Goal: Task Accomplishment & Management: Manage account settings

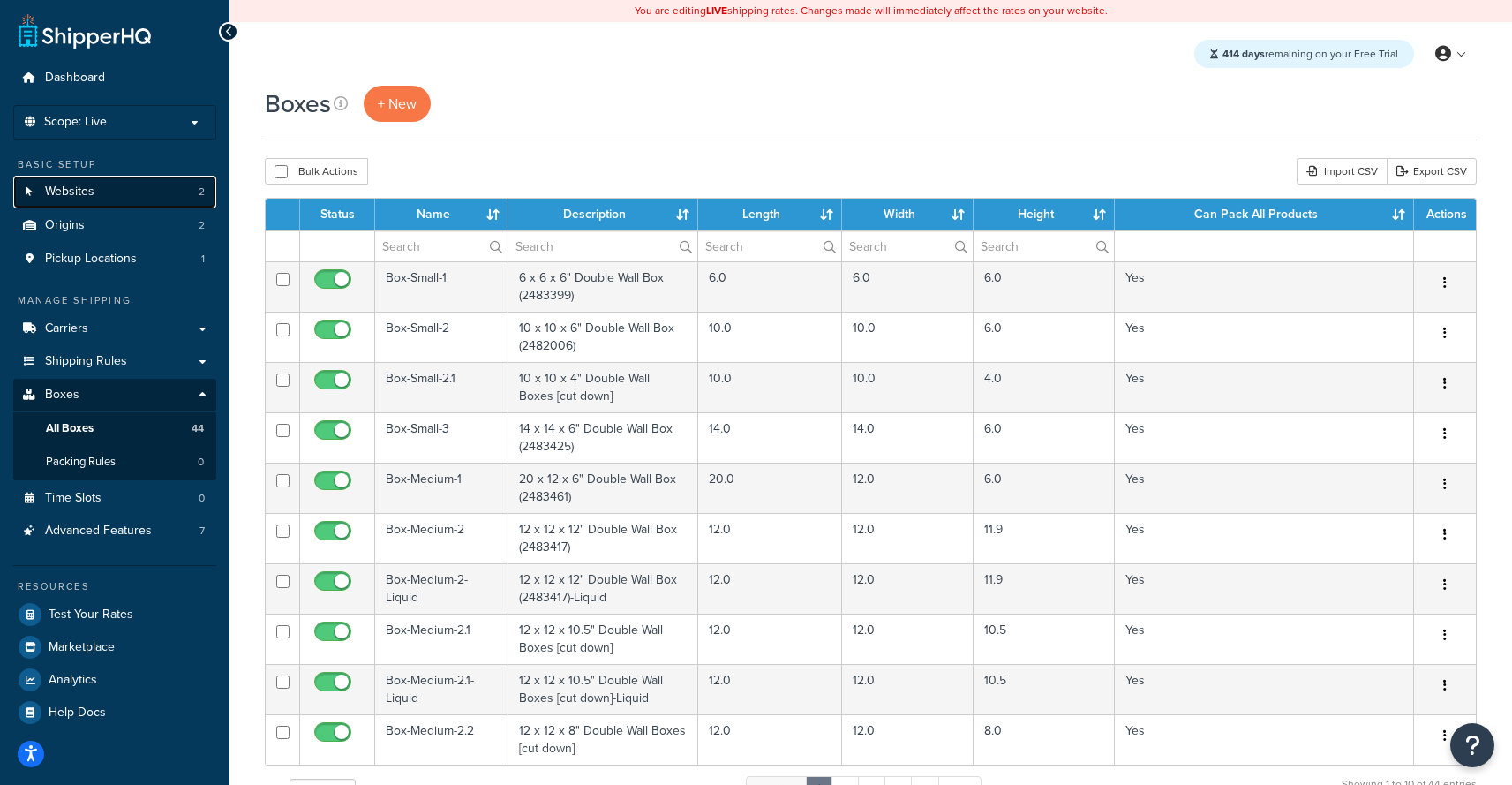
click at [129, 193] on link "Websites 2" at bounding box center [114, 193] width 203 height 33
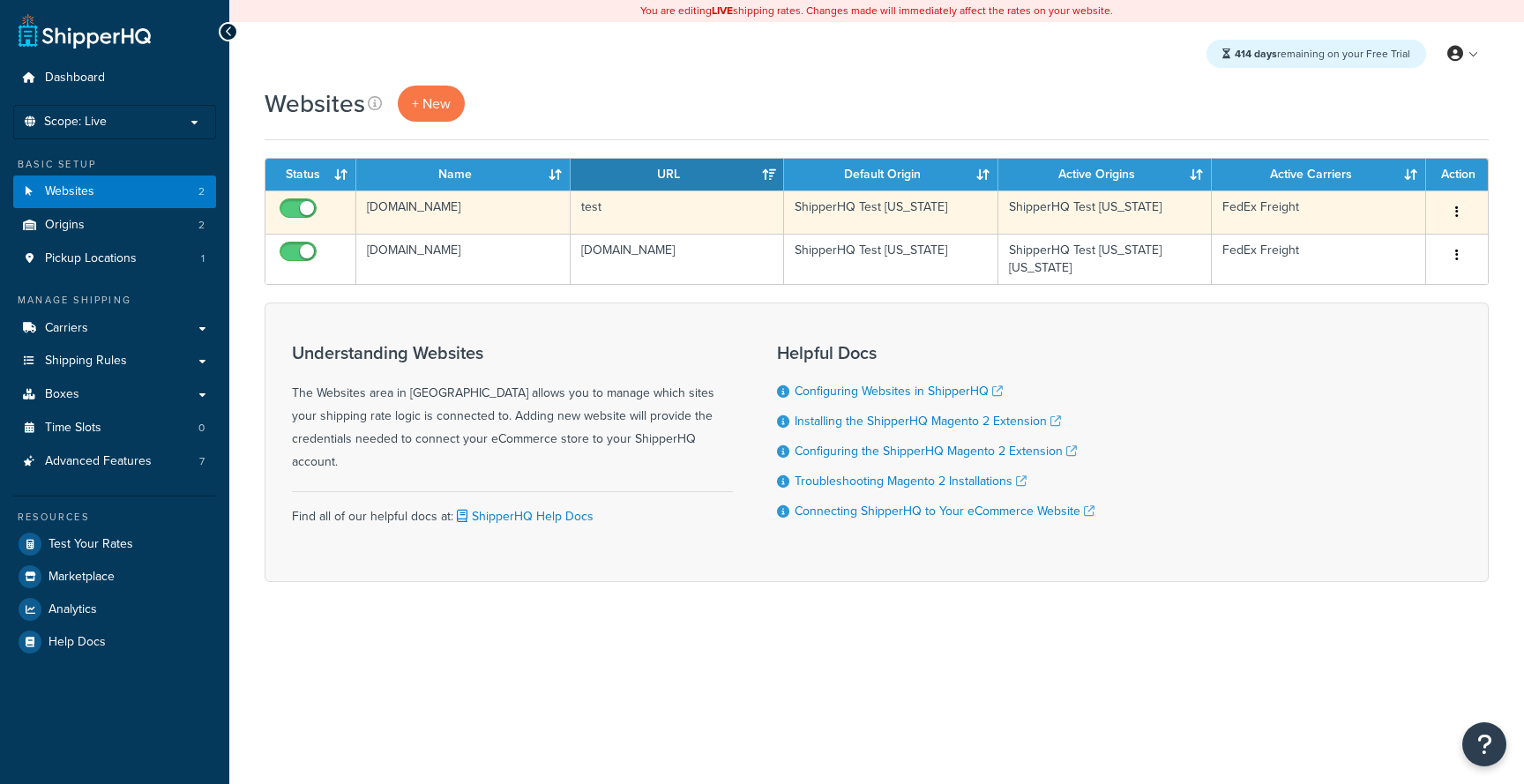
click at [521, 223] on td "[DOMAIN_NAME]" at bounding box center [464, 212] width 214 height 43
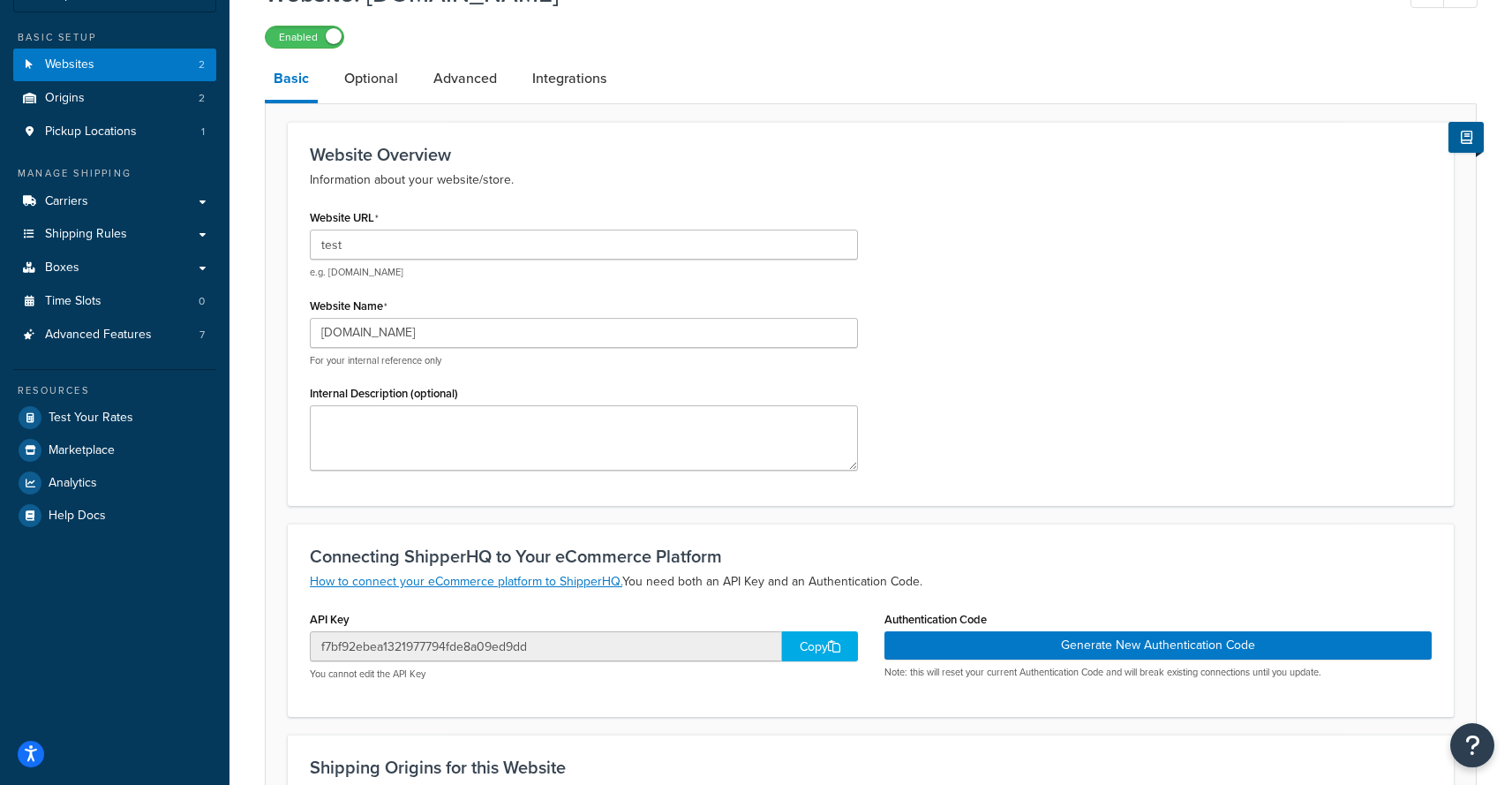
scroll to position [296, 0]
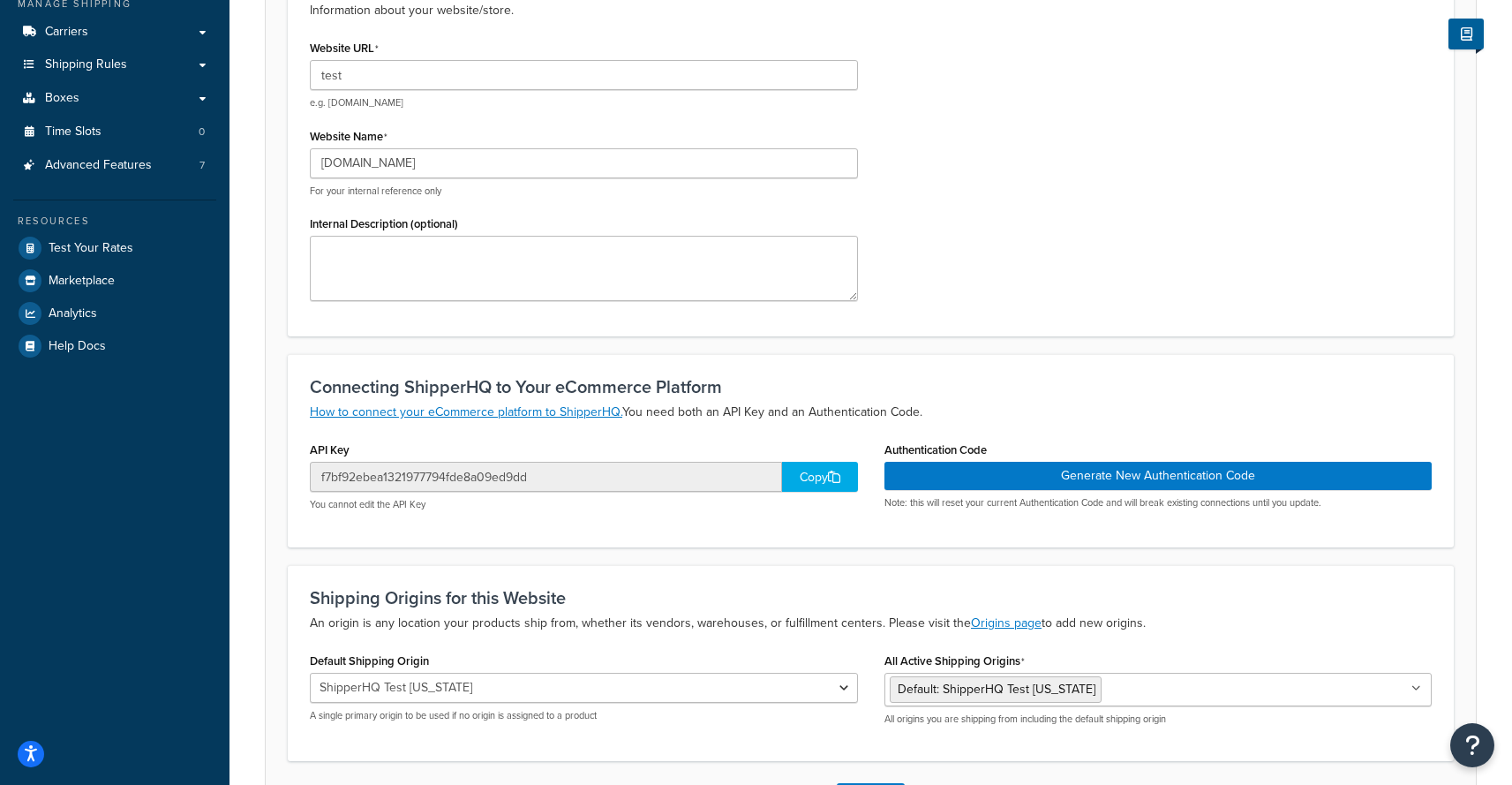
click at [814, 482] on div "Copy" at bounding box center [820, 476] width 76 height 30
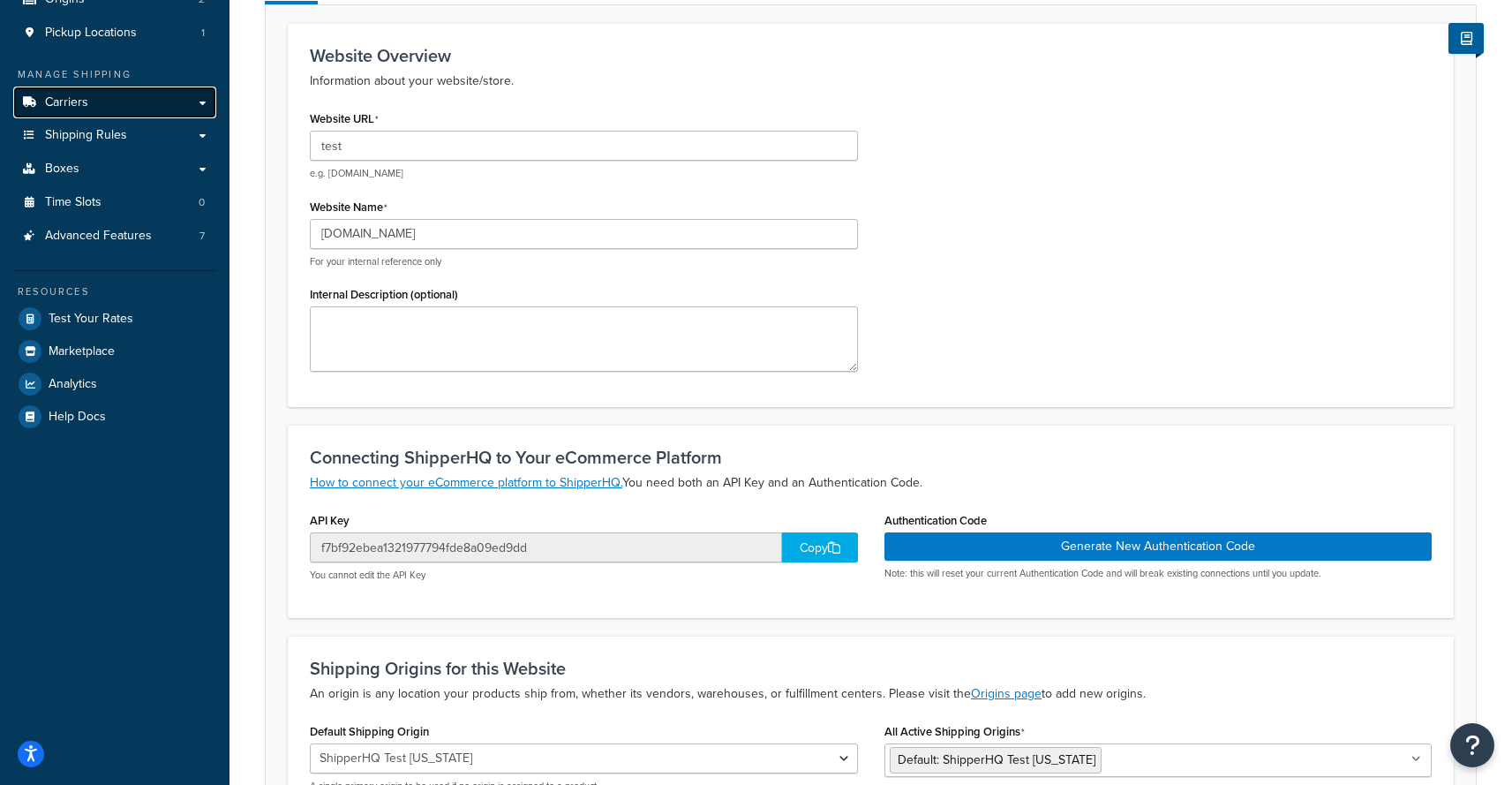
click at [109, 96] on link "Carriers" at bounding box center [114, 103] width 203 height 33
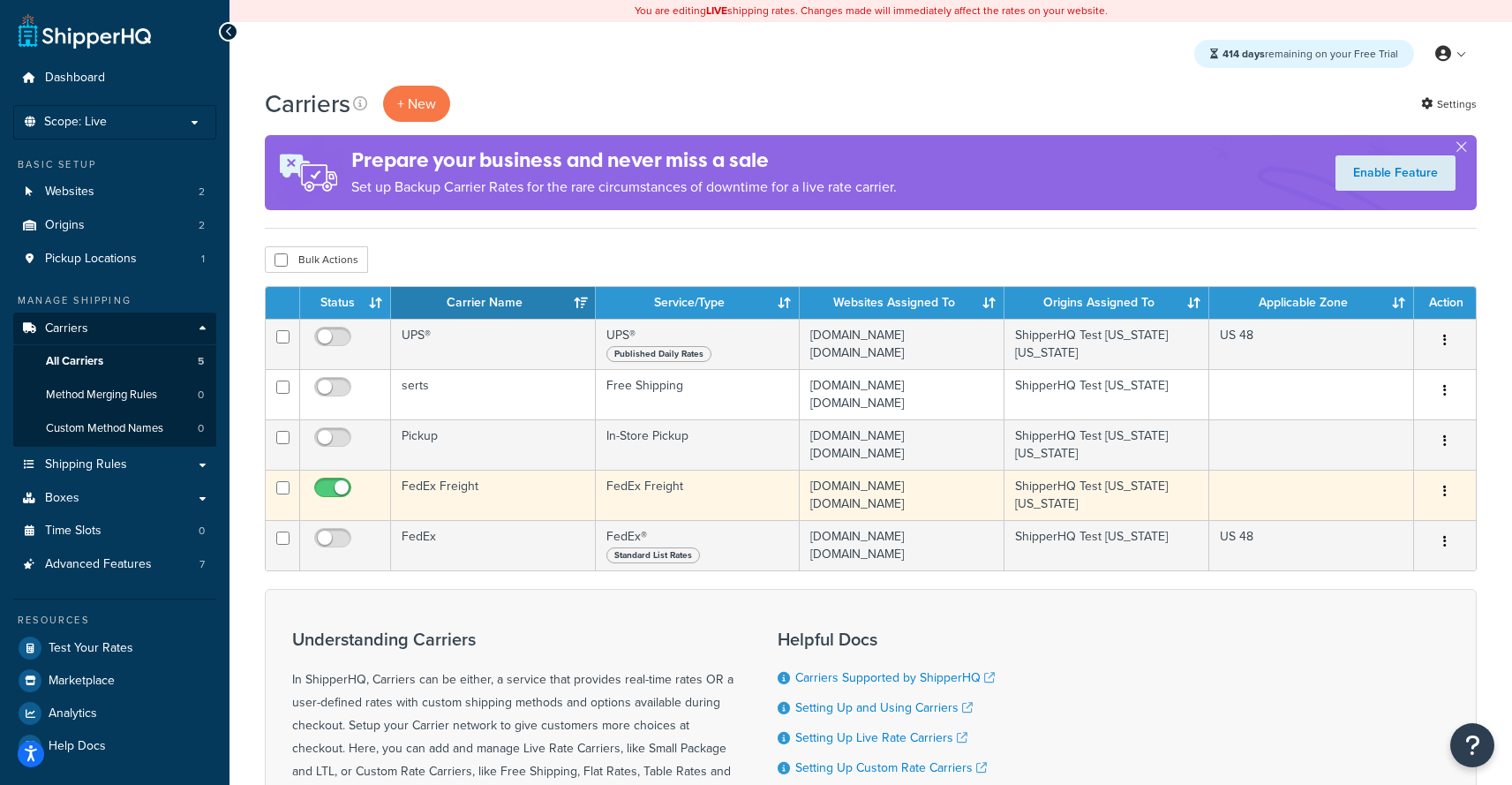
click at [334, 492] on input "checkbox" at bounding box center [335, 492] width 49 height 22
checkbox input "false"
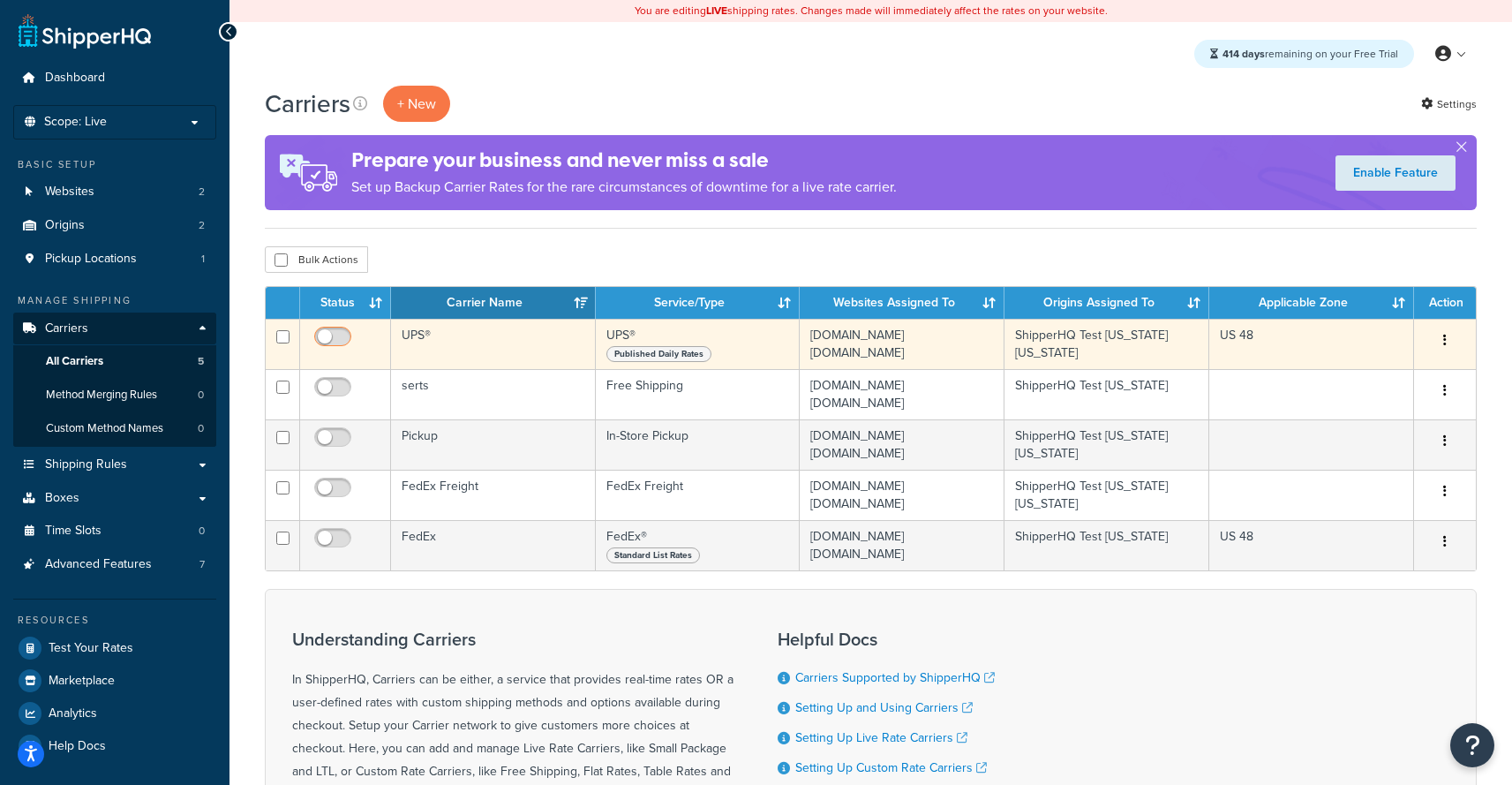
click at [327, 339] on input "checkbox" at bounding box center [335, 341] width 49 height 22
checkbox input "true"
click at [423, 346] on td "UPS®" at bounding box center [492, 343] width 204 height 50
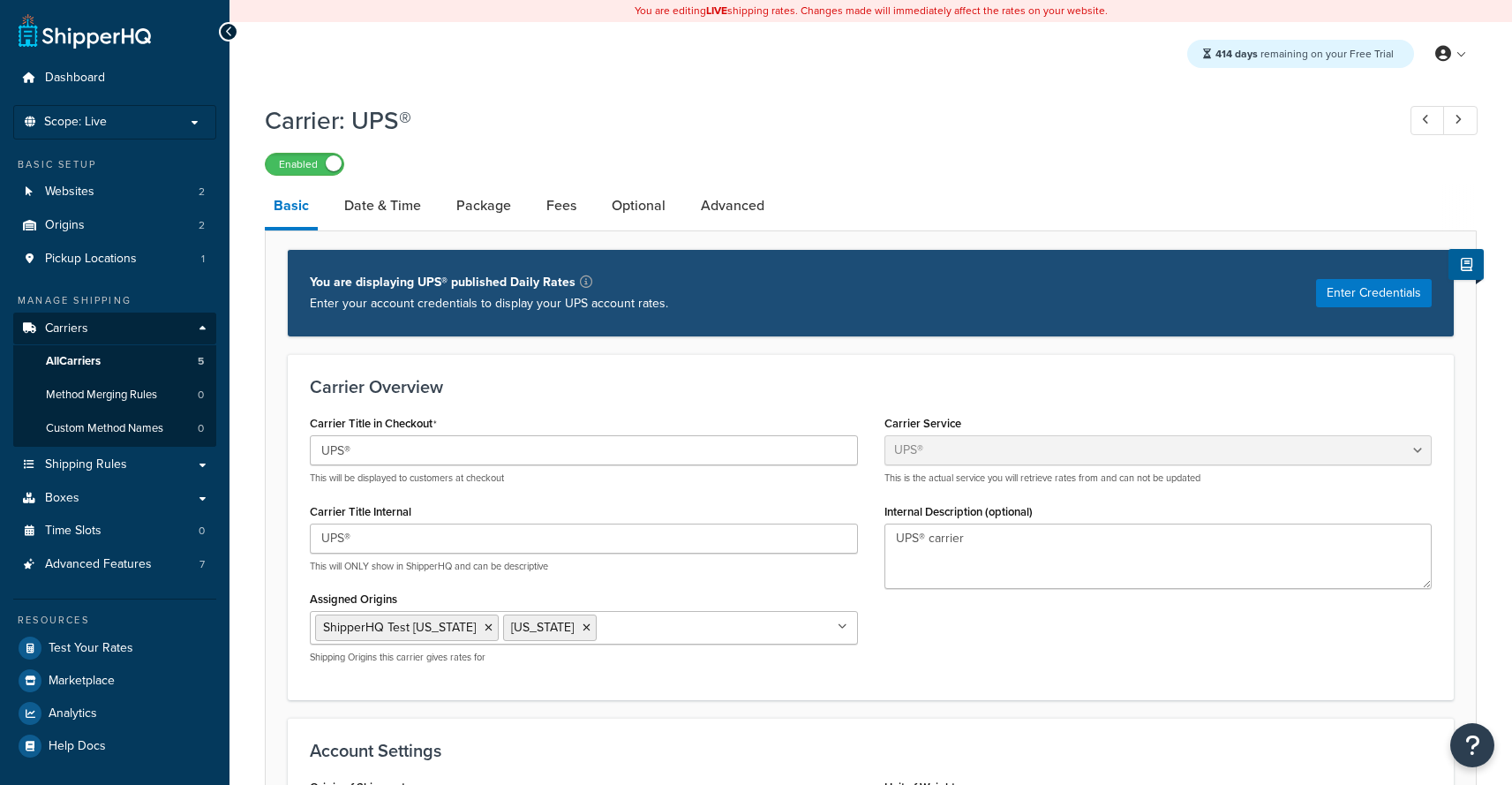
select select "ups"
click at [487, 215] on link "Package" at bounding box center [483, 205] width 72 height 42
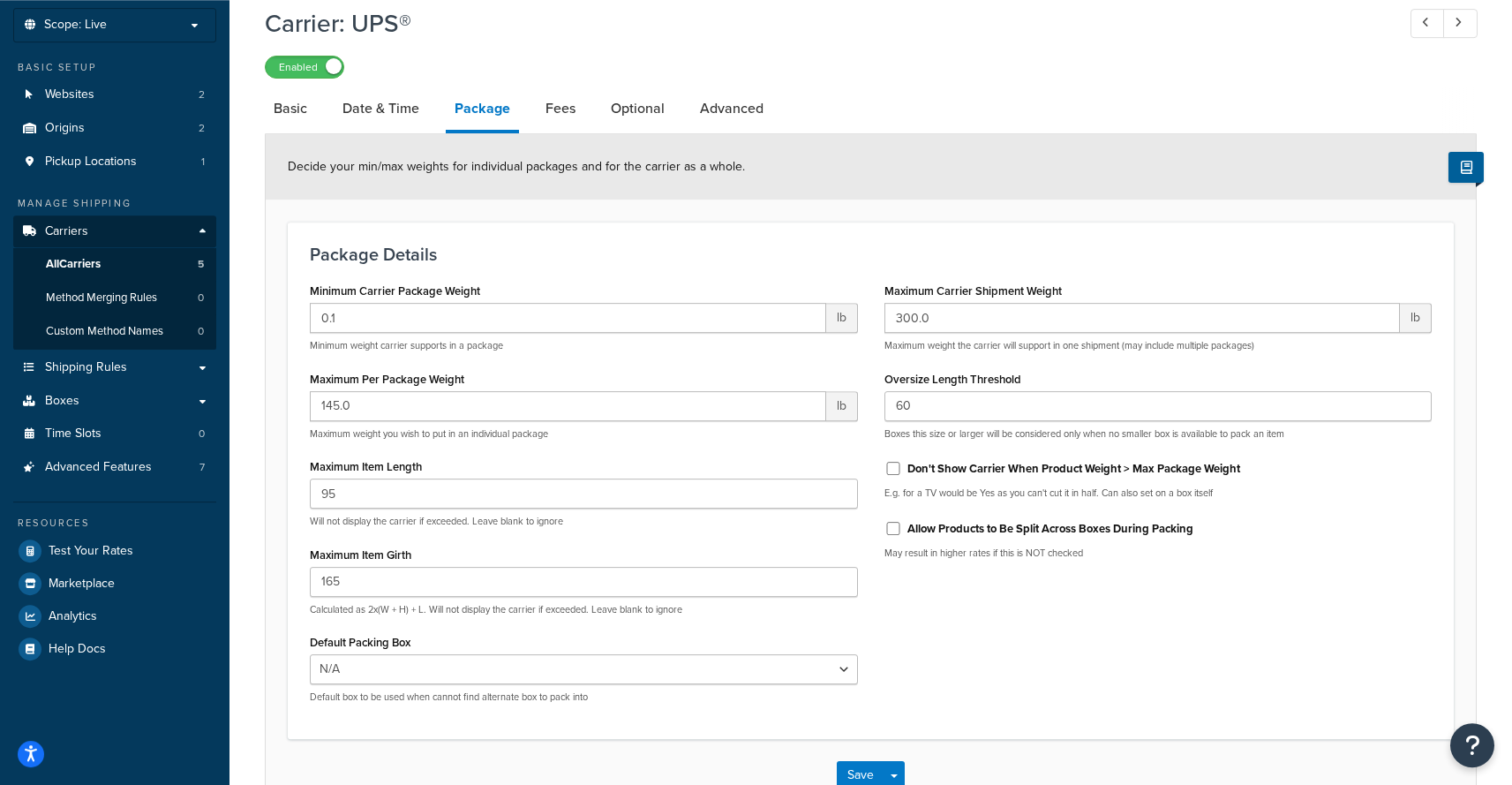
scroll to position [99, 0]
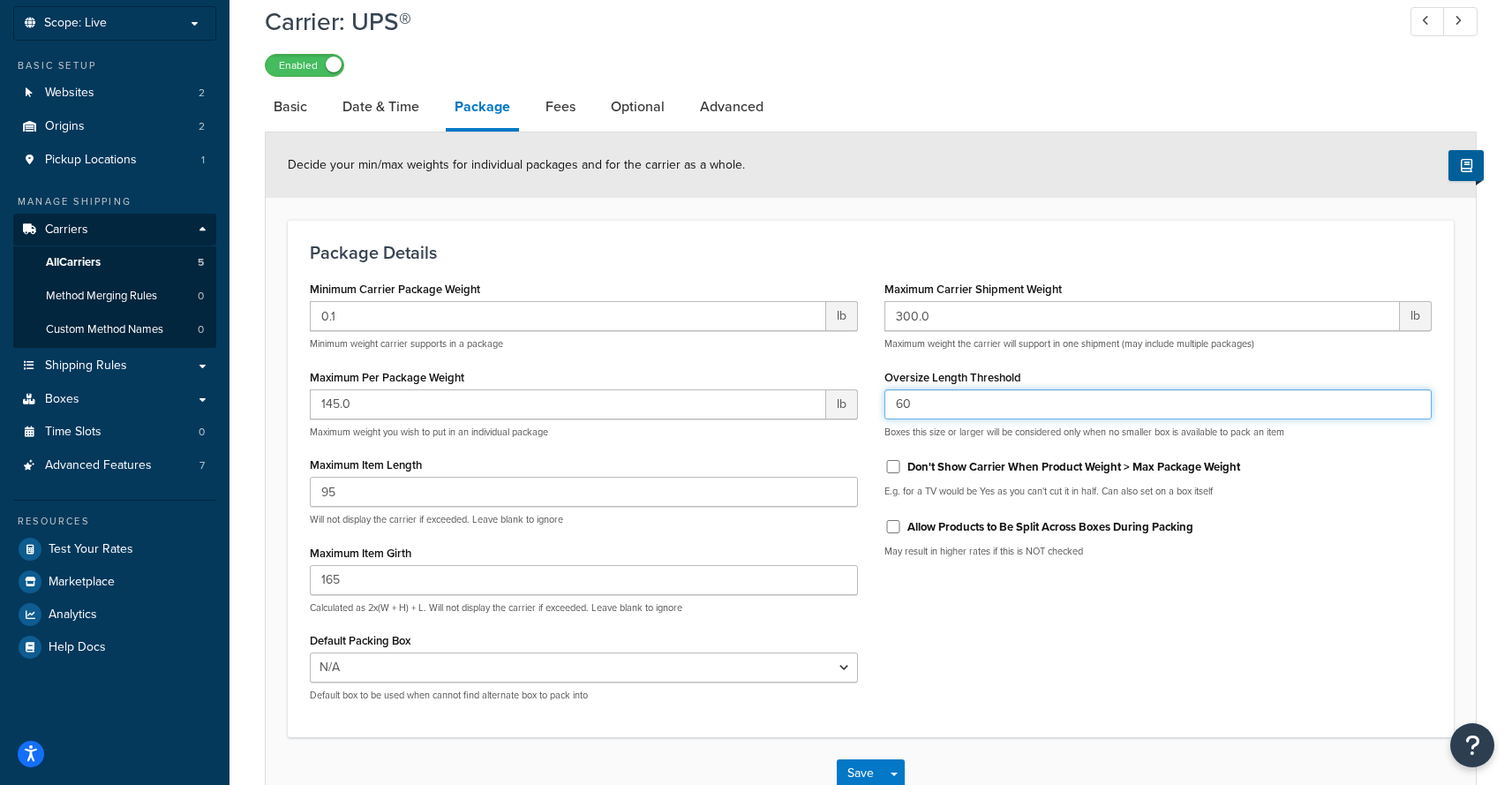
drag, startPoint x: 947, startPoint y: 419, endPoint x: 797, endPoint y: 400, distance: 151.2
click at [884, 400] on input "60" at bounding box center [1158, 404] width 548 height 30
type input "23"
click at [846, 220] on form "Decide your min/max weights for individual packages and for the carrier as a wh…" at bounding box center [871, 470] width 1210 height 677
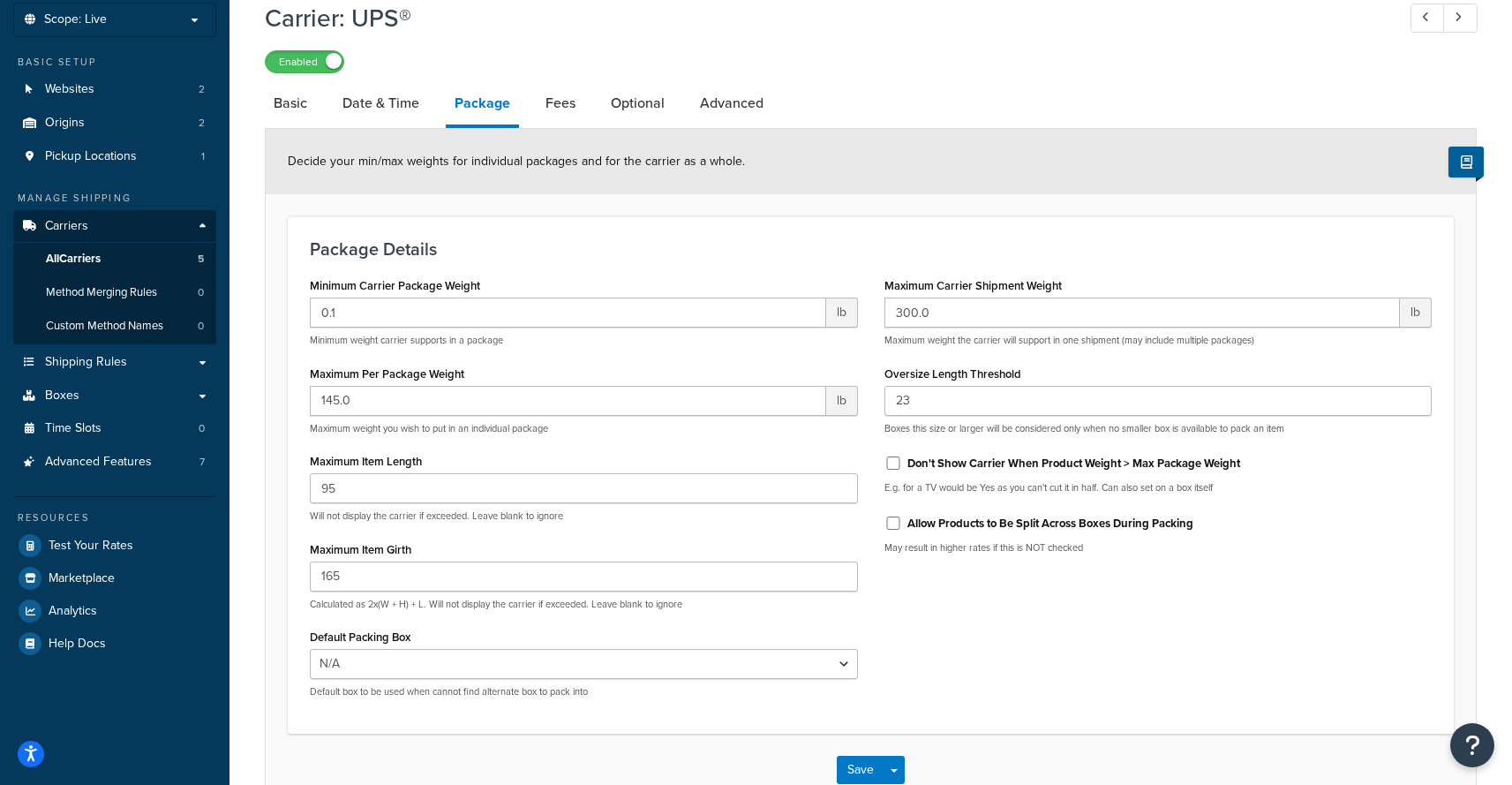
scroll to position [215, 0]
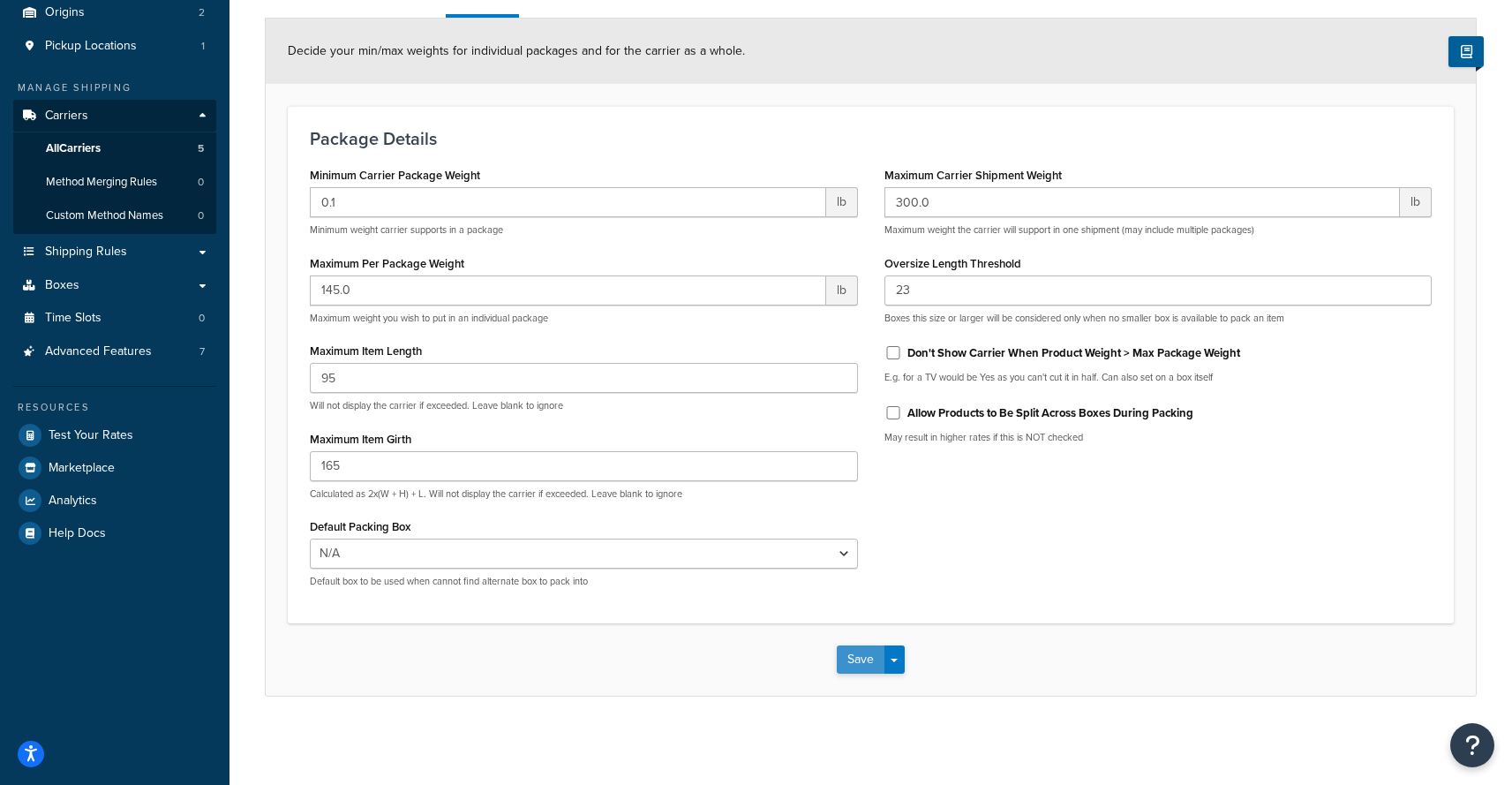
click at [852, 668] on button "Save" at bounding box center [860, 659] width 48 height 28
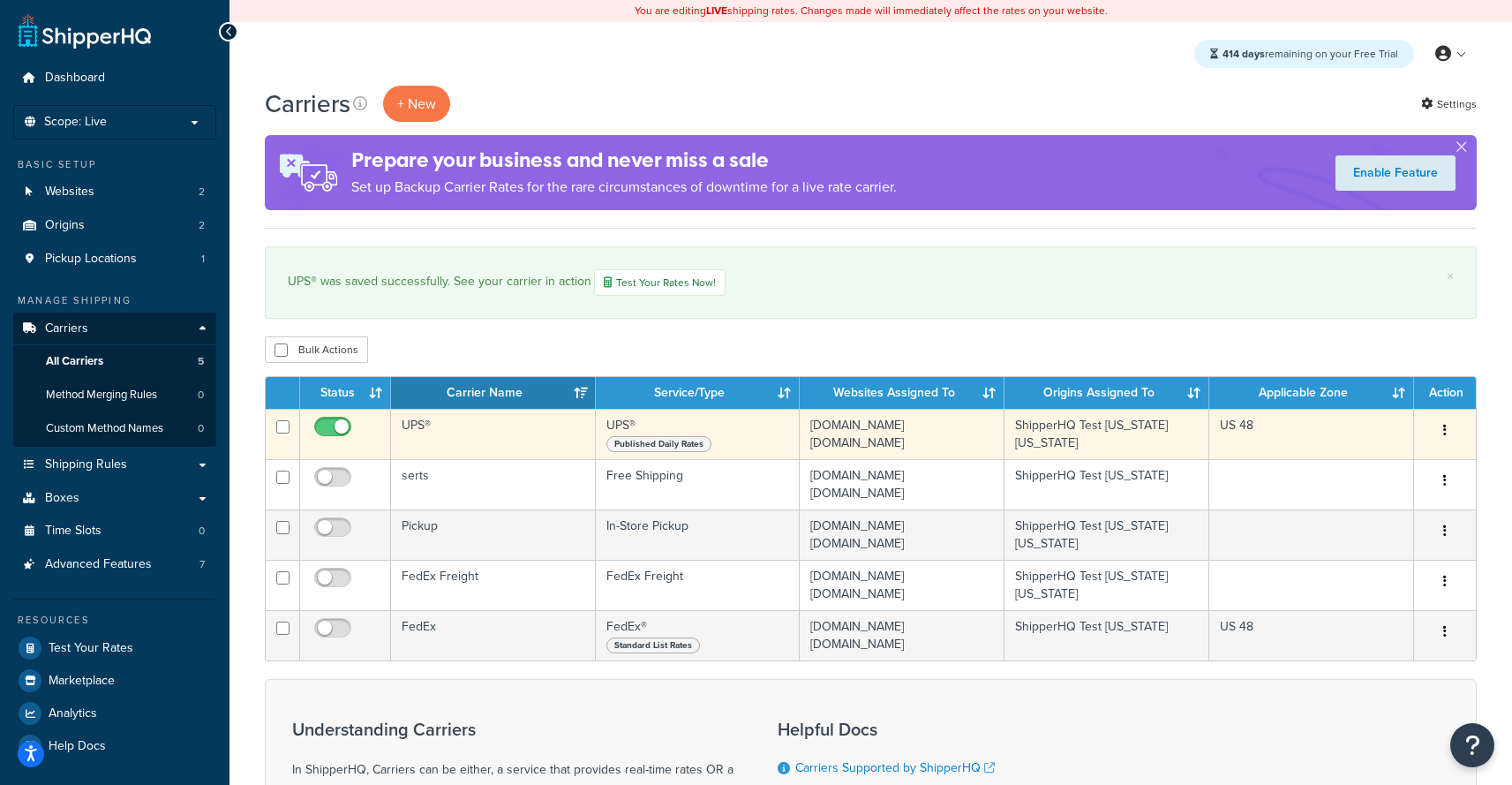
click at [463, 440] on td "UPS®" at bounding box center [492, 434] width 204 height 50
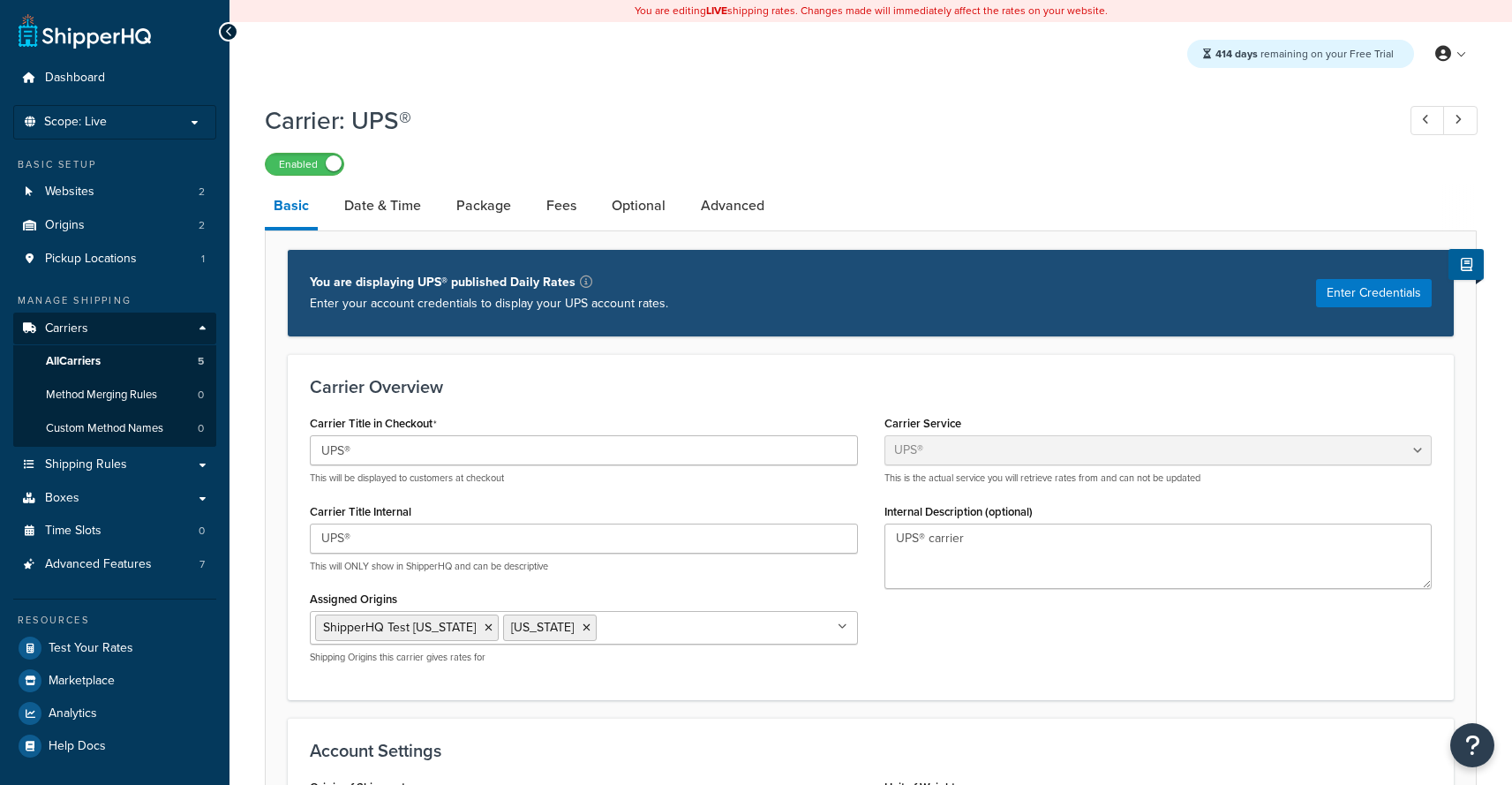
select select "ups"
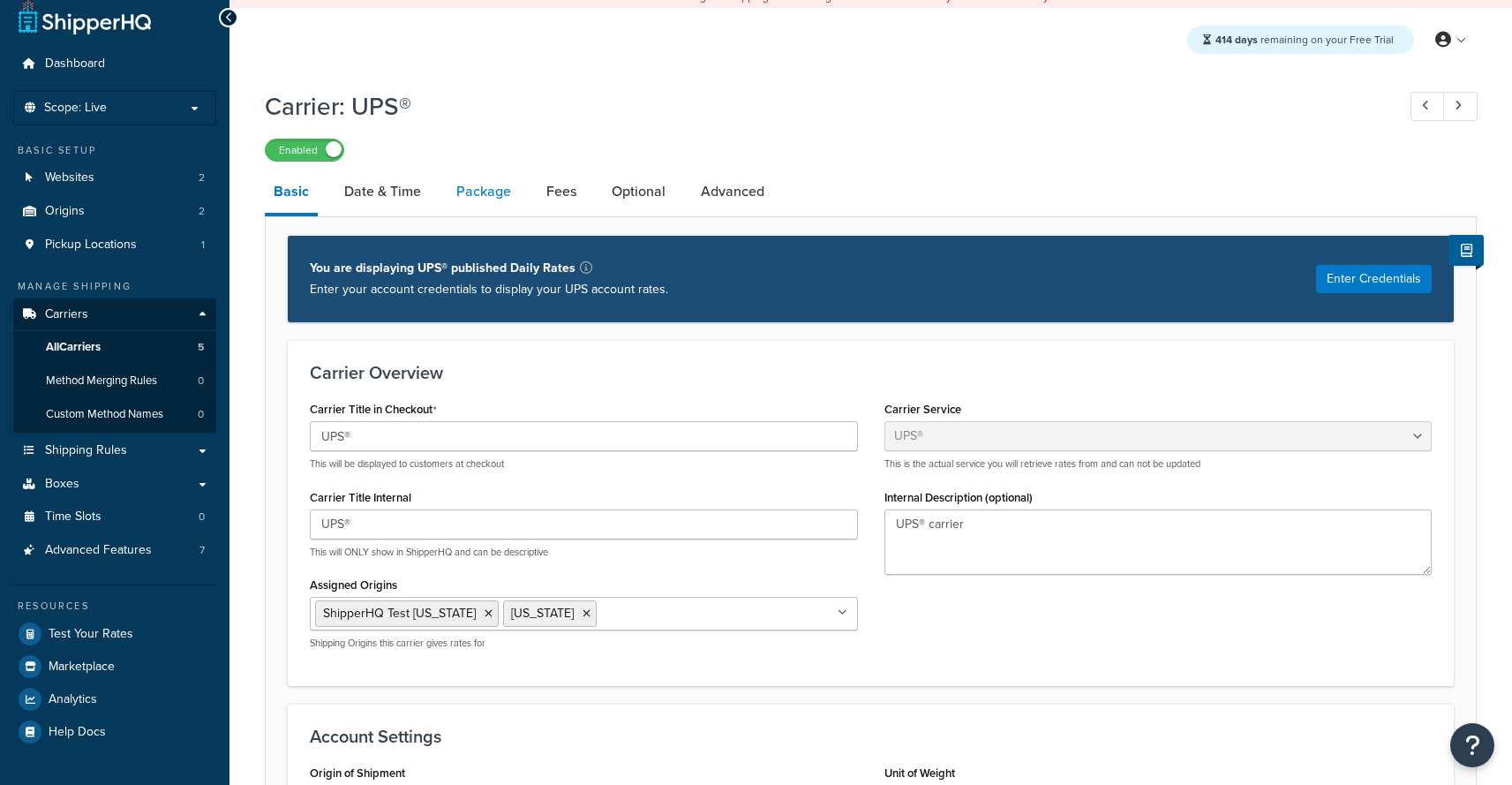
click at [452, 184] on link "Package" at bounding box center [483, 192] width 72 height 42
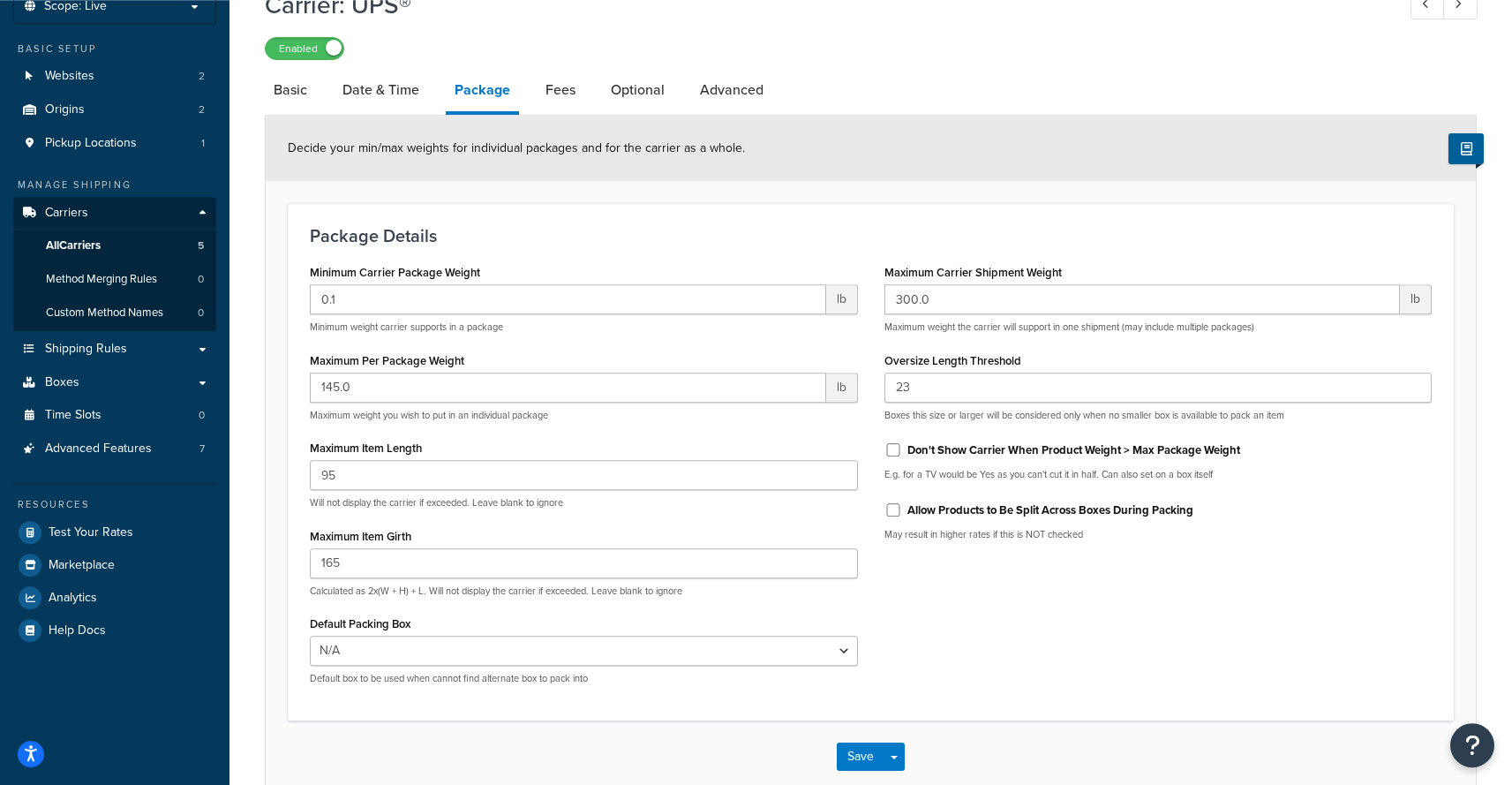
scroll to position [127, 0]
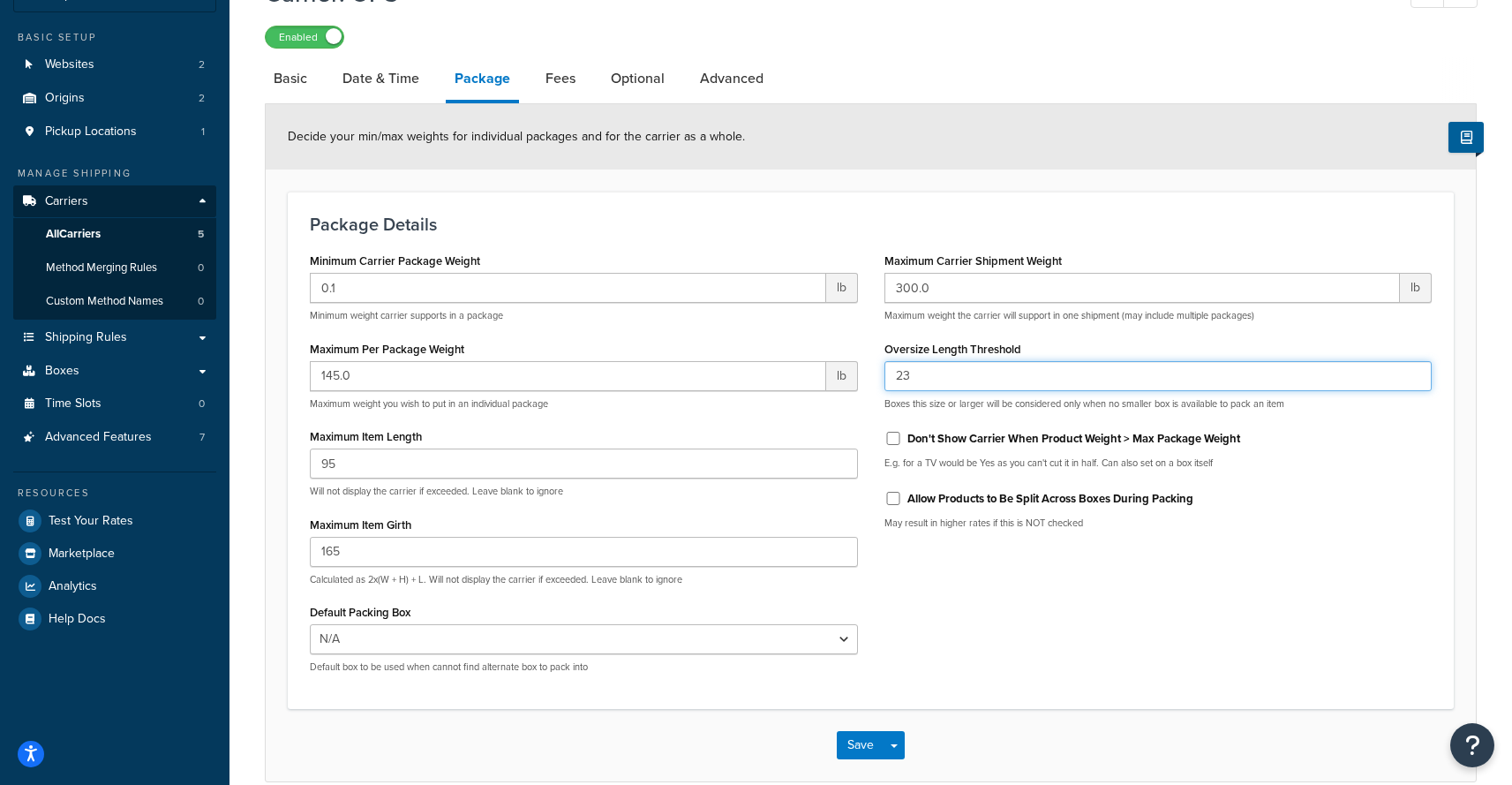
drag, startPoint x: 960, startPoint y: 388, endPoint x: 857, endPoint y: 381, distance: 103.2
click at [884, 381] on input "23" at bounding box center [1158, 376] width 548 height 30
type input "25"
click at [828, 200] on div "Package Details Minimum Carrier Package Weight 0.1 lb Minimum weight carrier su…" at bounding box center [871, 450] width 1166 height 517
click at [893, 752] on button "Save Dropdown" at bounding box center [894, 745] width 21 height 28
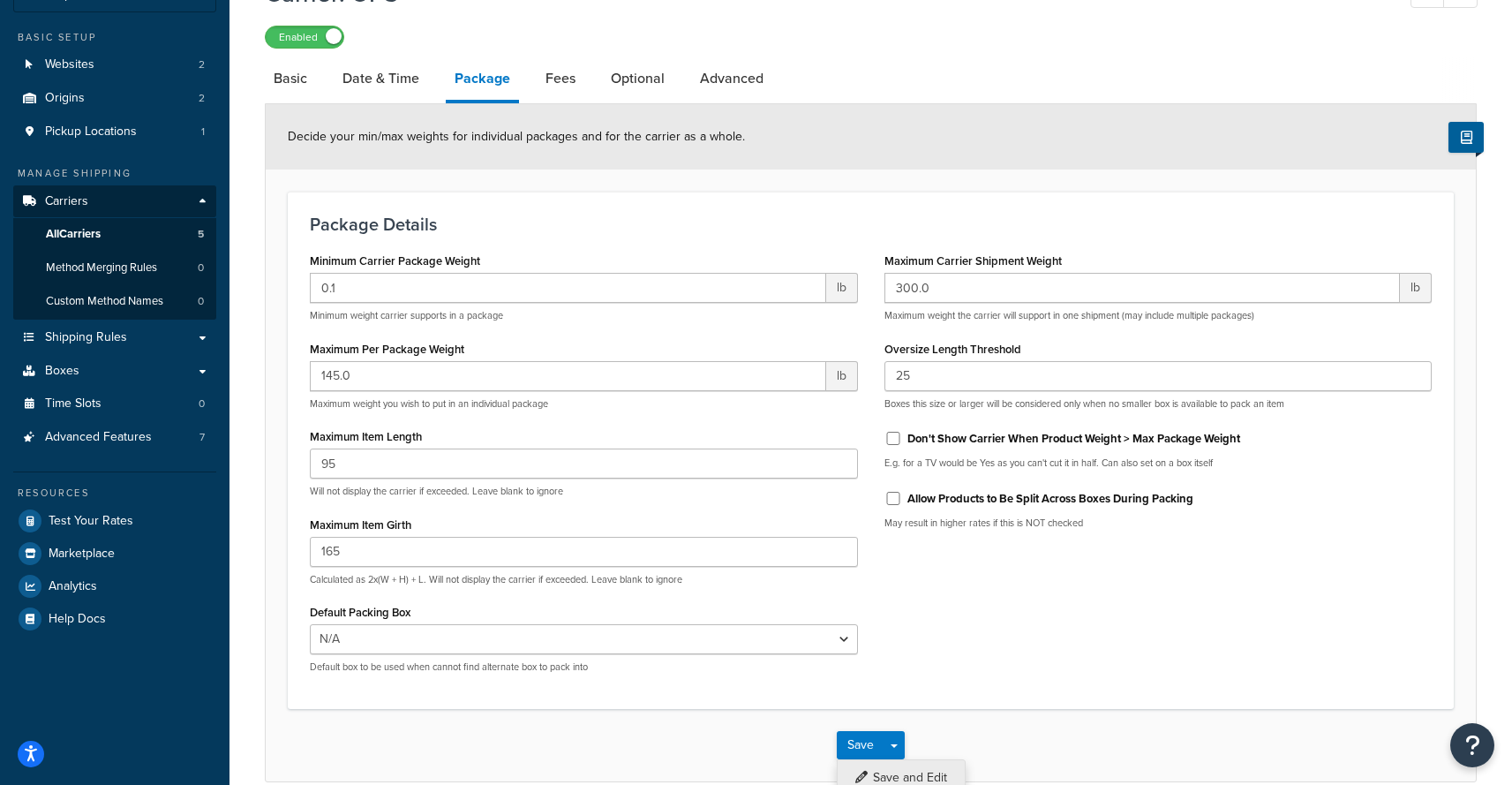
click at [887, 770] on button "Save and Edit" at bounding box center [900, 778] width 129 height 37
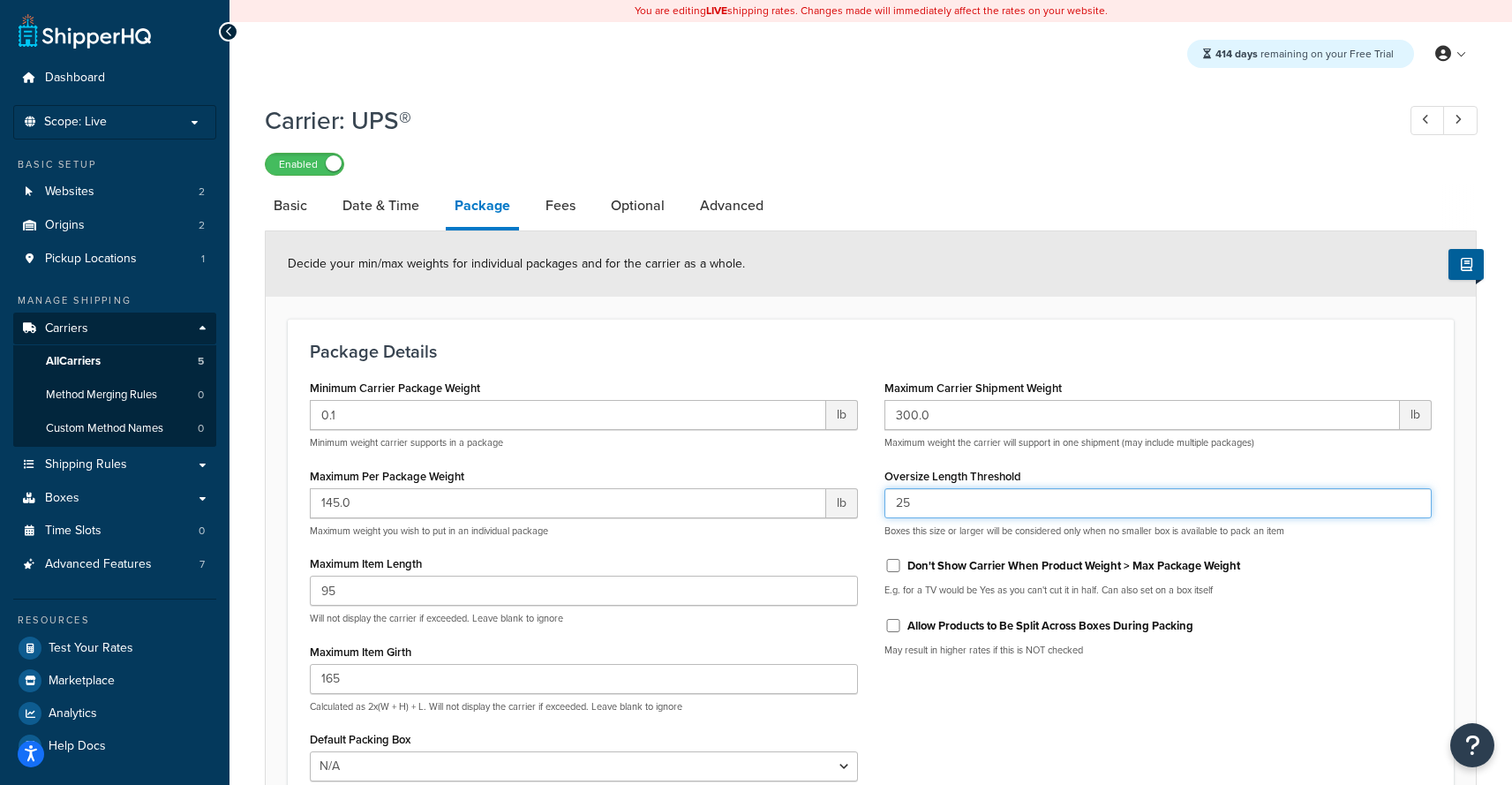
drag, startPoint x: 942, startPoint y: 513, endPoint x: 728, endPoint y: 475, distance: 217.3
click at [884, 488] on input "25" at bounding box center [1158, 503] width 548 height 30
type input "27"
click at [798, 369] on div "Package Details Minimum Carrier Package Weight 0.1 lb Minimum weight carrier su…" at bounding box center [871, 577] width 1166 height 517
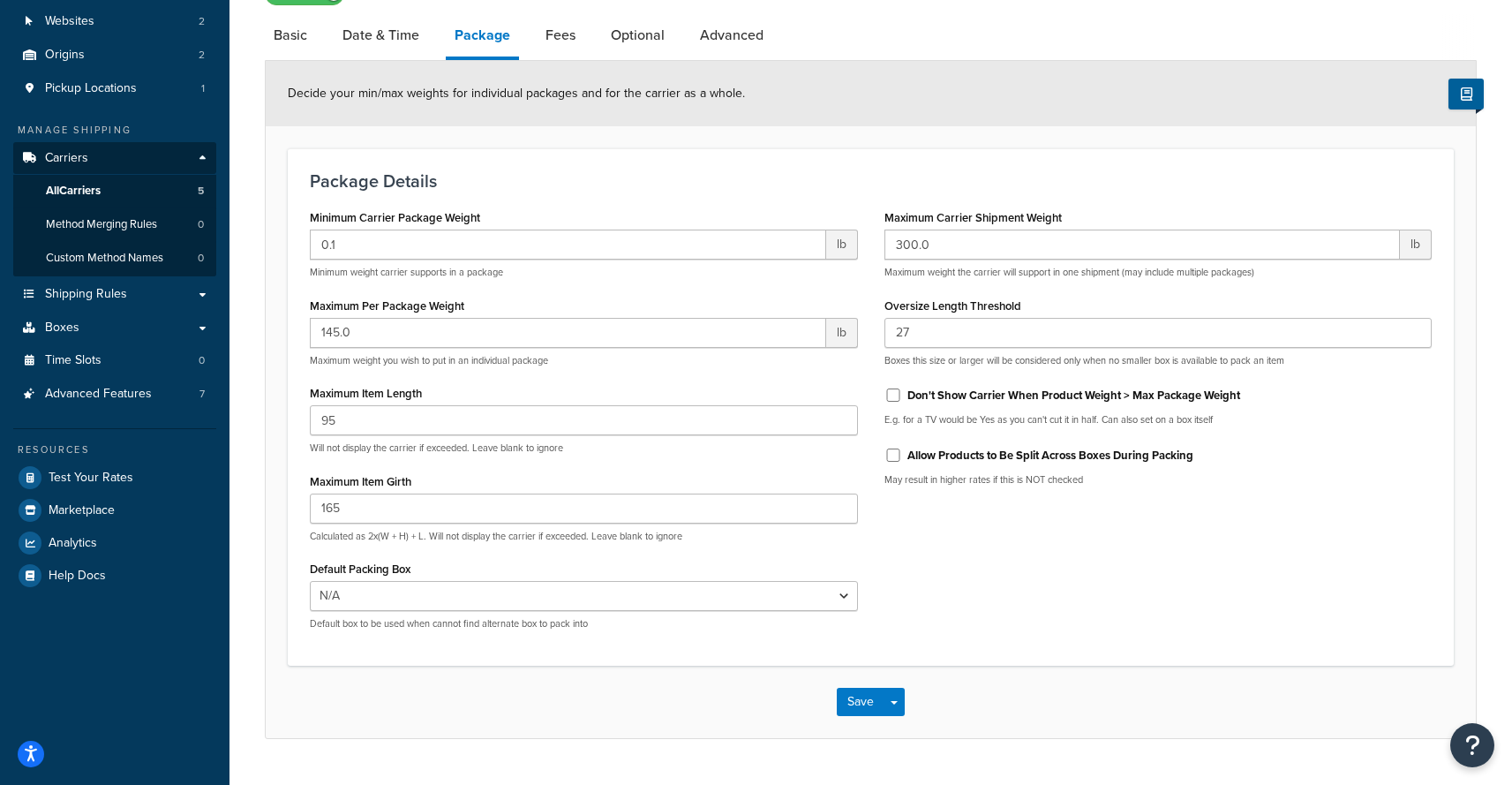
scroll to position [215, 0]
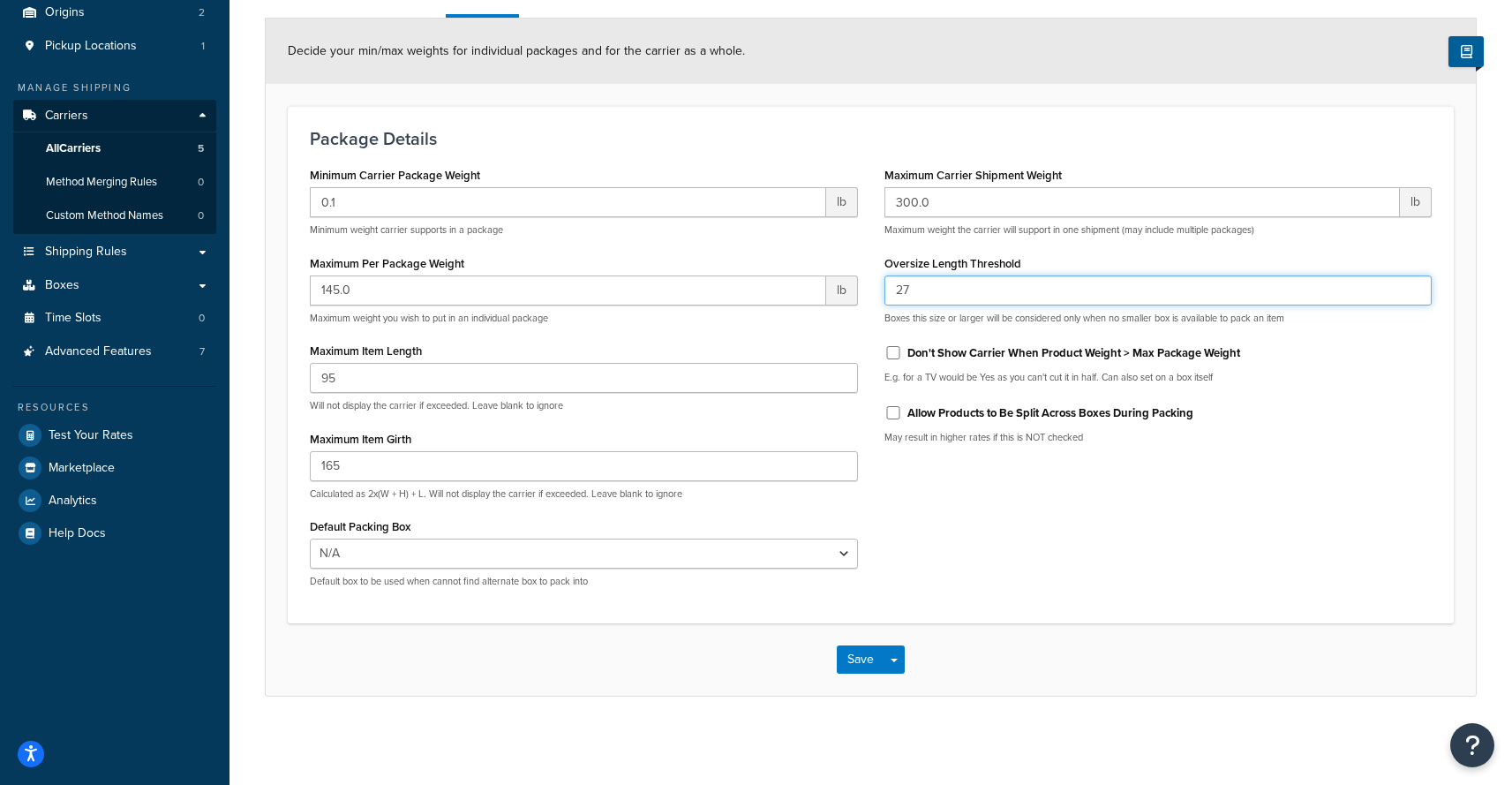
drag, startPoint x: 921, startPoint y: 293, endPoint x: 827, endPoint y: 300, distance: 94.3
click at [884, 300] on input "27" at bounding box center [1158, 290] width 548 height 30
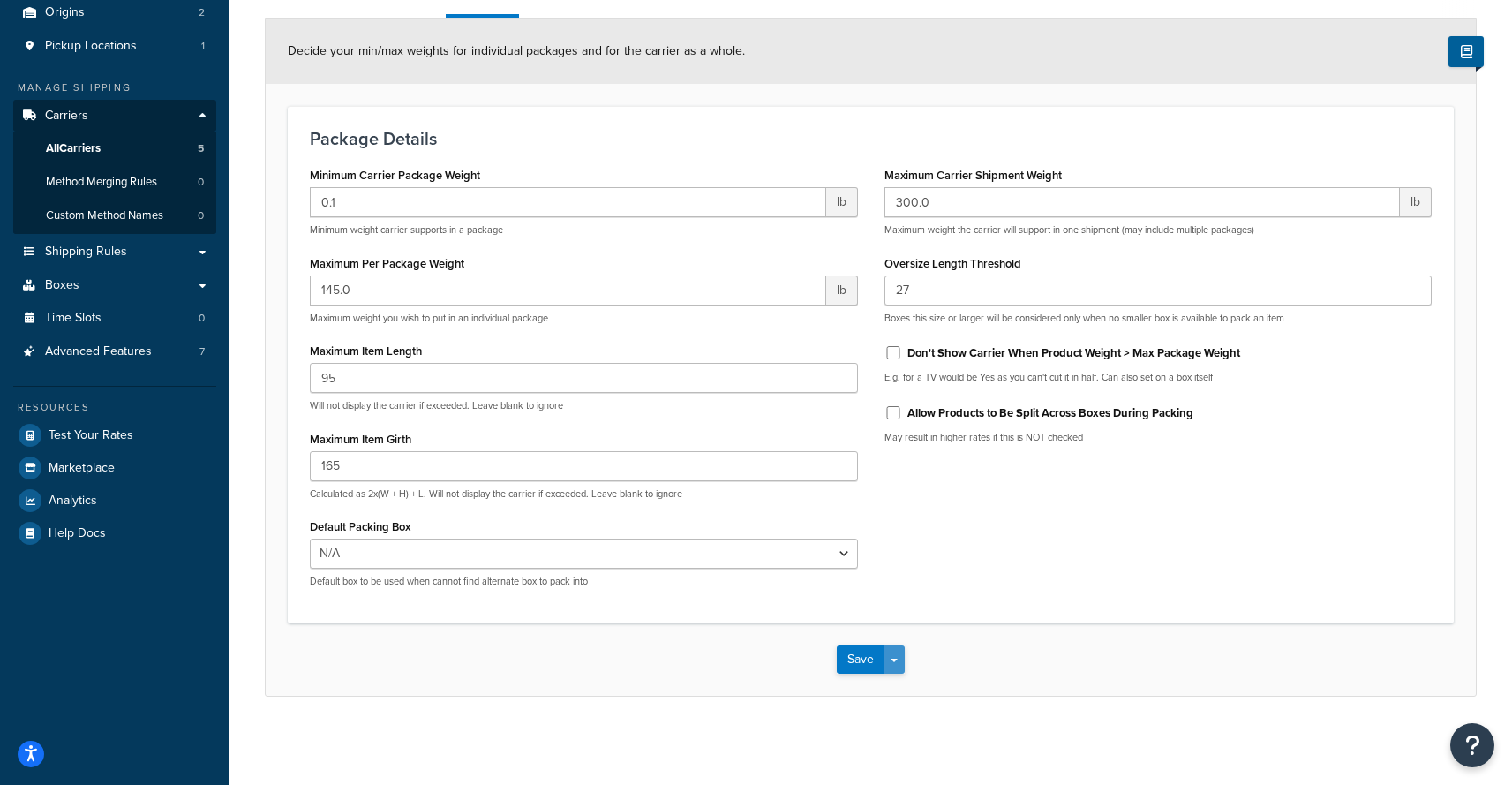
click at [899, 669] on button "Save Dropdown" at bounding box center [894, 659] width 21 height 28
click at [892, 684] on button "Save and Edit" at bounding box center [900, 691] width 129 height 37
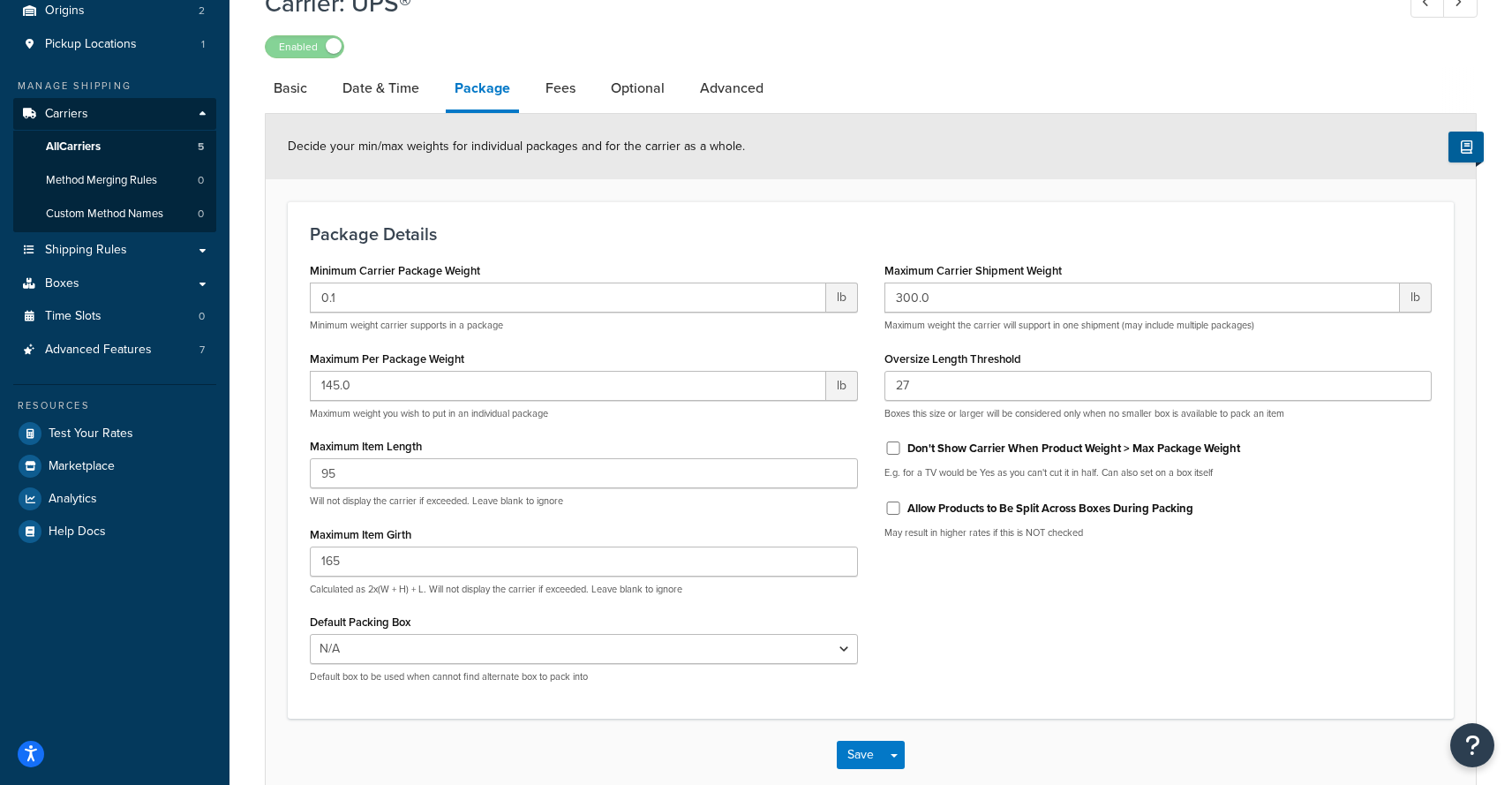
scroll to position [0, 0]
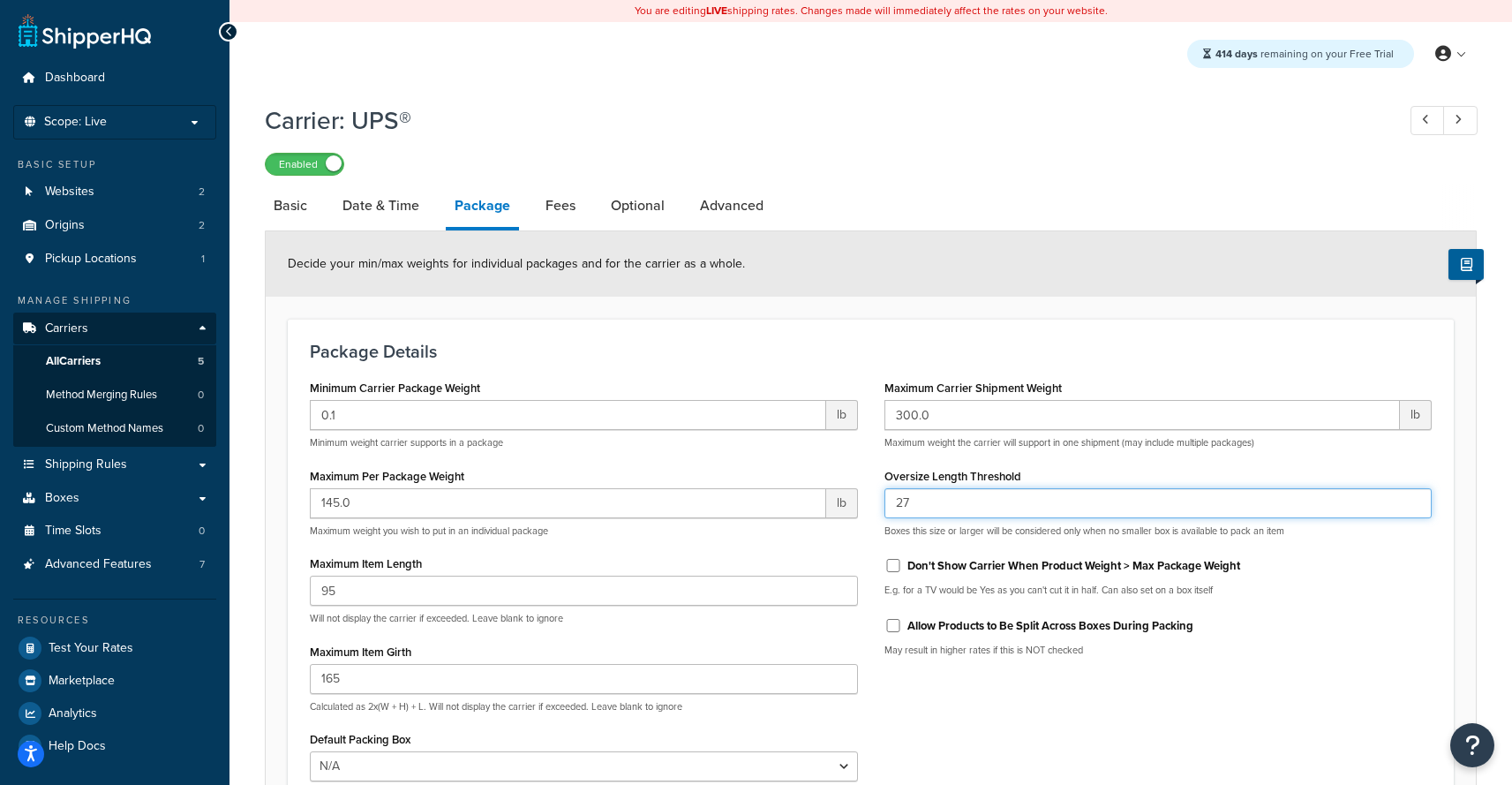
drag, startPoint x: 939, startPoint y: 507, endPoint x: 774, endPoint y: 503, distance: 165.0
click at [884, 503] on input "27" at bounding box center [1158, 503] width 548 height 30
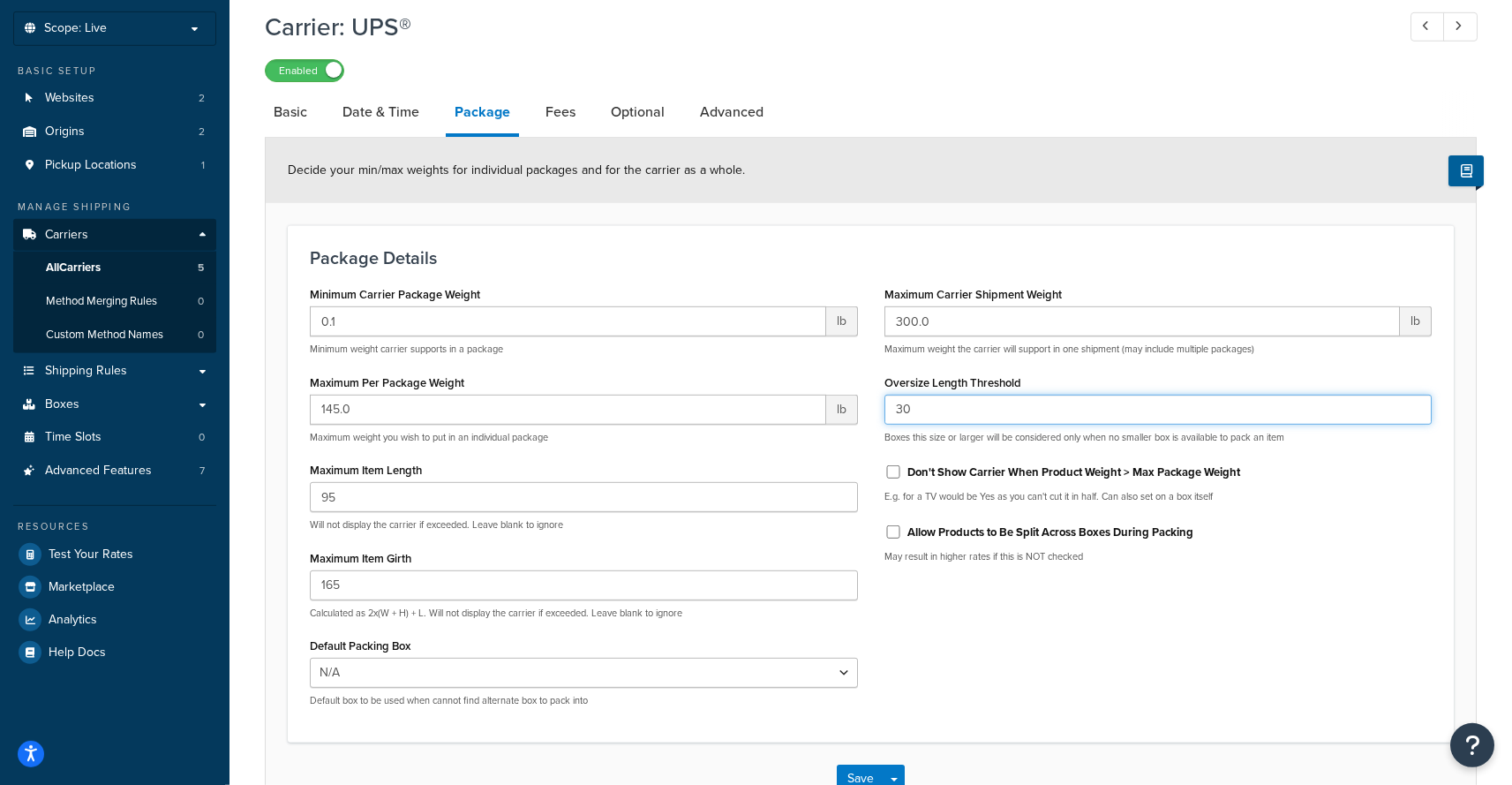
scroll to position [215, 0]
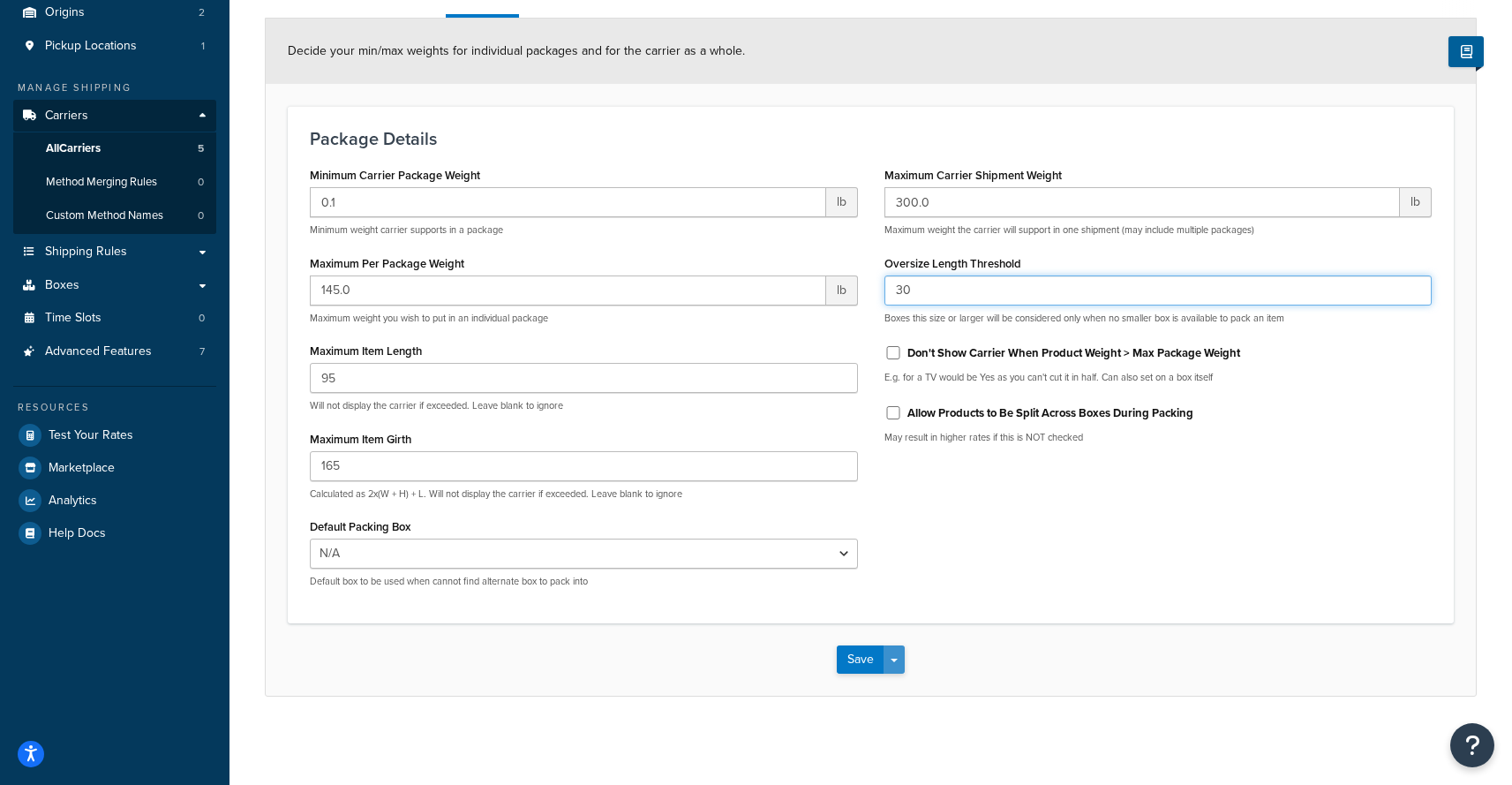
type input "30"
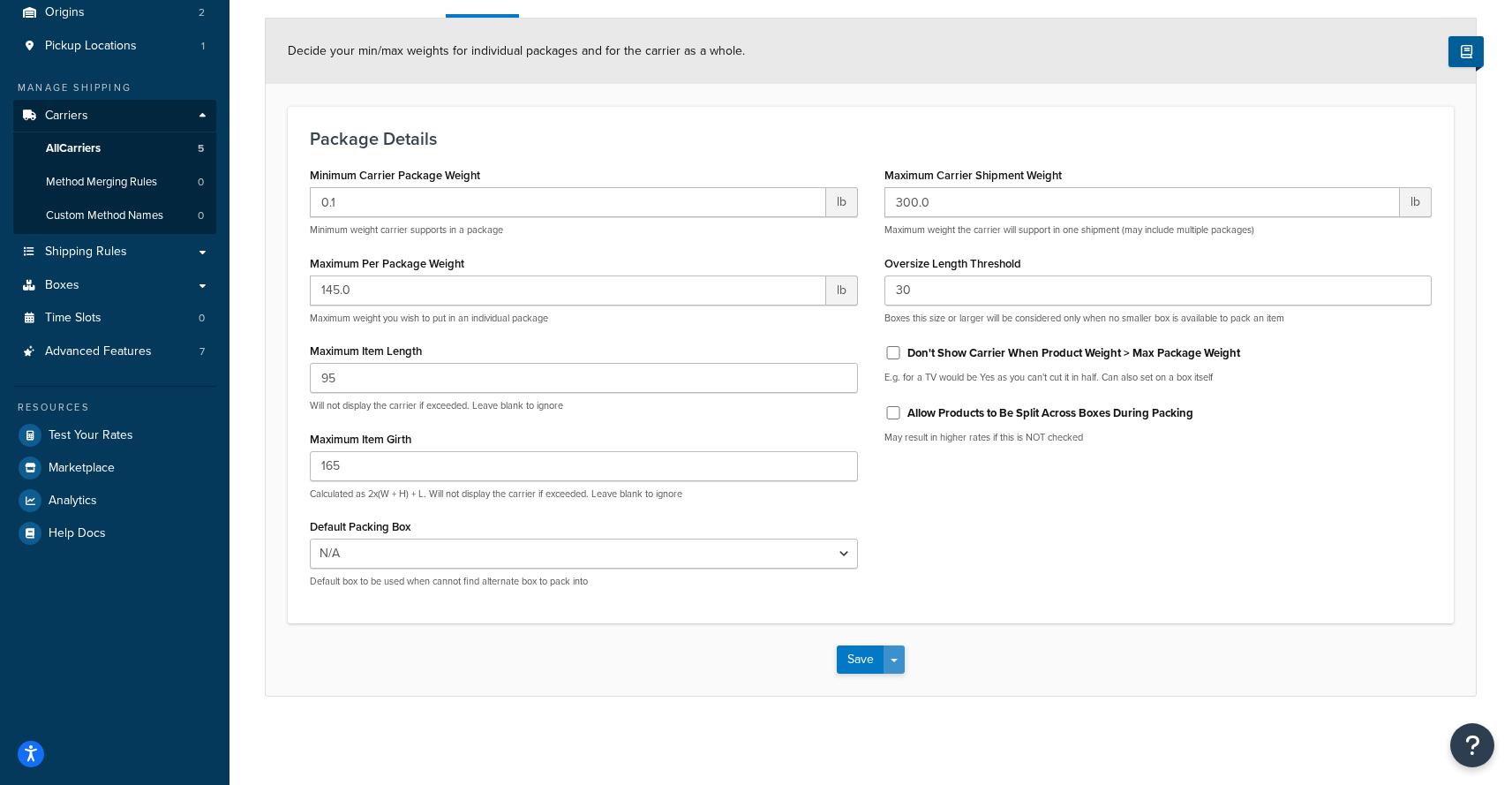
click at [890, 658] on button "Save Dropdown" at bounding box center [894, 659] width 21 height 28
click at [891, 679] on button "Save and Edit" at bounding box center [900, 691] width 129 height 37
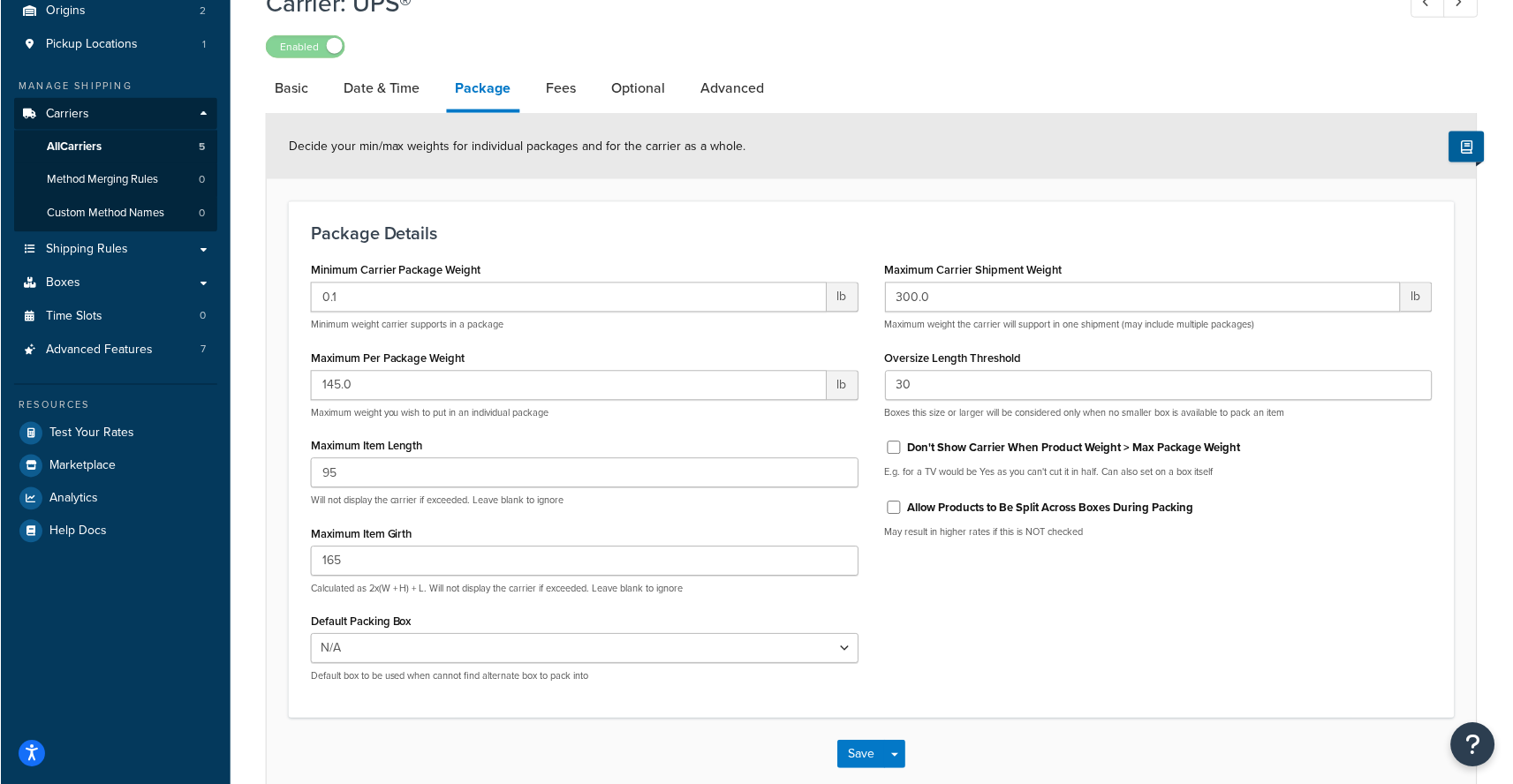
scroll to position [0, 0]
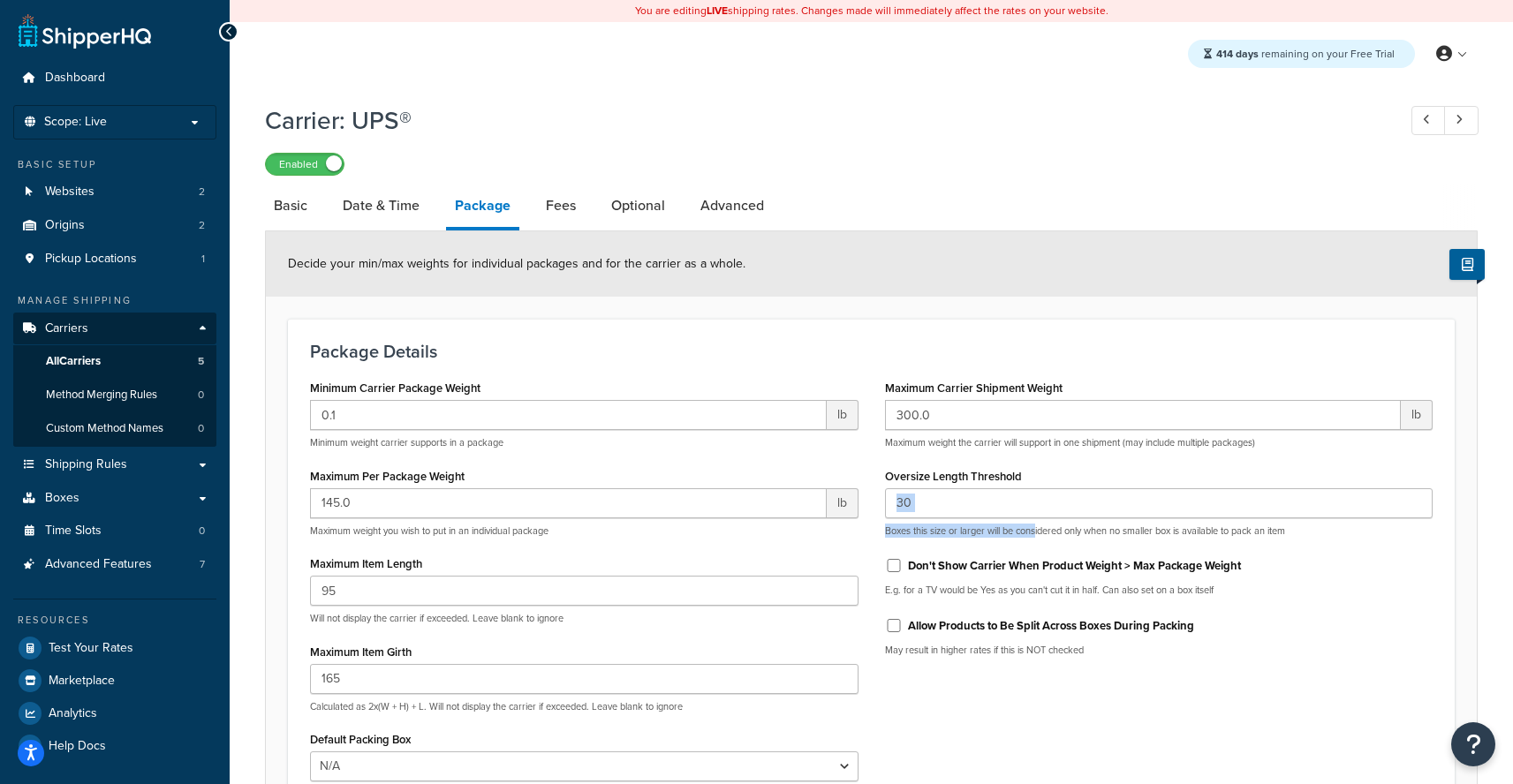
click at [1023, 523] on div "30 Boxes this size or larger will be considered only when no smaller box is ava…" at bounding box center [1159, 513] width 549 height 50
drag, startPoint x: 998, startPoint y: 507, endPoint x: 848, endPoint y: 508, distance: 150.0
click at [884, 508] on input "30" at bounding box center [1159, 502] width 549 height 30
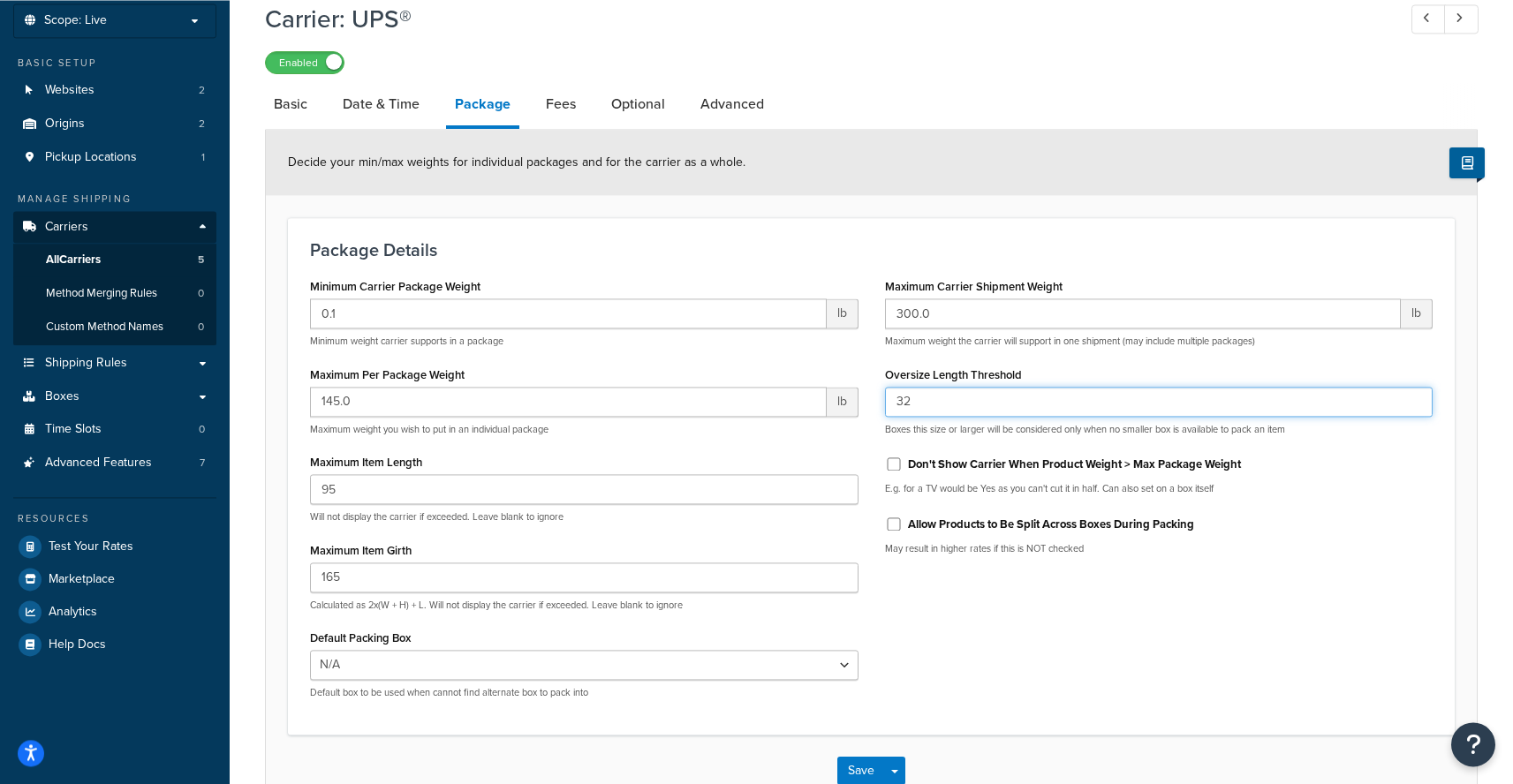
scroll to position [215, 0]
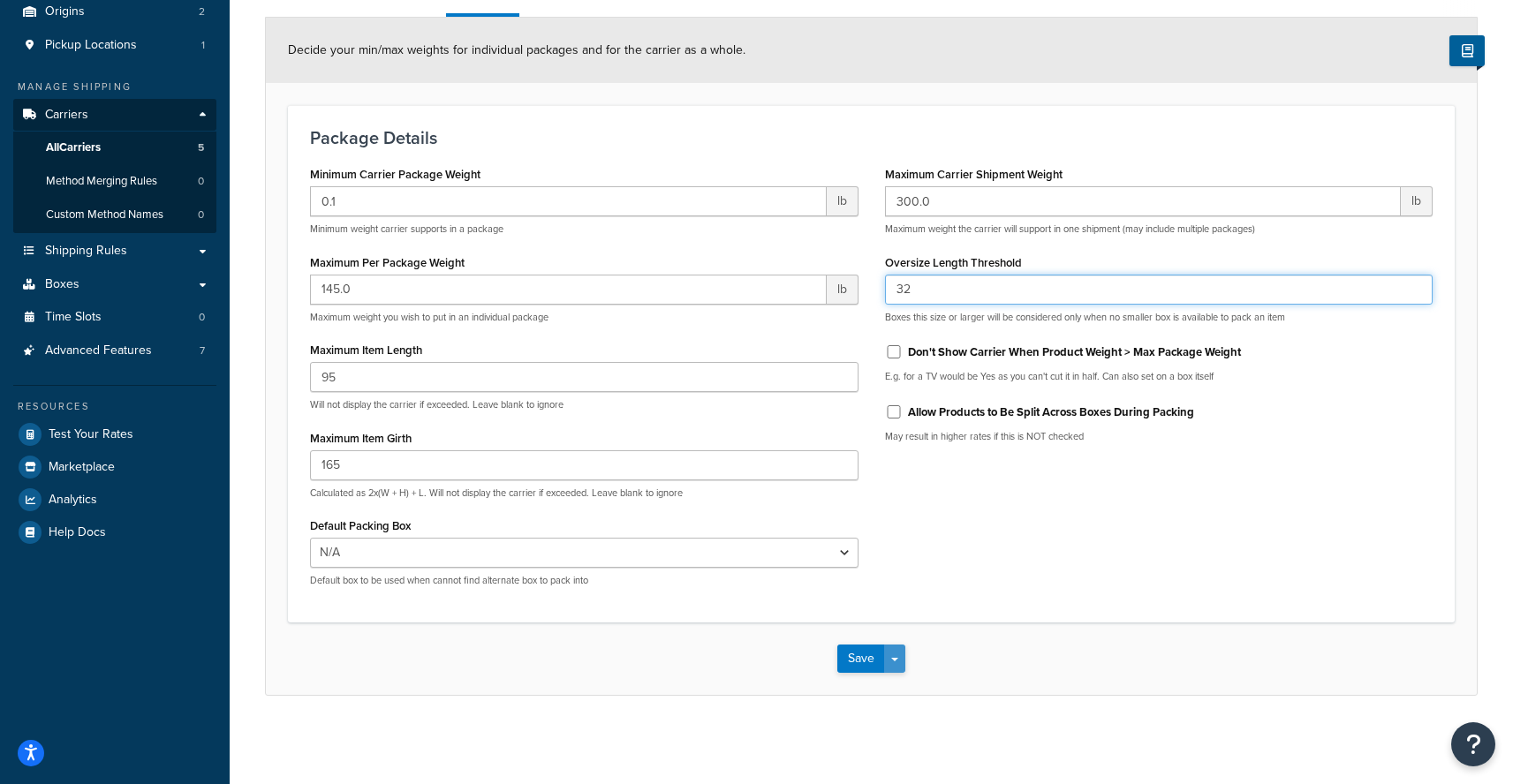
type input "32"
drag, startPoint x: 901, startPoint y: 666, endPoint x: 898, endPoint y: 676, distance: 10.4
click at [901, 666] on button "Save Dropdown" at bounding box center [895, 658] width 21 height 28
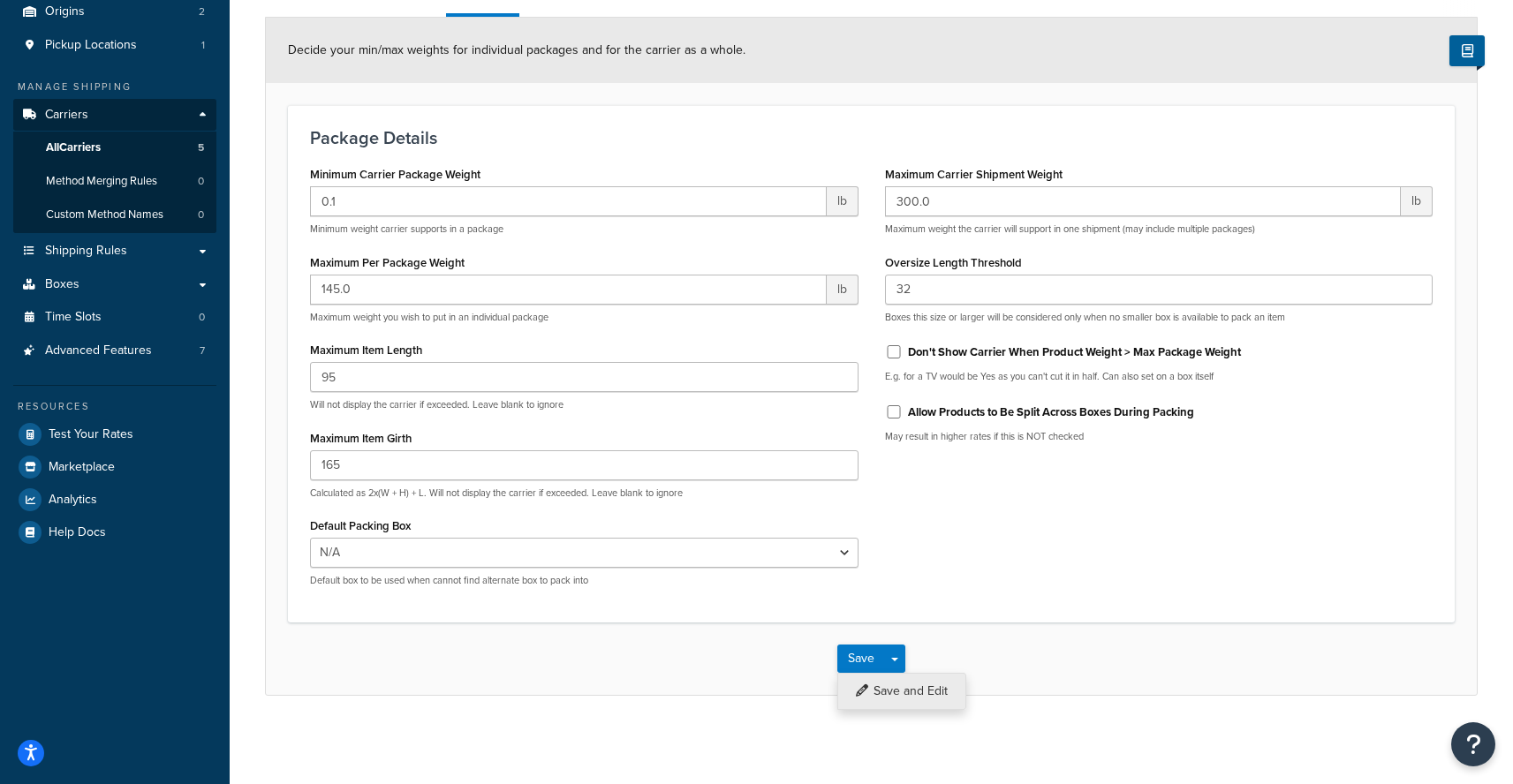
click at [892, 695] on button "Save and Edit" at bounding box center [901, 690] width 129 height 37
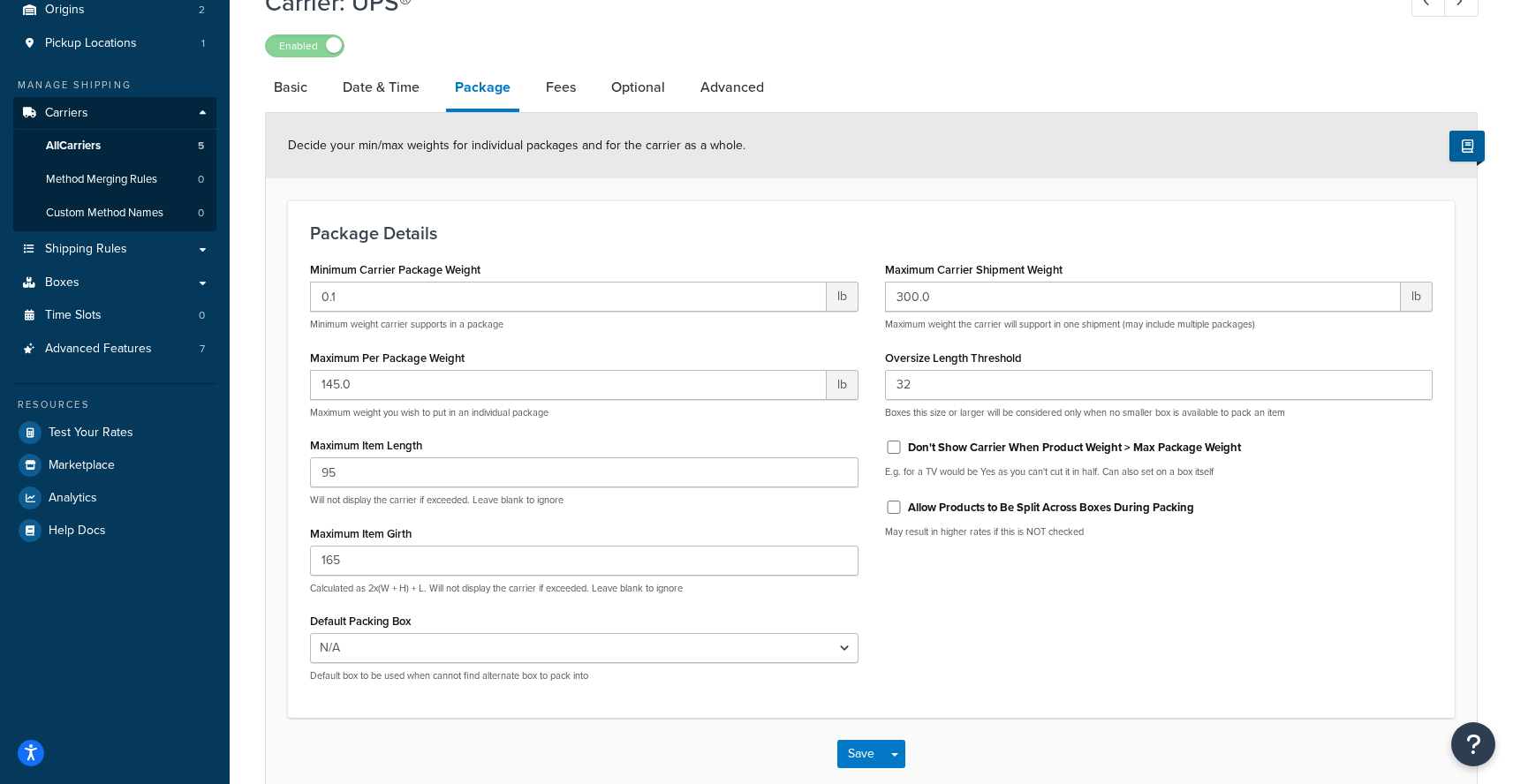
scroll to position [0, 0]
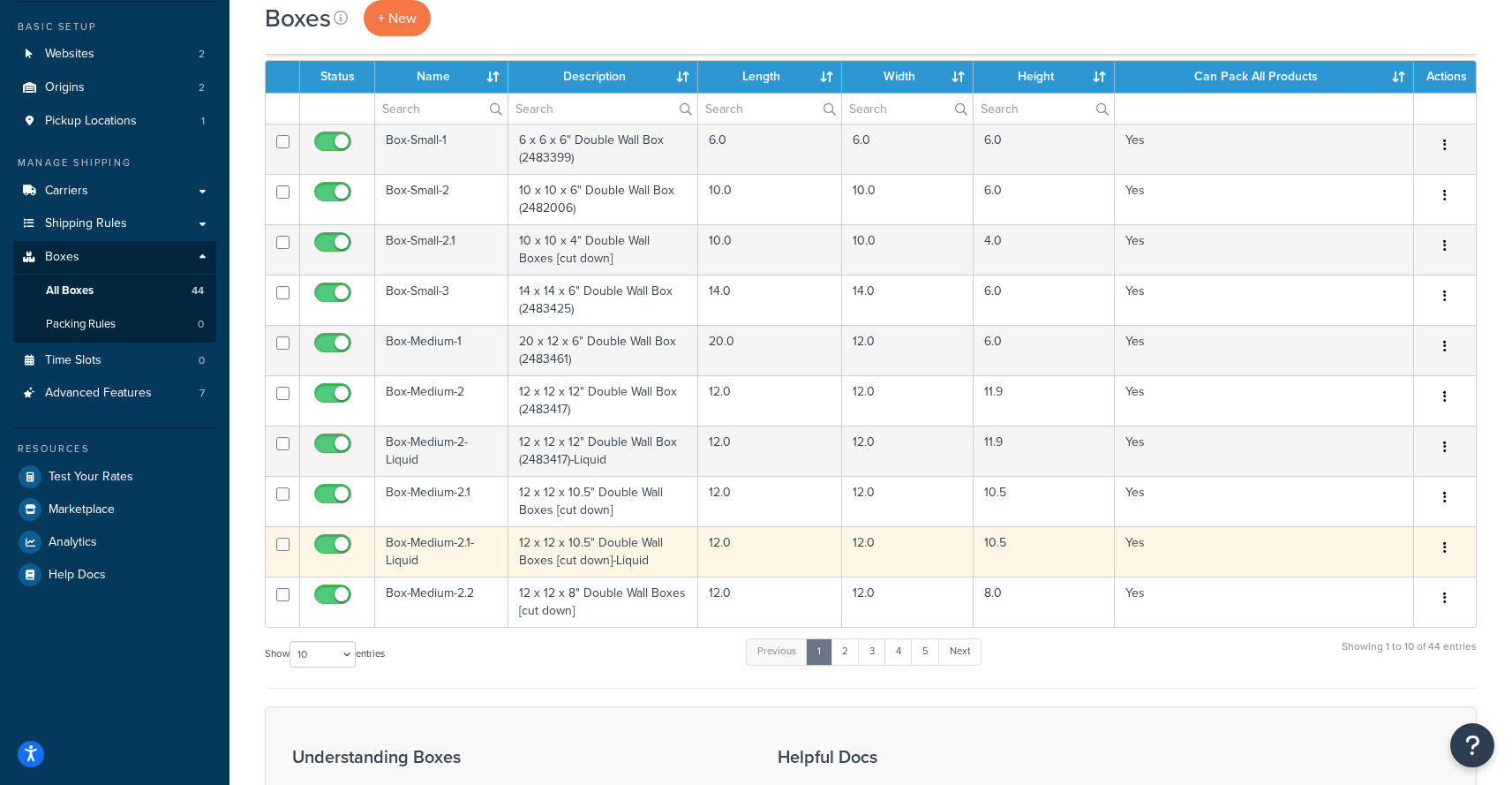
scroll to position [457, 0]
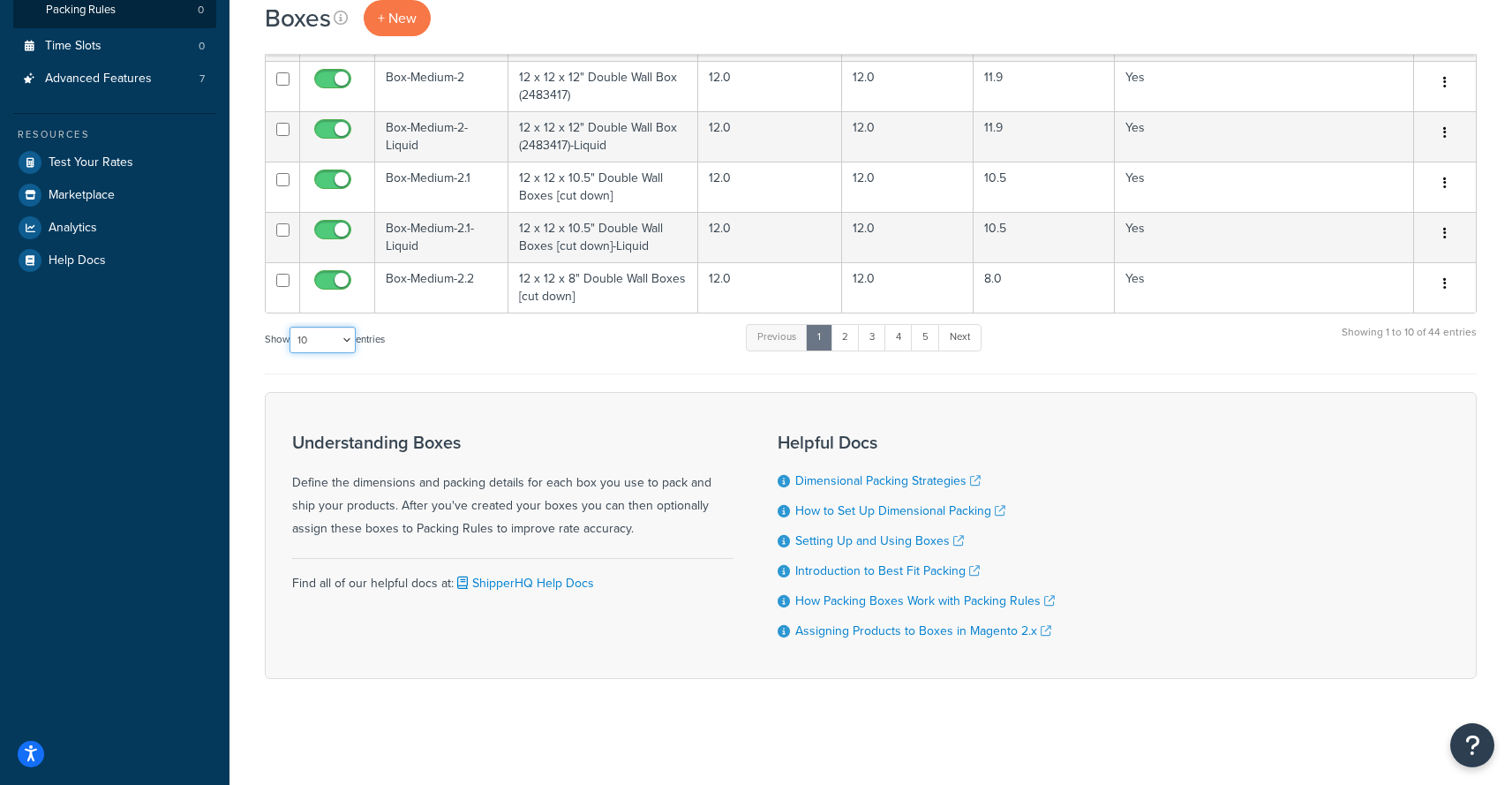
select select "1000"
click option "1000" at bounding box center [0, 0] width 0 height 0
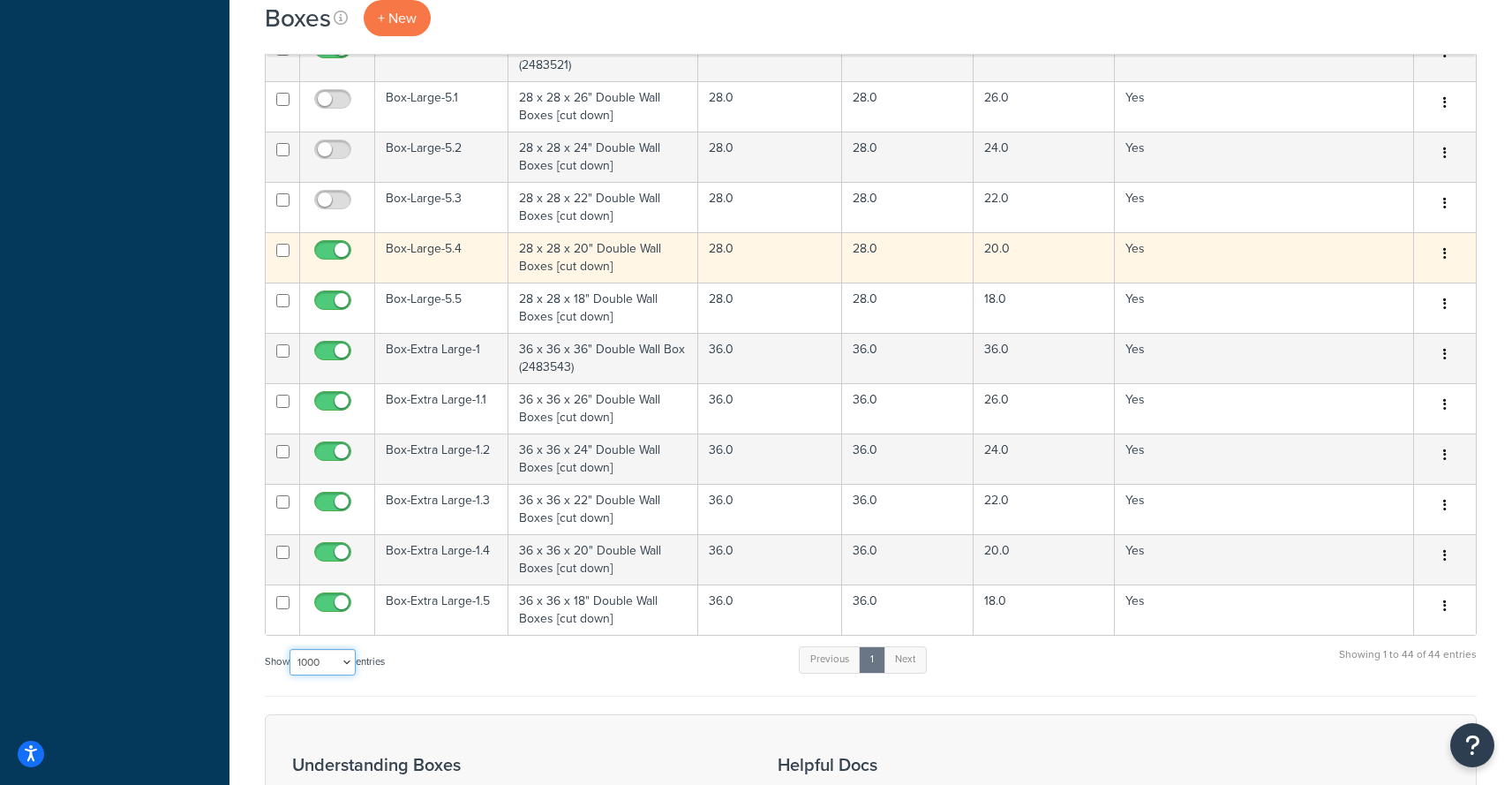
scroll to position [1686, 0]
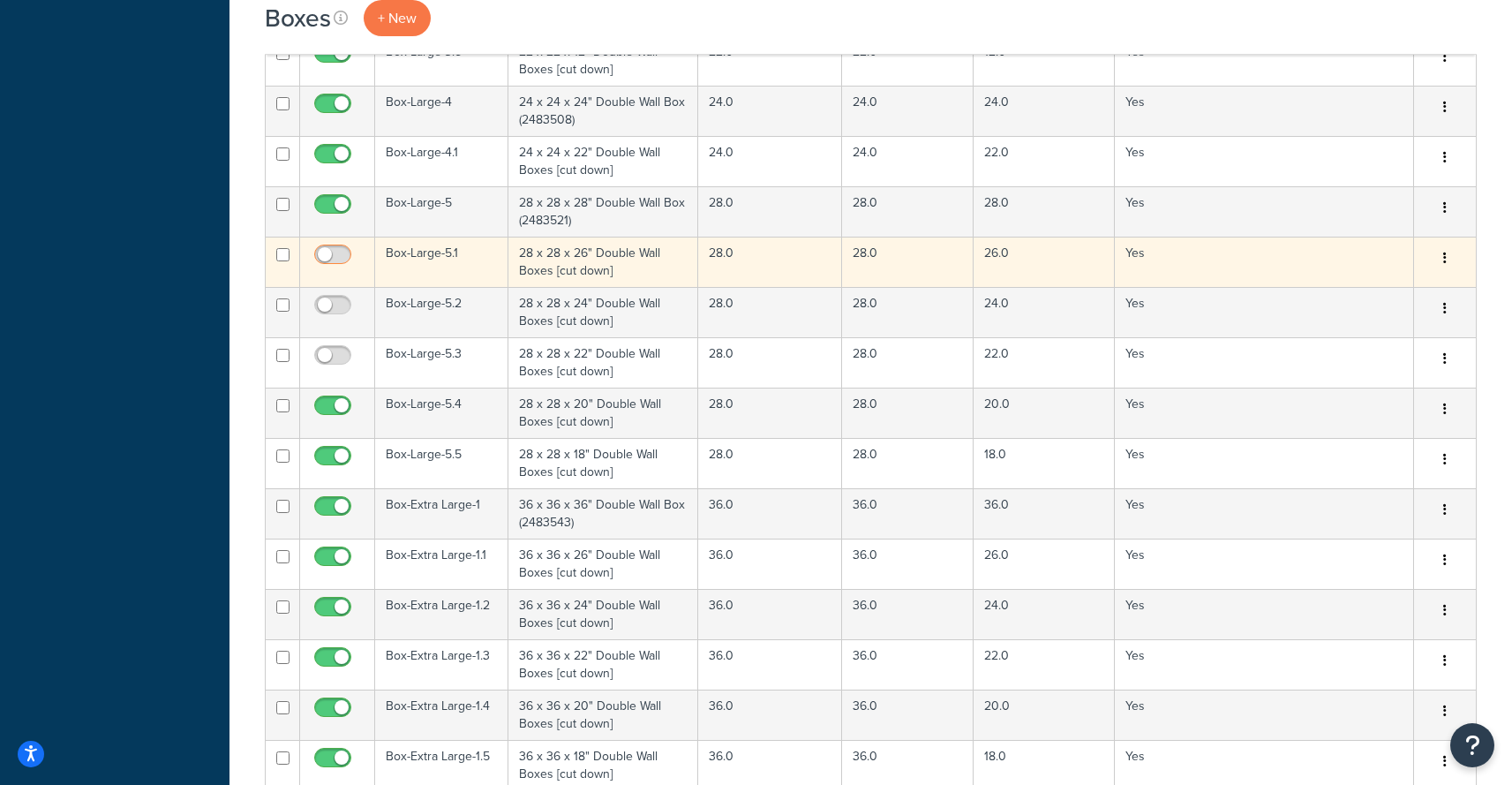
click at [335, 257] on input "checkbox" at bounding box center [335, 259] width 49 height 22
checkbox input "true"
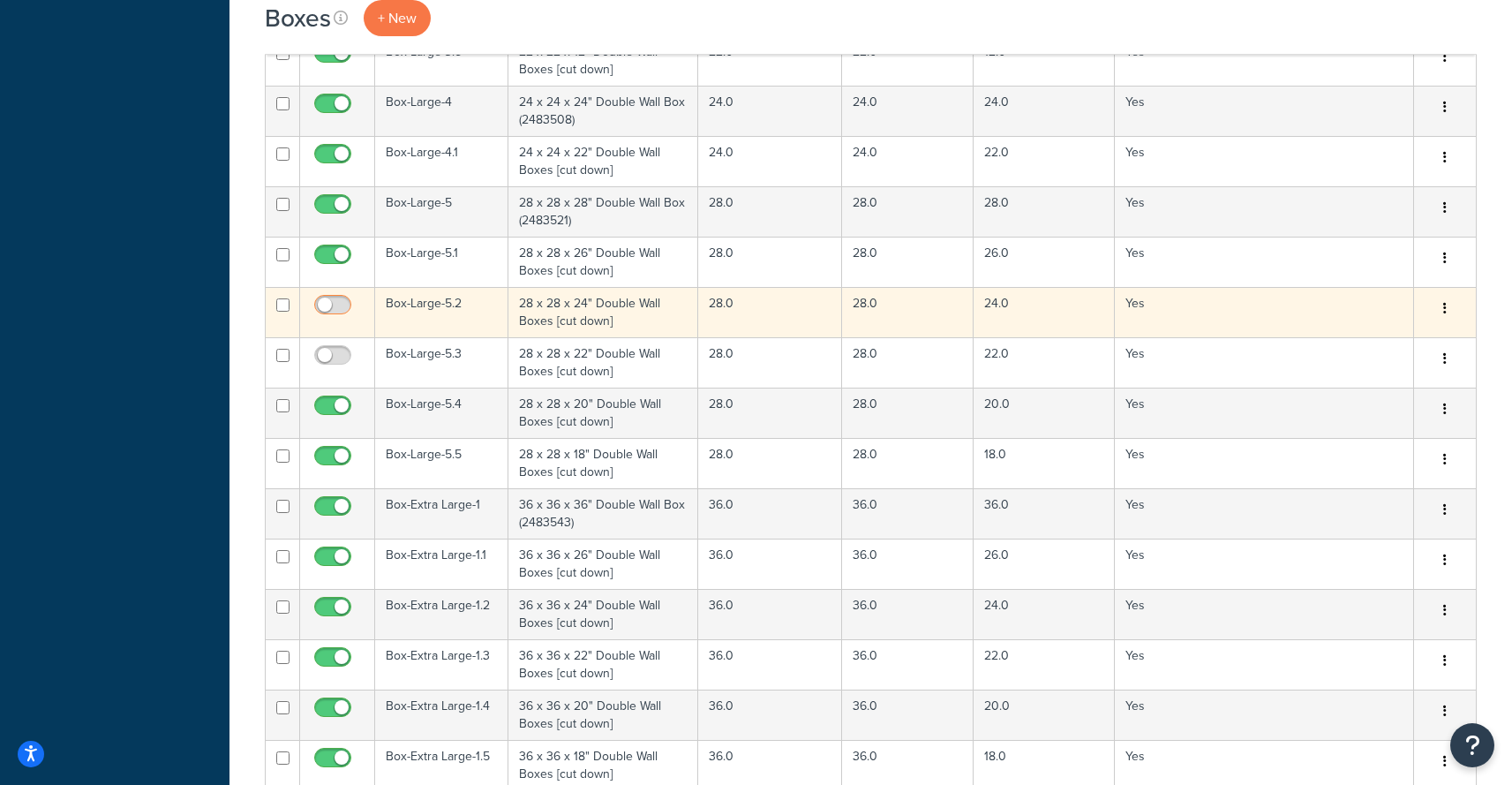
drag, startPoint x: 329, startPoint y: 299, endPoint x: 336, endPoint y: 315, distance: 17.5
click at [329, 300] on label at bounding box center [333, 306] width 44 height 25
click at [329, 300] on input "checkbox" at bounding box center [335, 309] width 49 height 22
checkbox input "true"
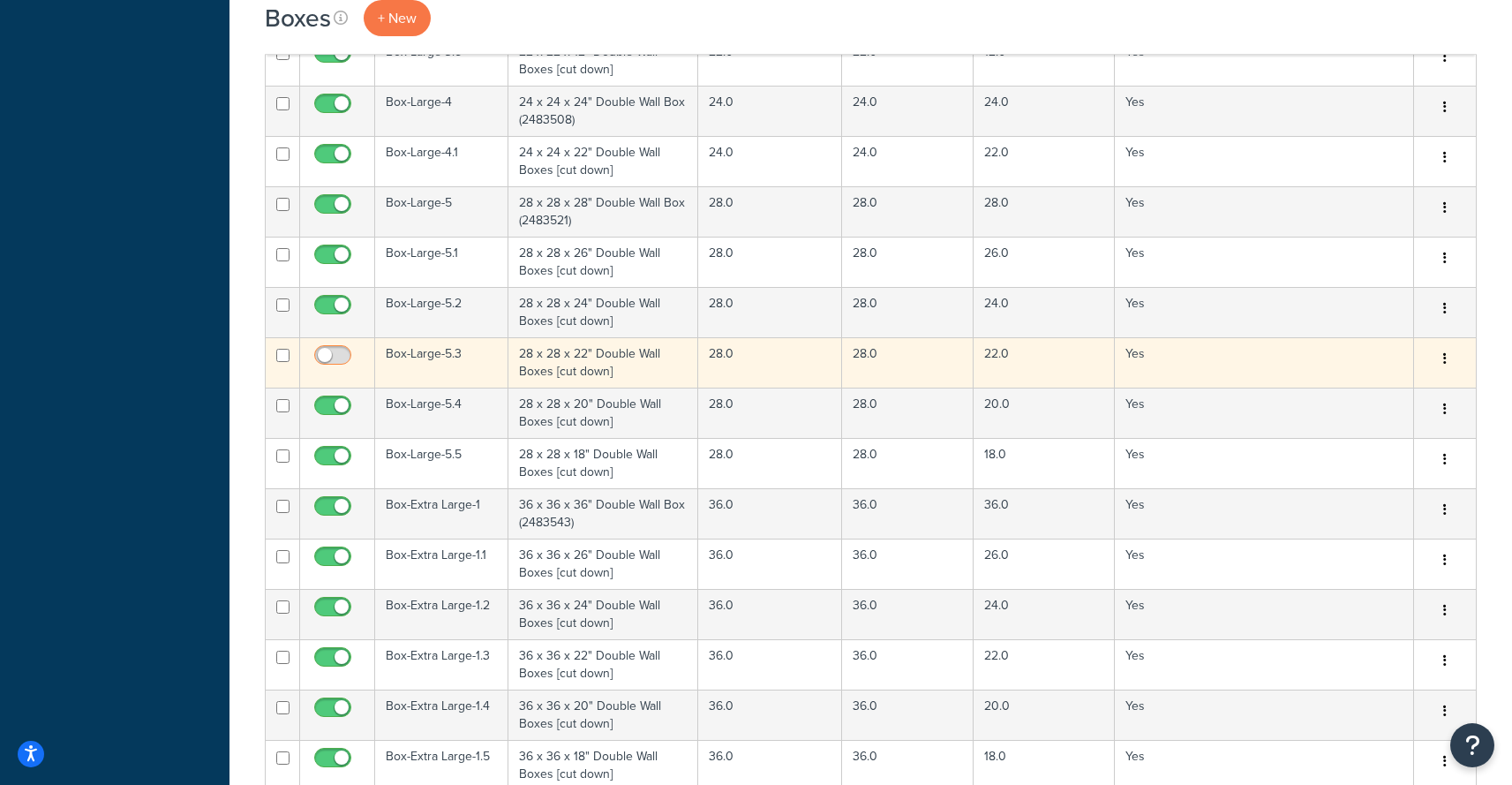
click at [331, 353] on input "checkbox" at bounding box center [335, 359] width 49 height 22
checkbox input "true"
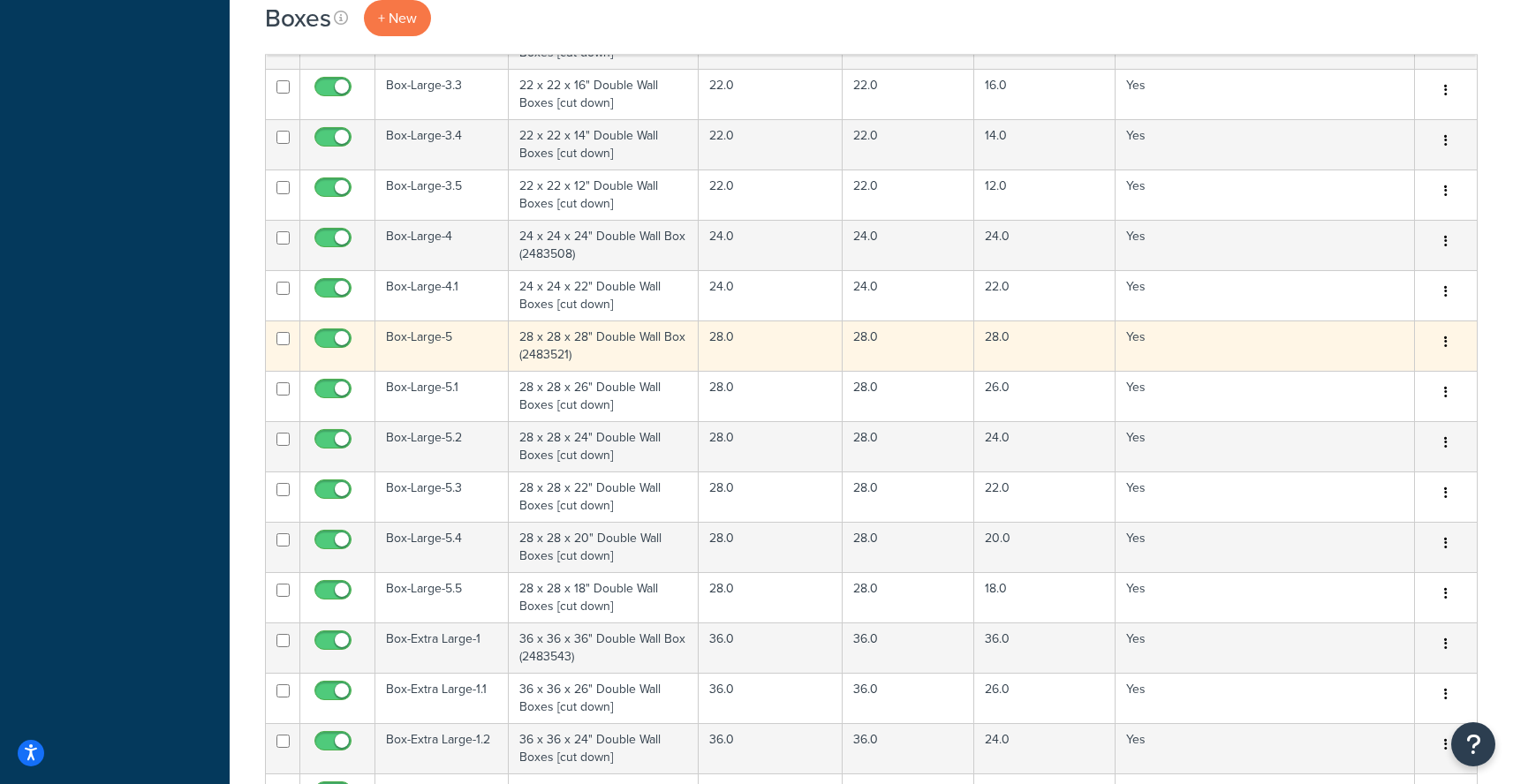
scroll to position [1596, 0]
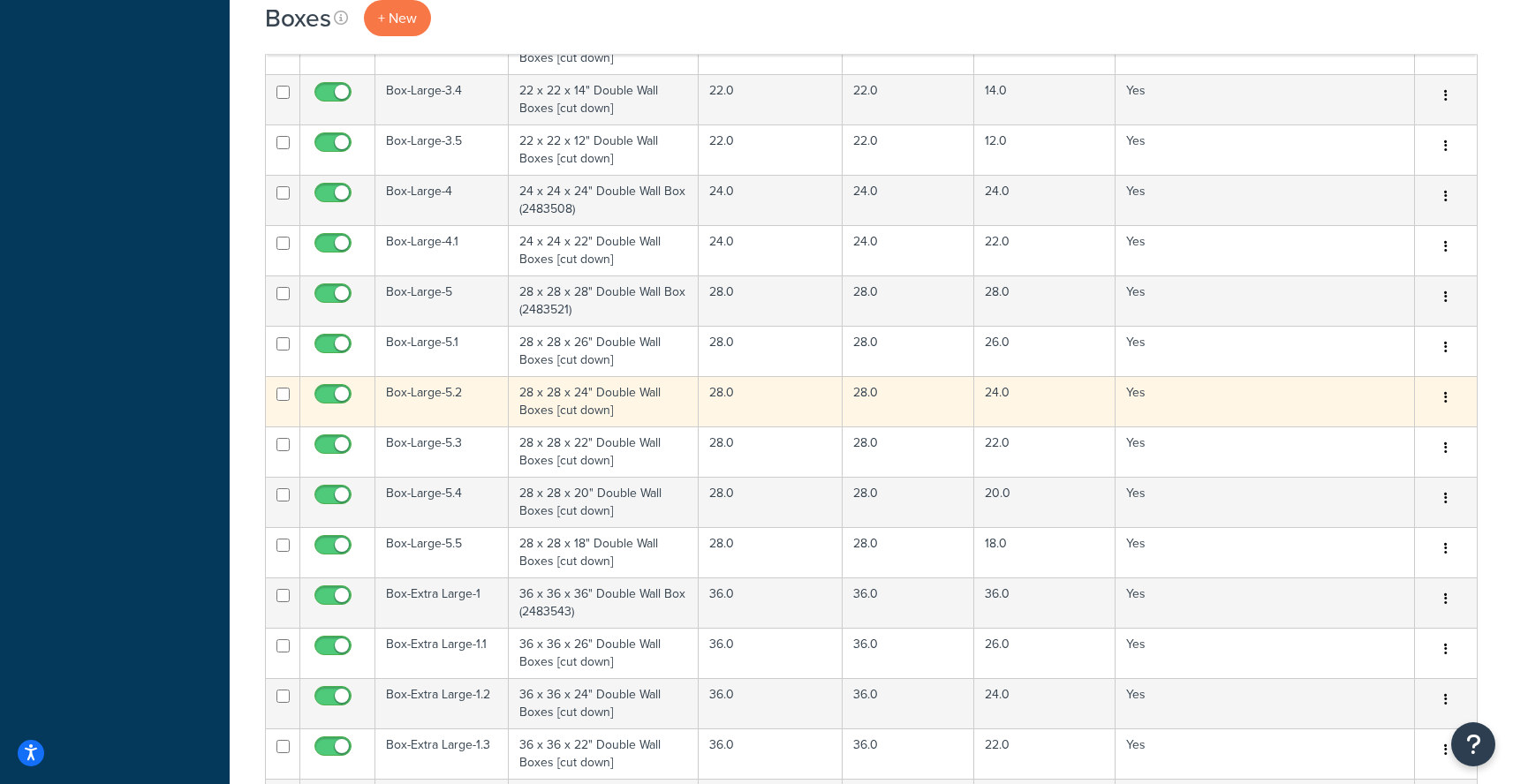
click at [468, 391] on td "Box-Large-5.2" at bounding box center [441, 401] width 133 height 50
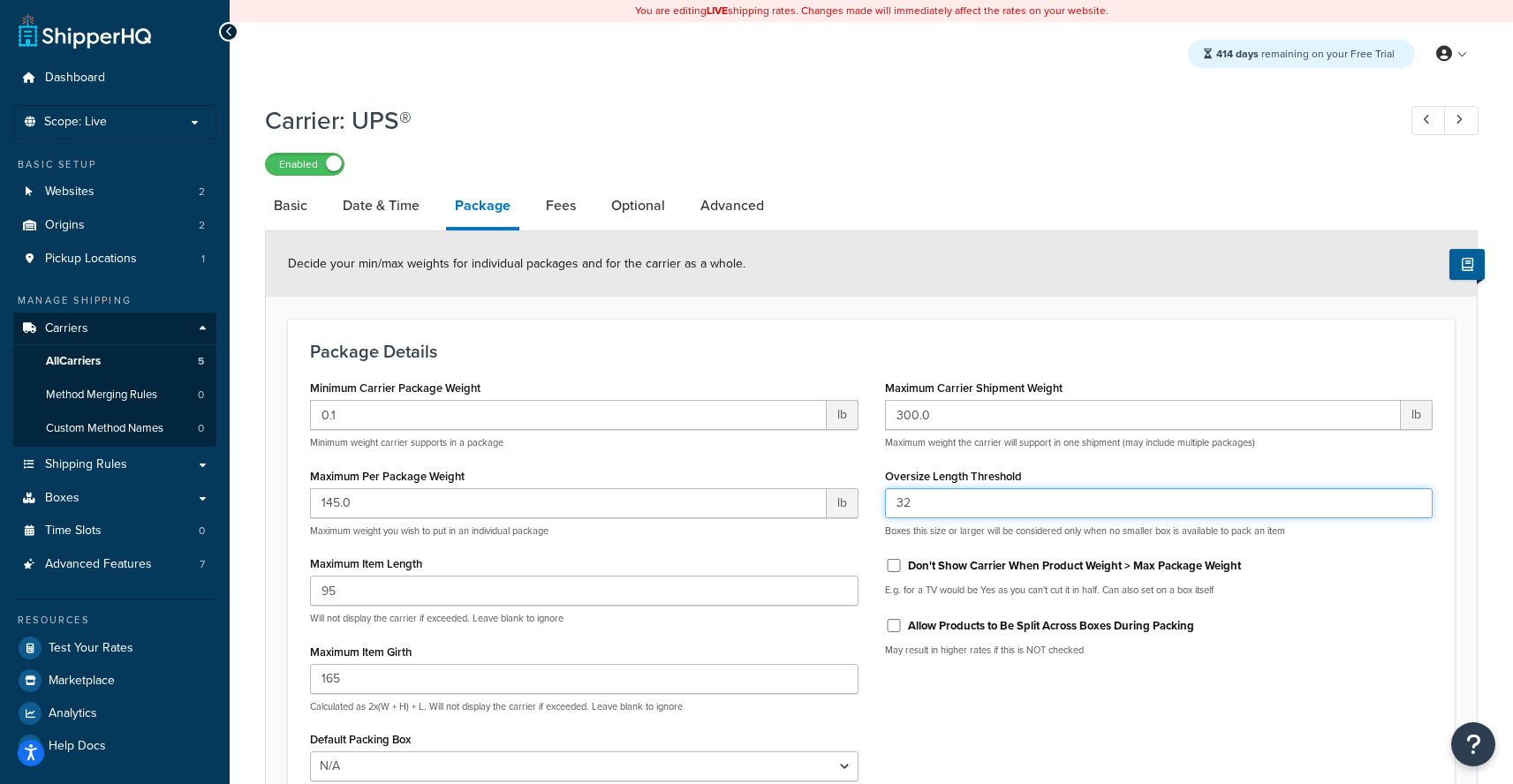
drag, startPoint x: 929, startPoint y: 510, endPoint x: 818, endPoint y: 499, distance: 111.5
click at [884, 499] on input "32" at bounding box center [1159, 502] width 549 height 30
type input "28"
drag, startPoint x: 918, startPoint y: 313, endPoint x: 911, endPoint y: 346, distance: 33.7
click at [918, 313] on form "Decide your min/max weights for individual packages and for the carrier as a wh…" at bounding box center [872, 569] width 1211 height 677
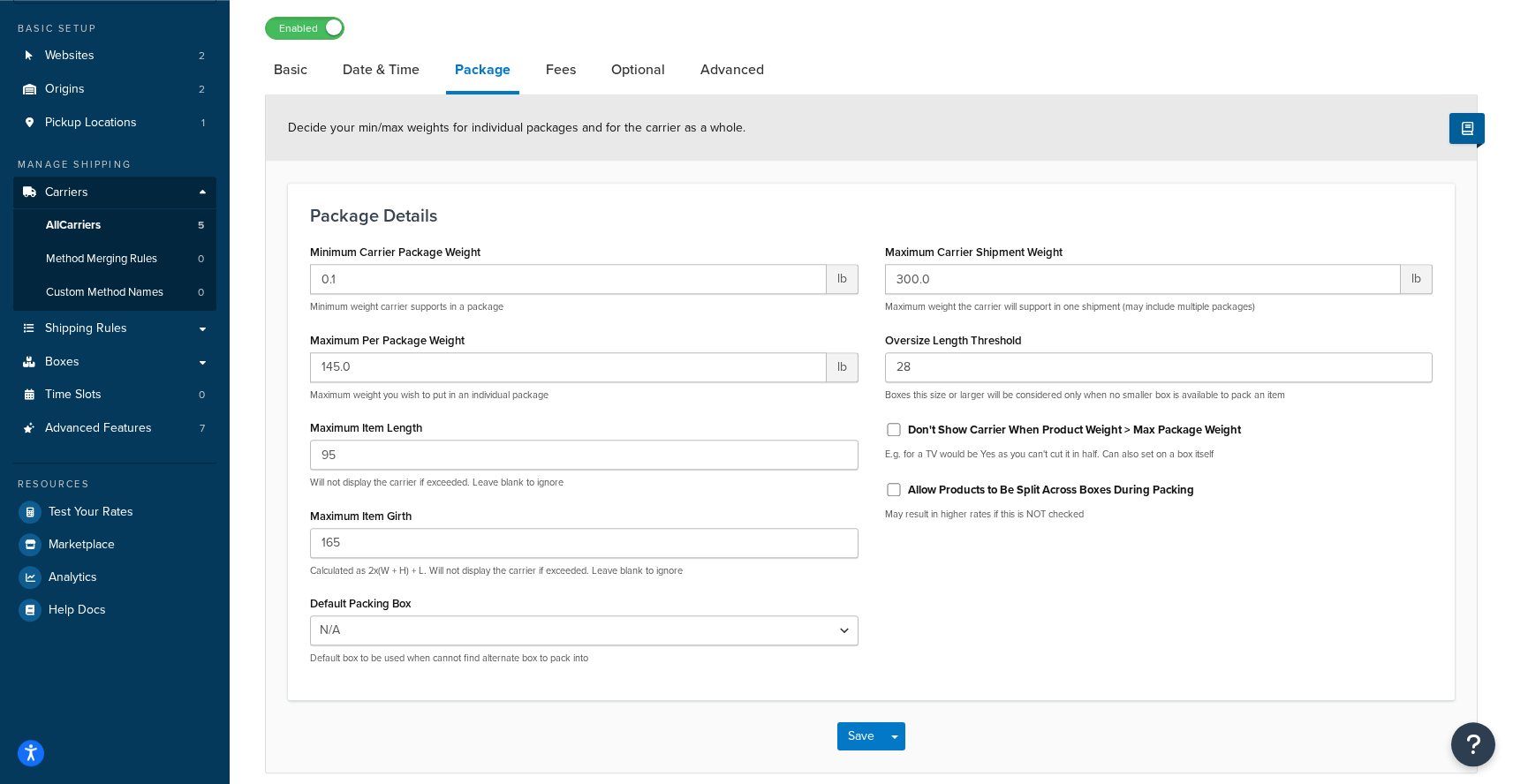
scroll to position [215, 0]
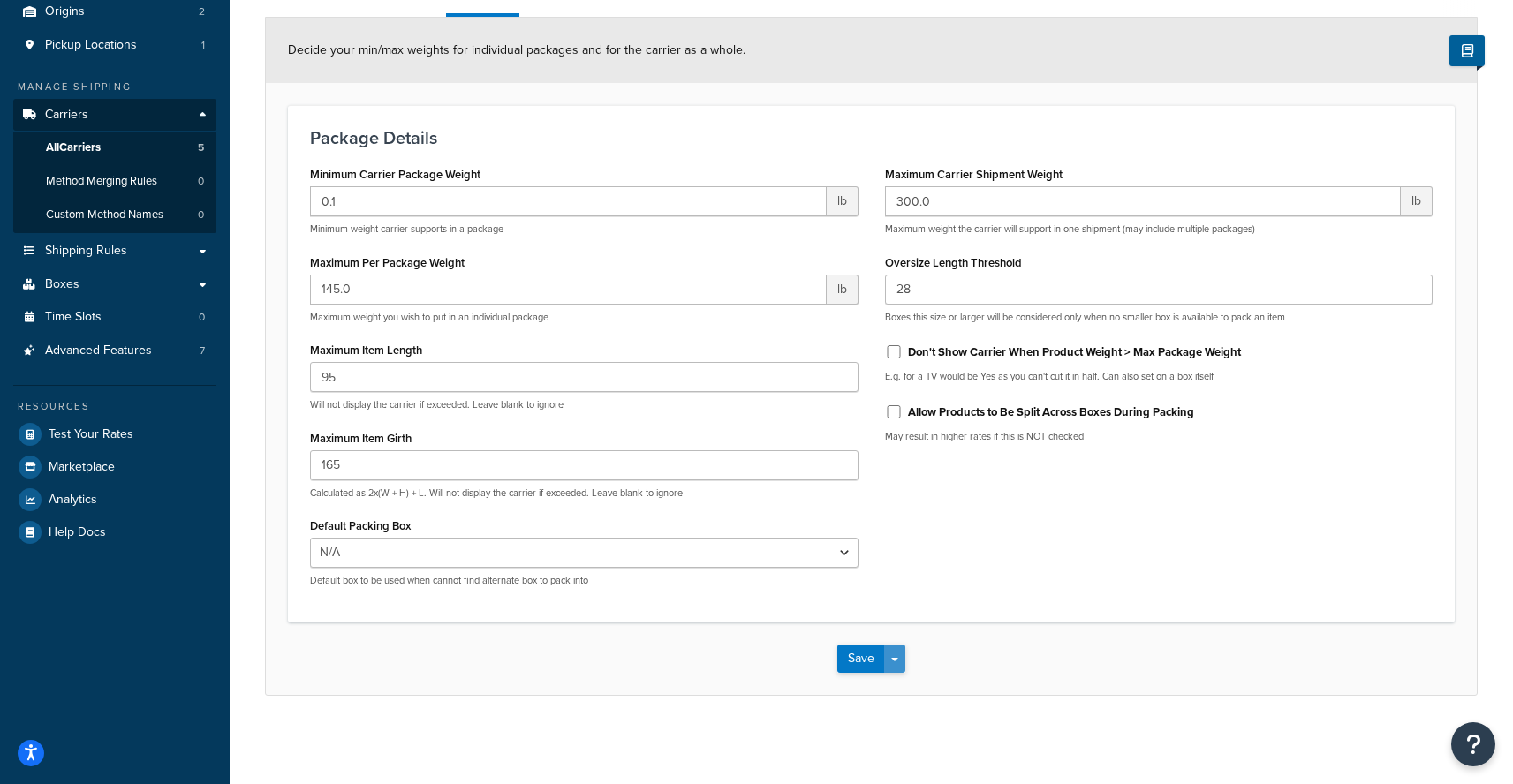
click at [894, 659] on span "button" at bounding box center [895, 659] width 7 height 4
drag, startPoint x: 901, startPoint y: 685, endPoint x: 959, endPoint y: 658, distance: 64.0
click at [901, 686] on button "Save and Edit" at bounding box center [901, 690] width 129 height 37
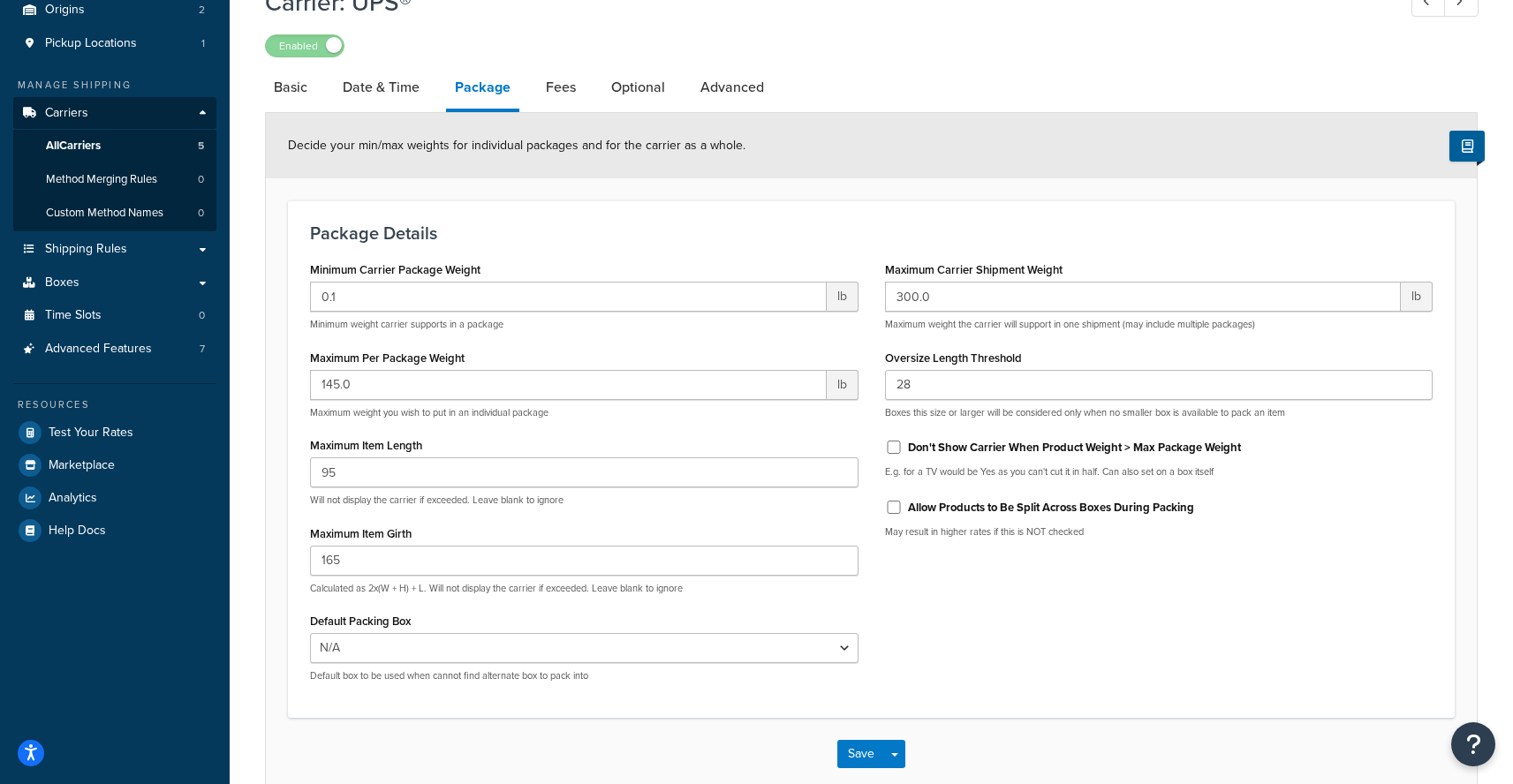
scroll to position [0, 0]
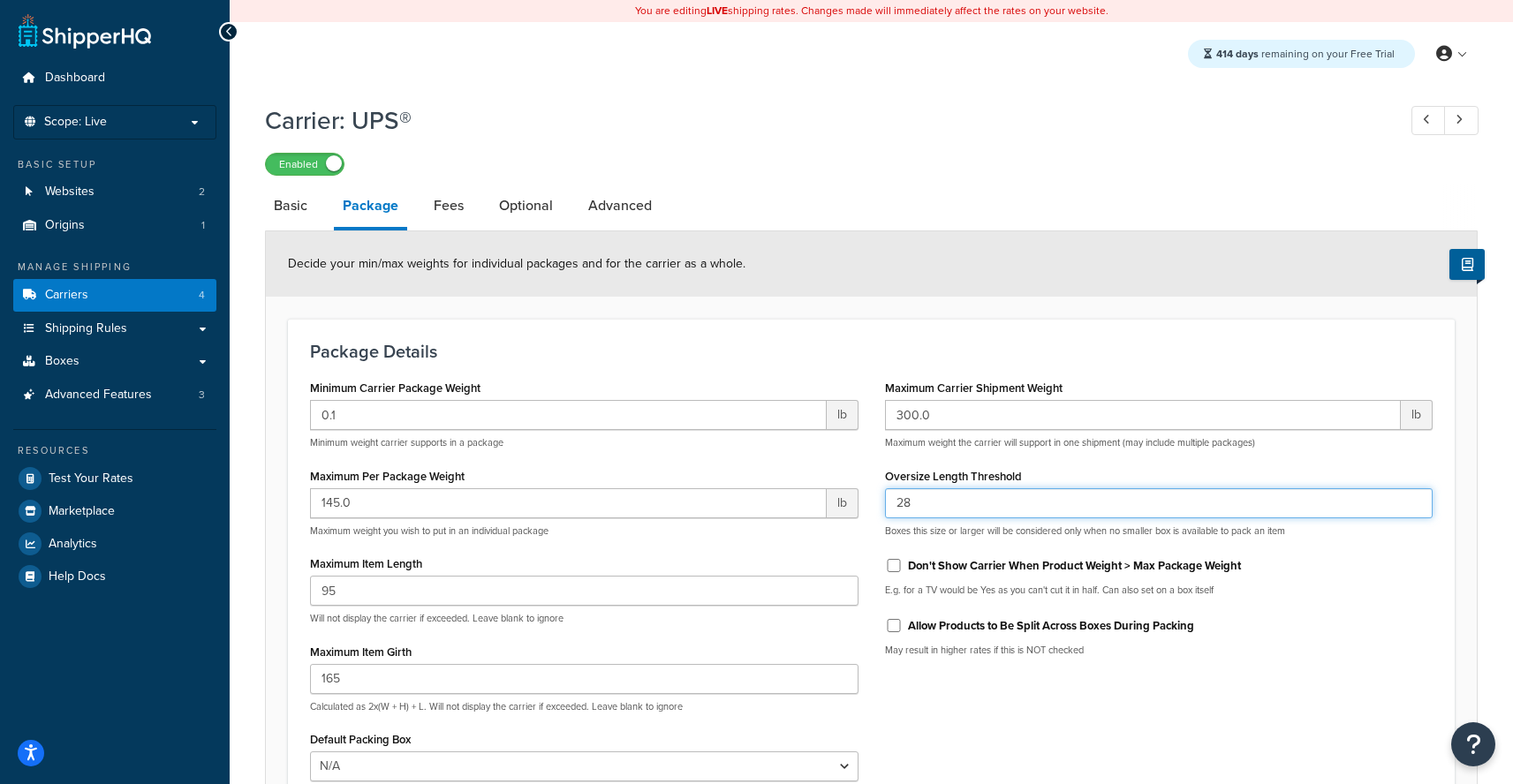
click at [925, 507] on input "28" at bounding box center [1159, 502] width 549 height 30
drag, startPoint x: 929, startPoint y: 507, endPoint x: 821, endPoint y: 502, distance: 108.1
click at [884, 502] on input "28" at bounding box center [1159, 502] width 549 height 30
type input "22"
click at [863, 467] on div "Minimum Carrier Package Weight 0.1 lb Minimum weight carrier supports in a pack…" at bounding box center [584, 594] width 575 height 438
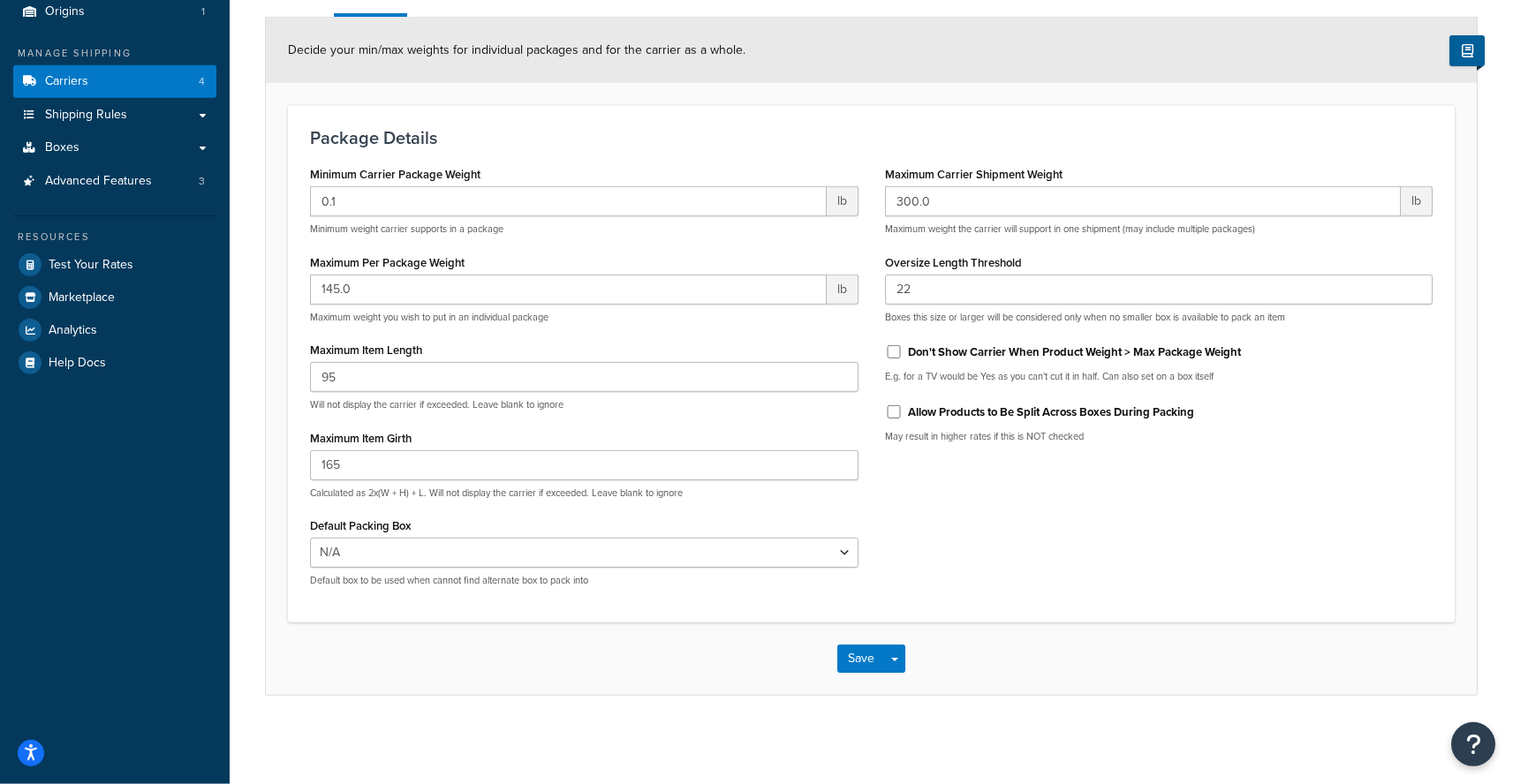
scroll to position [215, 0]
click at [900, 669] on button "Save Dropdown" at bounding box center [895, 658] width 21 height 28
click at [901, 688] on button "Save and Edit" at bounding box center [901, 690] width 129 height 37
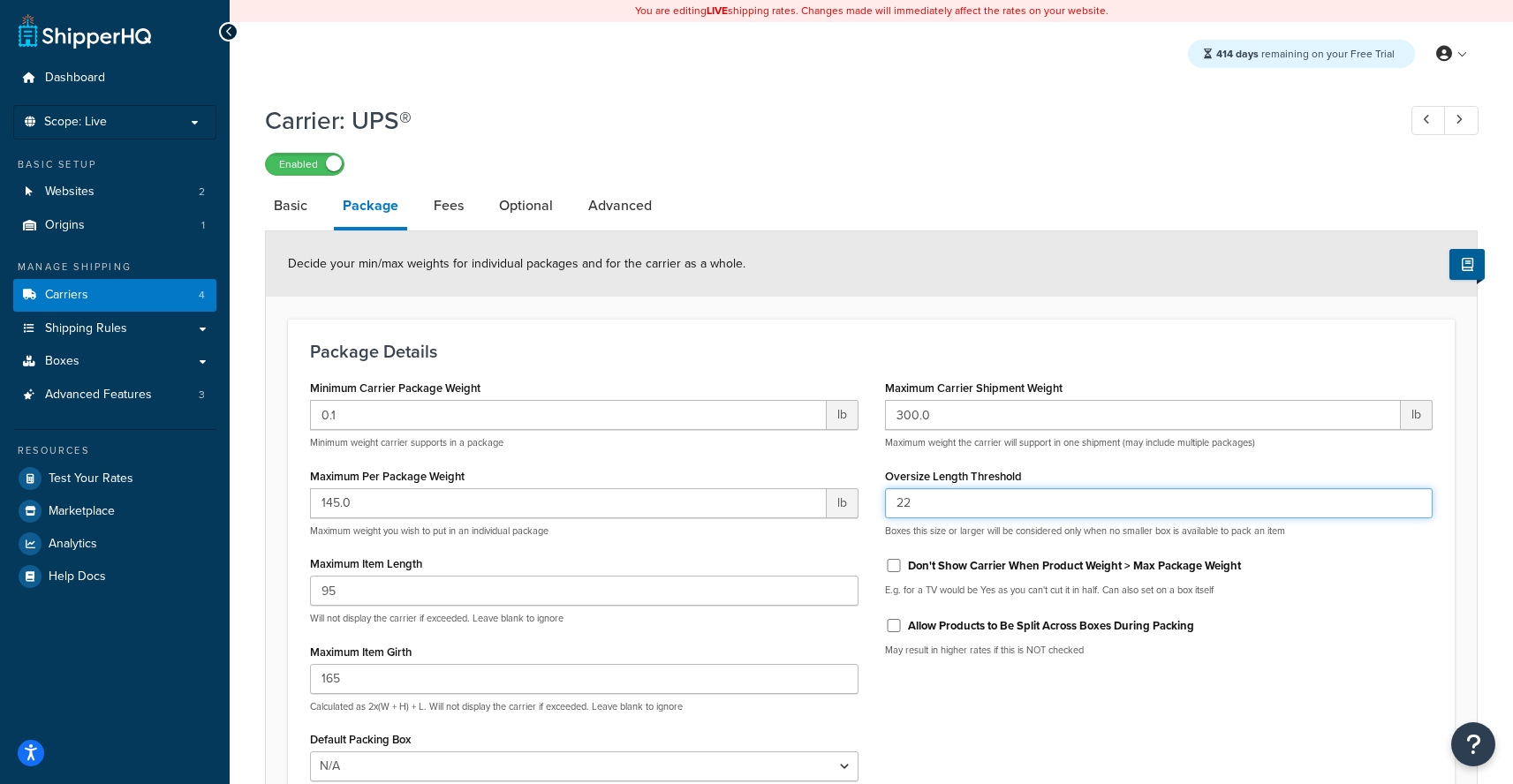
drag, startPoint x: 990, startPoint y: 507, endPoint x: 830, endPoint y: 506, distance: 160.0
click at [884, 506] on input "22" at bounding box center [1159, 502] width 549 height 30
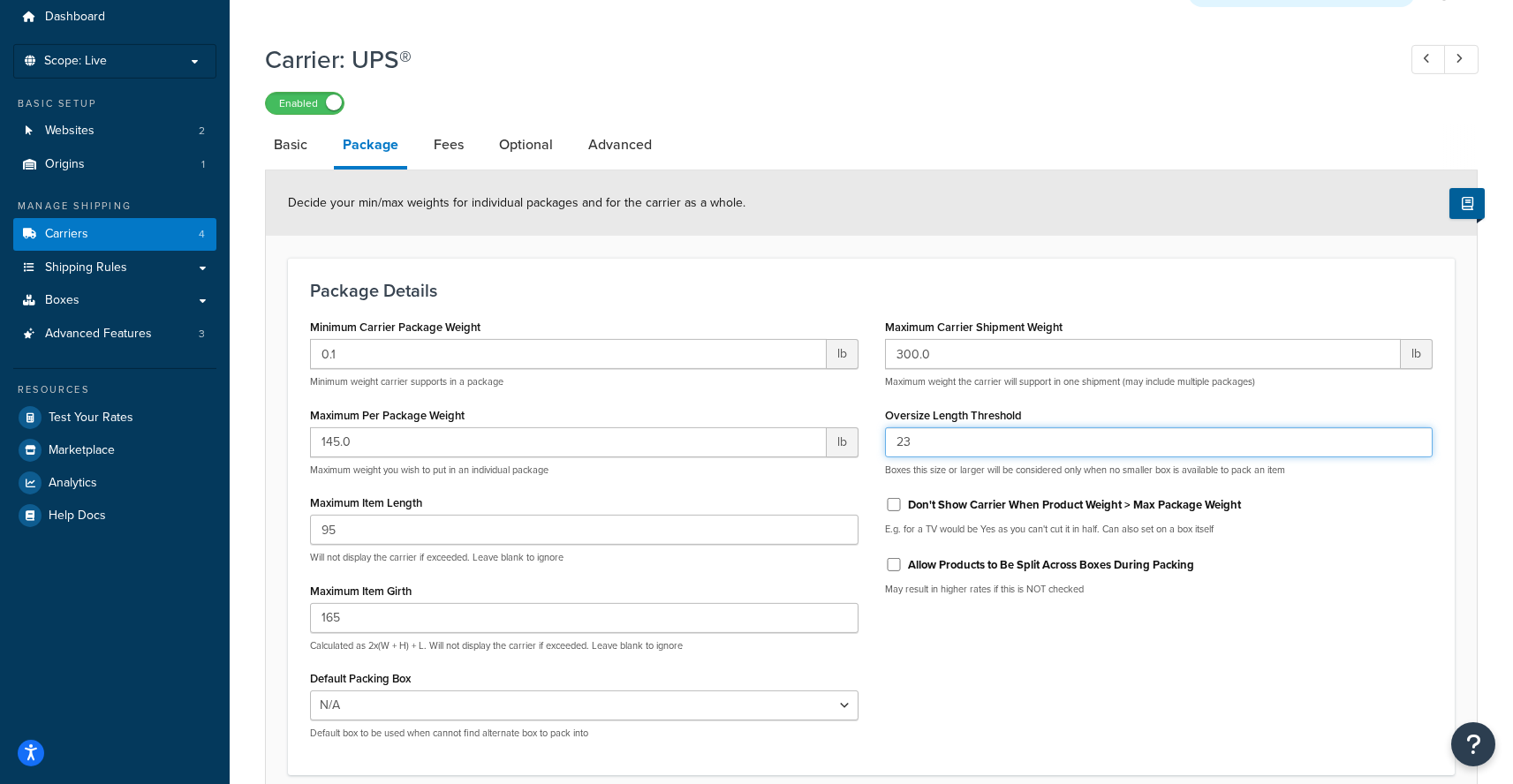
scroll to position [215, 0]
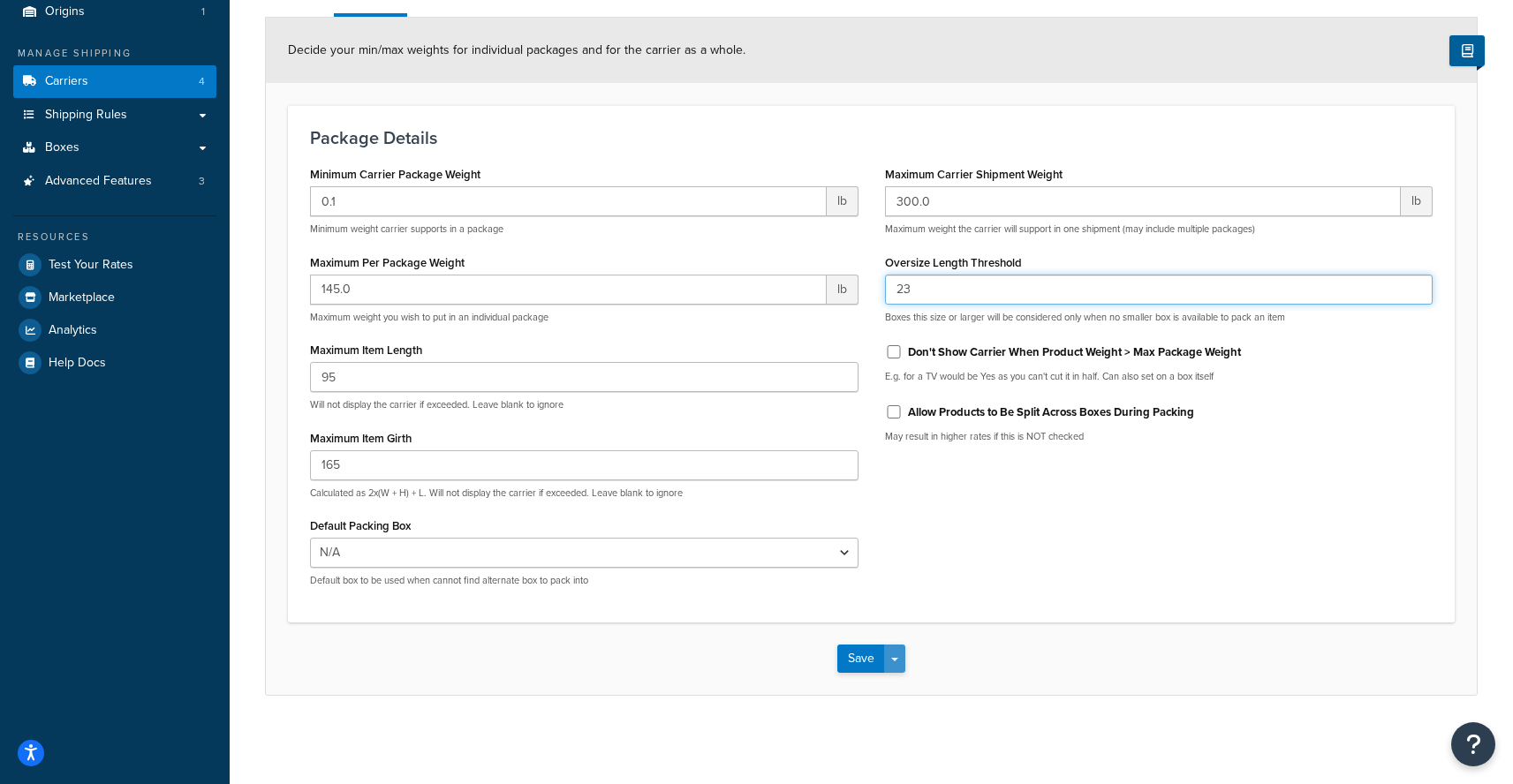
type input "23"
click at [894, 657] on button "Save Dropdown" at bounding box center [895, 658] width 21 height 28
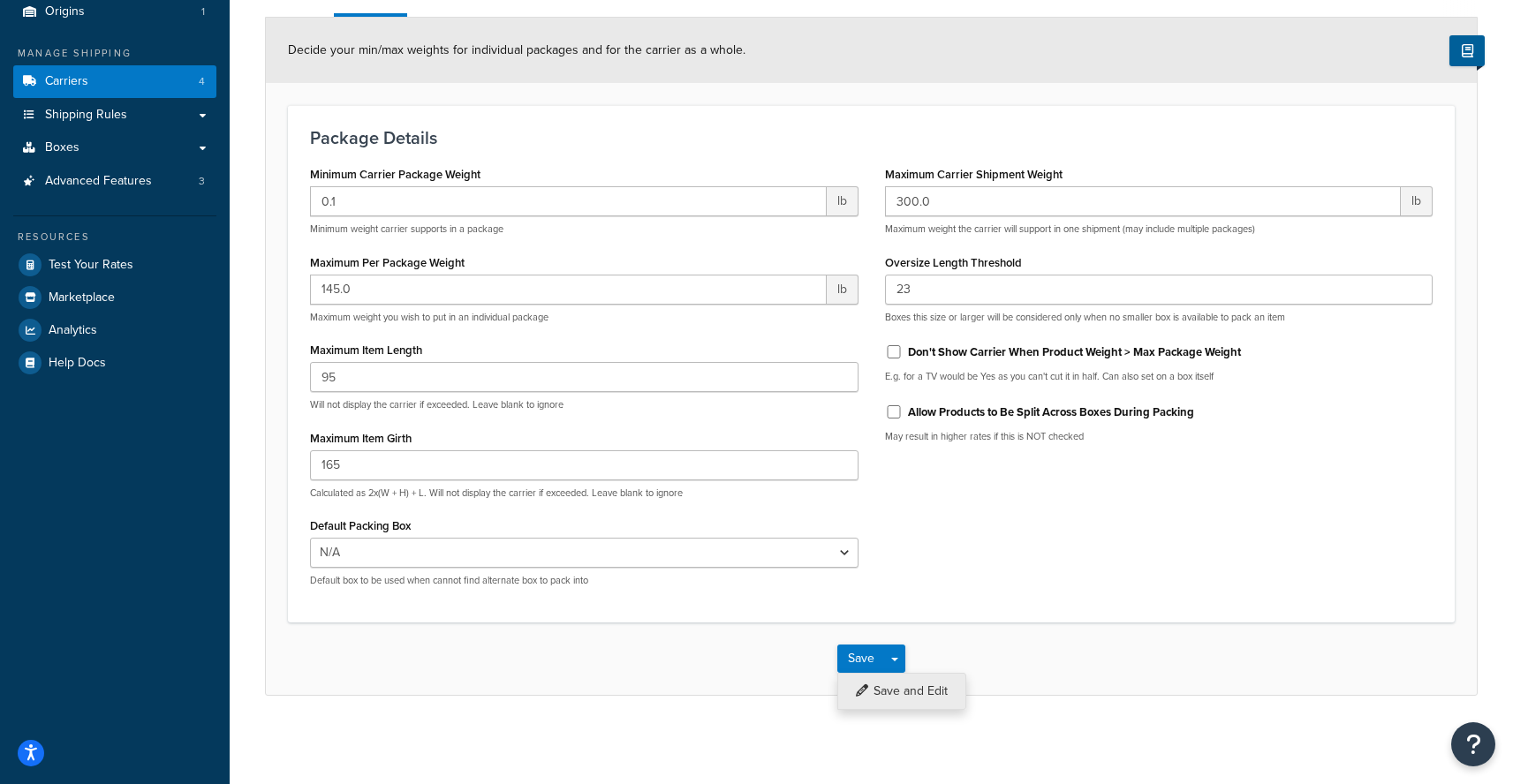
click at [908, 701] on button "Save and Edit" at bounding box center [901, 690] width 129 height 37
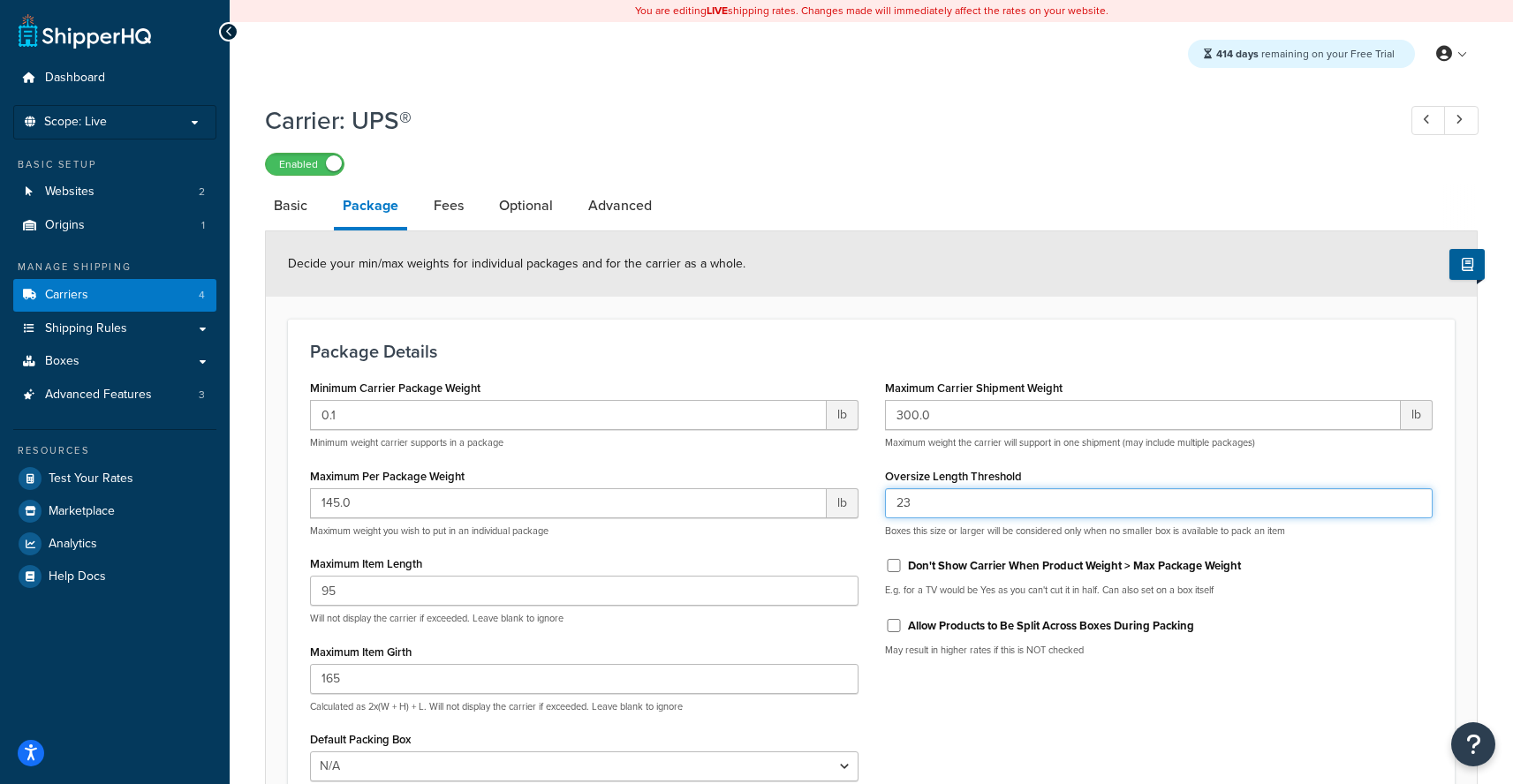
drag, startPoint x: 1061, startPoint y: 505, endPoint x: 719, endPoint y: 503, distance: 342.0
click at [884, 503] on input "23" at bounding box center [1159, 502] width 549 height 30
type input "22"
click at [847, 454] on div "Minimum Carrier Package Weight 0.1 lb Minimum weight carrier supports in a pack…" at bounding box center [584, 594] width 575 height 438
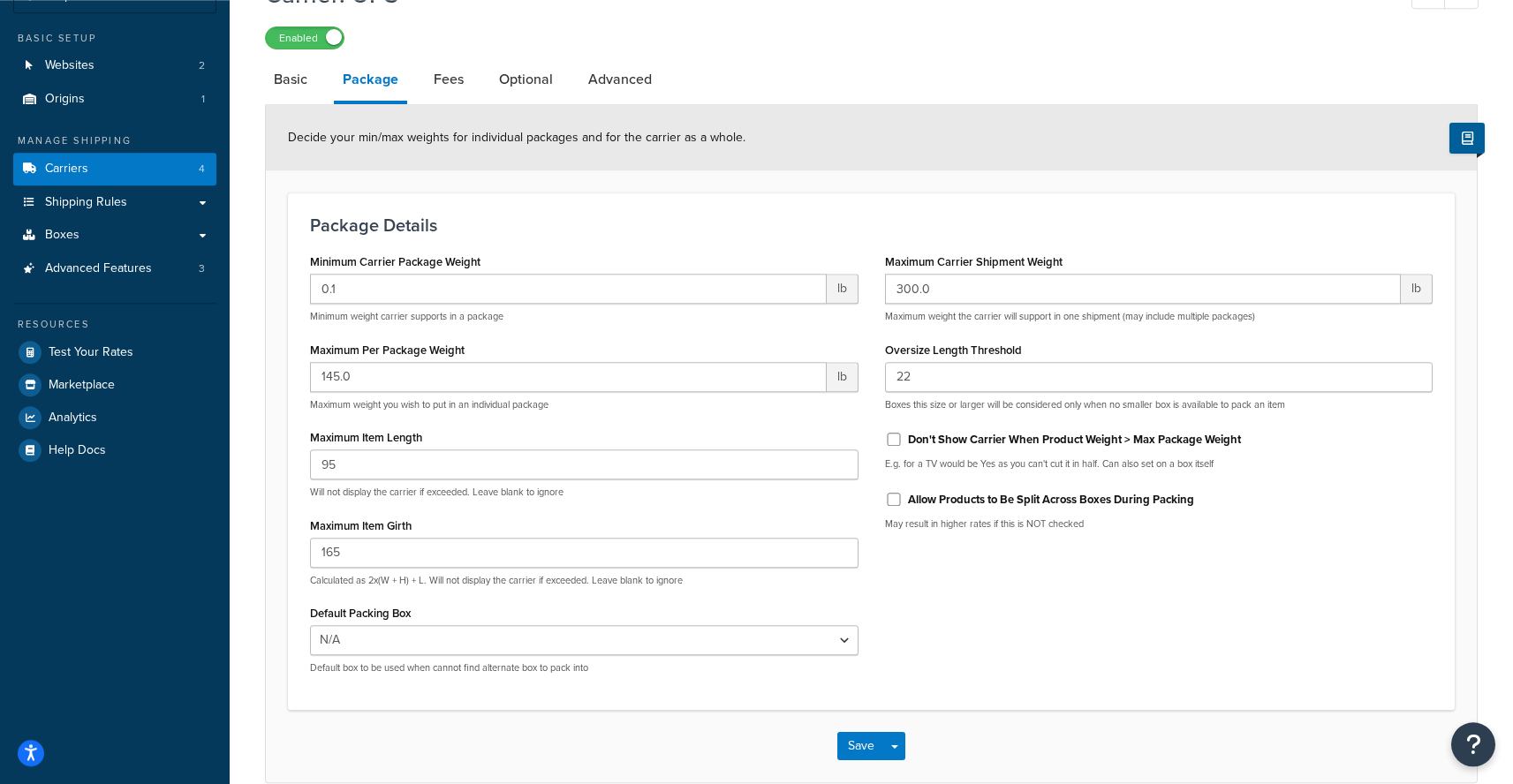
scroll to position [215, 0]
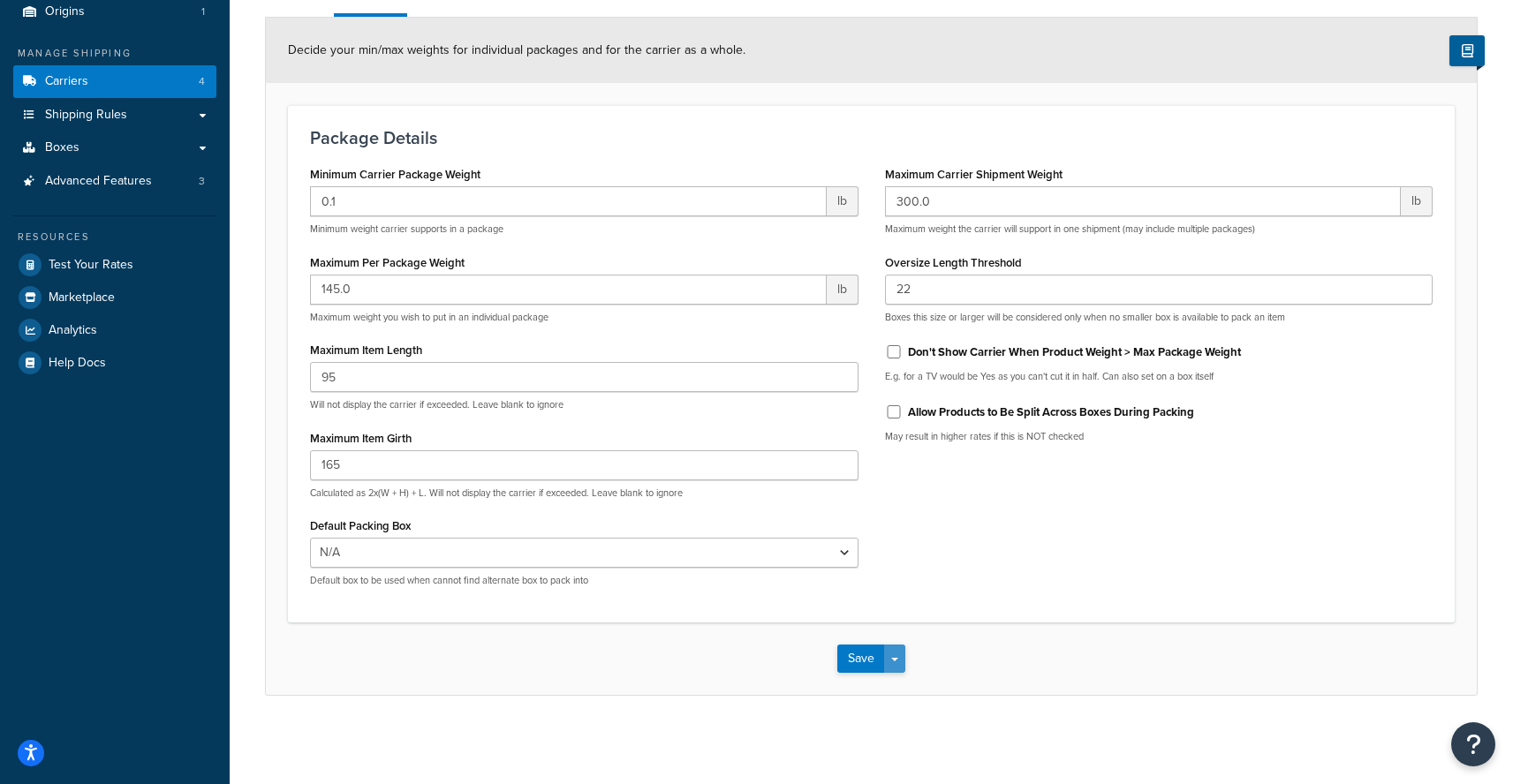
click at [901, 658] on button "Save Dropdown" at bounding box center [895, 658] width 21 height 28
click at [906, 685] on button "Save and Edit" at bounding box center [901, 690] width 129 height 37
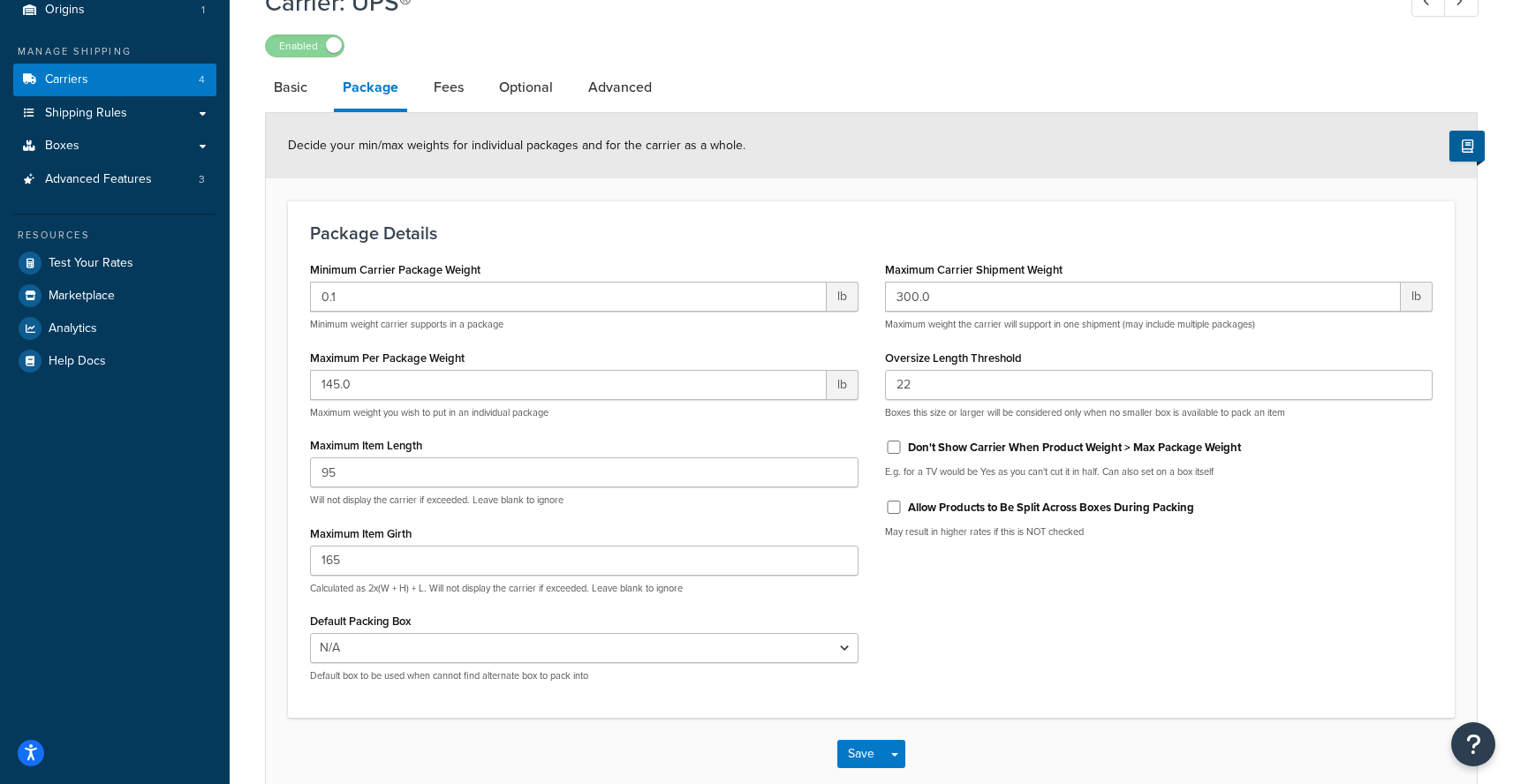
scroll to position [0, 0]
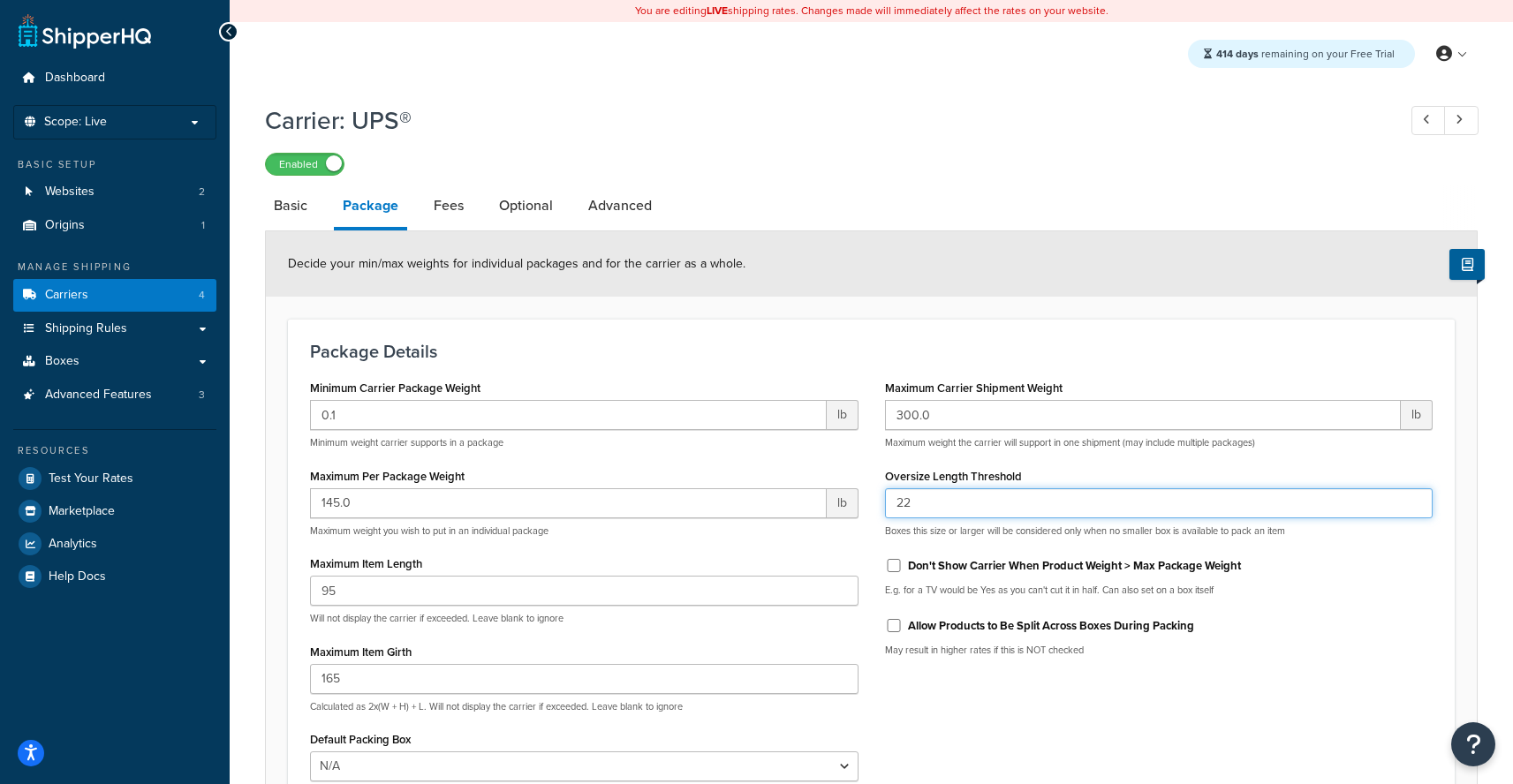
drag, startPoint x: 931, startPoint y: 508, endPoint x: 826, endPoint y: 506, distance: 105.0
click at [884, 506] on input "22" at bounding box center [1159, 502] width 549 height 30
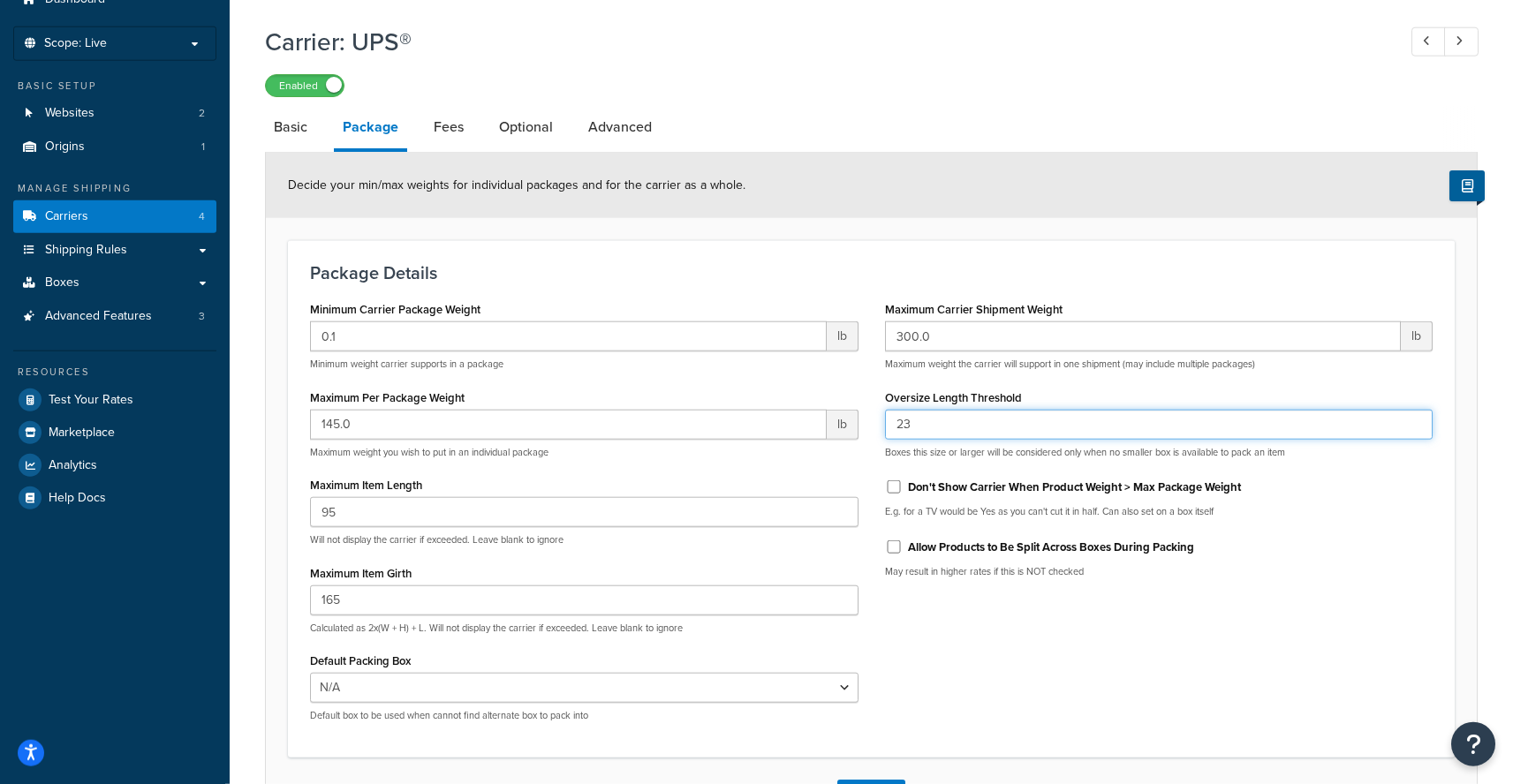
scroll to position [215, 0]
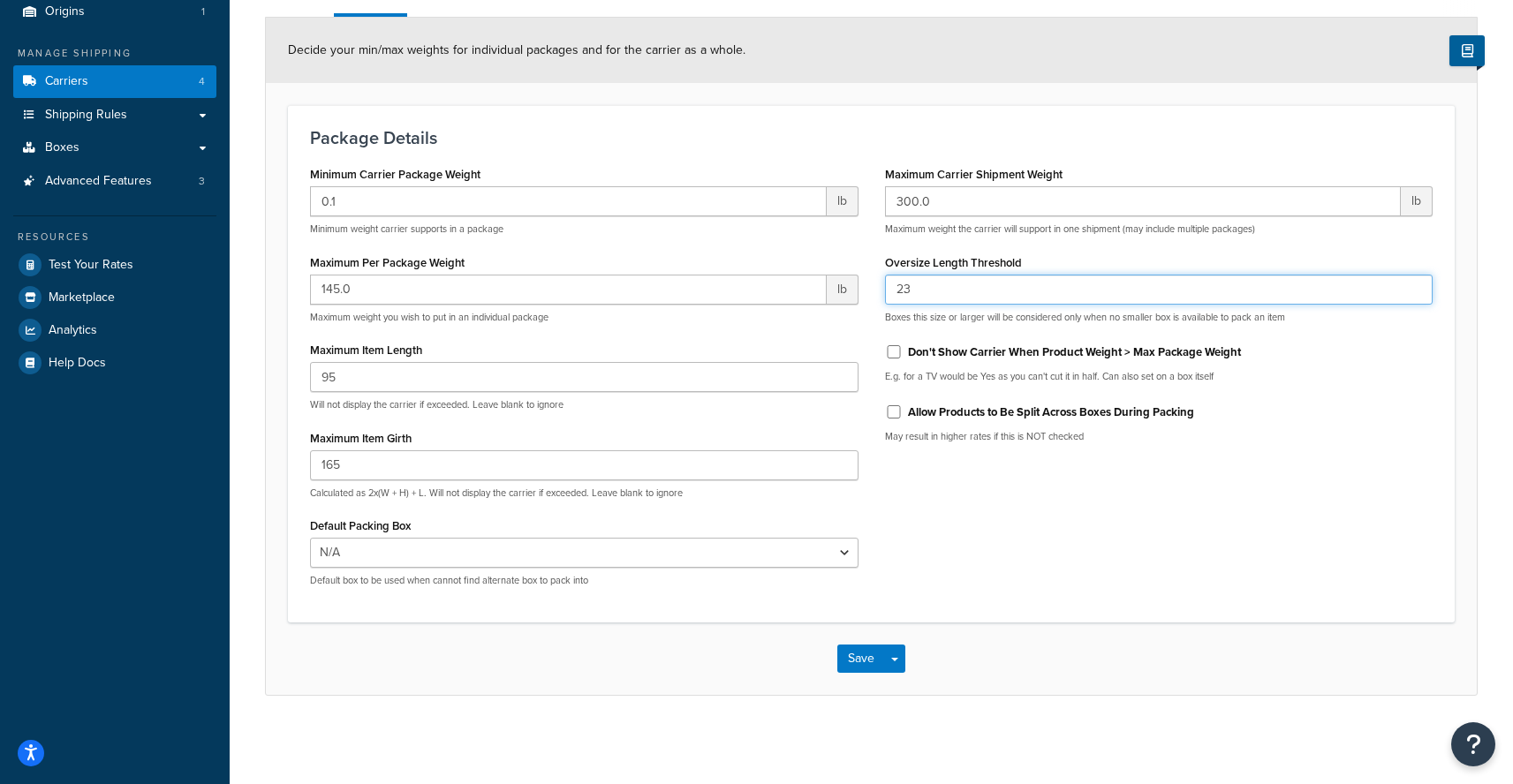
type input "23"
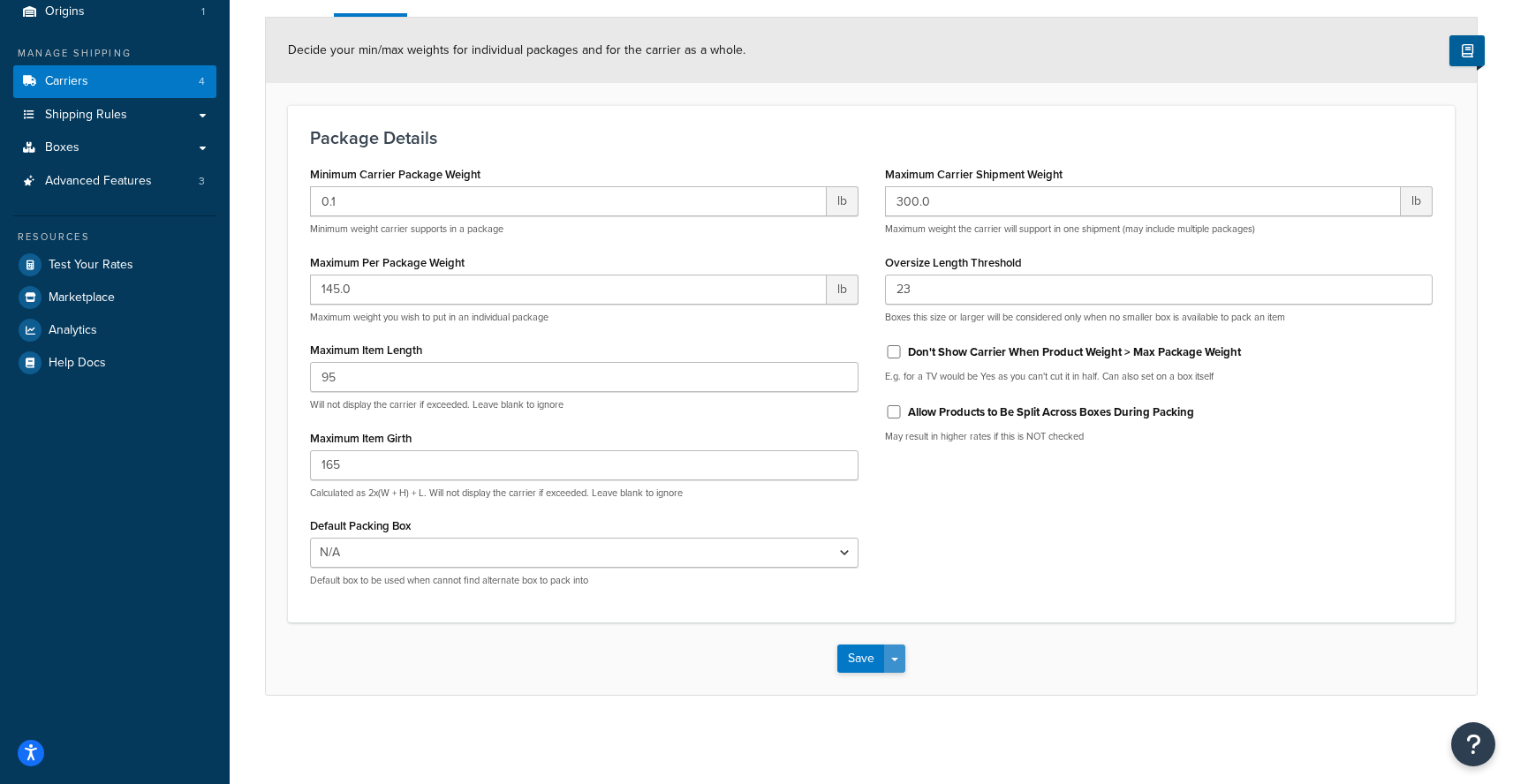
drag, startPoint x: 908, startPoint y: 659, endPoint x: 893, endPoint y: 666, distance: 16.6
click at [907, 659] on div "Save Save Dropdown Save and Edit" at bounding box center [872, 658] width 1211 height 72
click at [892, 666] on button "Save Dropdown" at bounding box center [895, 658] width 21 height 28
click at [894, 680] on button "Save and Edit" at bounding box center [901, 690] width 129 height 37
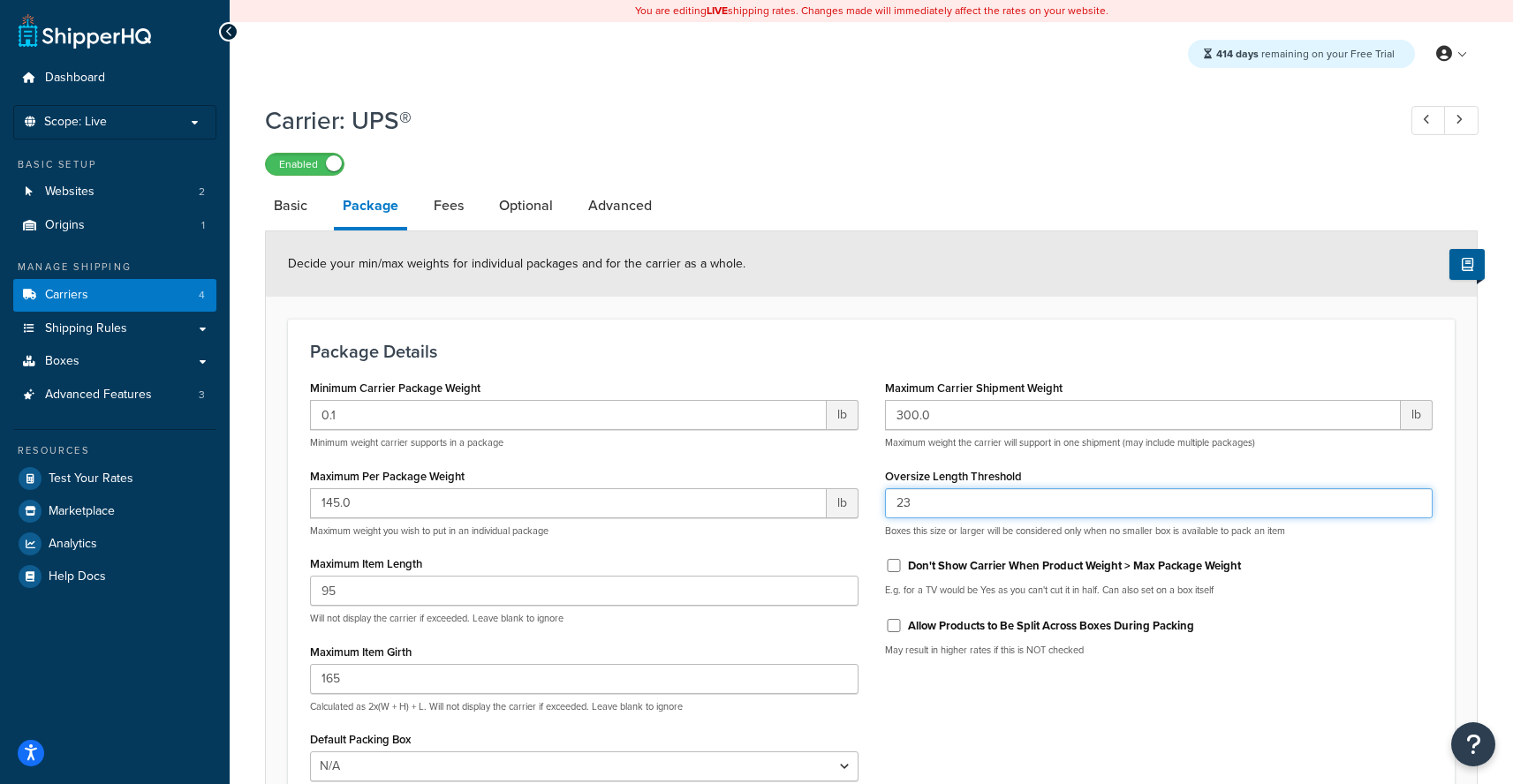
drag, startPoint x: 968, startPoint y: 509, endPoint x: 838, endPoint y: 503, distance: 130.1
click at [884, 503] on input "23" at bounding box center [1159, 502] width 549 height 30
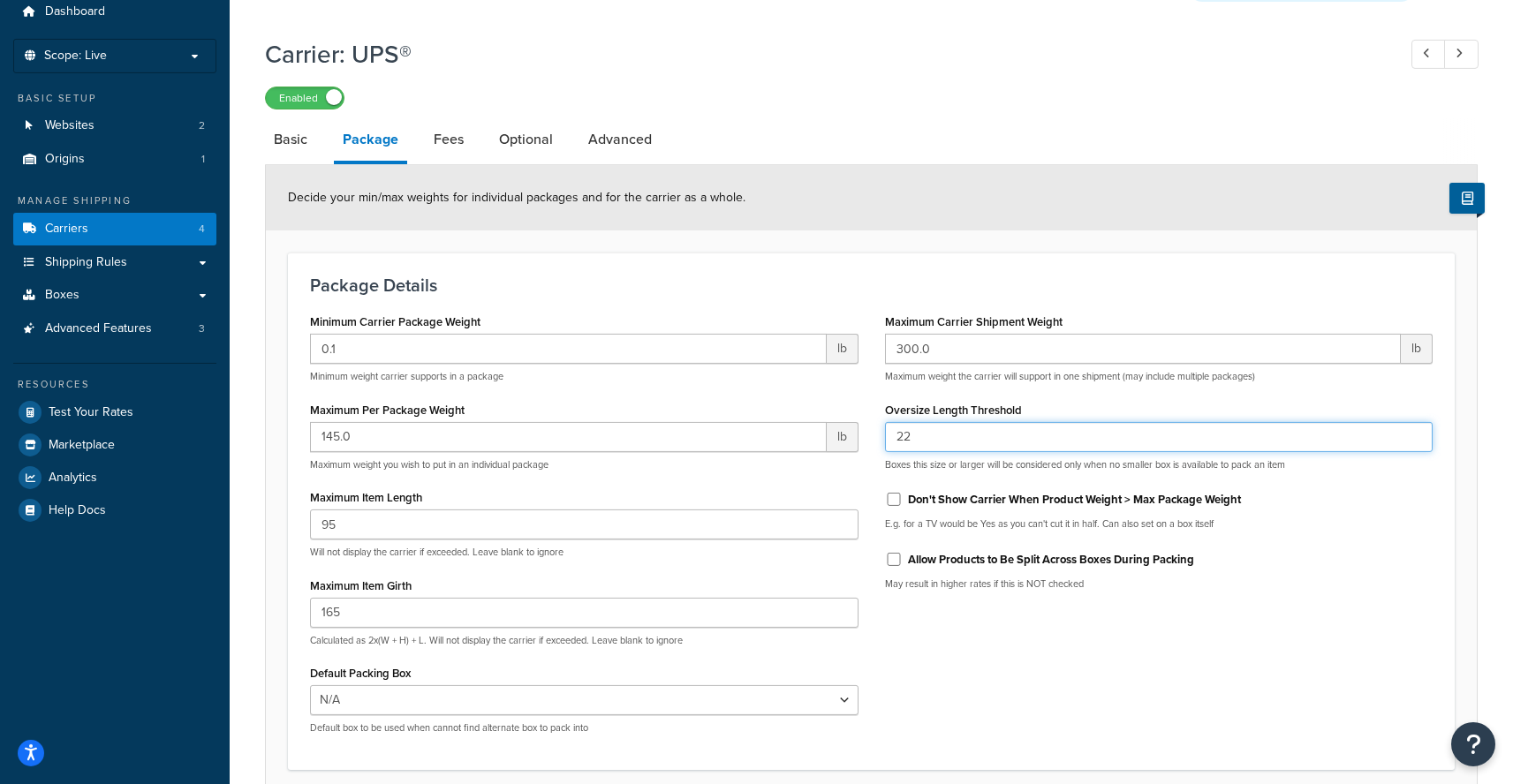
scroll to position [215, 0]
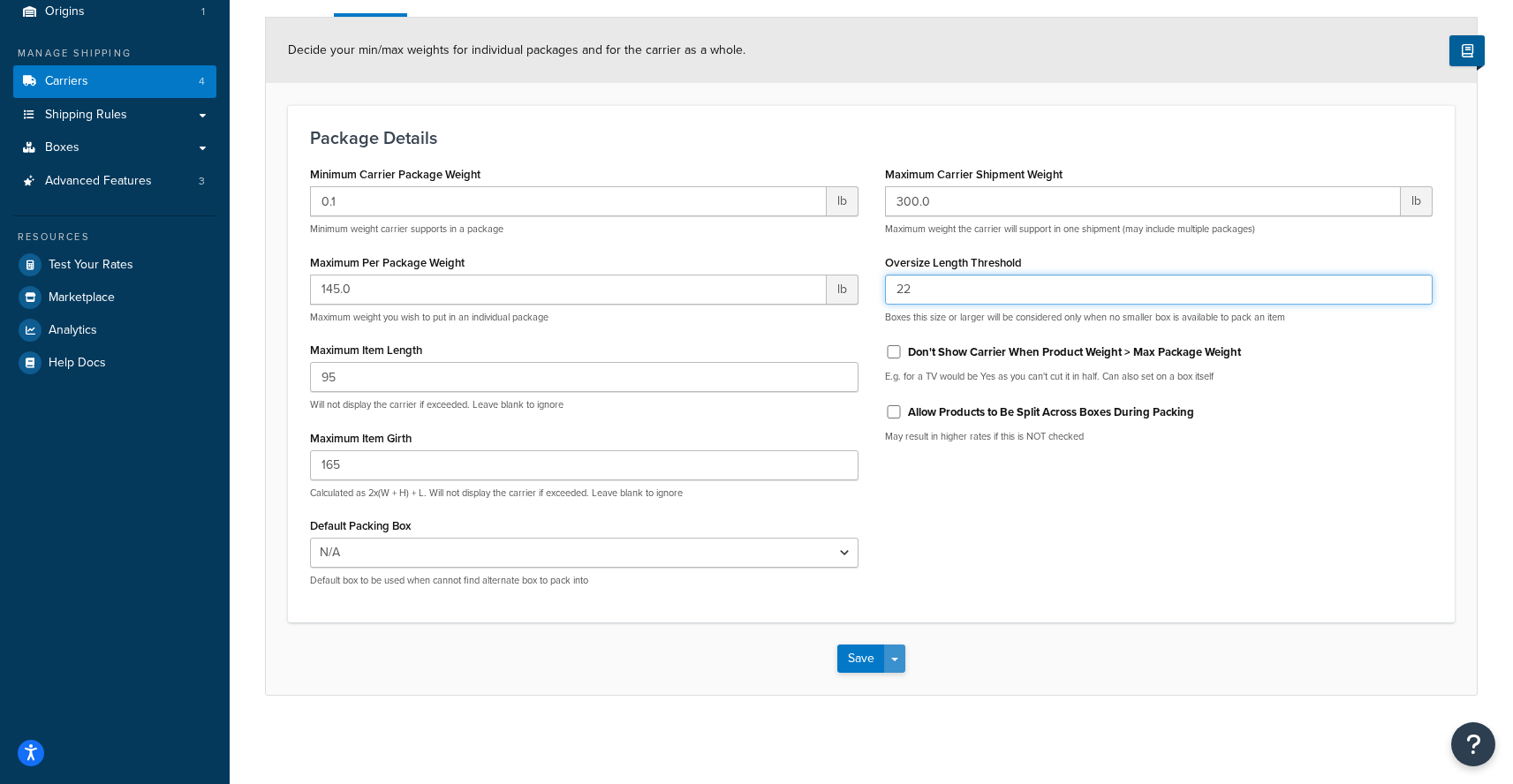
type input "22"
drag, startPoint x: 902, startPoint y: 656, endPoint x: 897, endPoint y: 704, distance: 48.3
click at [902, 656] on button "Save Dropdown" at bounding box center [895, 658] width 21 height 28
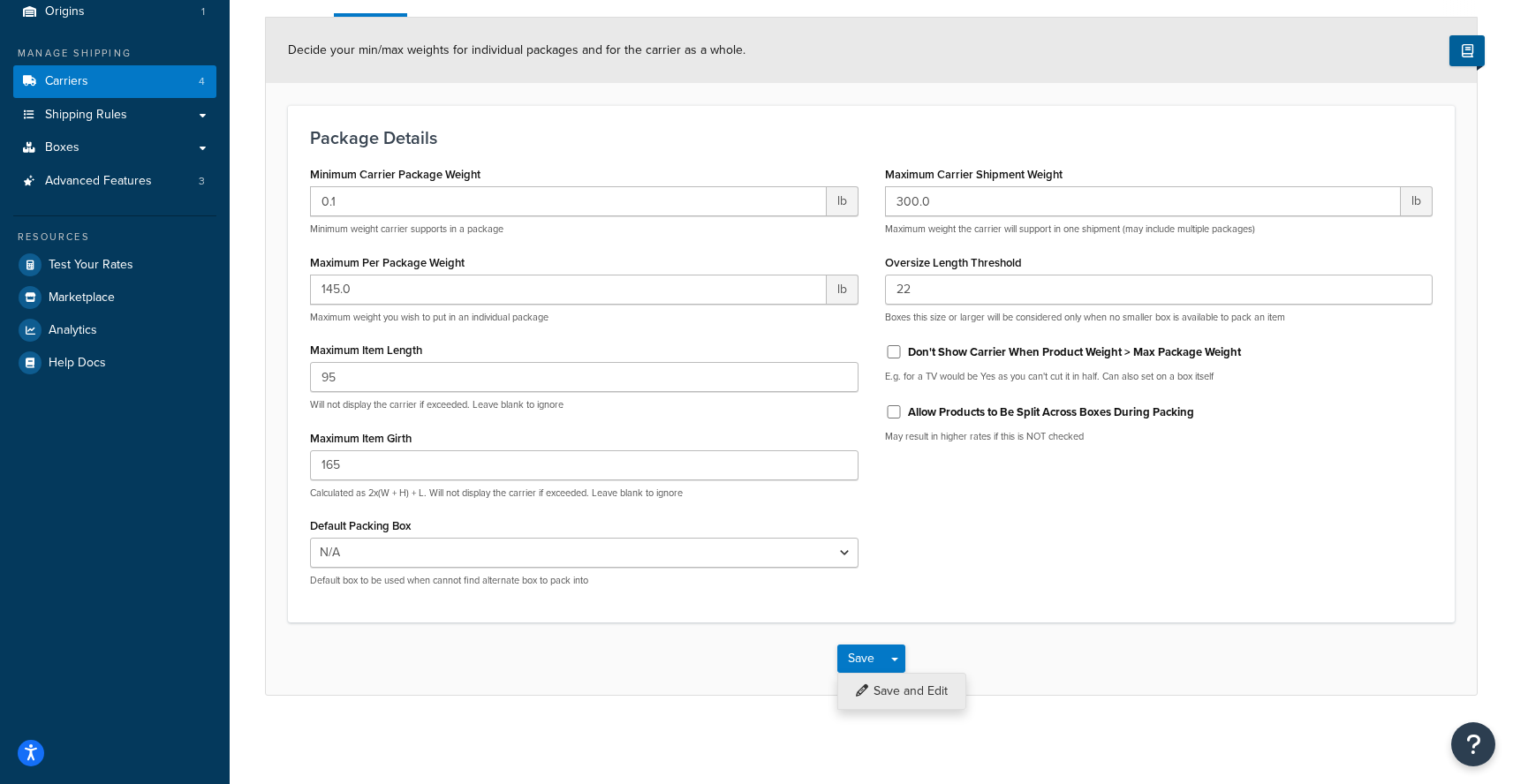
click at [897, 706] on button "Save and Edit" at bounding box center [901, 690] width 129 height 37
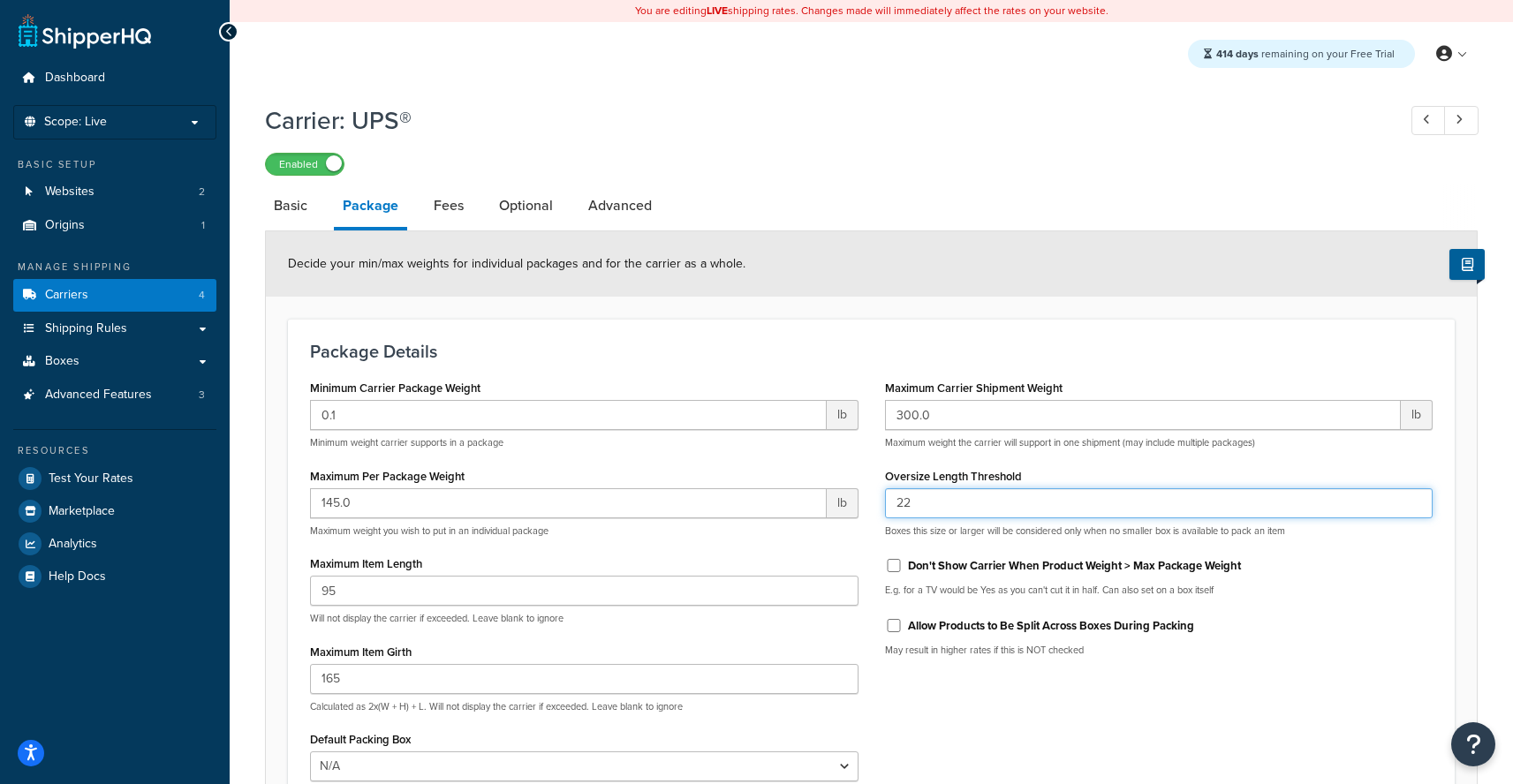
click at [950, 513] on input "22" at bounding box center [1159, 502] width 549 height 30
click at [1466, 741] on icon "Open Resource Center" at bounding box center [1474, 744] width 17 height 25
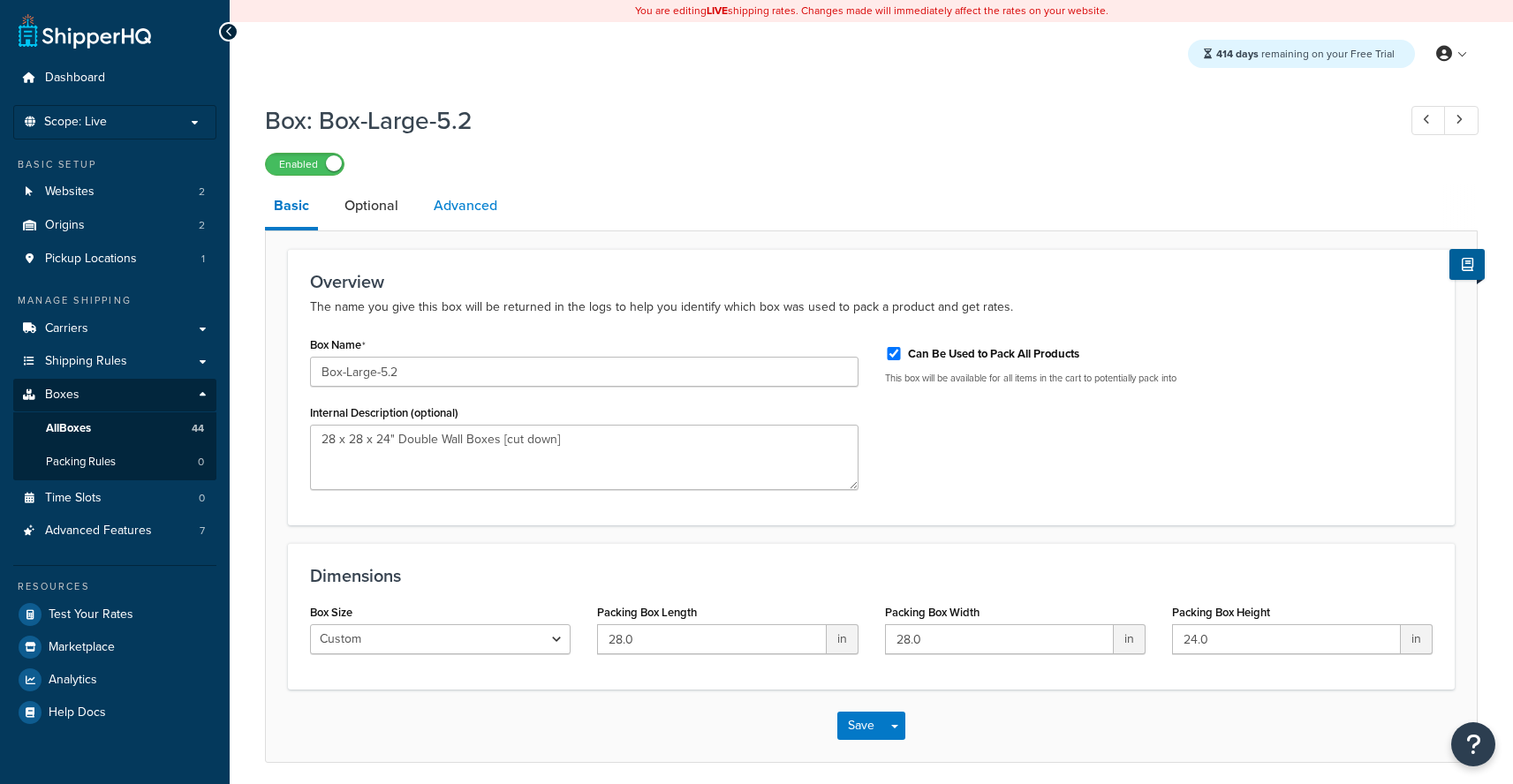
click at [466, 219] on link "Advanced" at bounding box center [465, 205] width 82 height 42
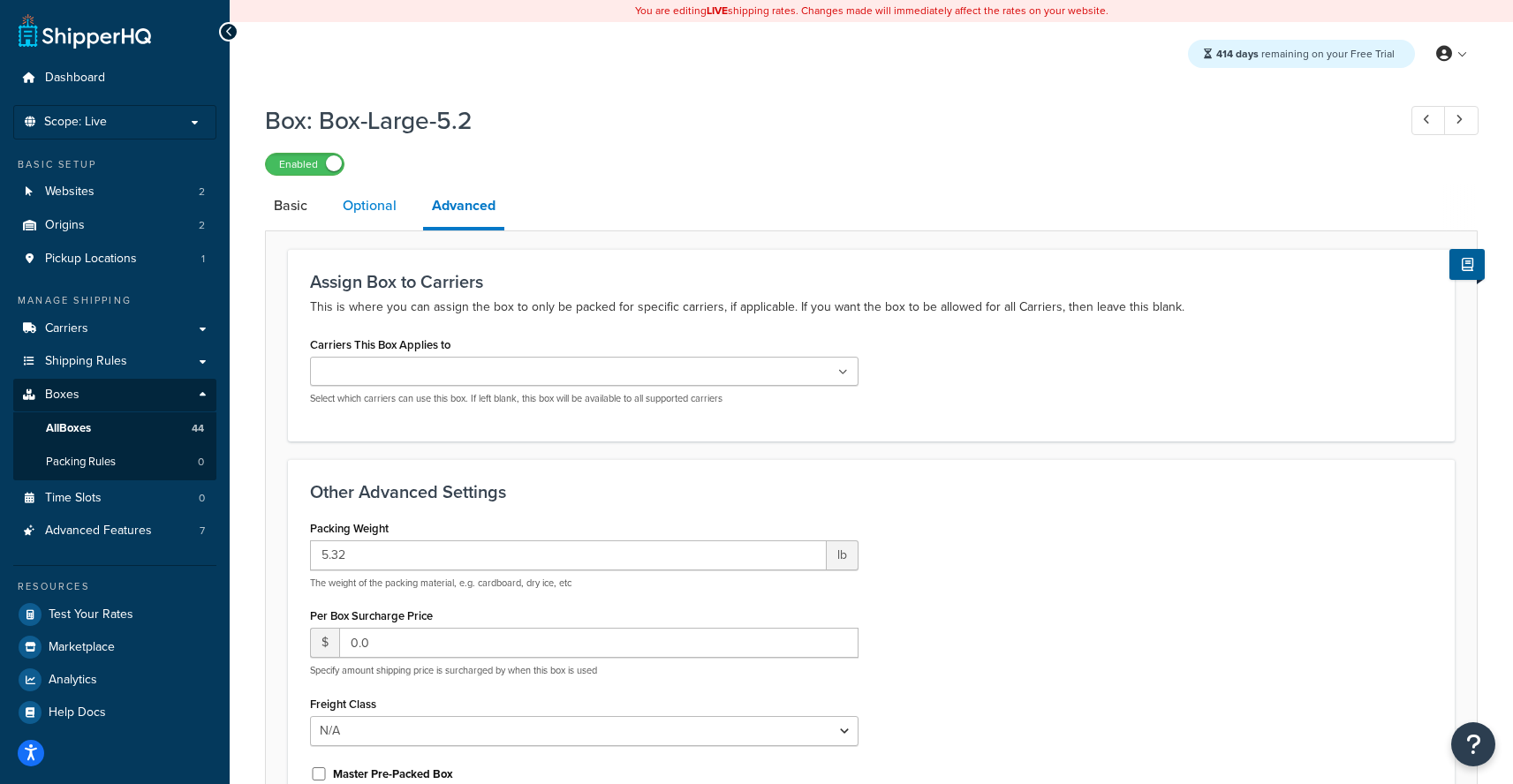
click at [404, 209] on link "Optional" at bounding box center [370, 205] width 72 height 42
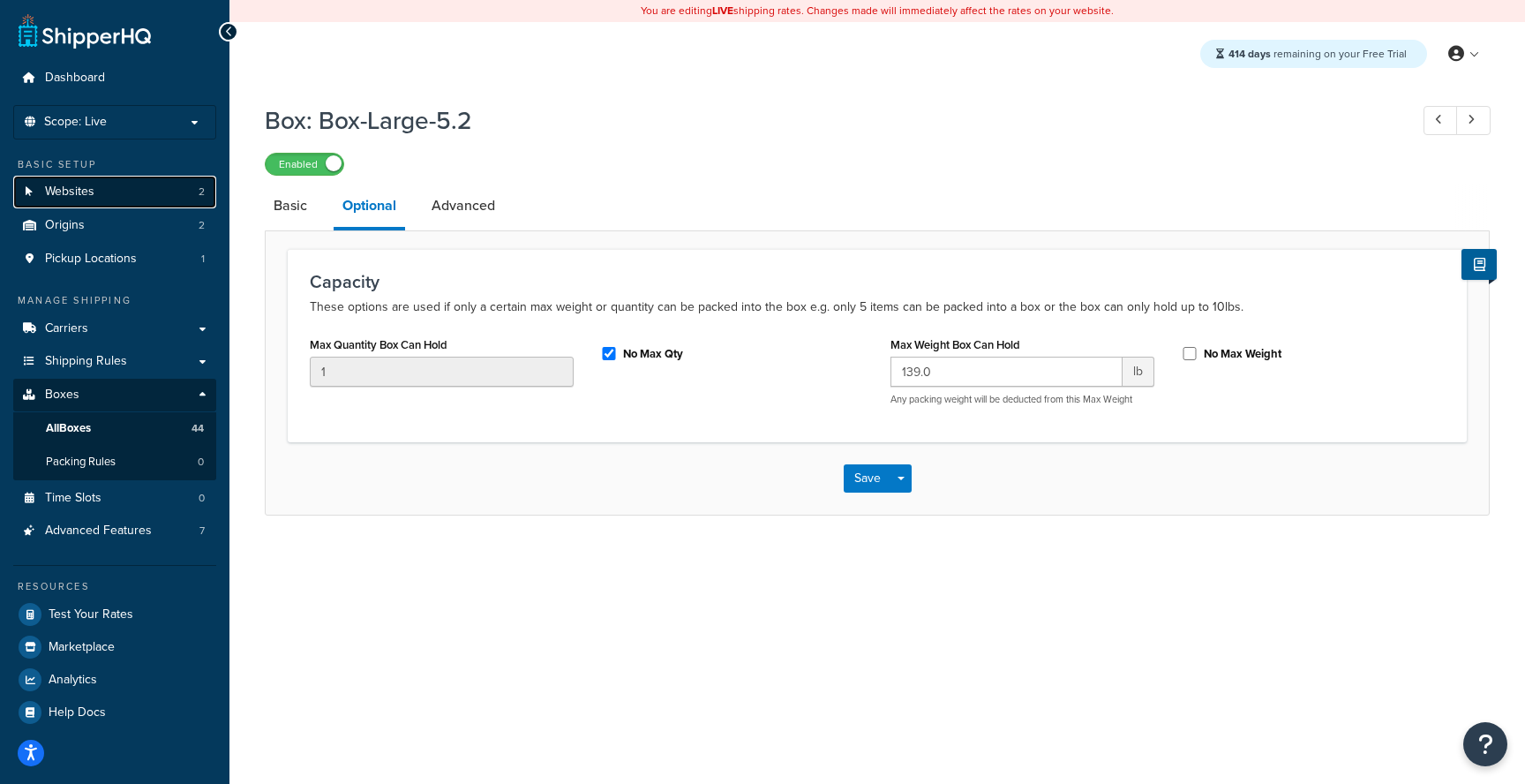
click at [96, 202] on link "Websites 2" at bounding box center [114, 193] width 203 height 33
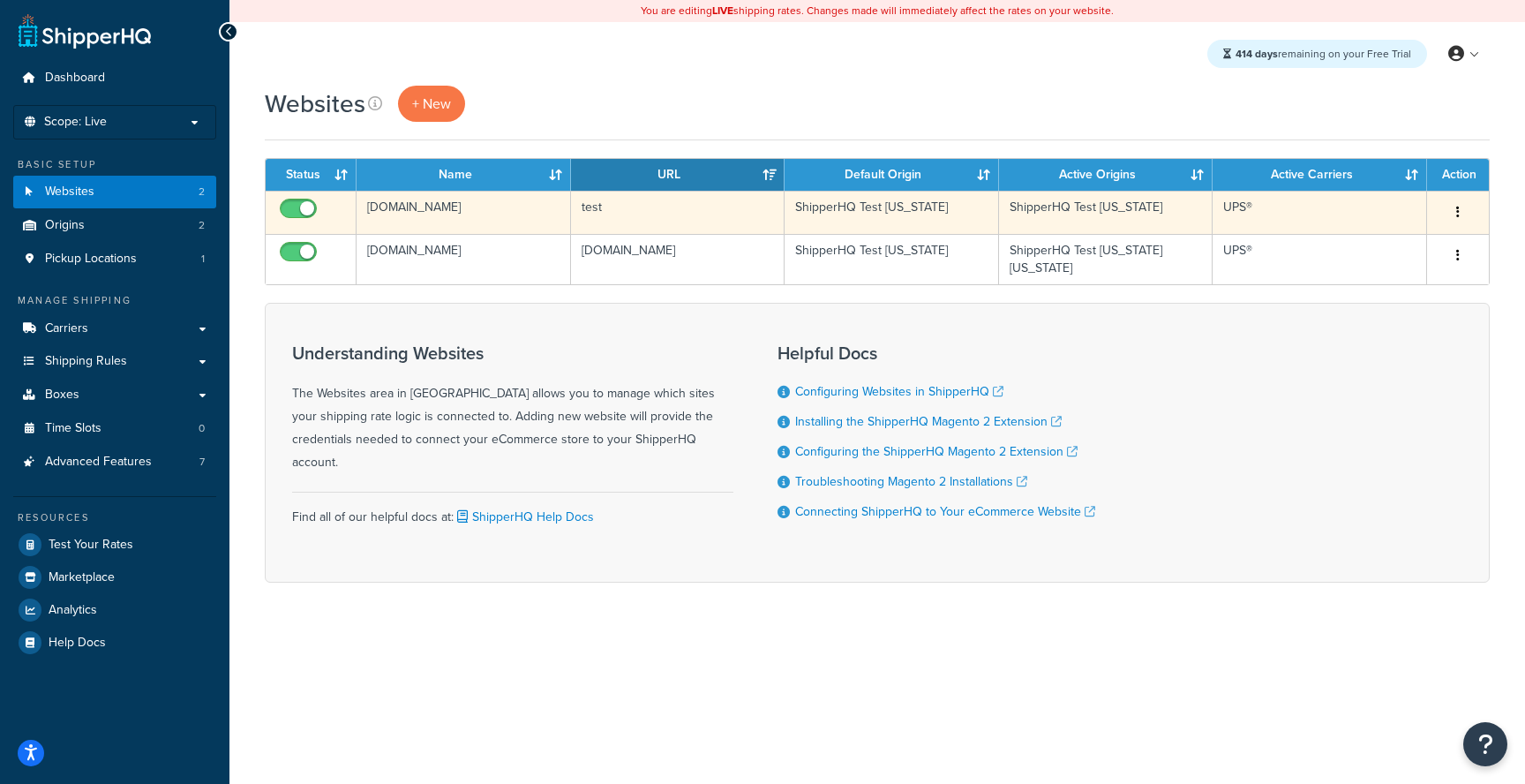
click at [518, 213] on td "[DOMAIN_NAME]" at bounding box center [464, 212] width 215 height 43
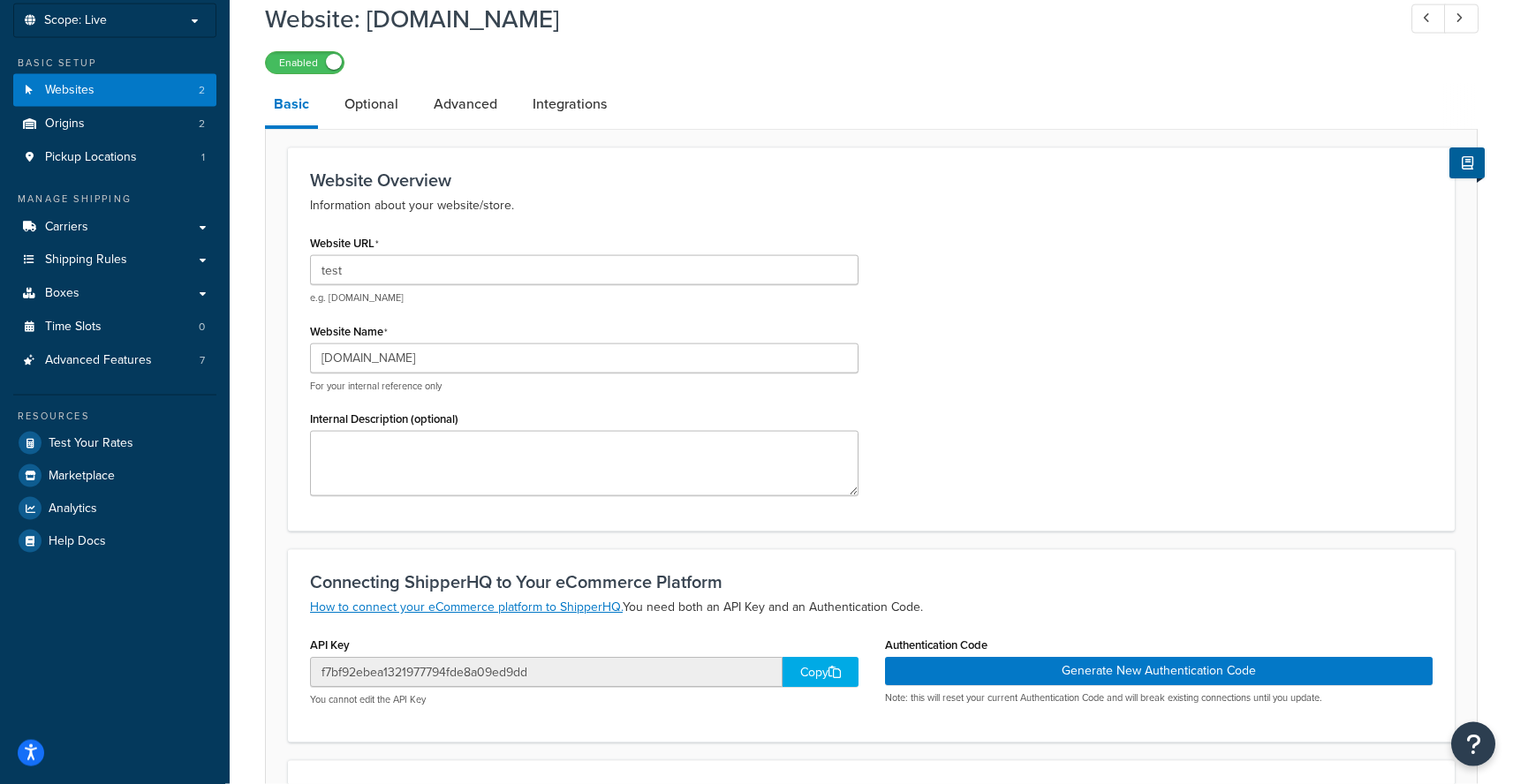
scroll to position [28, 0]
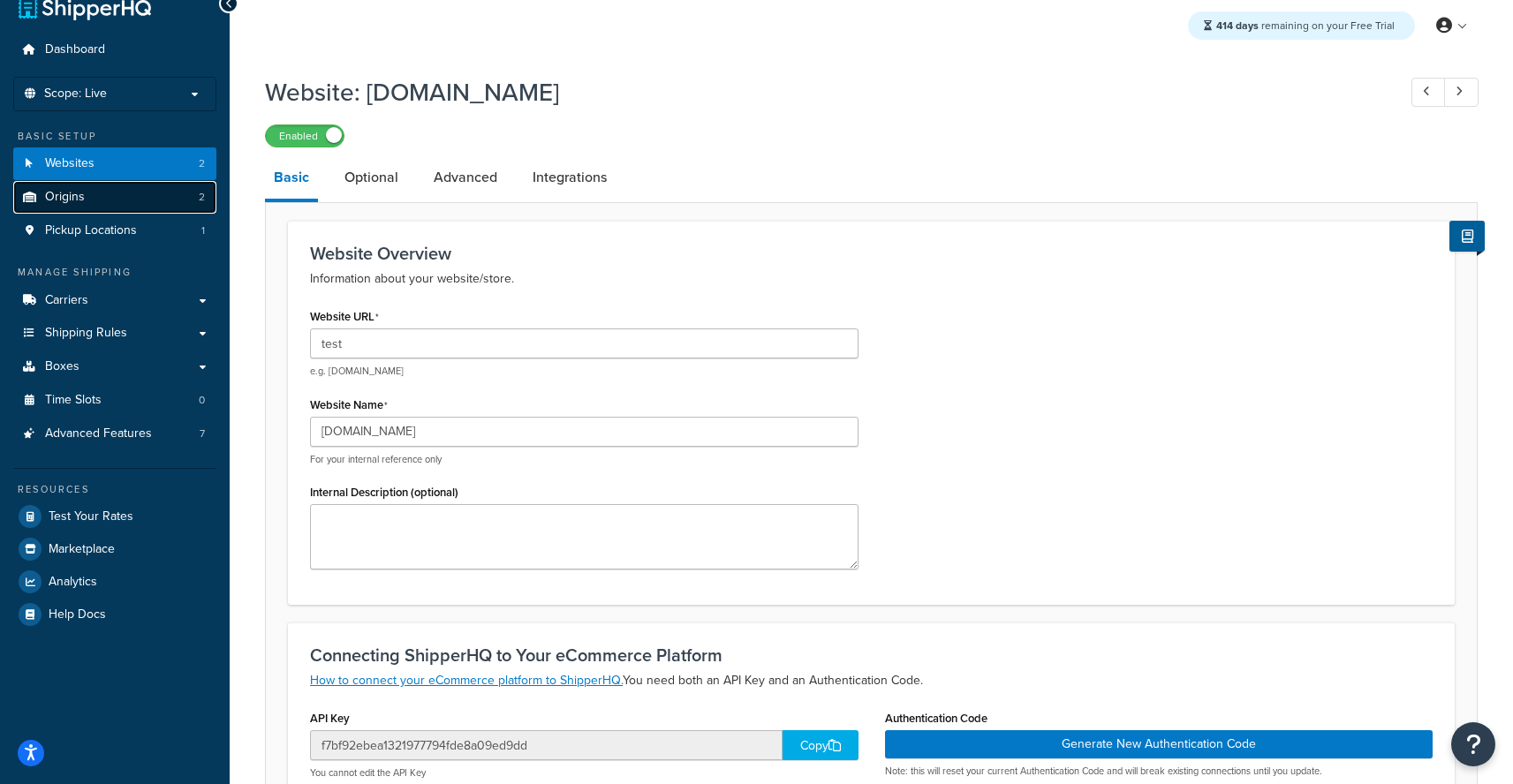
click at [106, 206] on link "Origins 2" at bounding box center [114, 197] width 203 height 33
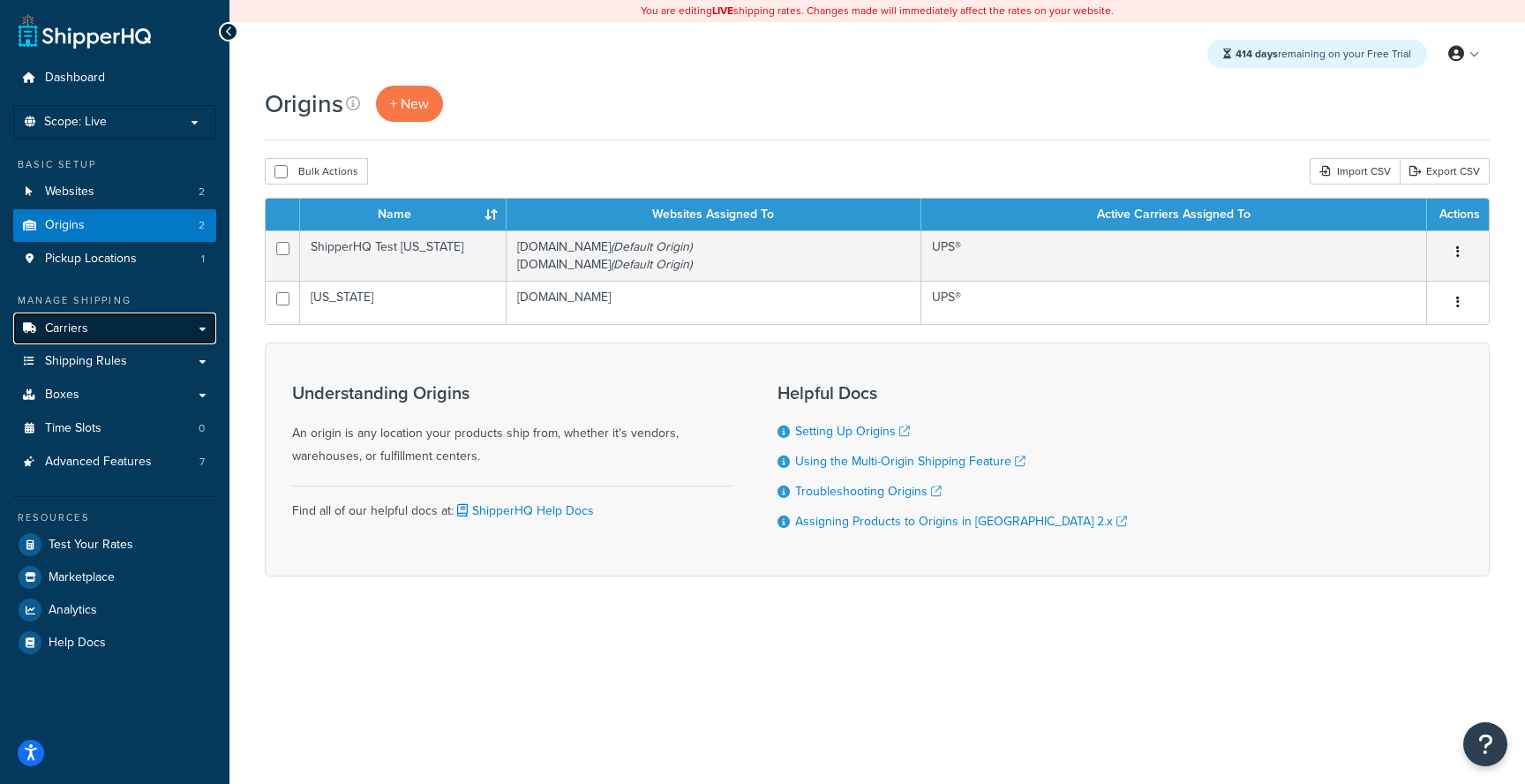
click at [171, 331] on link "Carriers" at bounding box center [114, 329] width 203 height 33
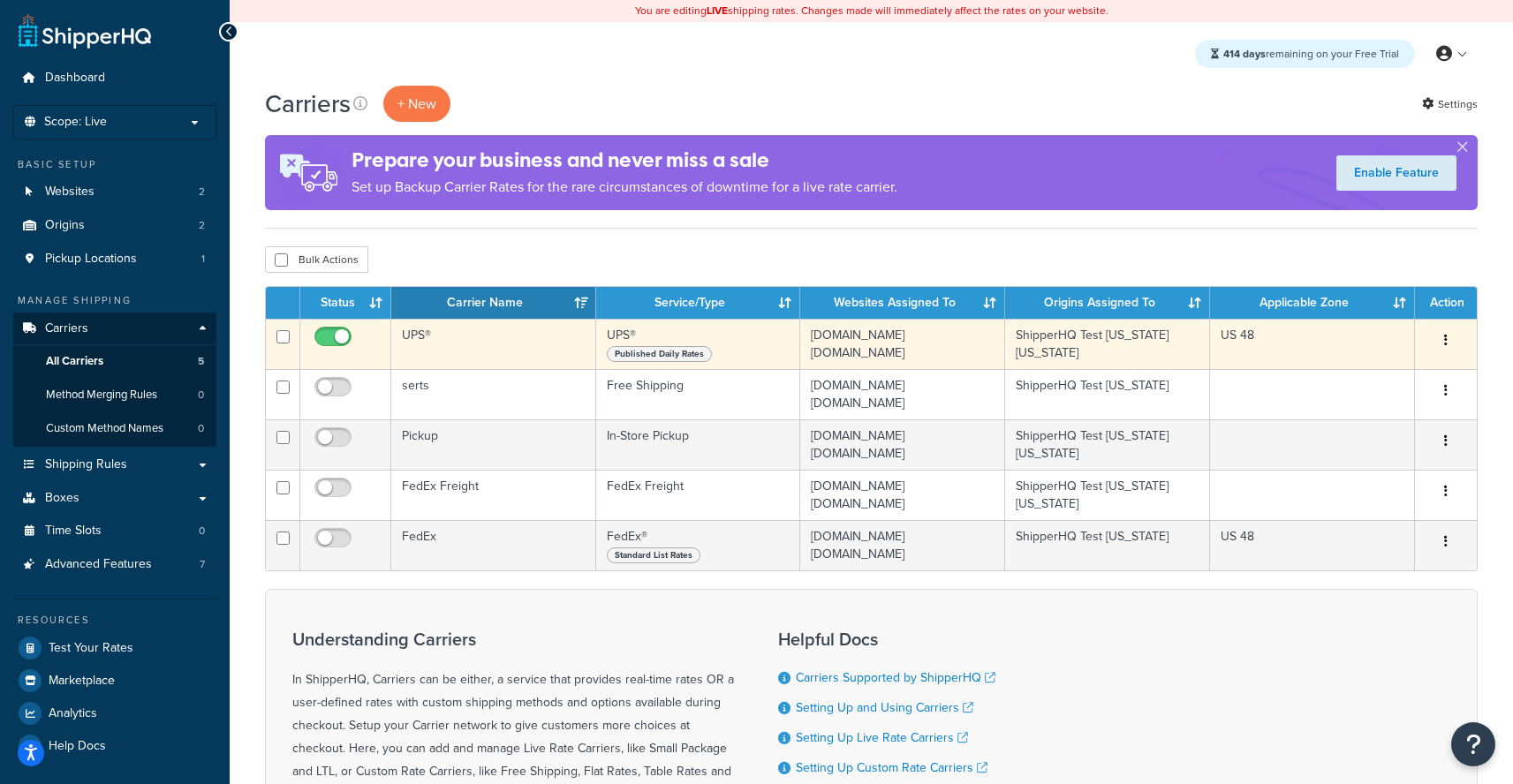
click at [533, 339] on td "UPS®" at bounding box center [493, 343] width 205 height 50
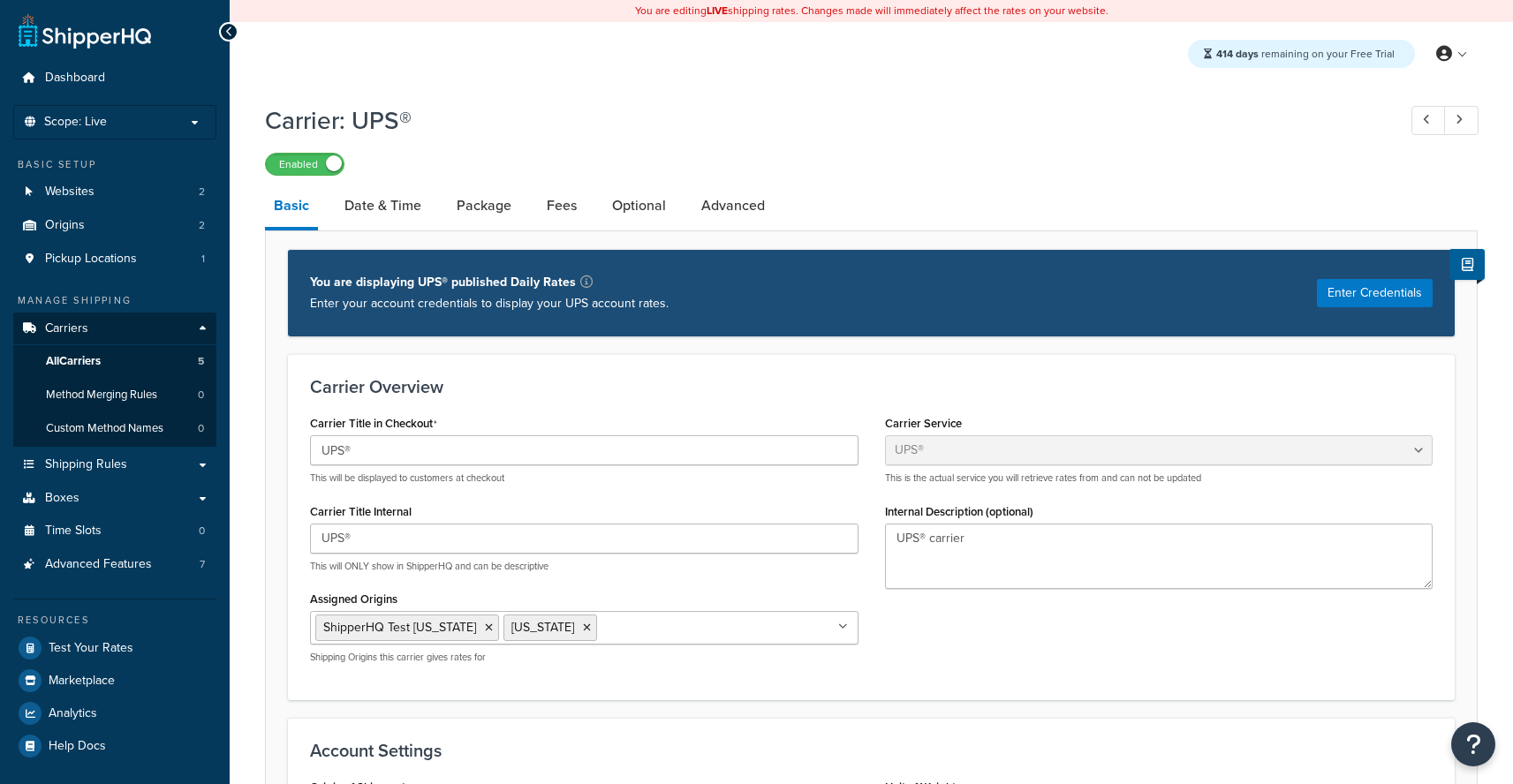
select select "ups"
click at [119, 233] on link "Origins 2" at bounding box center [114, 226] width 203 height 33
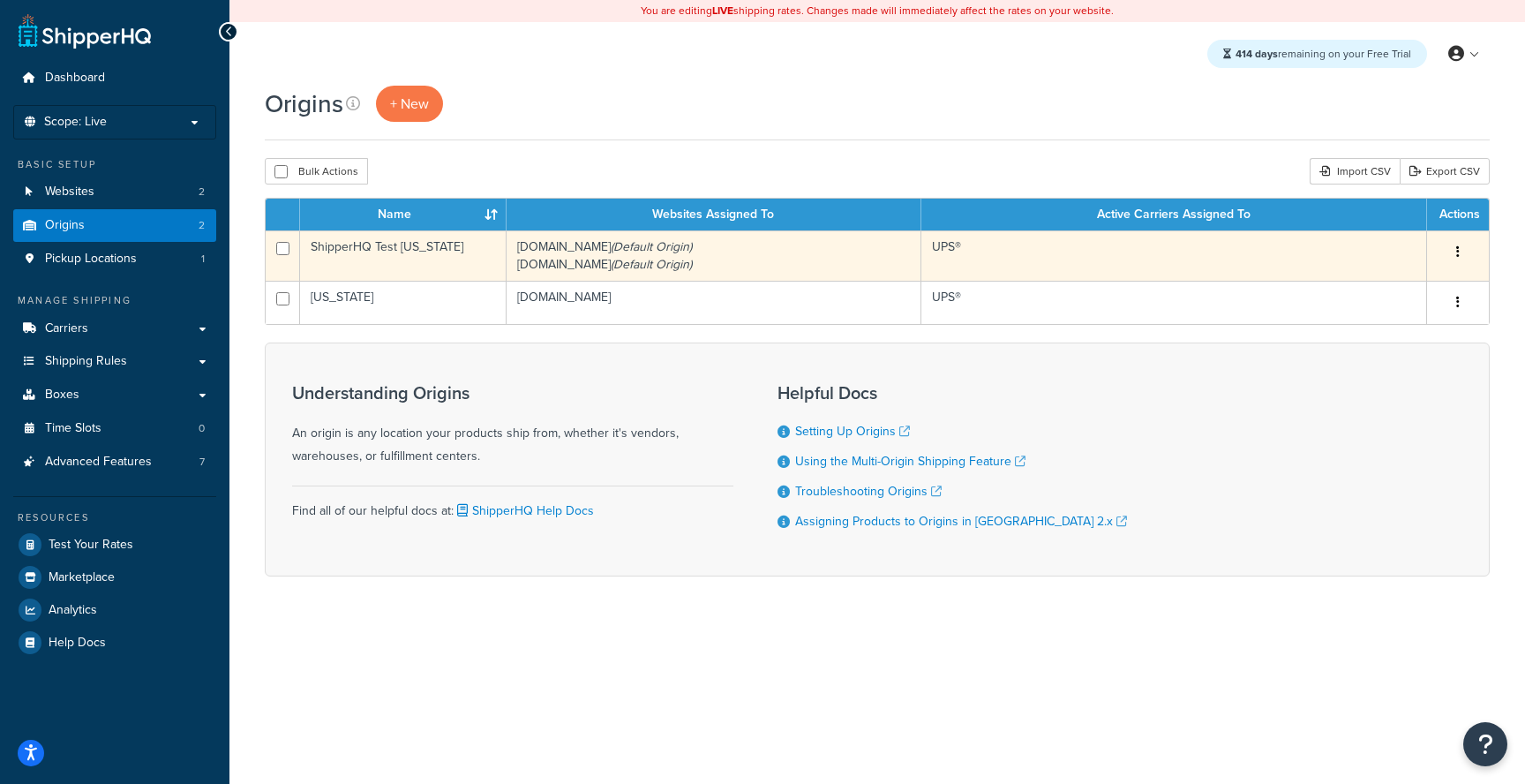
click at [611, 263] on icon "(Default Origin)" at bounding box center [651, 264] width 82 height 18
click at [580, 240] on td "[DOMAIN_NAME] (Default Origin) [DOMAIN_NAME] (Default Origin)" at bounding box center [714, 255] width 414 height 50
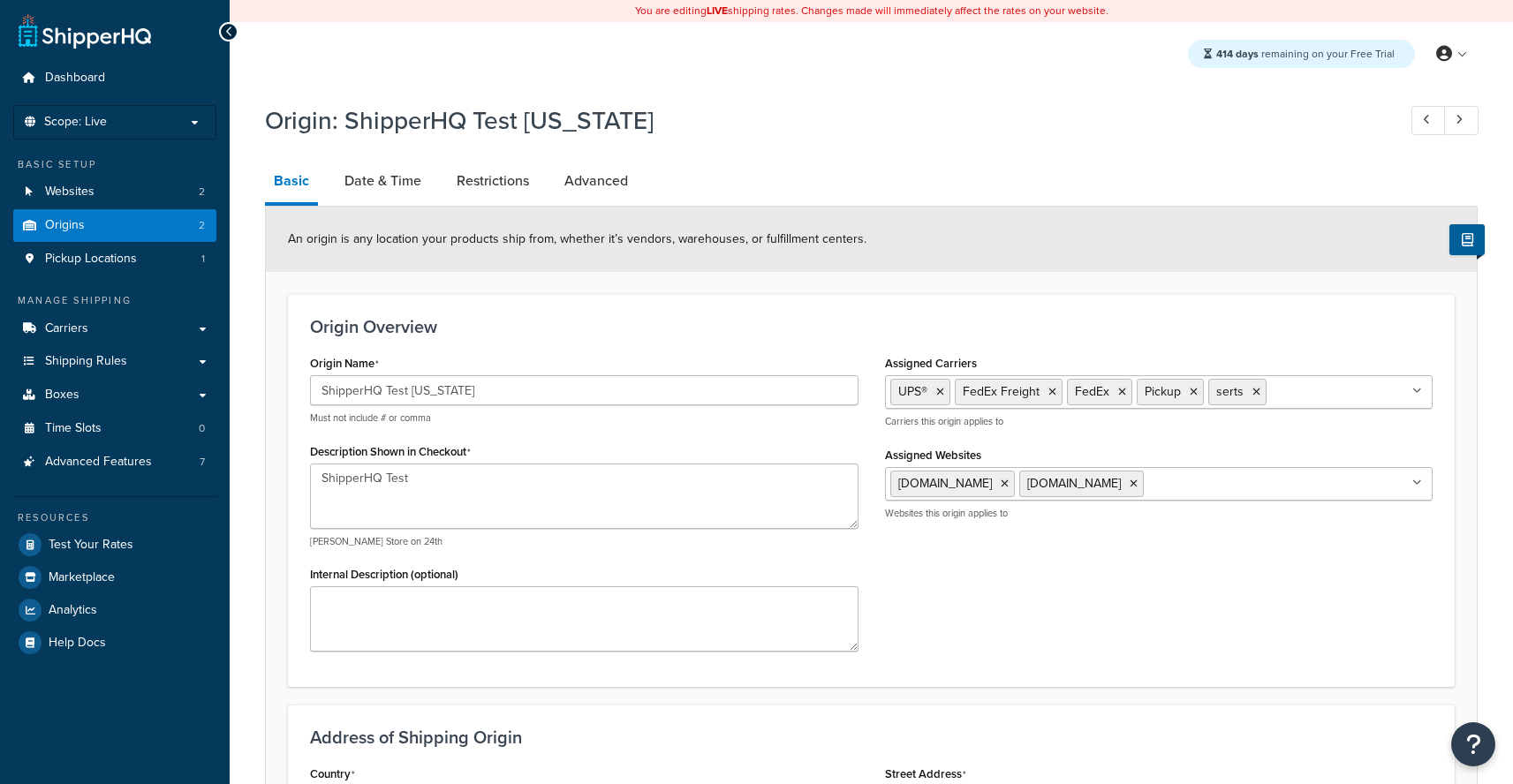
select select "40"
click at [1374, 385] on ul "UPS® FedEx Freight FedEx Pickup serts" at bounding box center [1159, 392] width 549 height 34
drag, startPoint x: 1160, startPoint y: 240, endPoint x: 1062, endPoint y: 256, distance: 99.3
click at [1160, 240] on div "An origin is any location your products ship from, whether it’s vendors, wareho…" at bounding box center [872, 238] width 1211 height 65
click at [384, 179] on link "Date & Time" at bounding box center [383, 181] width 95 height 42
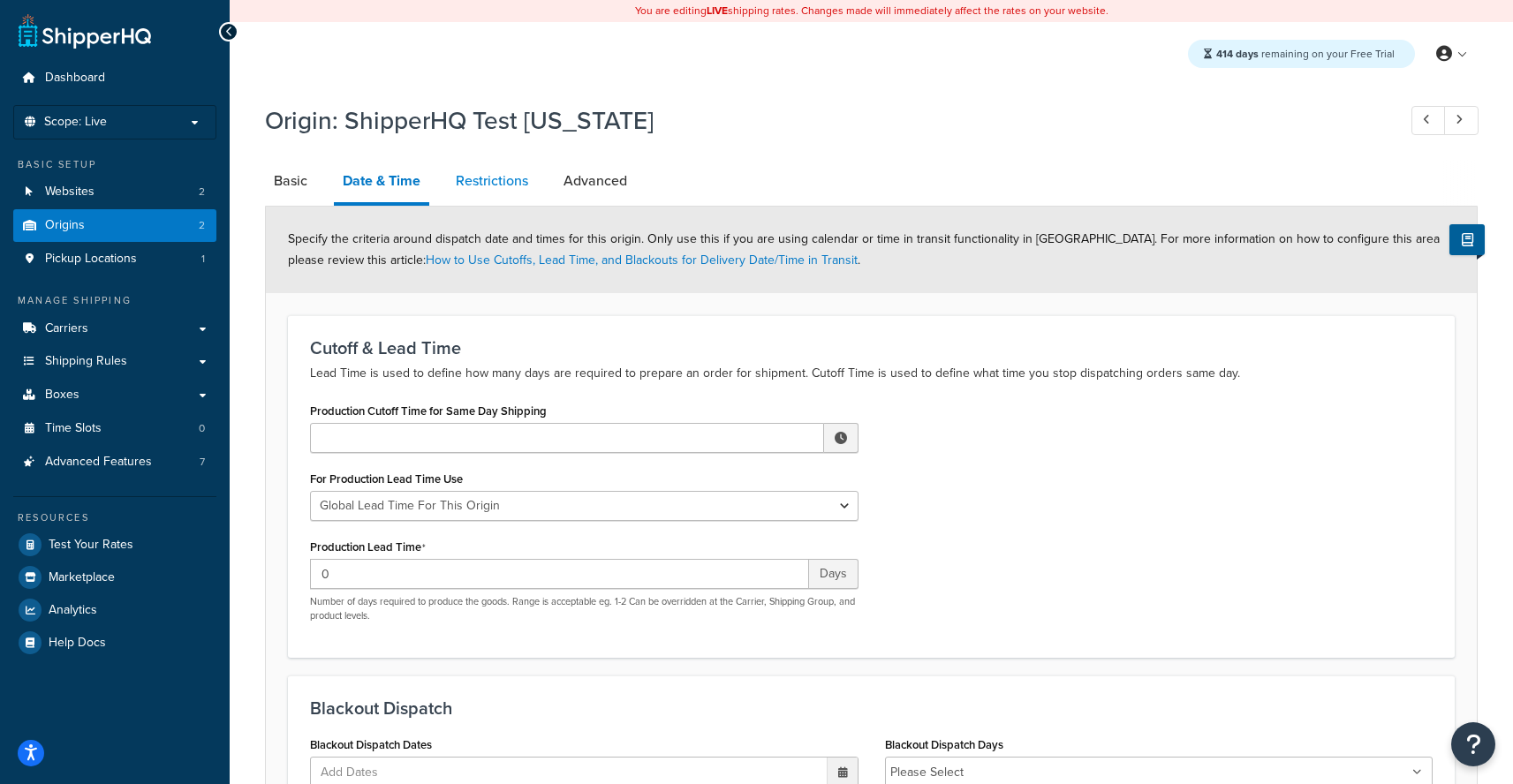
drag, startPoint x: 540, startPoint y: 180, endPoint x: 530, endPoint y: 182, distance: 10.2
click at [540, 180] on li "Restrictions" at bounding box center [500, 181] width 107 height 42
click at [529, 182] on link "Restrictions" at bounding box center [492, 181] width 90 height 42
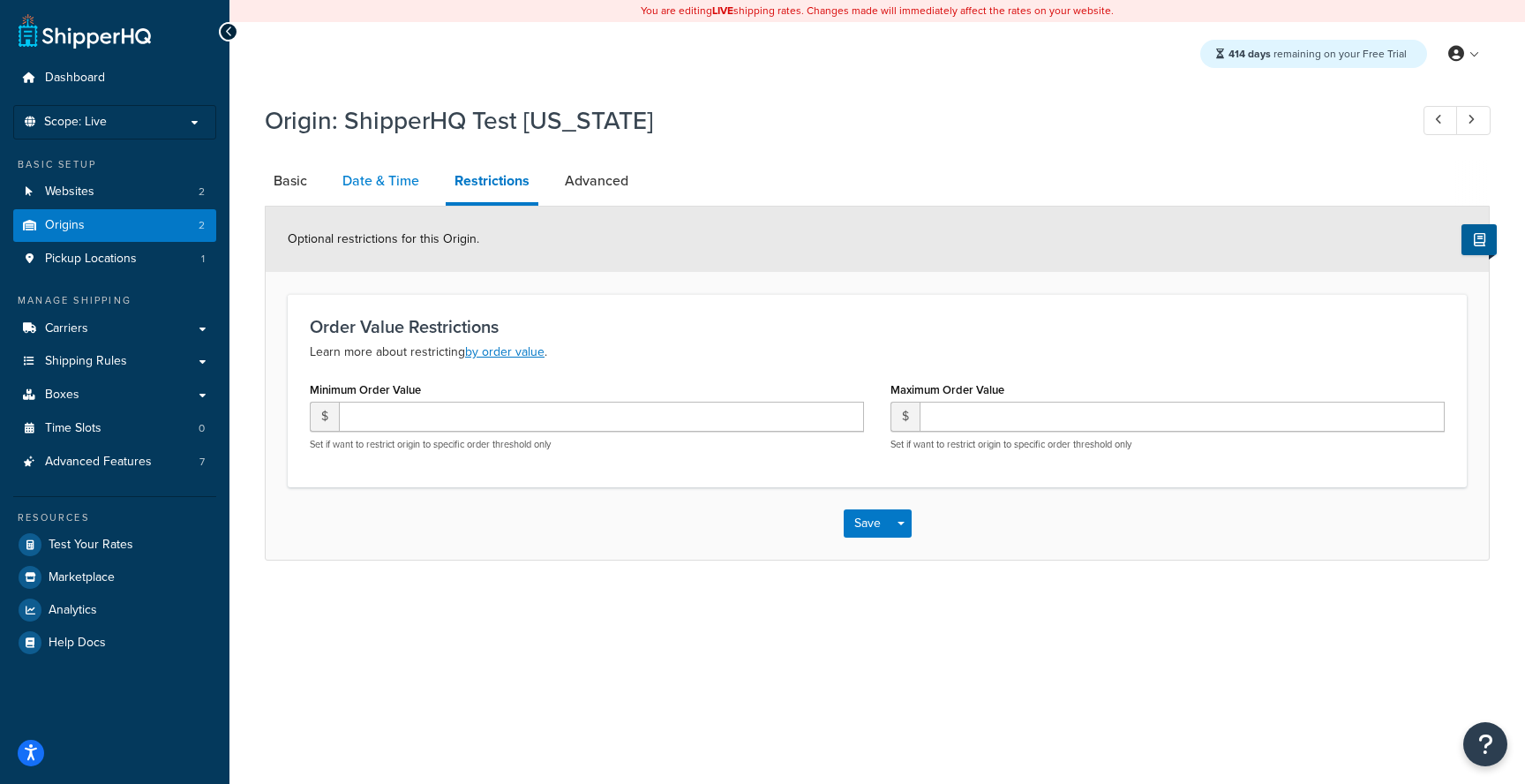
click at [425, 190] on link "Date & Time" at bounding box center [381, 181] width 94 height 42
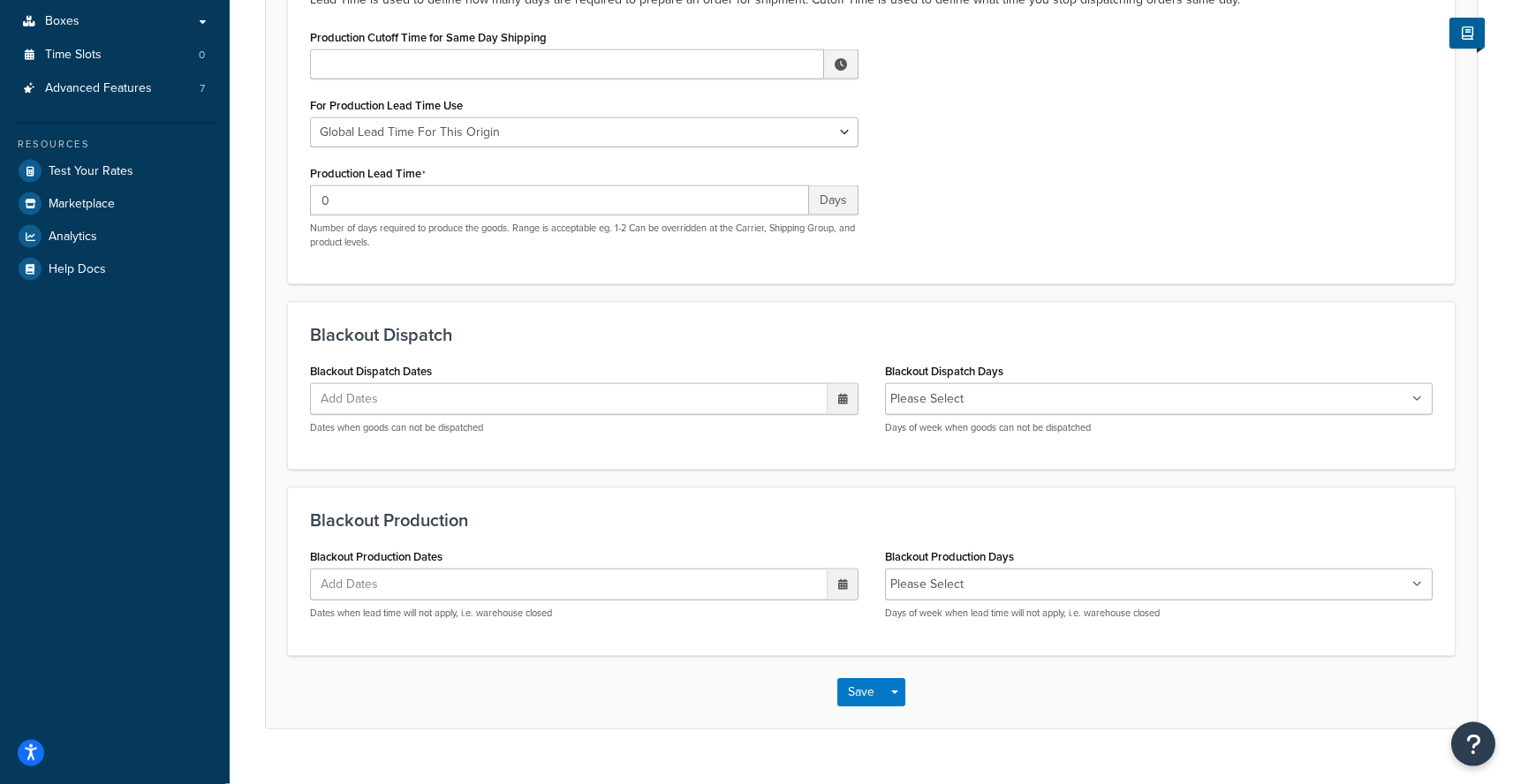
scroll to position [40, 0]
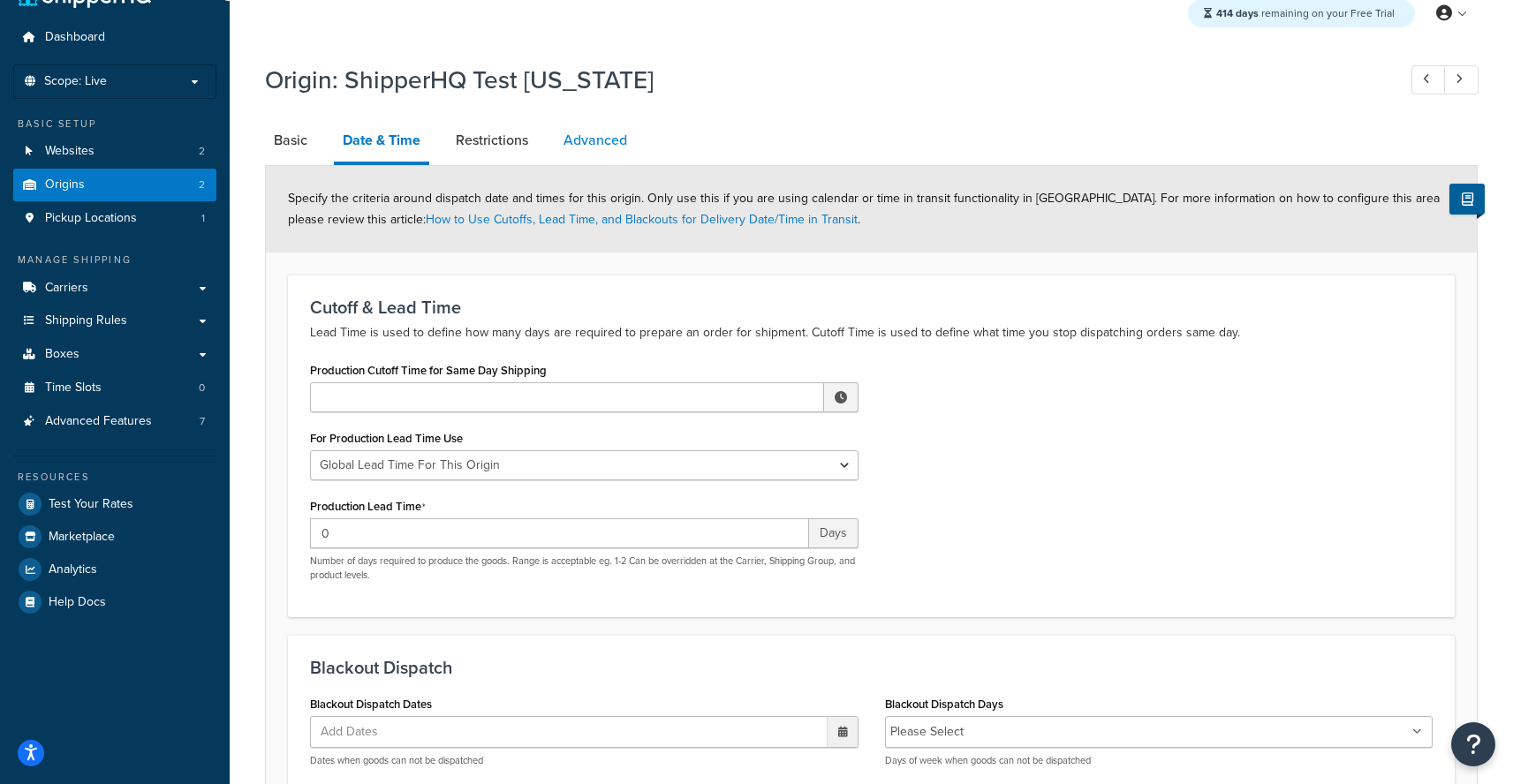
click at [598, 160] on link "Advanced" at bounding box center [595, 140] width 82 height 42
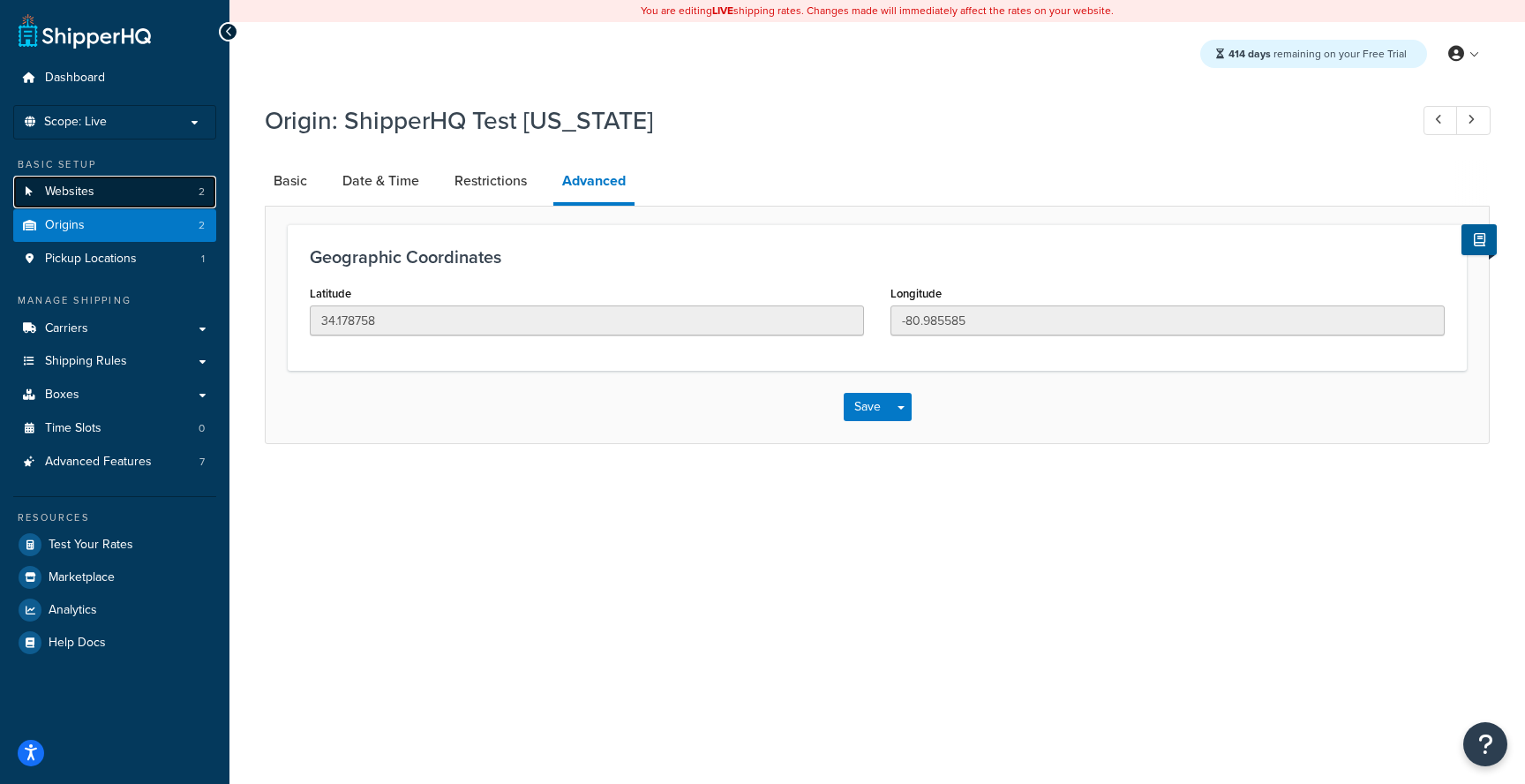
click at [125, 206] on link "Websites 2" at bounding box center [114, 193] width 203 height 33
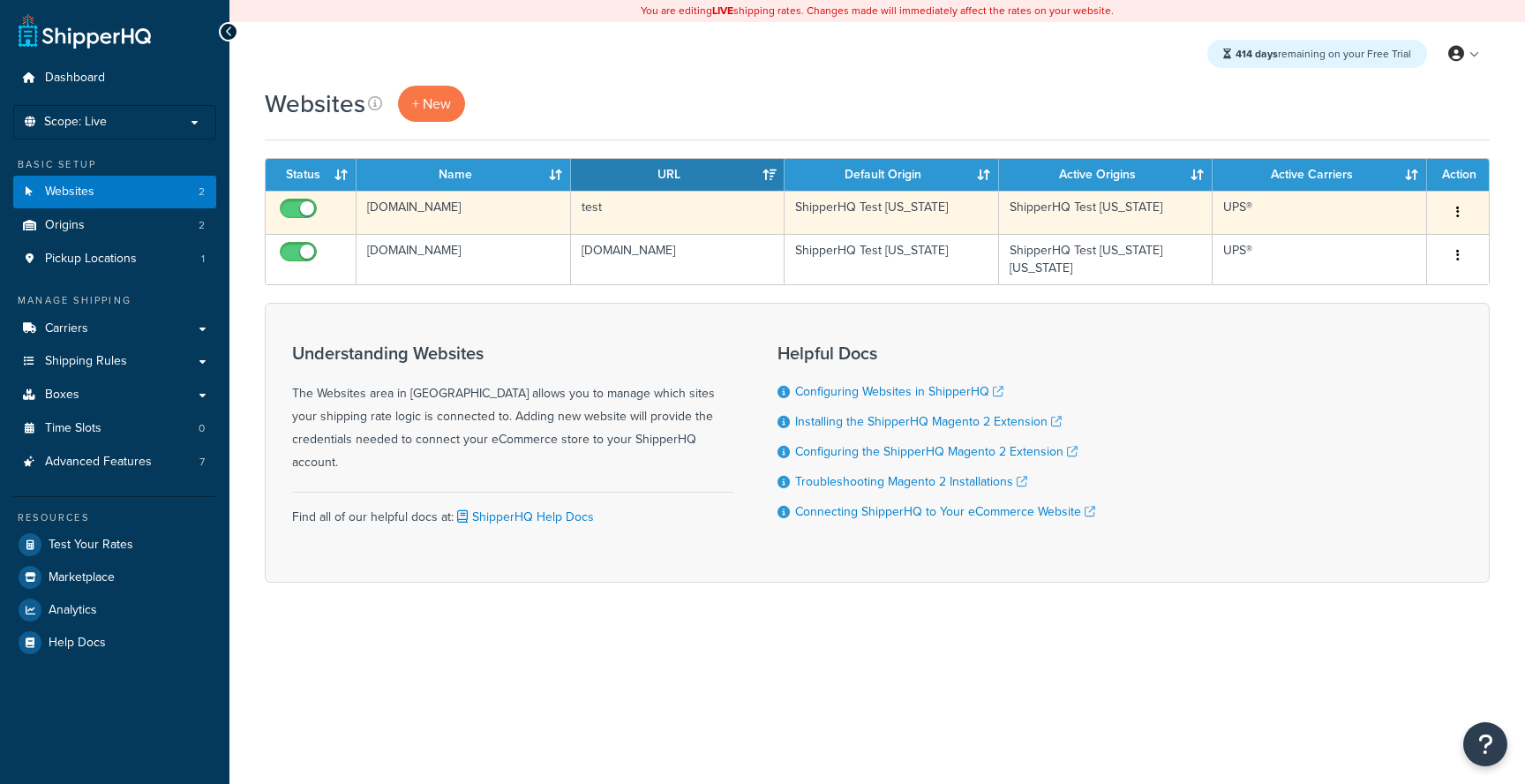
click at [594, 200] on td "test" at bounding box center [678, 212] width 214 height 43
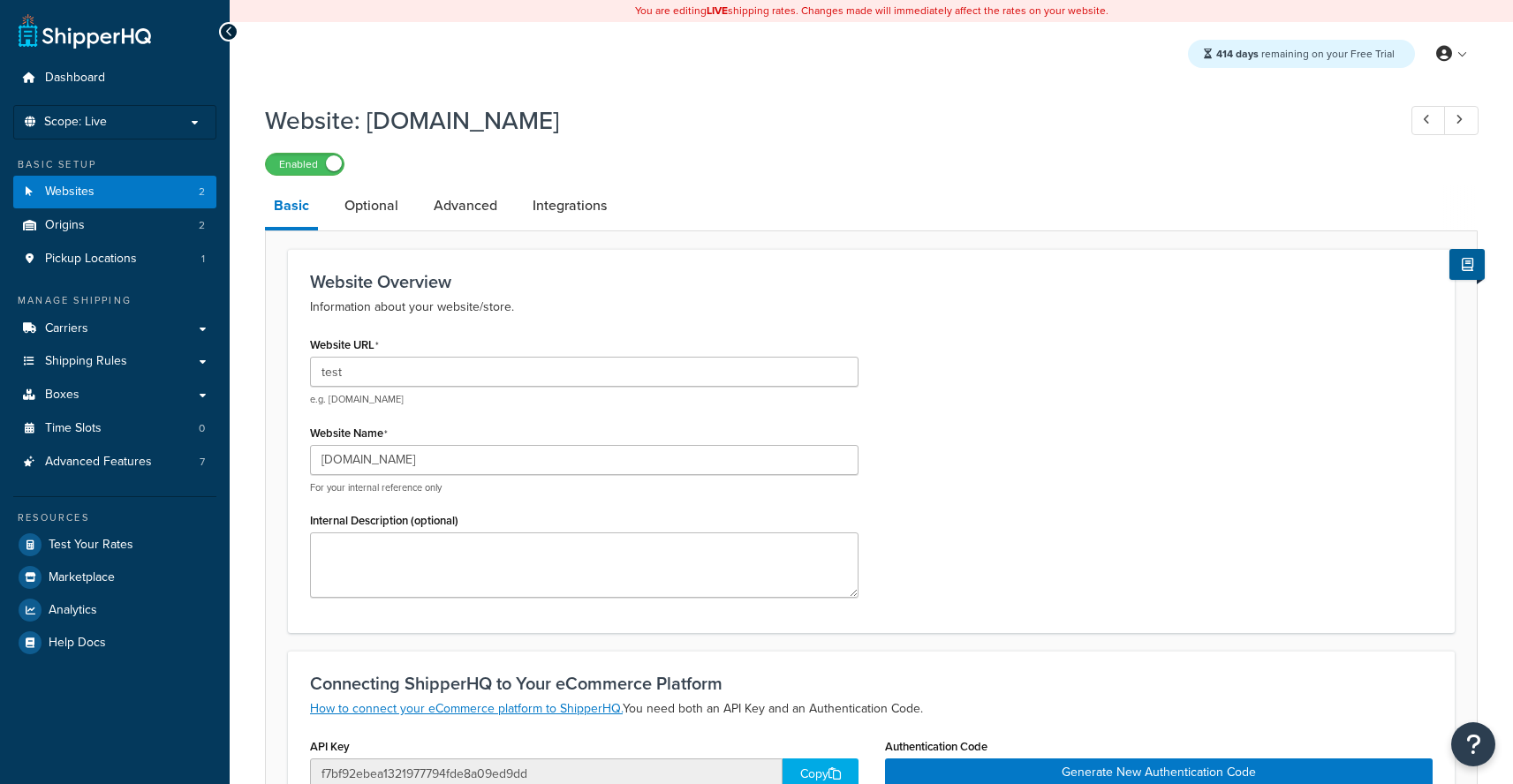
click at [412, 204] on li "Optional" at bounding box center [380, 205] width 89 height 42
click at [387, 206] on link "Optional" at bounding box center [372, 205] width 72 height 42
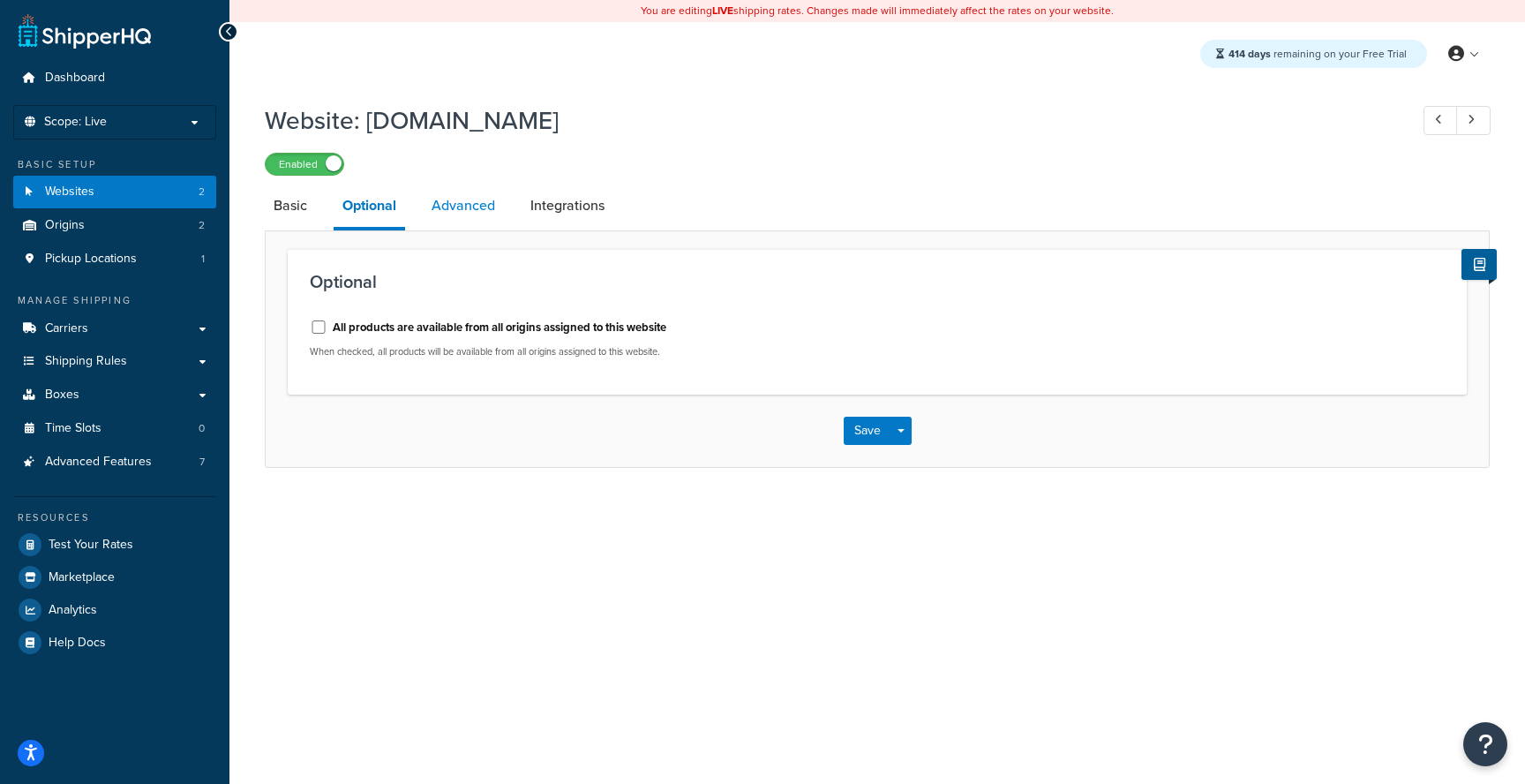
click at [458, 213] on link "Advanced" at bounding box center [463, 205] width 82 height 42
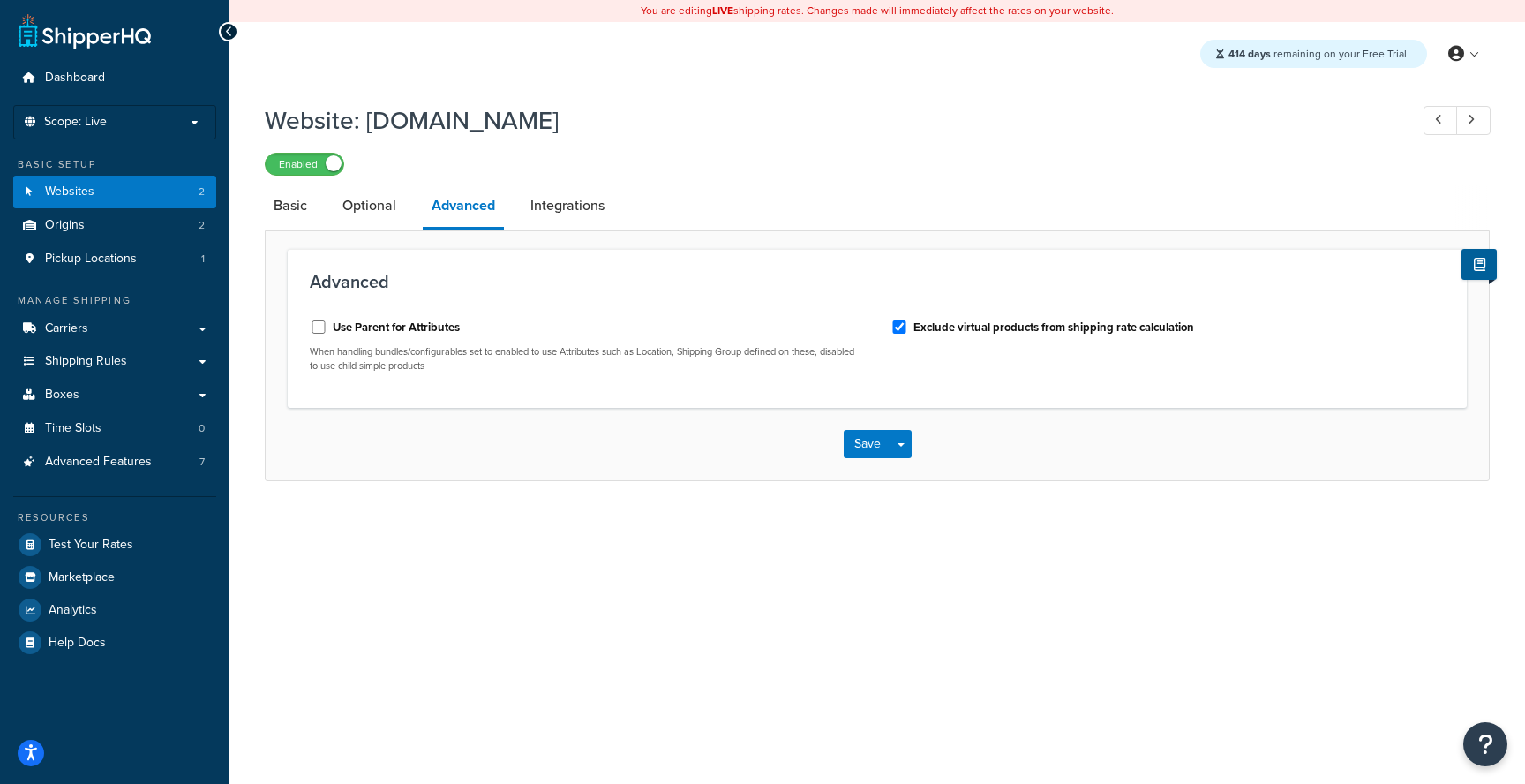
click at [618, 204] on li "Integrations" at bounding box center [576, 205] width 109 height 42
click at [523, 212] on link "Integrations" at bounding box center [568, 205] width 92 height 42
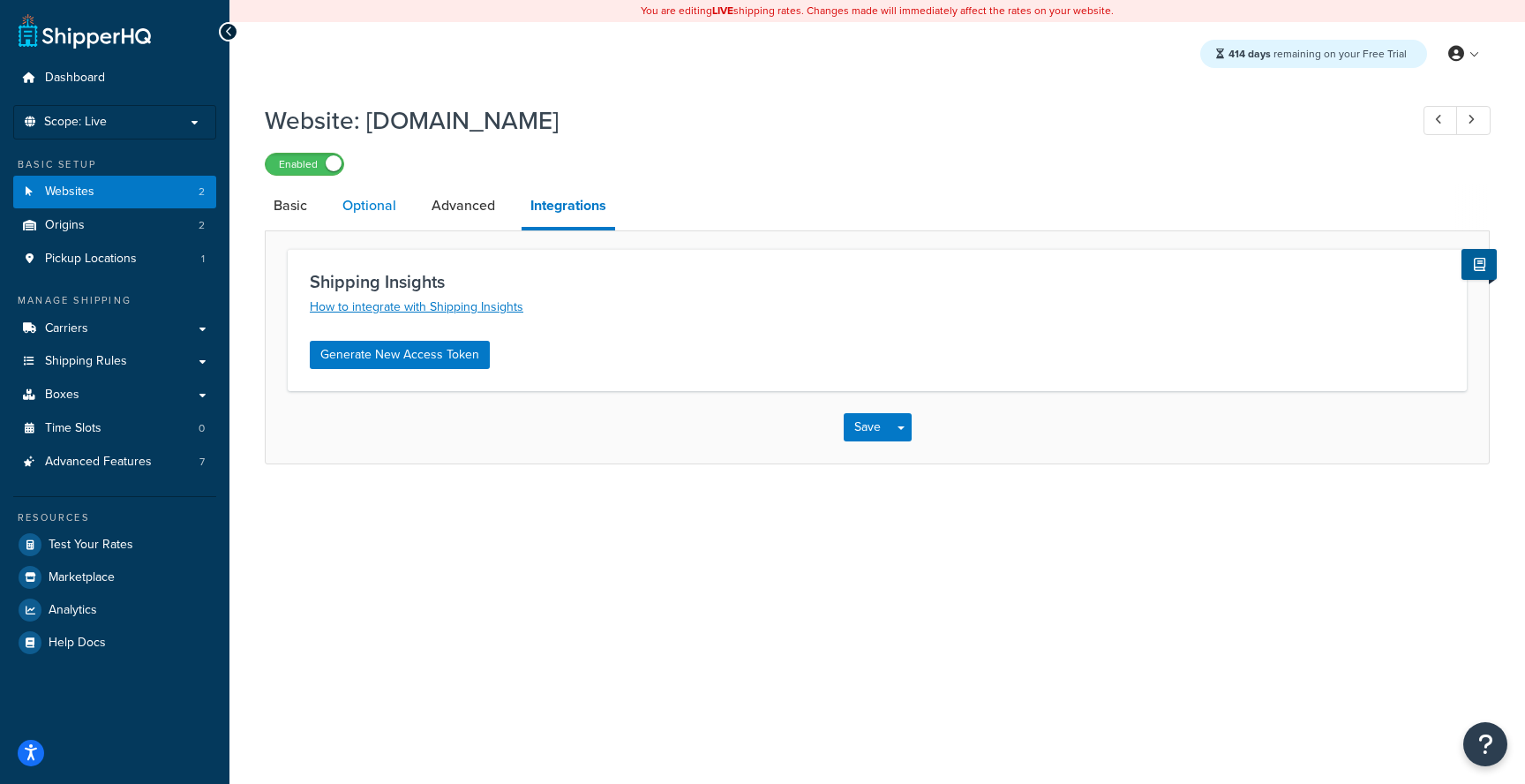
click at [379, 204] on link "Optional" at bounding box center [370, 205] width 72 height 42
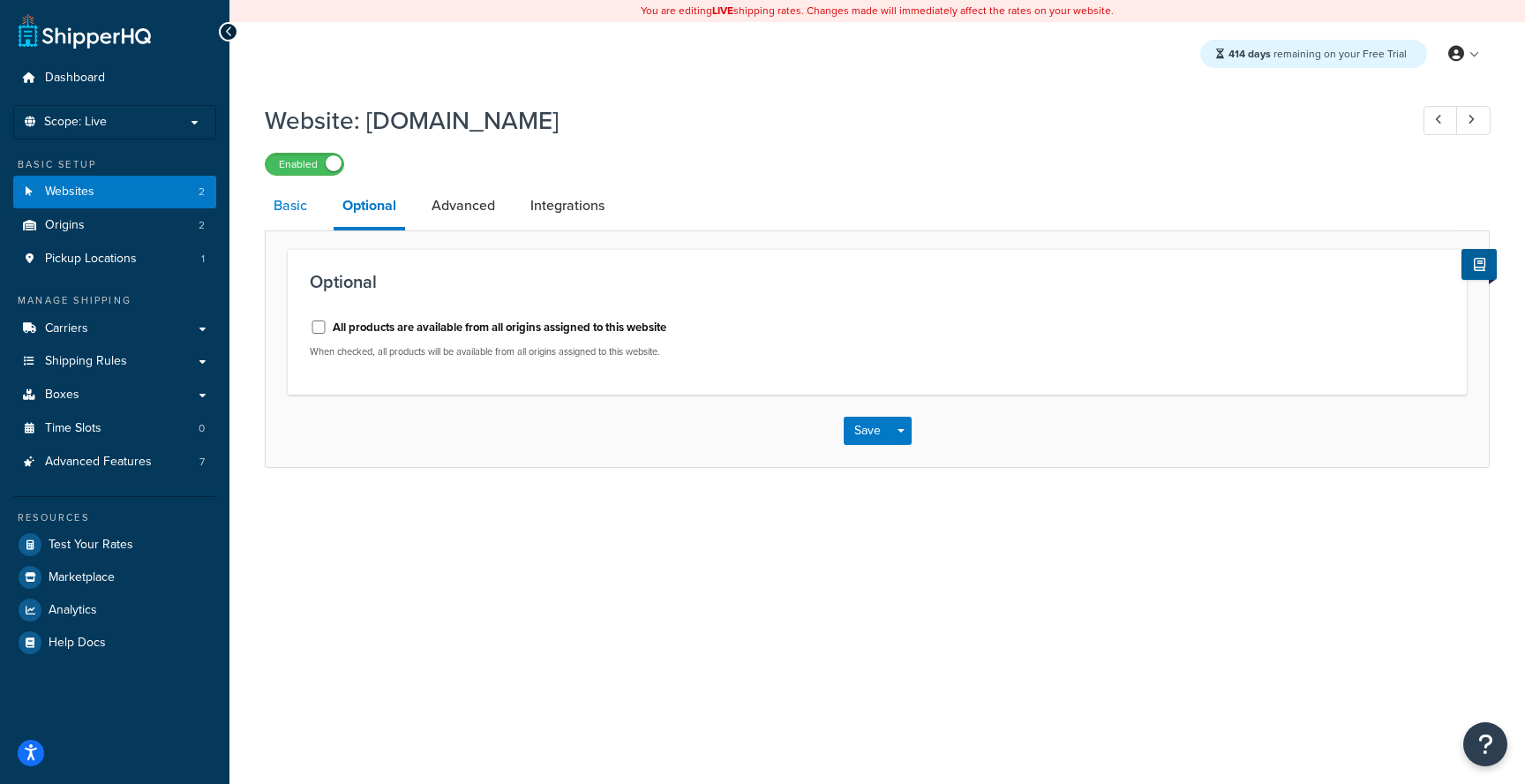
click at [283, 211] on link "Basic" at bounding box center [291, 205] width 51 height 42
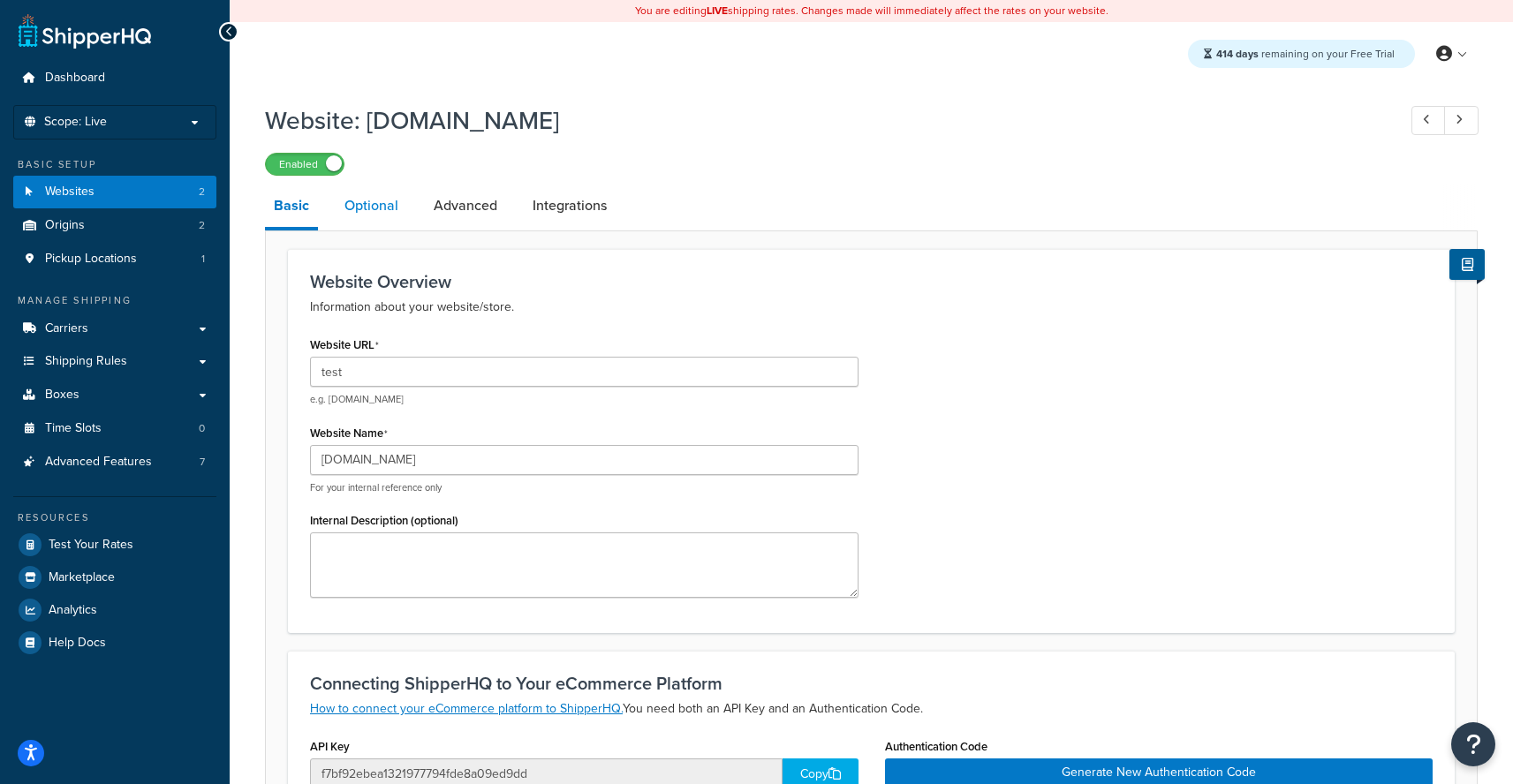
click at [377, 203] on link "Optional" at bounding box center [372, 205] width 72 height 42
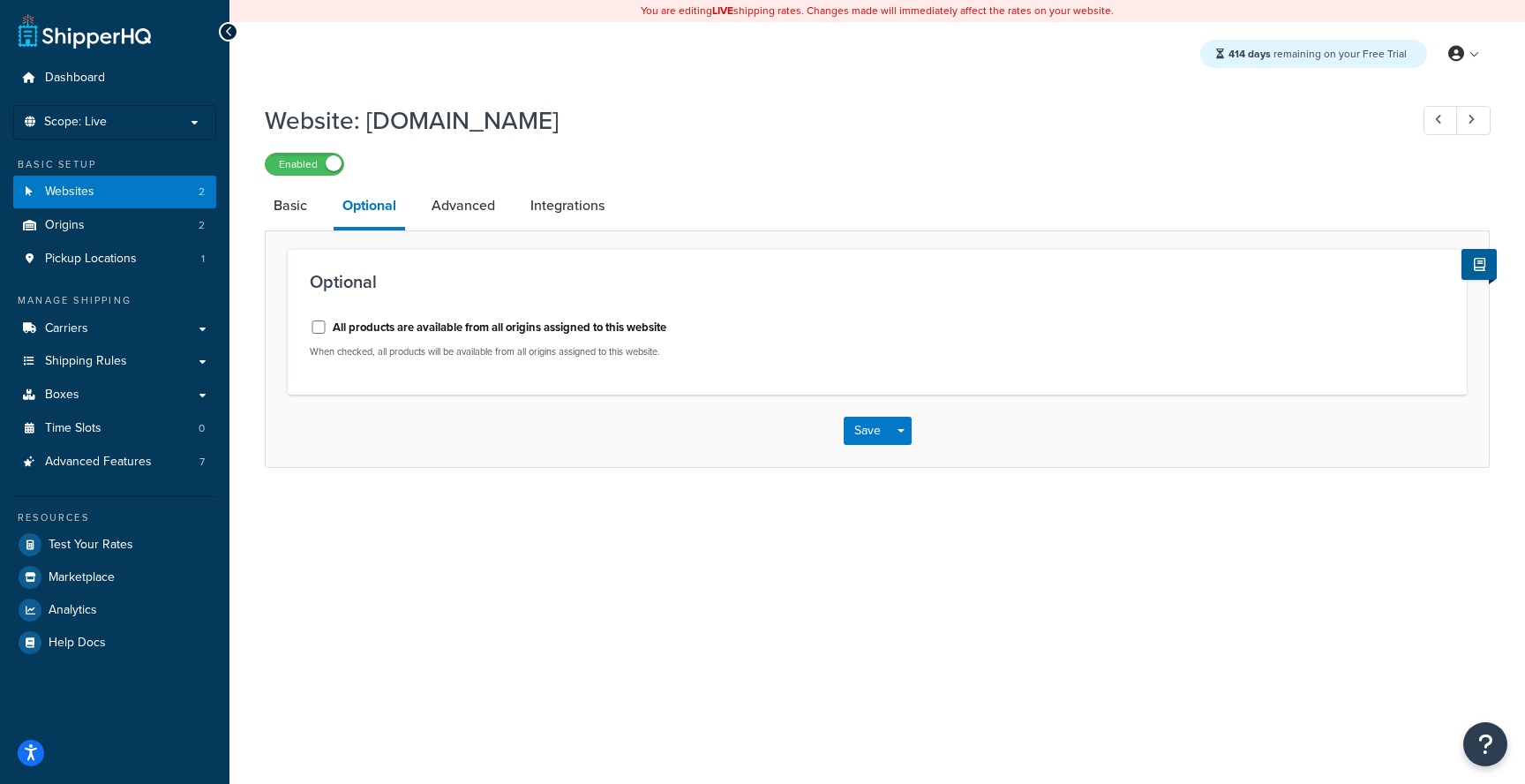
click at [389, 329] on label "All products are available from all origins assigned to this website" at bounding box center [500, 326] width 334 height 16
click at [327, 329] on input "All products are available from all origins assigned to this website" at bounding box center [318, 326] width 17 height 13
checkbox input "true"
click at [910, 436] on button "Save Dropdown" at bounding box center [901, 430] width 21 height 28
click at [916, 473] on button "Save and Edit" at bounding box center [929, 463] width 171 height 37
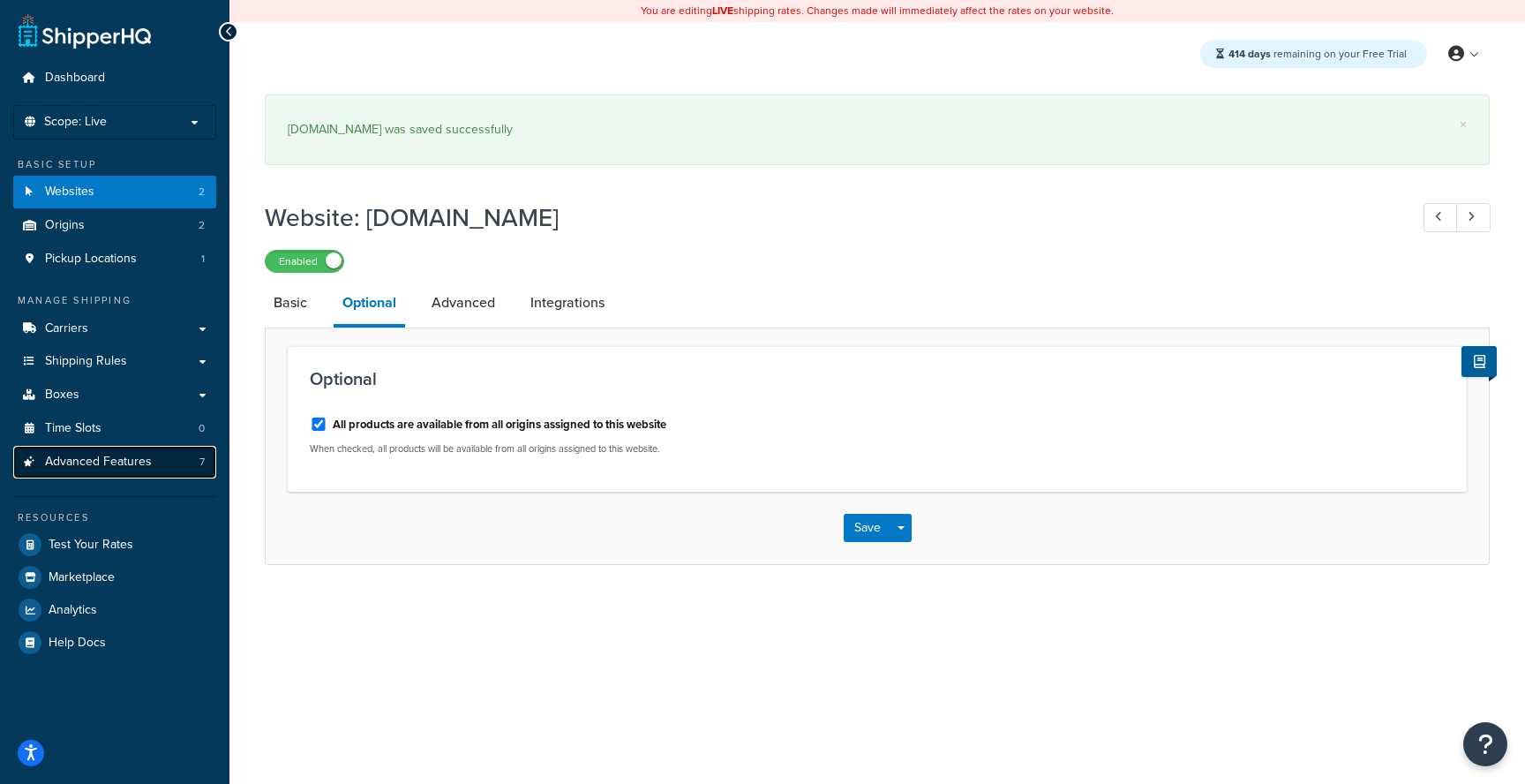
click at [139, 476] on link "Advanced Features 7" at bounding box center [114, 462] width 203 height 33
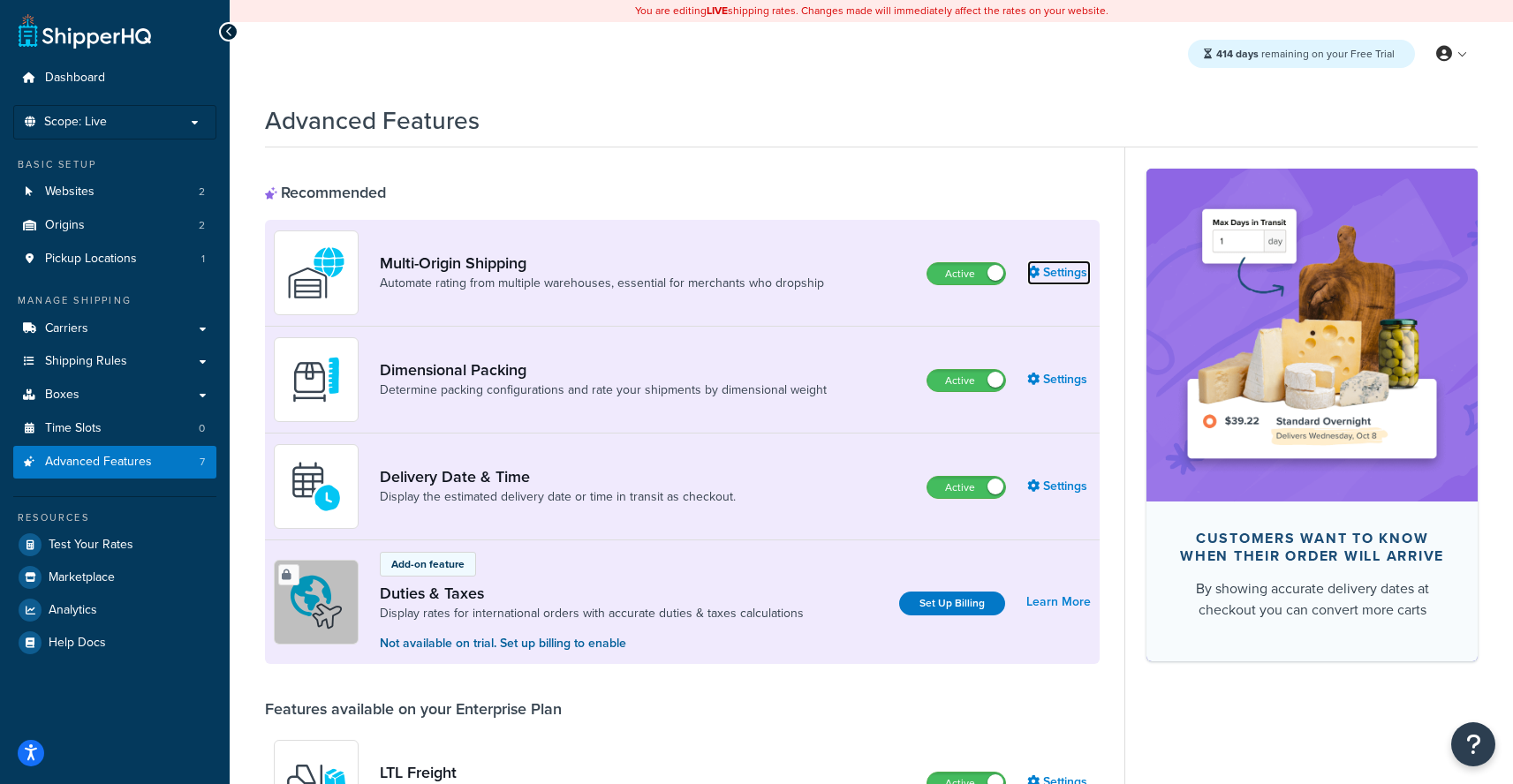
click at [1077, 272] on link "Settings" at bounding box center [1058, 272] width 63 height 25
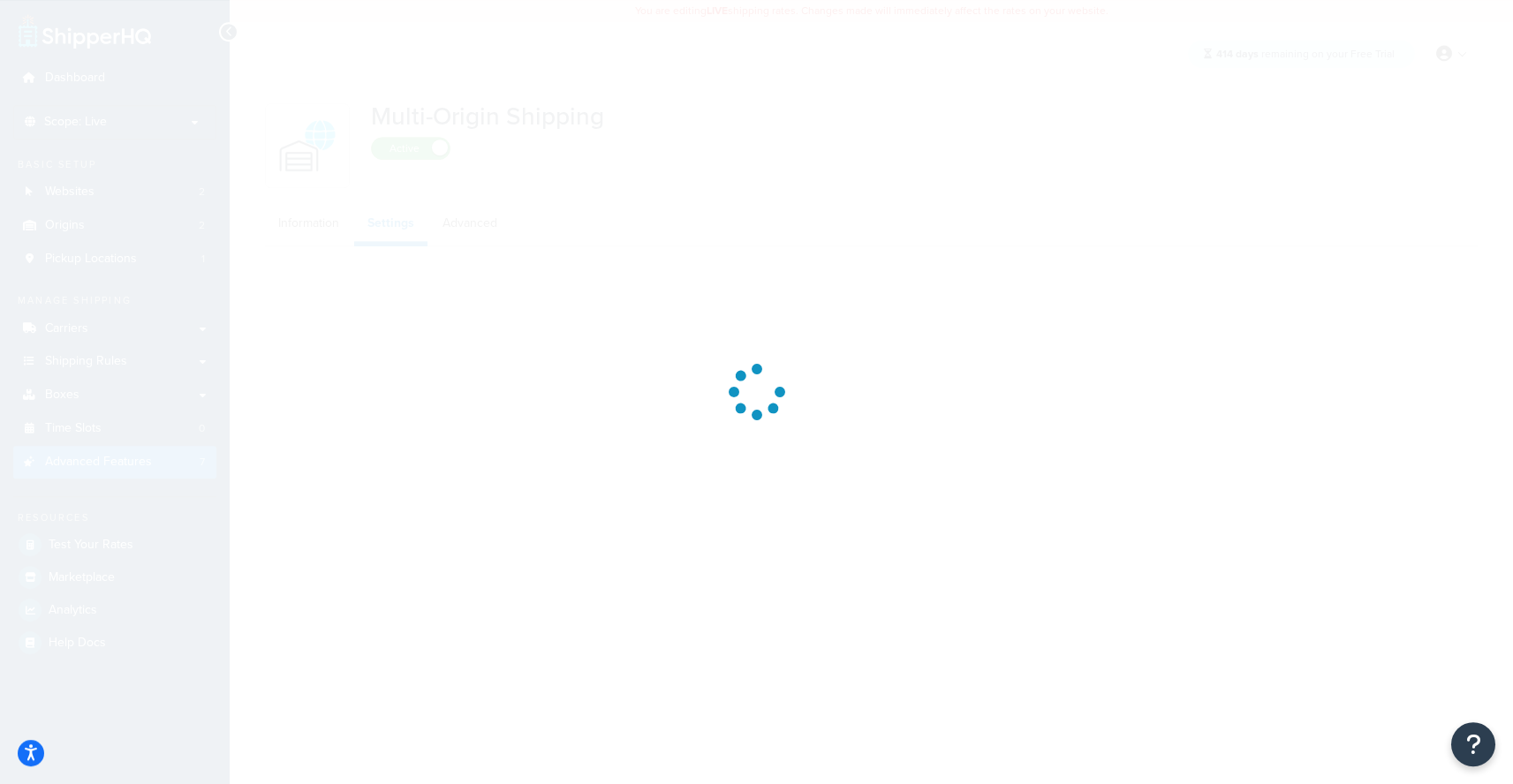
select select "false"
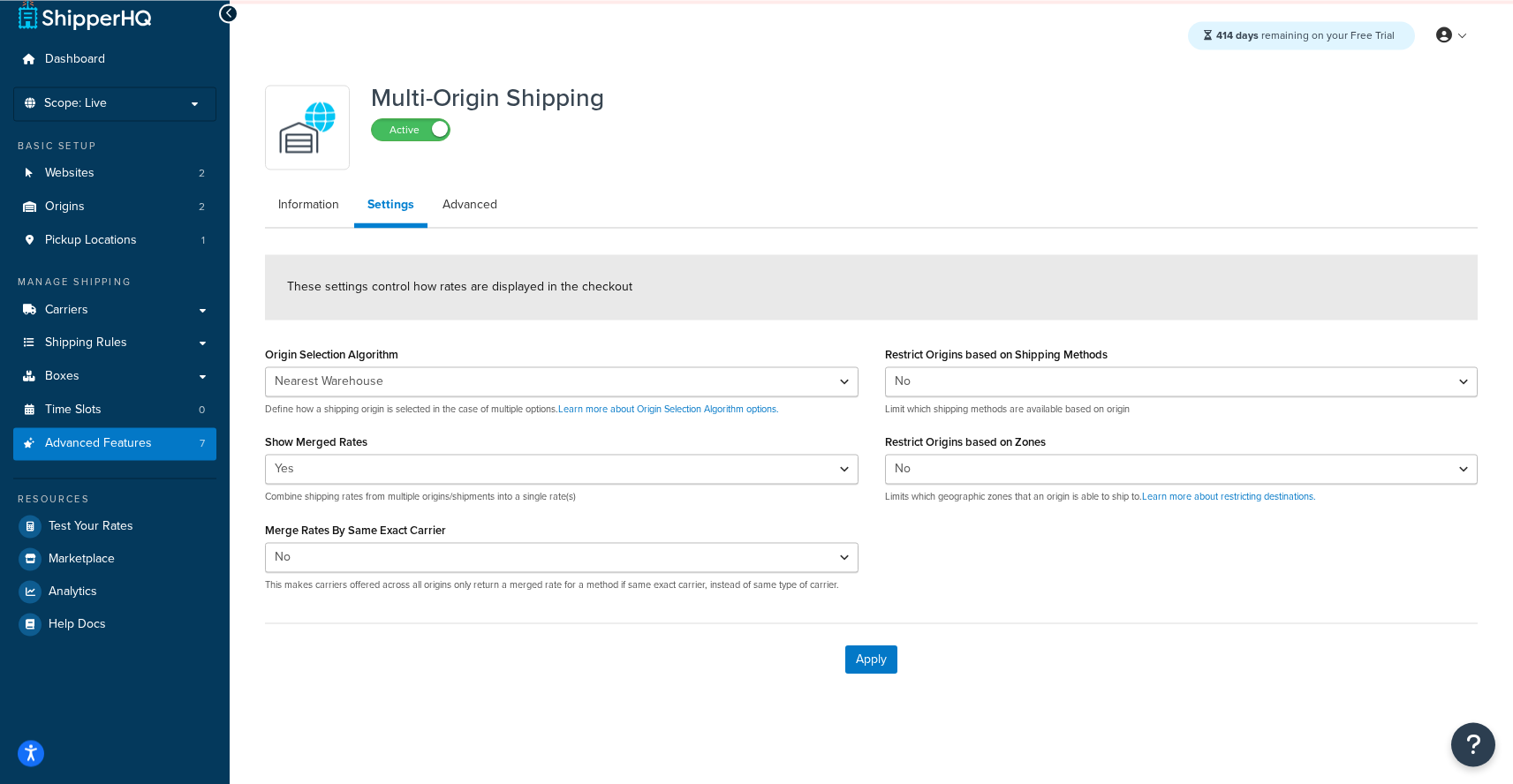
scroll to position [19, 0]
click at [495, 204] on link "Advanced" at bounding box center [470, 204] width 82 height 36
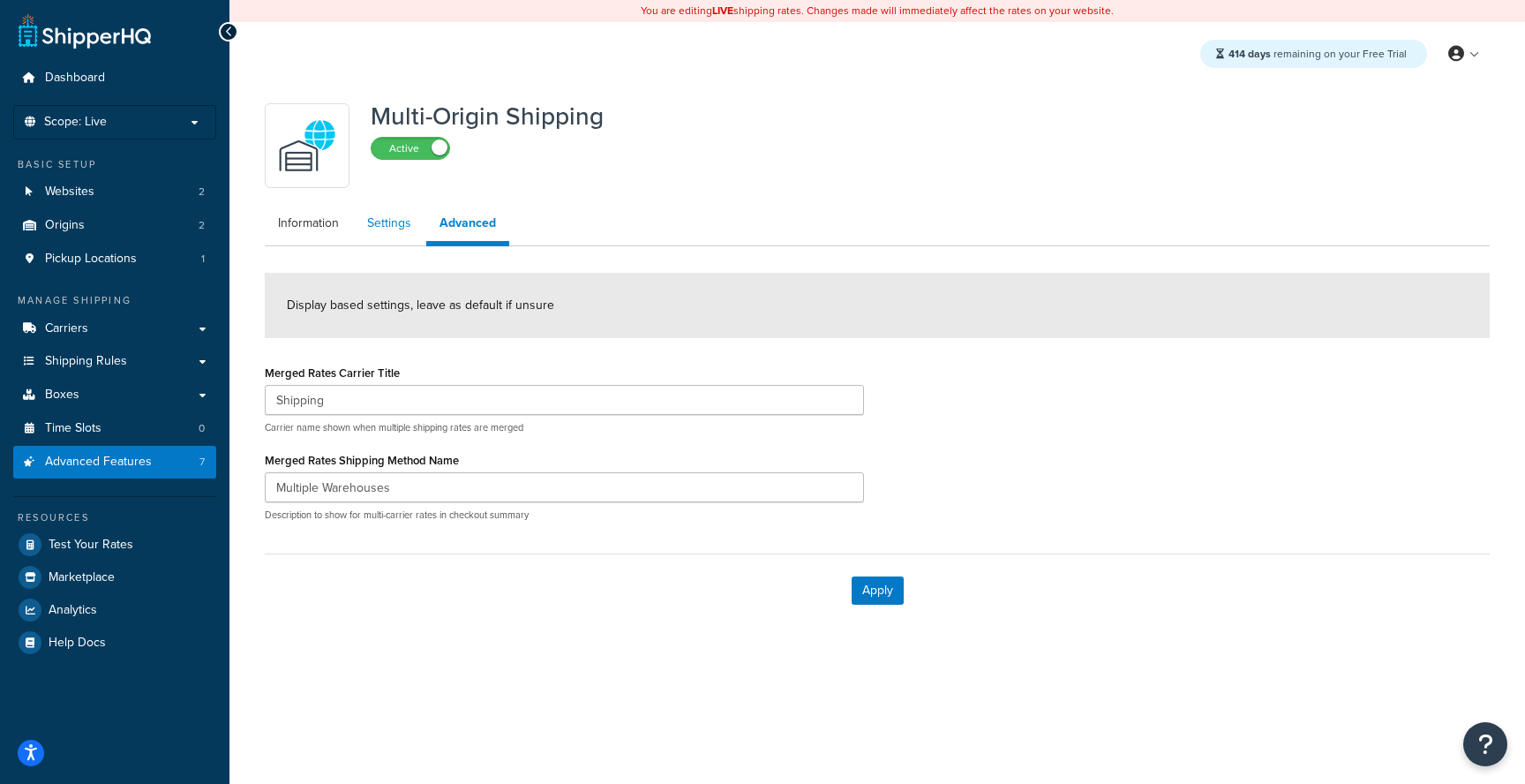
click at [394, 233] on link "Settings" at bounding box center [389, 223] width 71 height 36
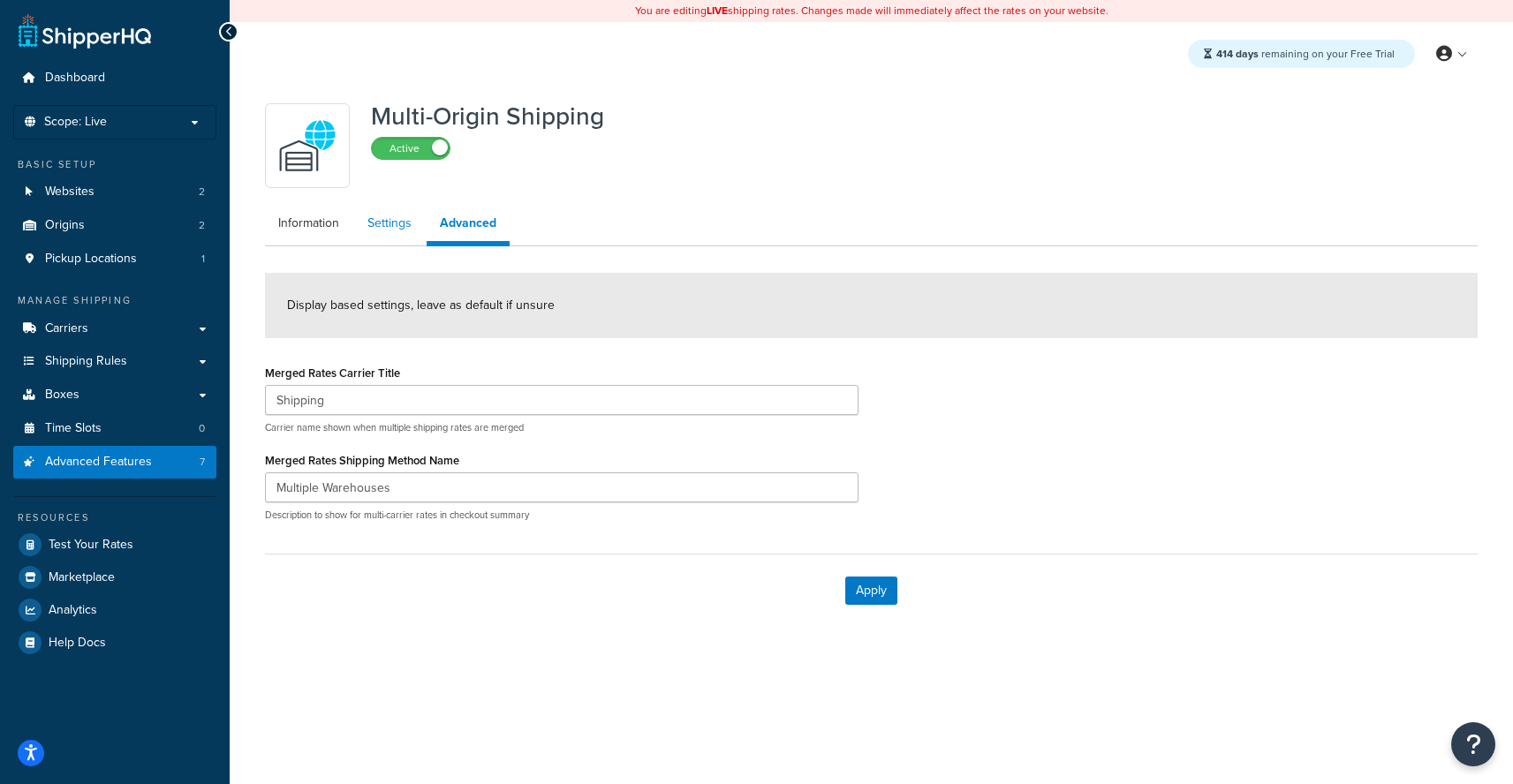
select select "false"
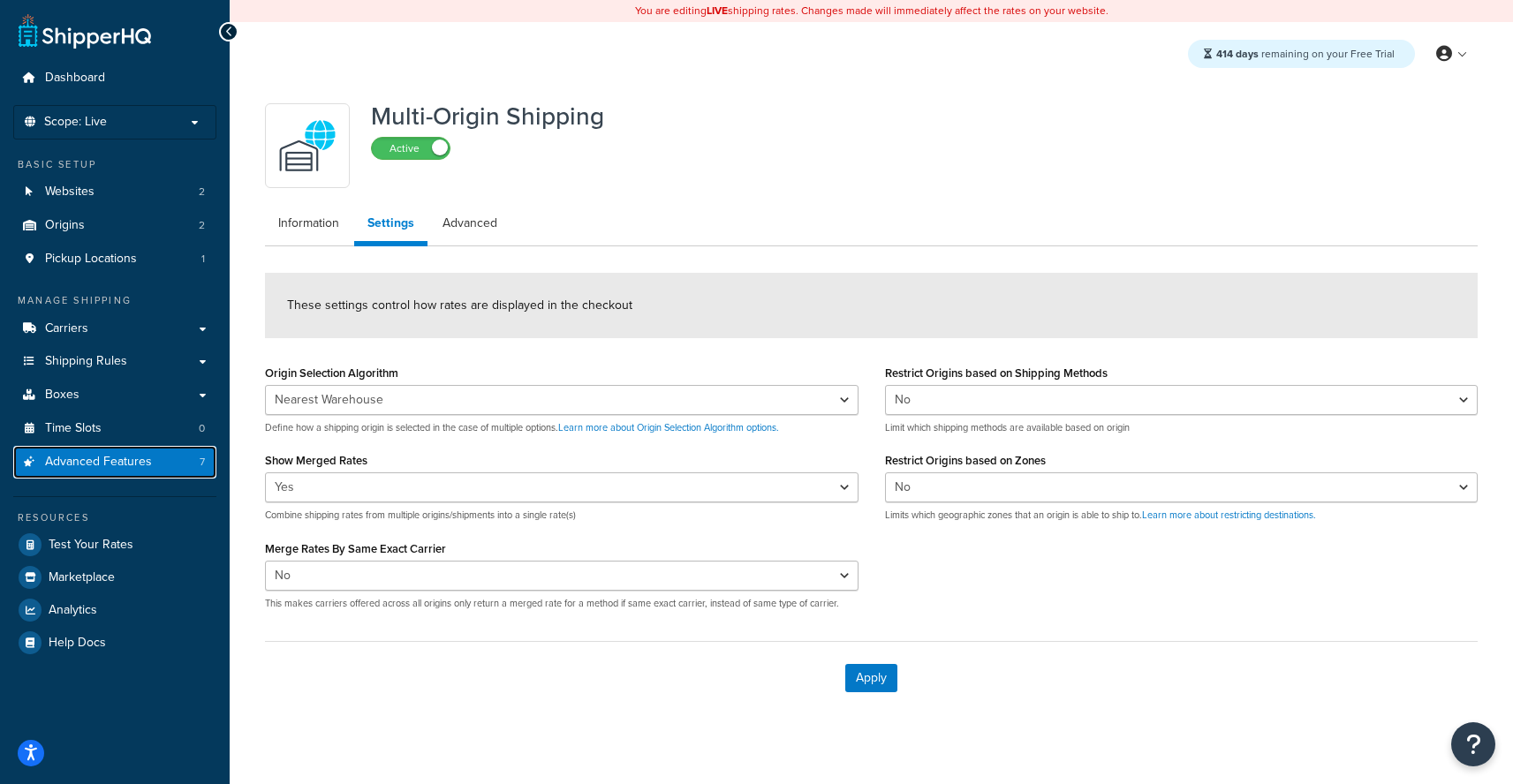
click at [80, 469] on span "Advanced Features" at bounding box center [98, 462] width 106 height 15
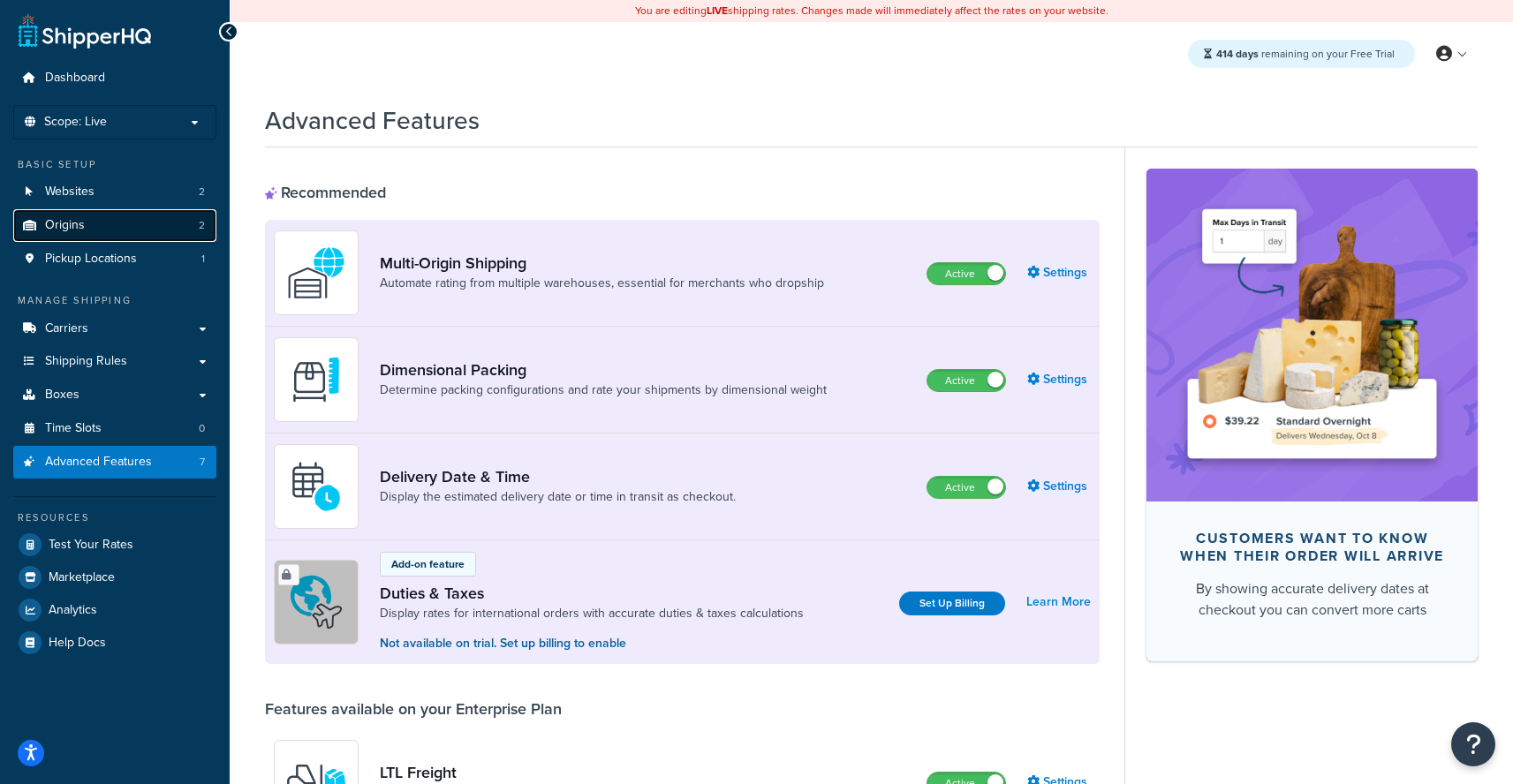
click at [106, 234] on link "Origins 2" at bounding box center [114, 226] width 203 height 33
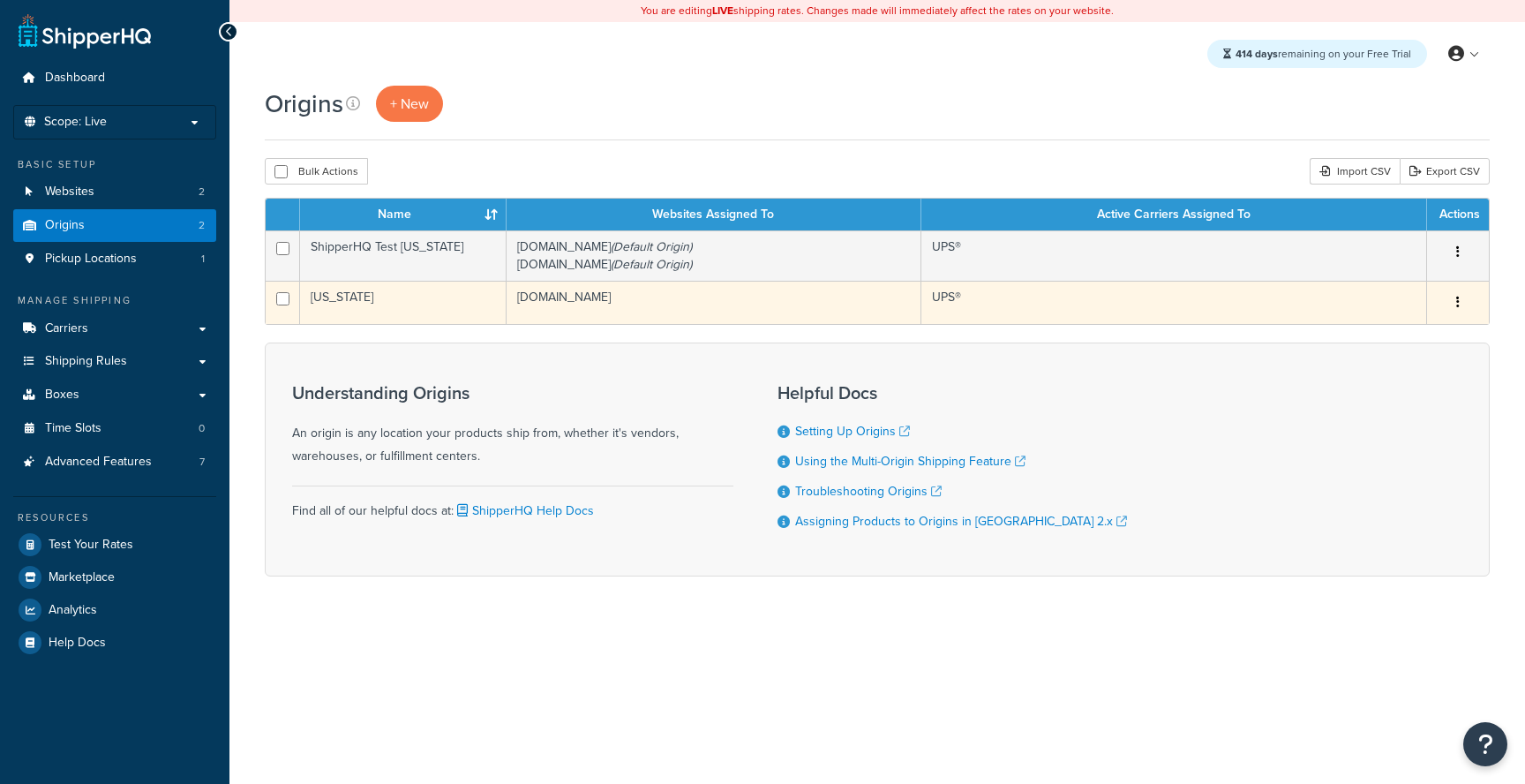
click at [280, 304] on input "checkbox" at bounding box center [282, 299] width 13 height 13
checkbox input "true"
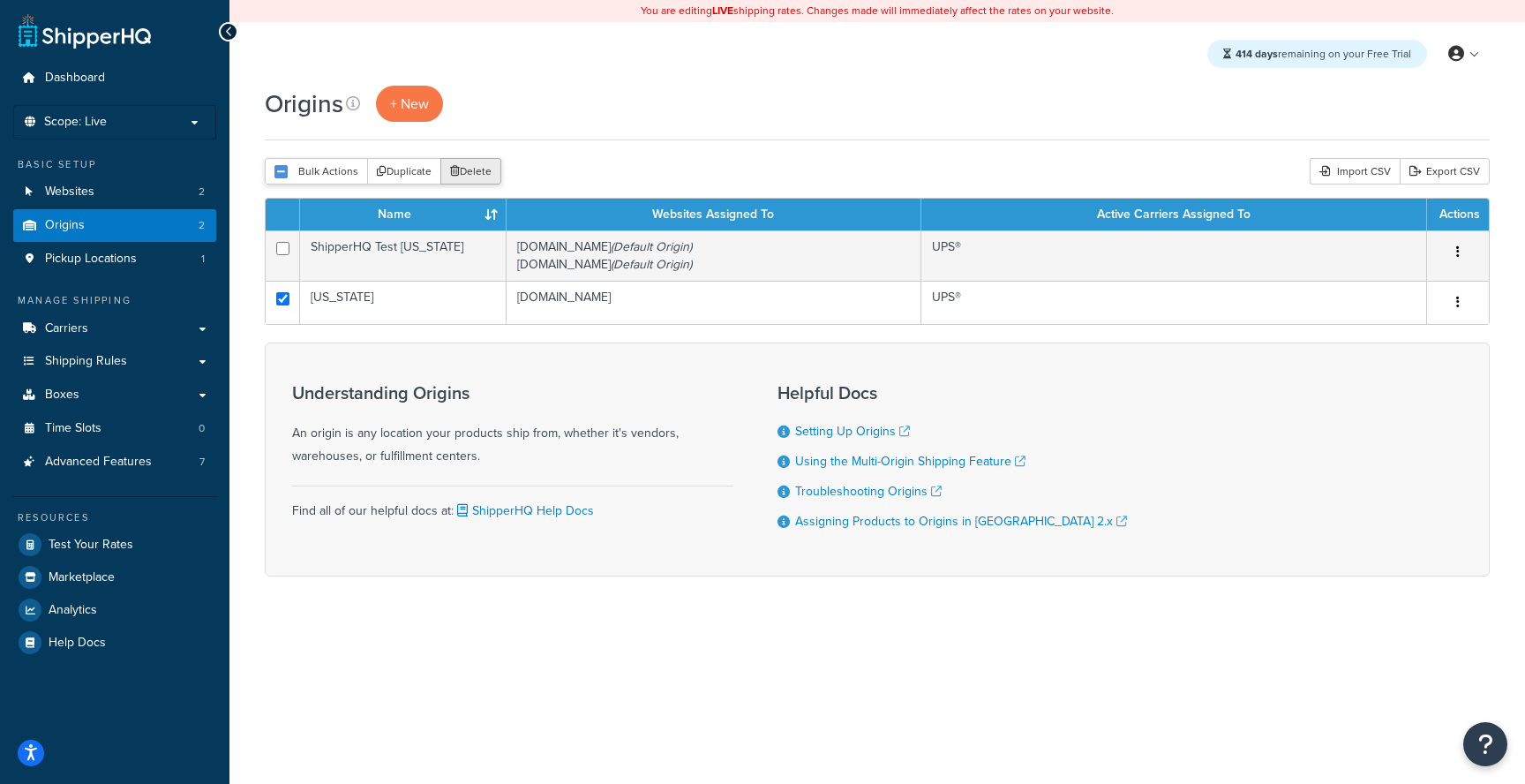
click at [460, 177] on button "Delete" at bounding box center [470, 171] width 61 height 27
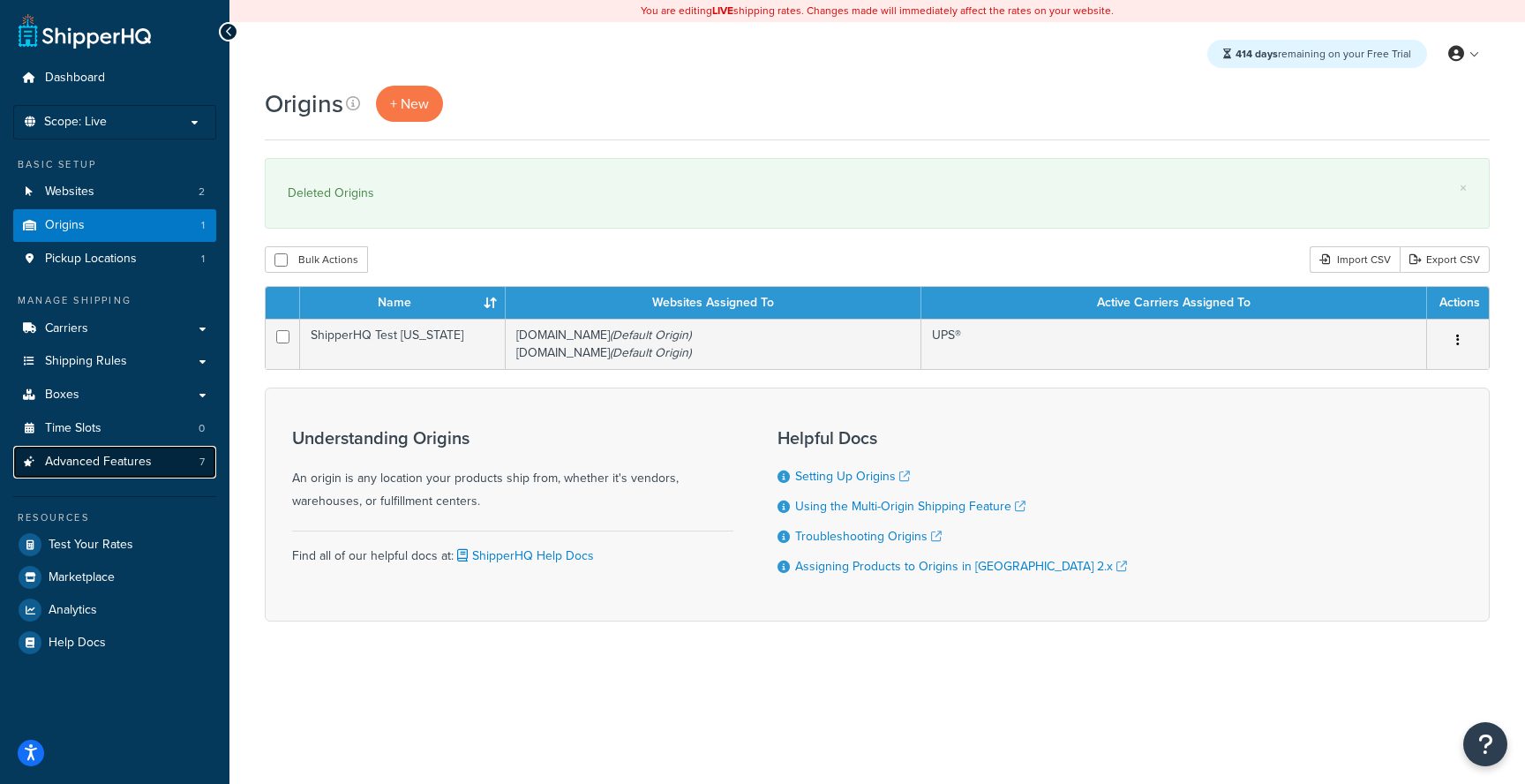
click at [138, 464] on span "Advanced Features" at bounding box center [98, 462] width 106 height 15
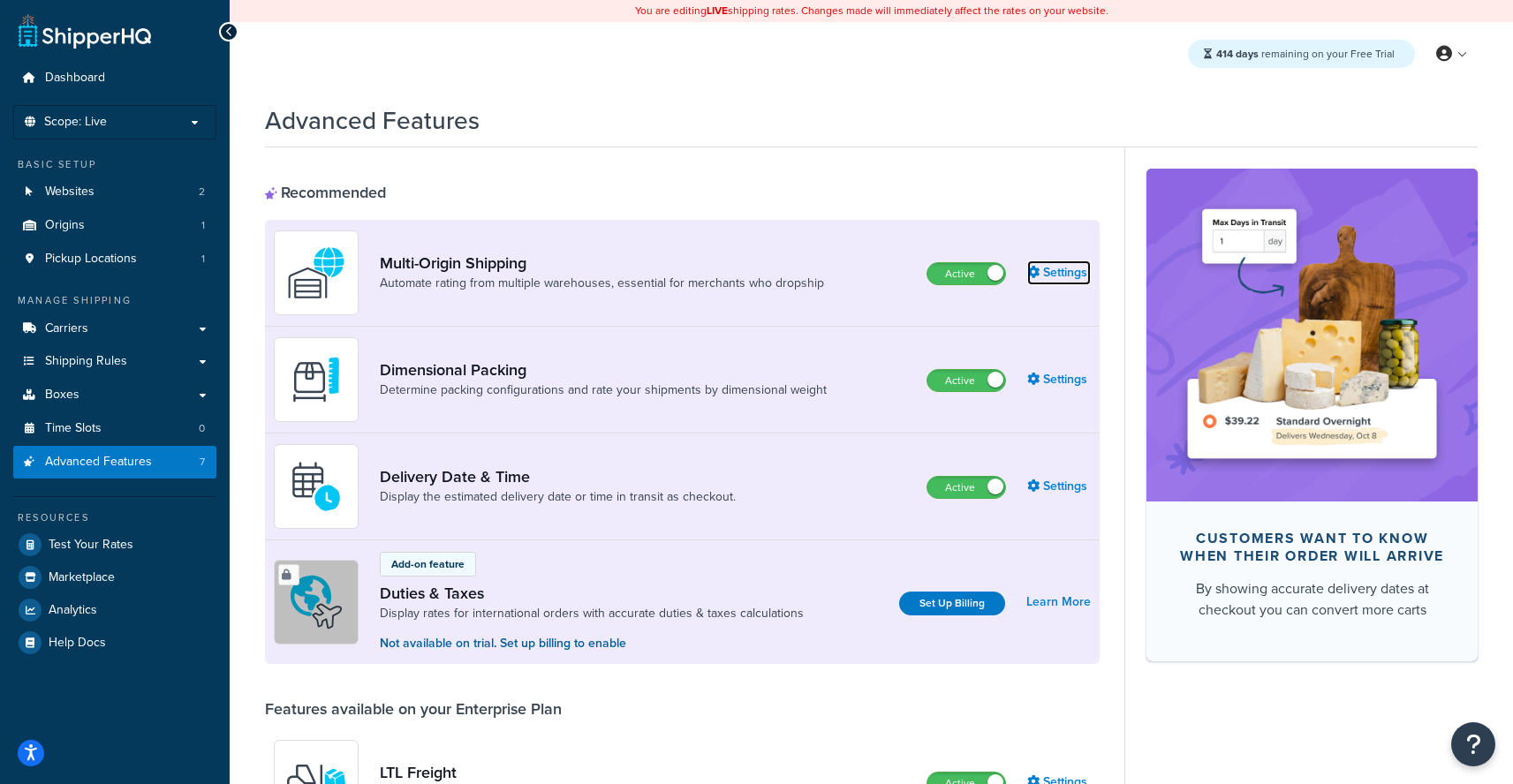
click at [1074, 269] on link "Settings" at bounding box center [1058, 272] width 63 height 25
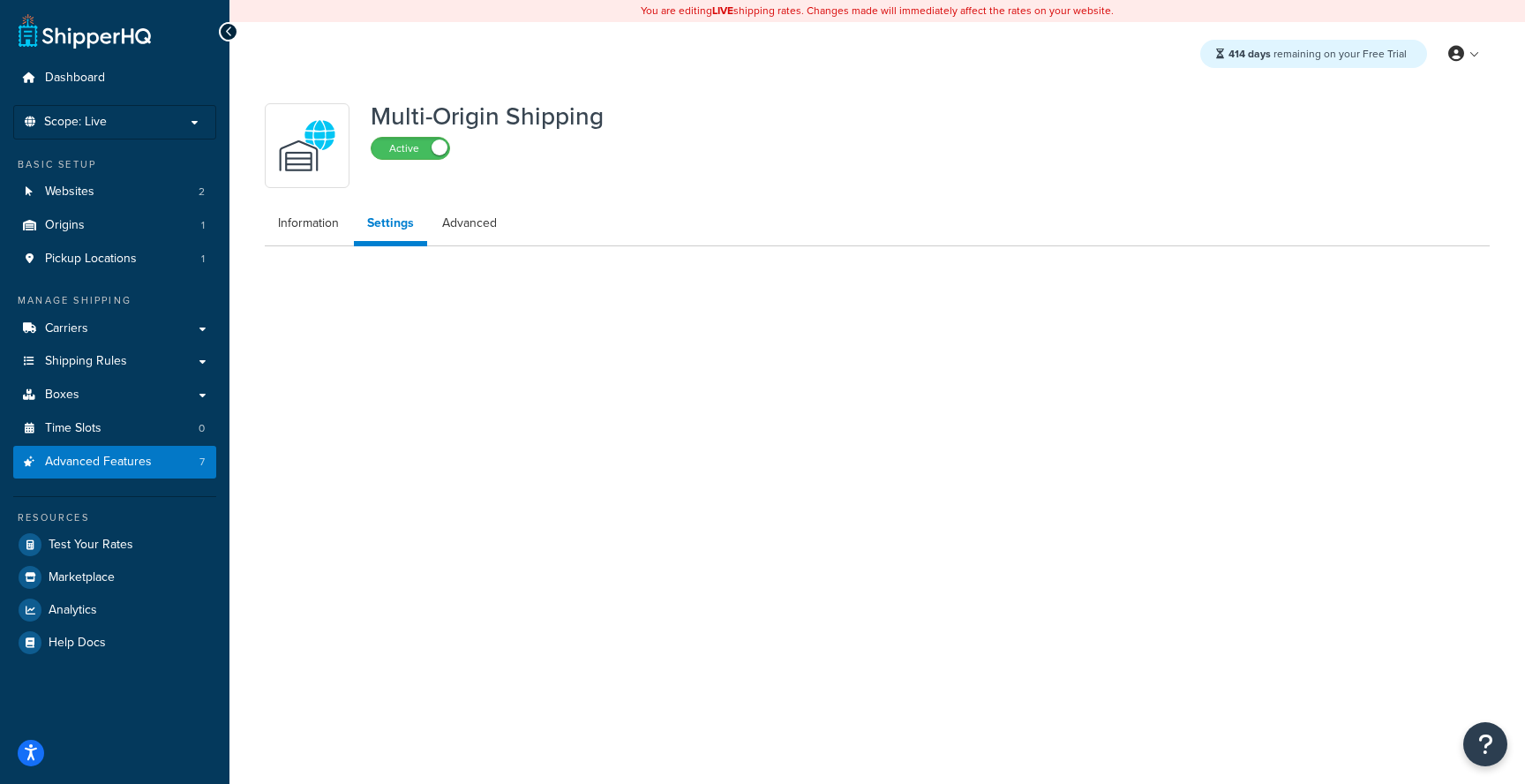
select select "false"
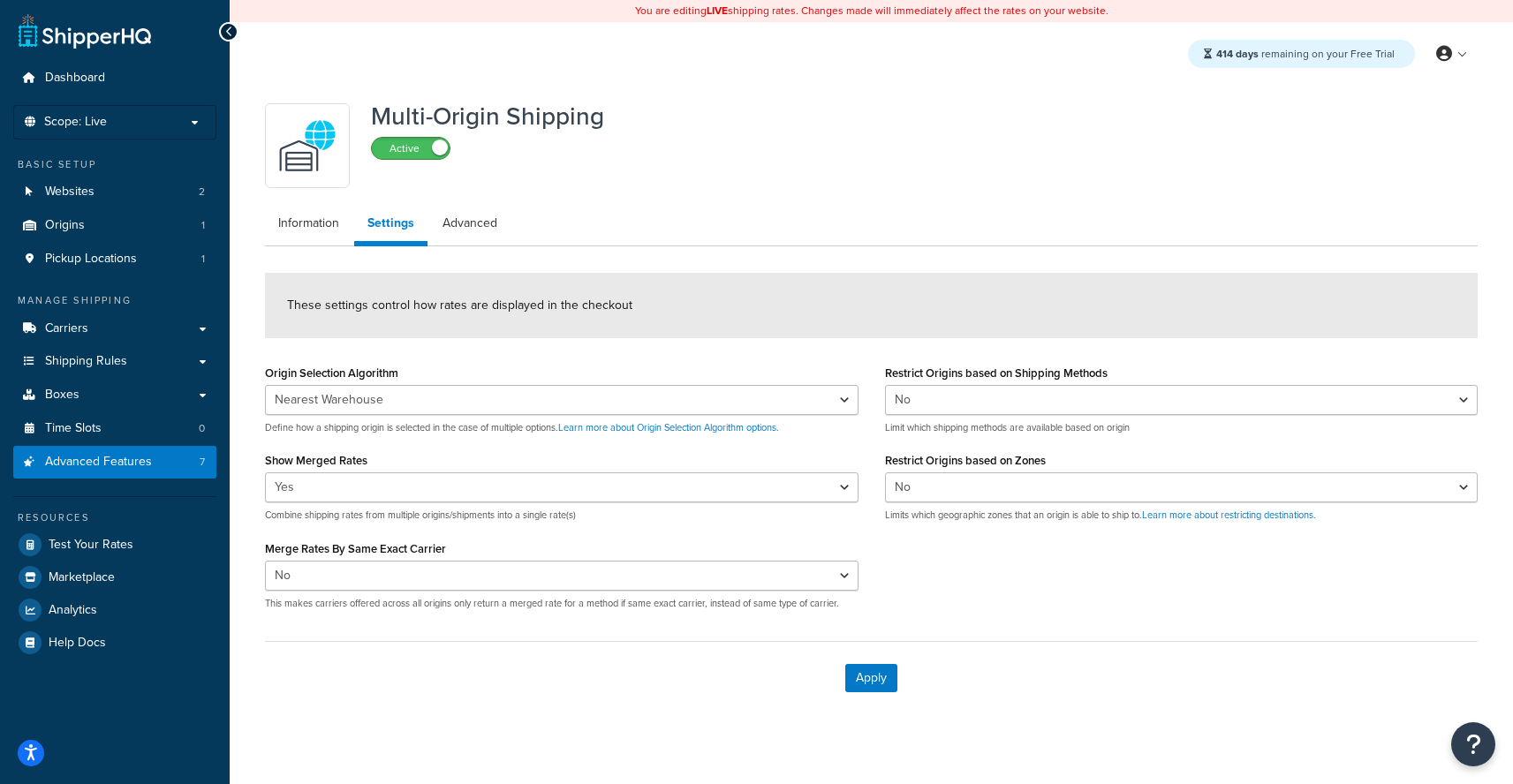
click at [433, 138] on div "Active" at bounding box center [410, 147] width 80 height 25
click at [435, 148] on span at bounding box center [439, 147] width 16 height 16
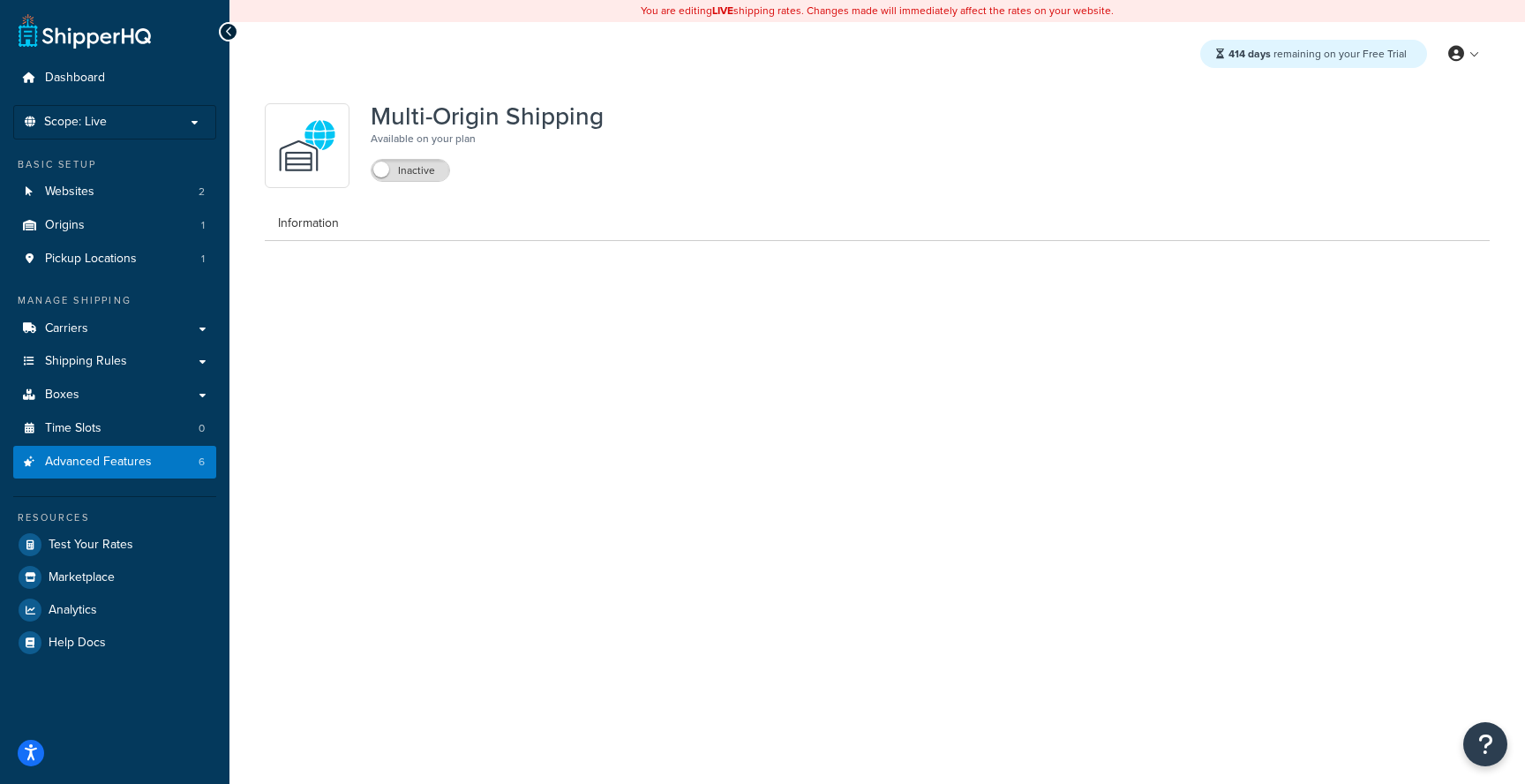
click at [121, 480] on ul "Dashboard Scope: Live Basic Setup Websites 2 Origins 1 Pickup Locations 1 Manag…" at bounding box center [114, 359] width 203 height 597
click at [130, 468] on span "Advanced Features" at bounding box center [98, 462] width 106 height 15
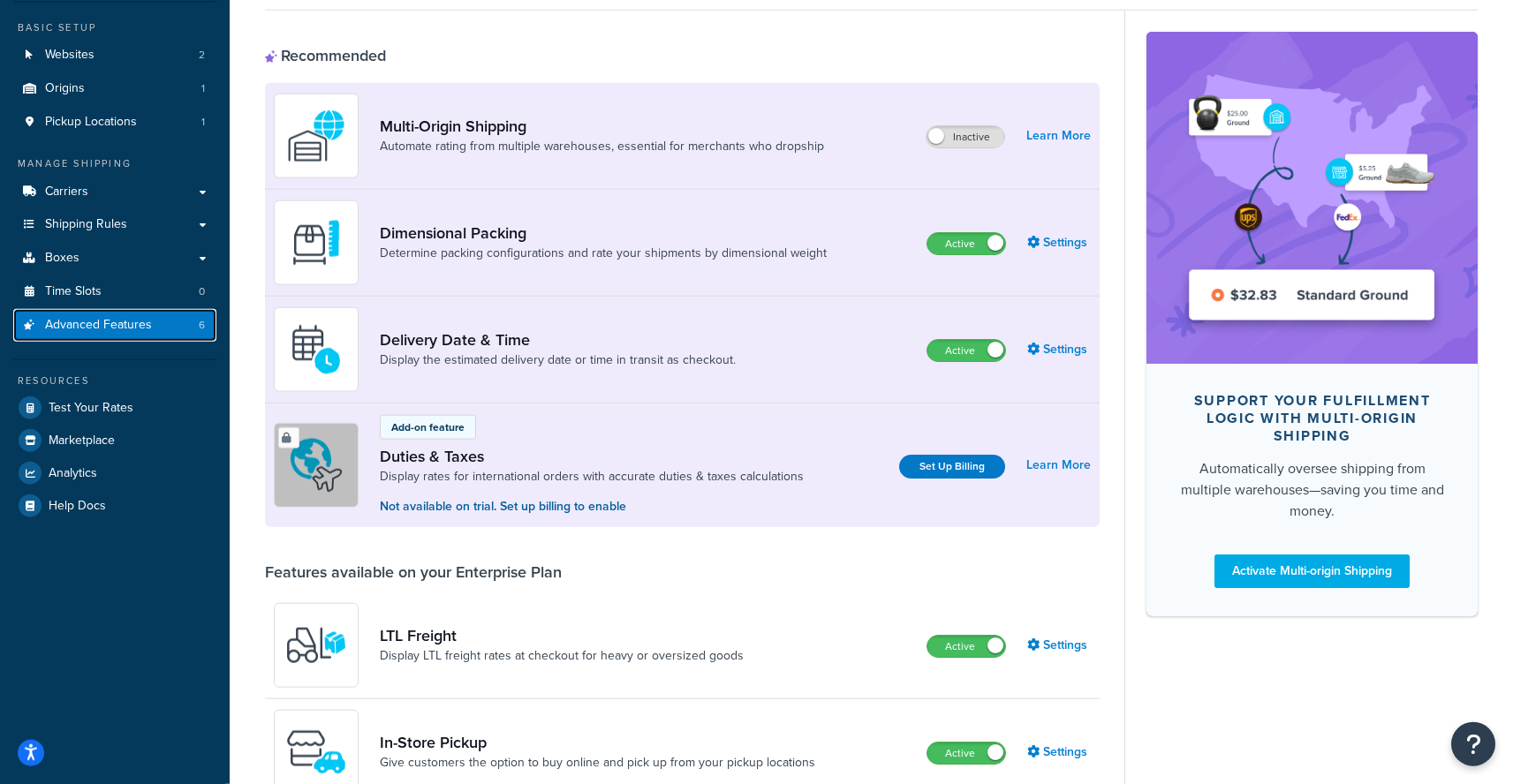
scroll to position [155, 0]
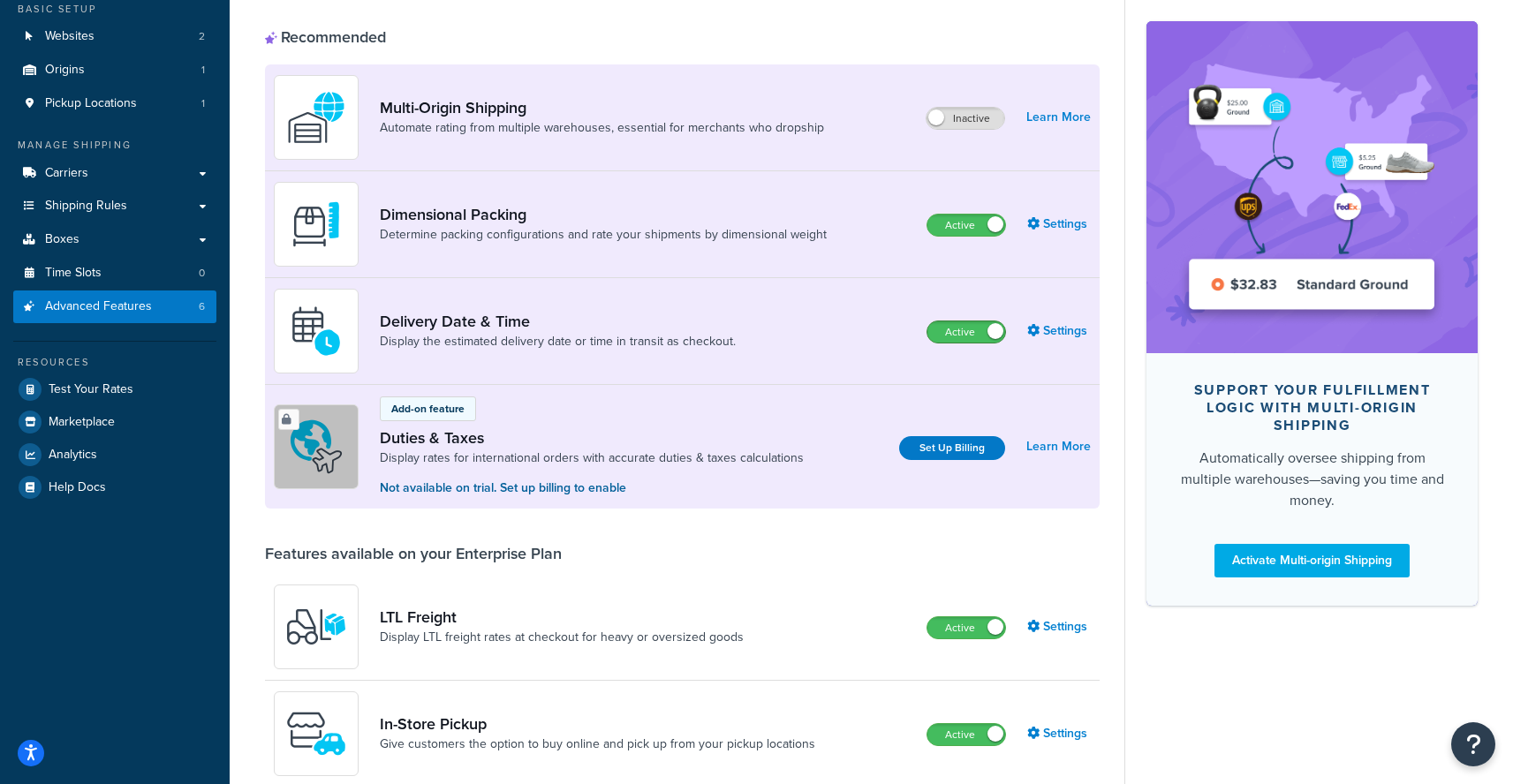
click at [994, 336] on span at bounding box center [995, 330] width 16 height 16
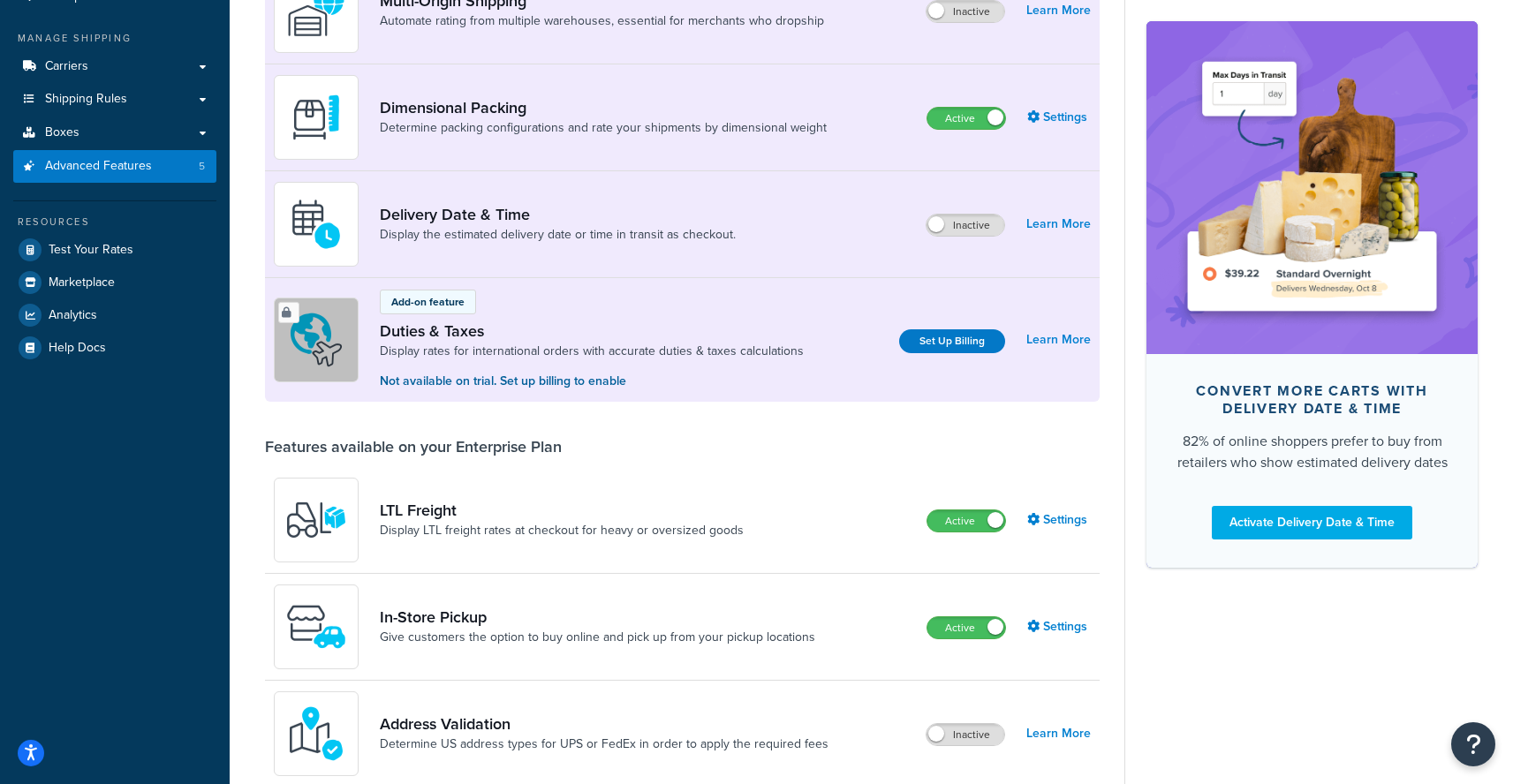
scroll to position [395, 0]
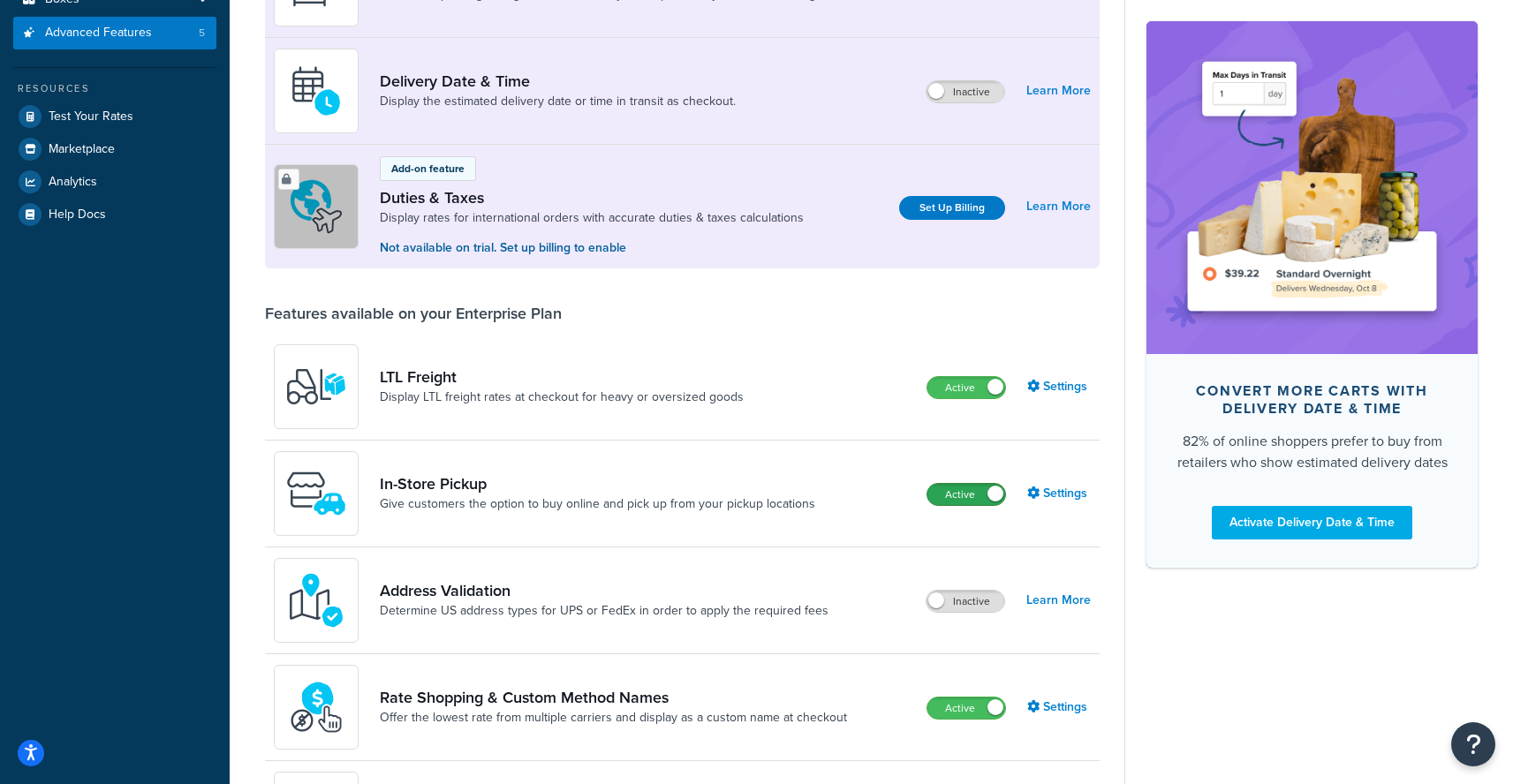
click at [967, 502] on label "Active" at bounding box center [966, 493] width 78 height 21
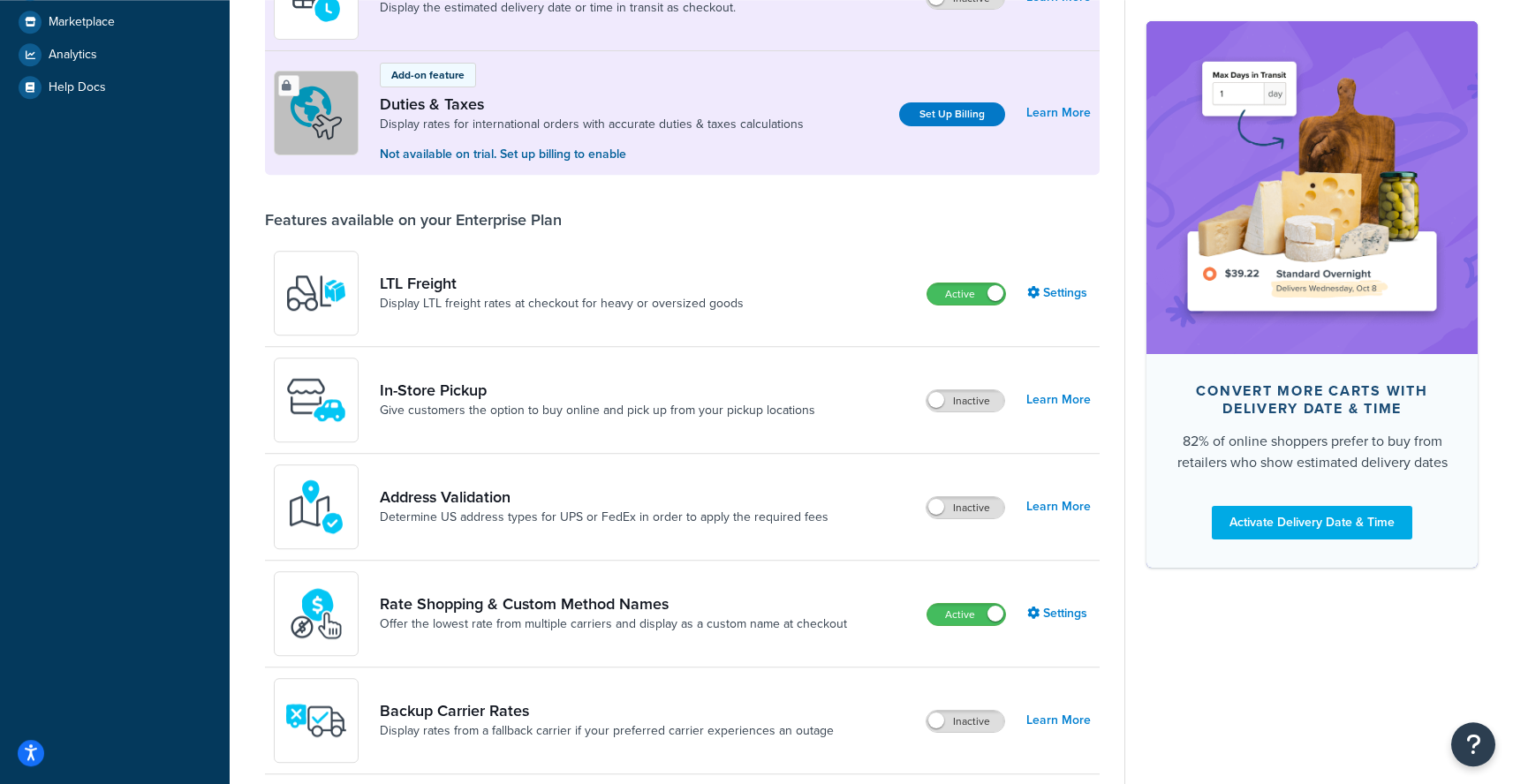
scroll to position [475, 0]
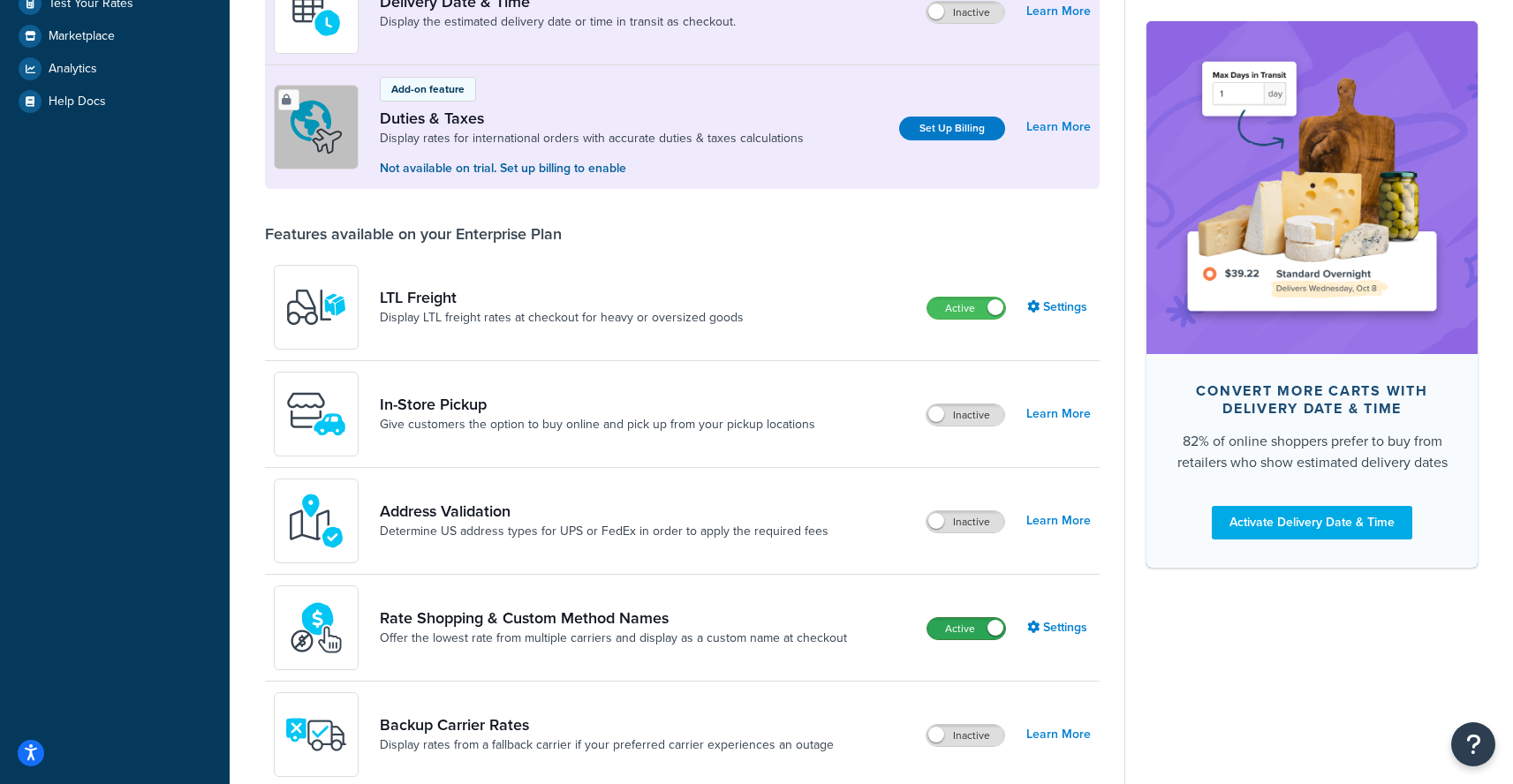
click at [950, 631] on label "Active" at bounding box center [966, 628] width 78 height 21
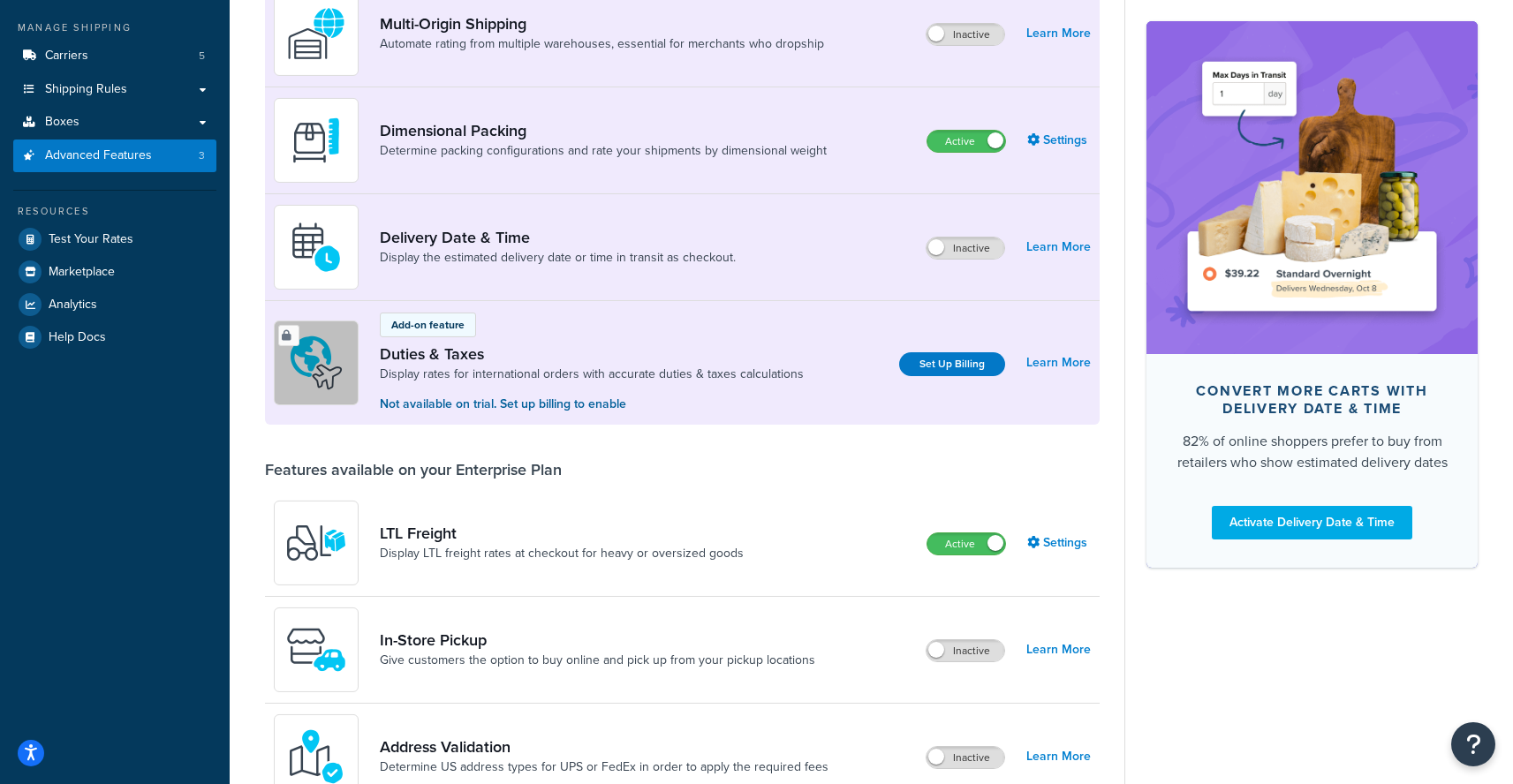
scroll to position [0, 0]
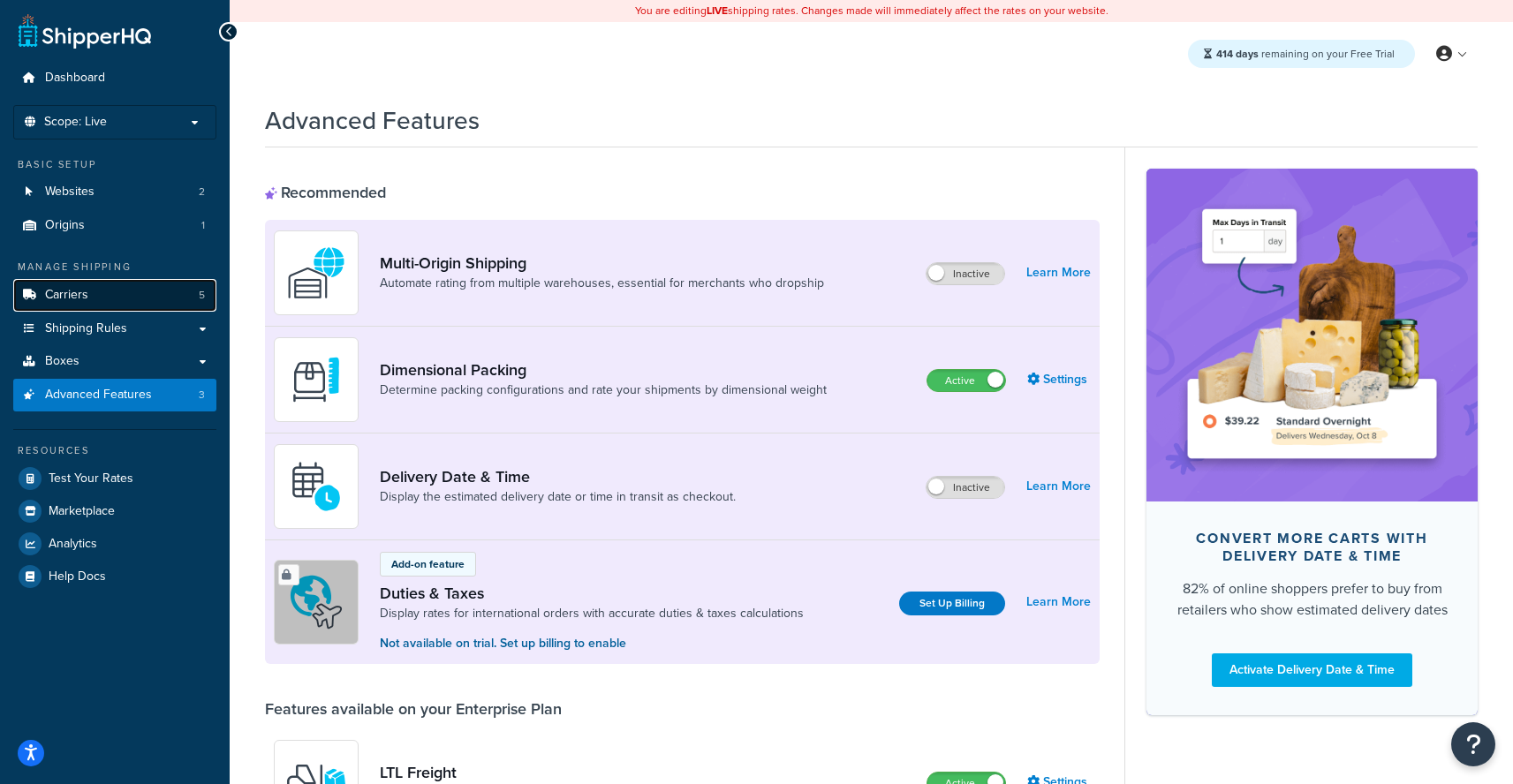
click at [110, 288] on link "Carriers 5" at bounding box center [114, 295] width 203 height 33
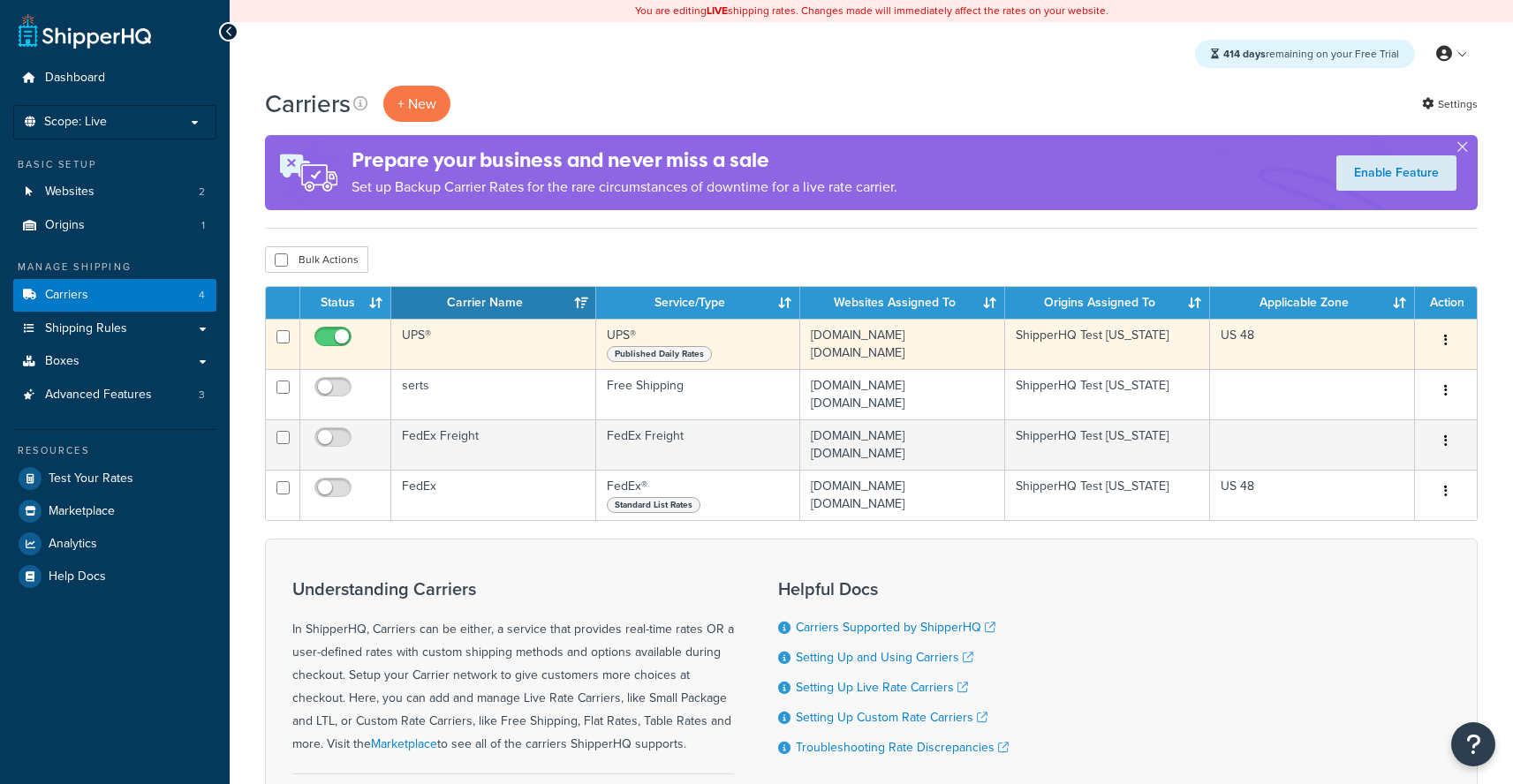
click at [546, 363] on td "UPS®" at bounding box center [493, 343] width 205 height 50
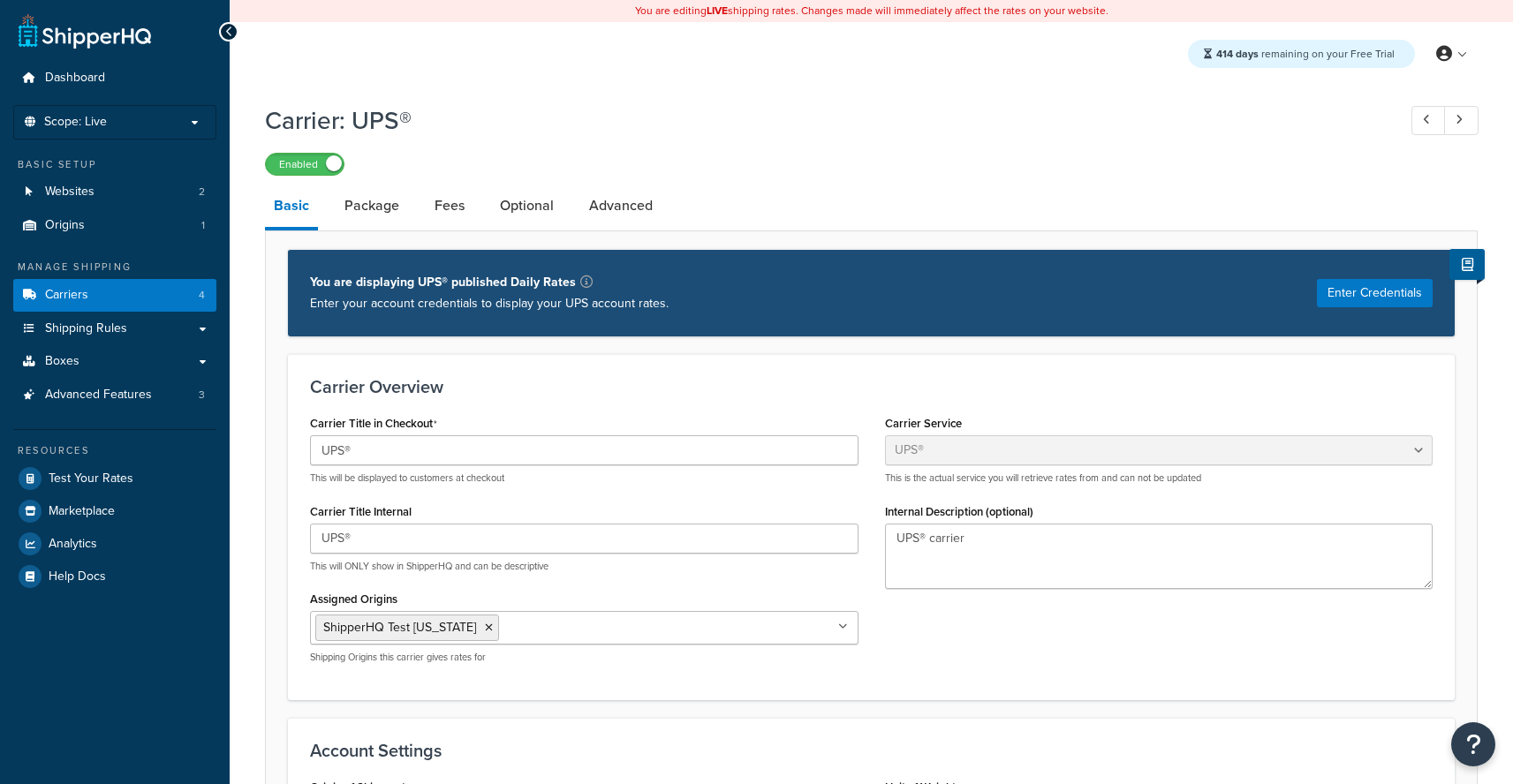
select select "ups"
click at [398, 208] on link "Package" at bounding box center [372, 205] width 72 height 42
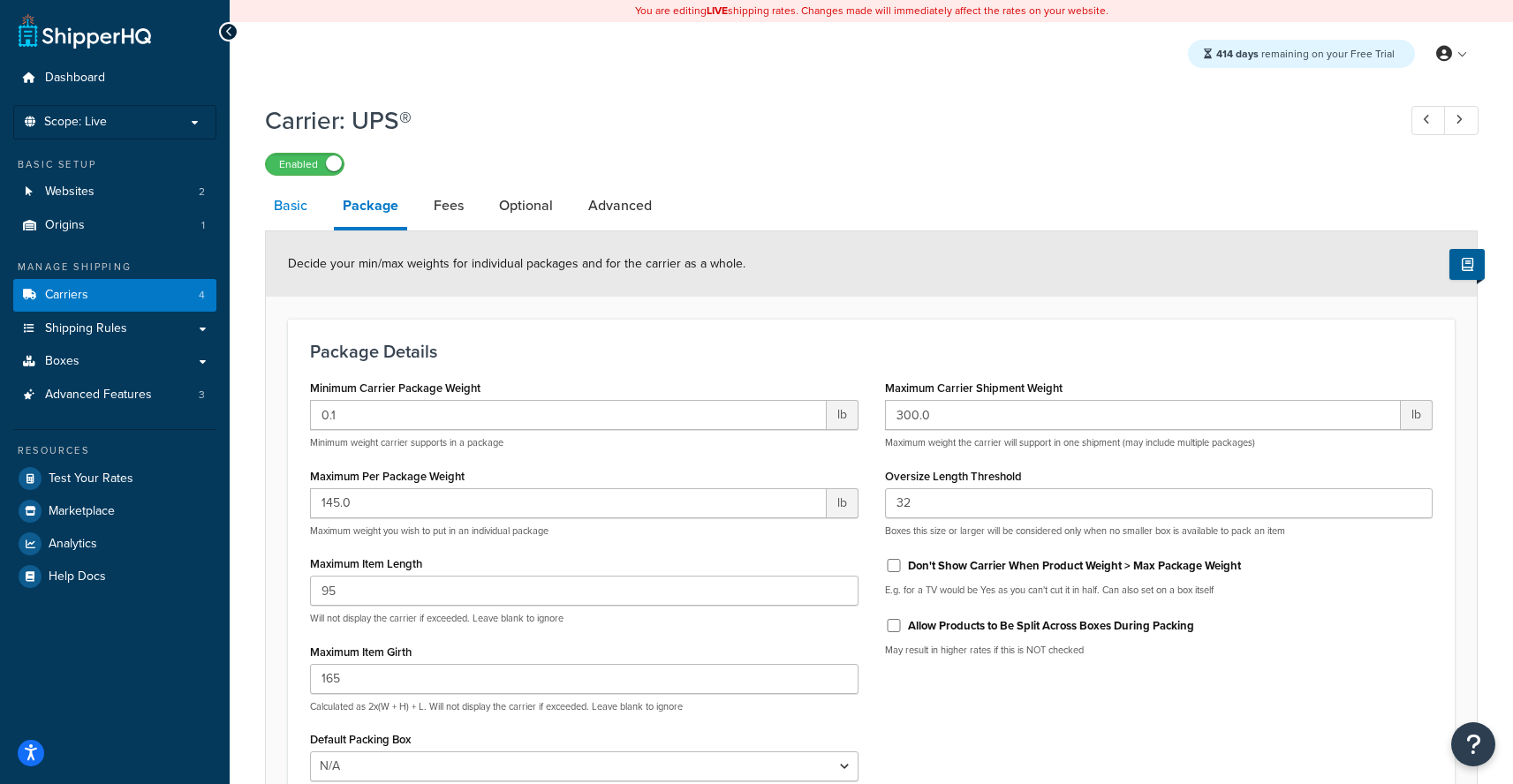
click at [302, 220] on link "Basic" at bounding box center [291, 205] width 51 height 42
select select "ups"
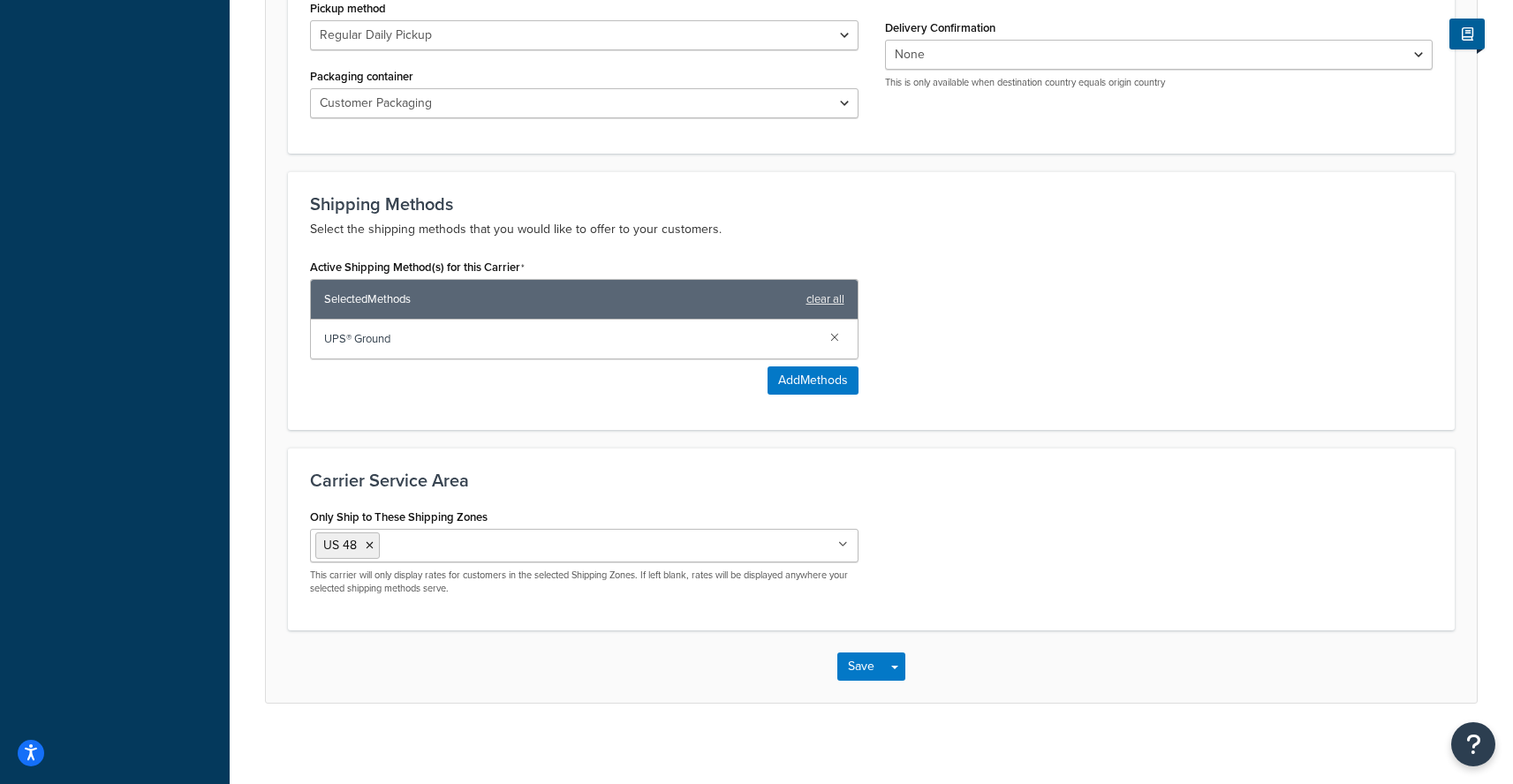
scroll to position [857, 0]
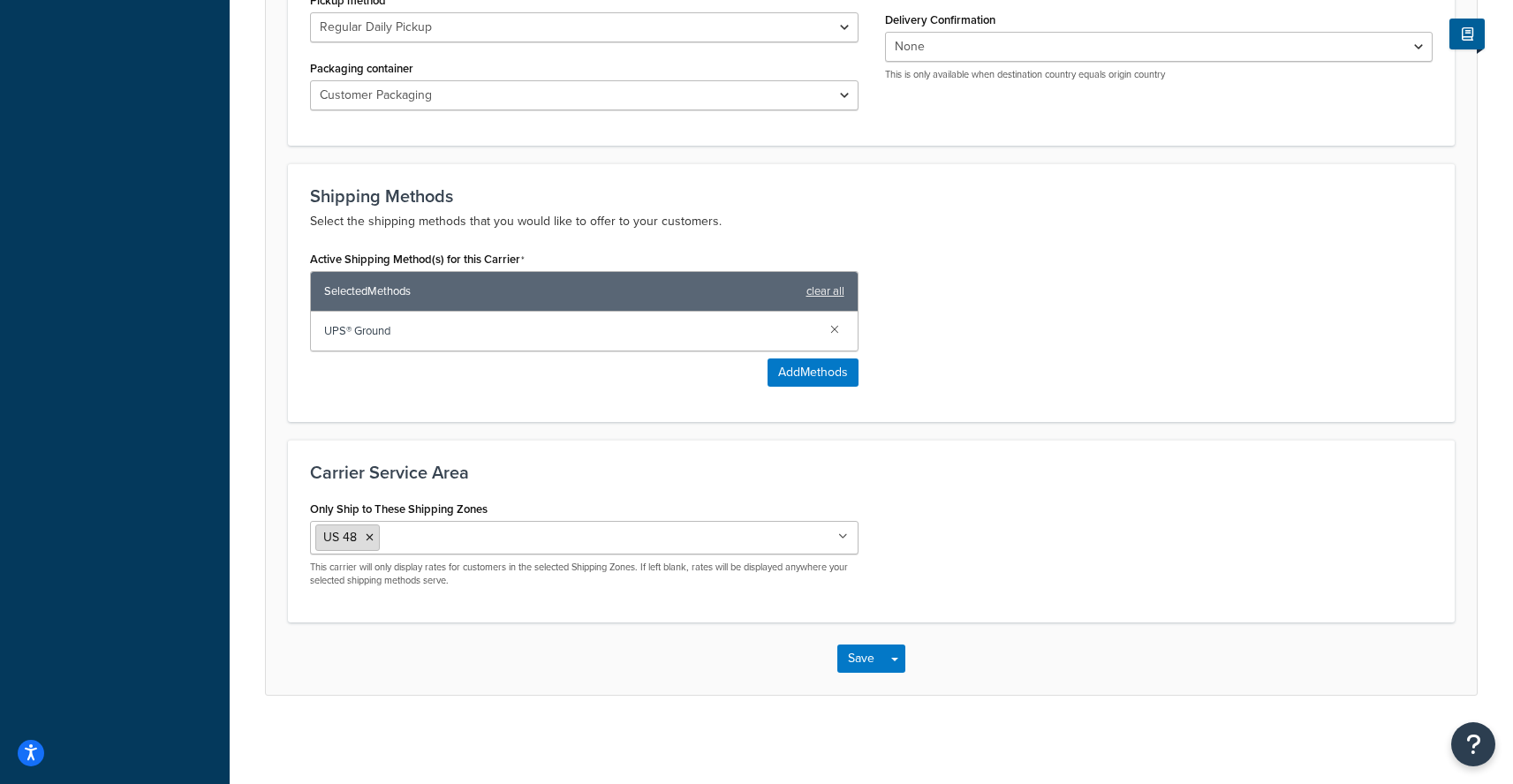
click at [372, 532] on icon at bounding box center [369, 537] width 8 height 11
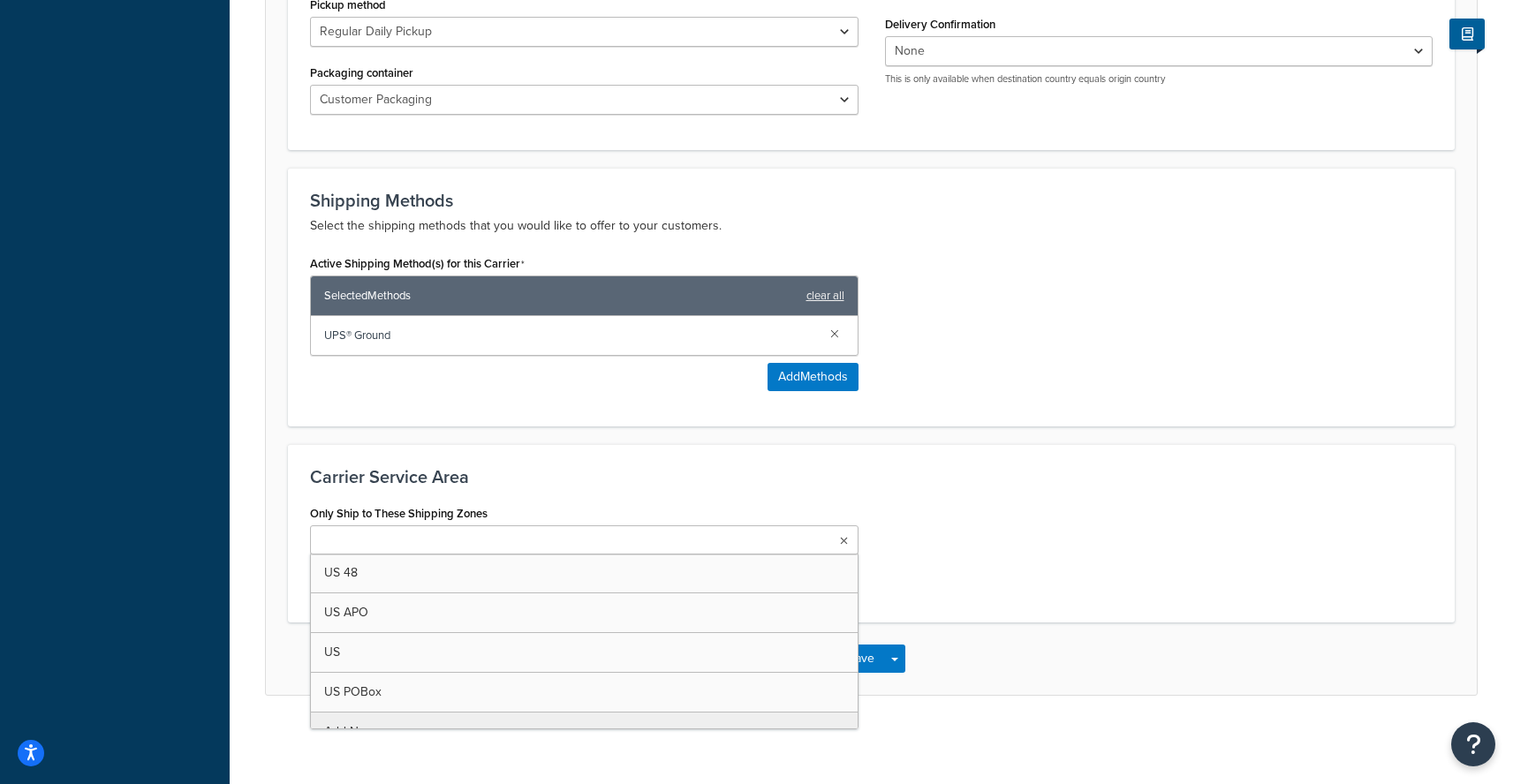
drag, startPoint x: 1105, startPoint y: 553, endPoint x: 1064, endPoint y: 600, distance: 62.4
click at [1105, 553] on div "Only Ship to These Shipping Zones US 48 US APO [GEOGRAPHIC_DATA] [GEOGRAPHIC_DA…" at bounding box center [871, 551] width 1149 height 101
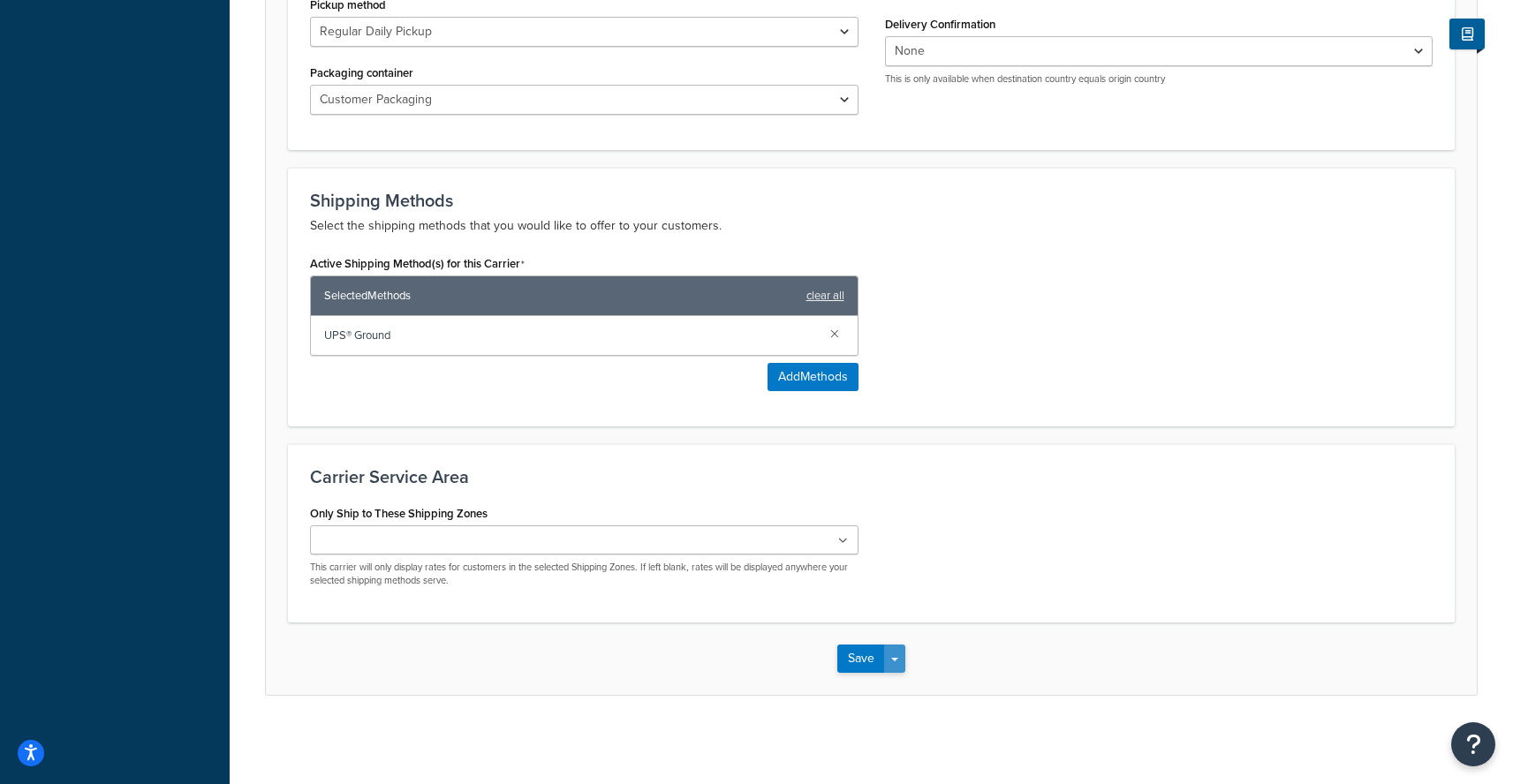
click at [892, 666] on button "Save Dropdown" at bounding box center [895, 658] width 21 height 28
click at [896, 691] on button "Save and Edit" at bounding box center [901, 690] width 129 height 37
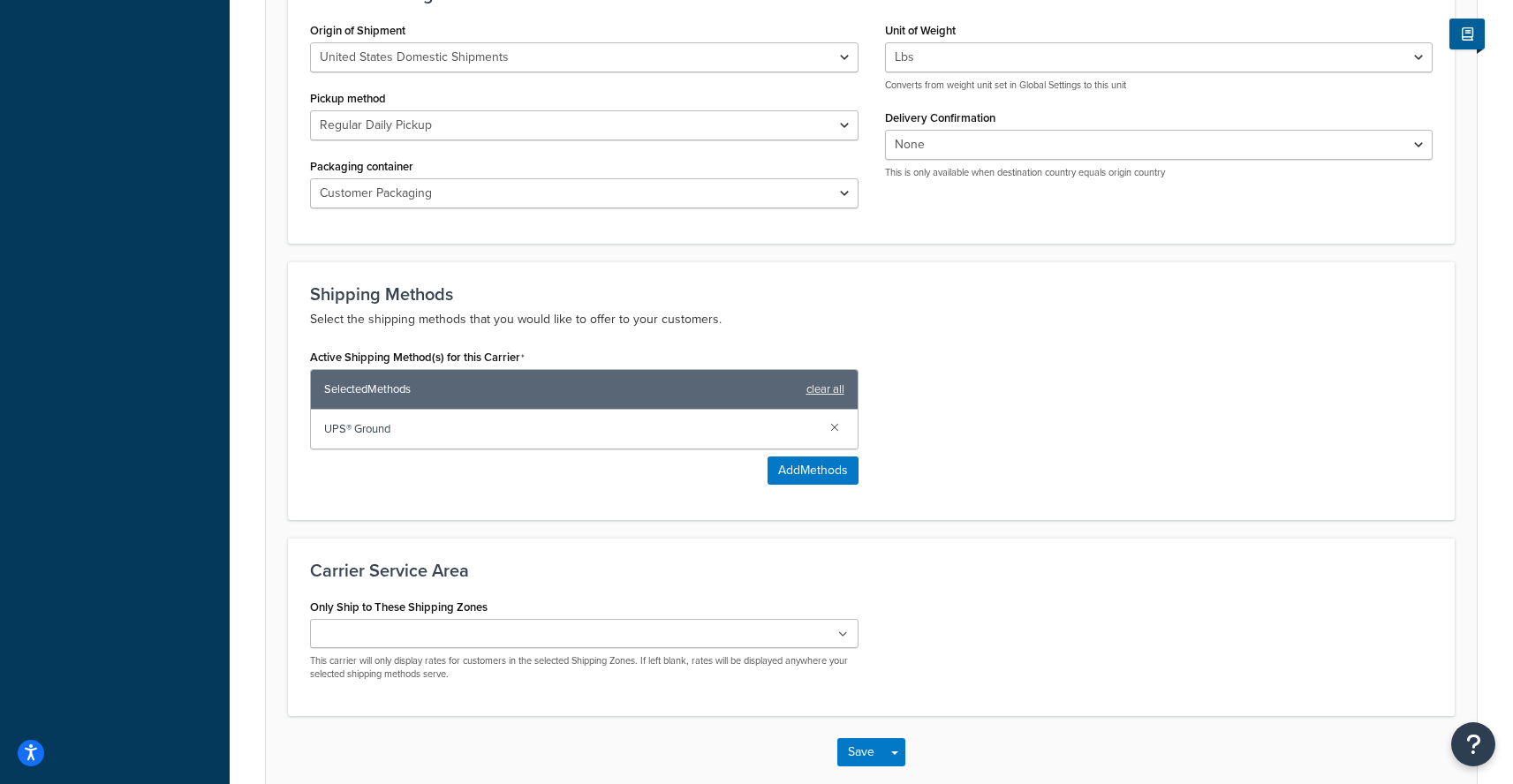
scroll to position [0, 0]
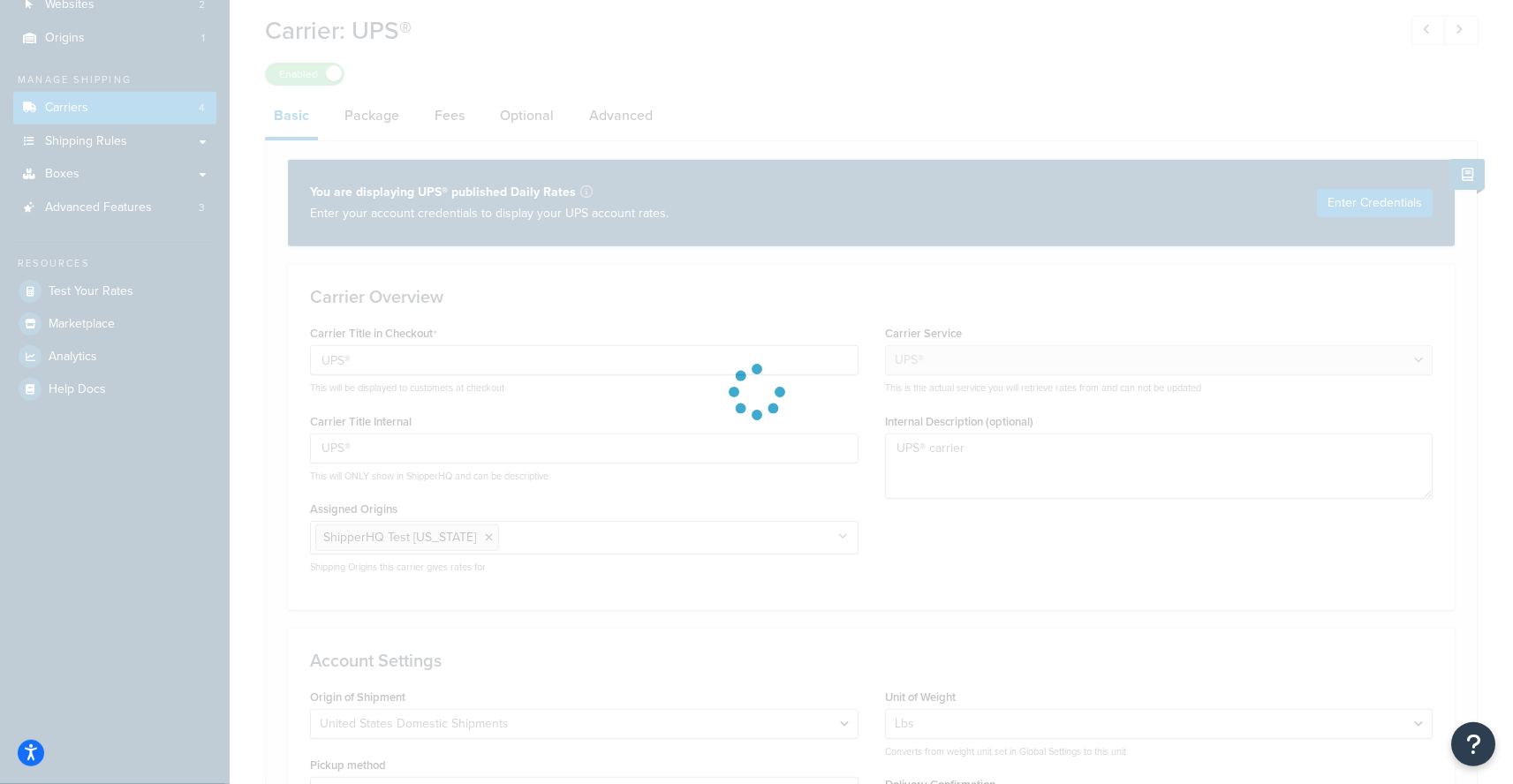
select select "ups"
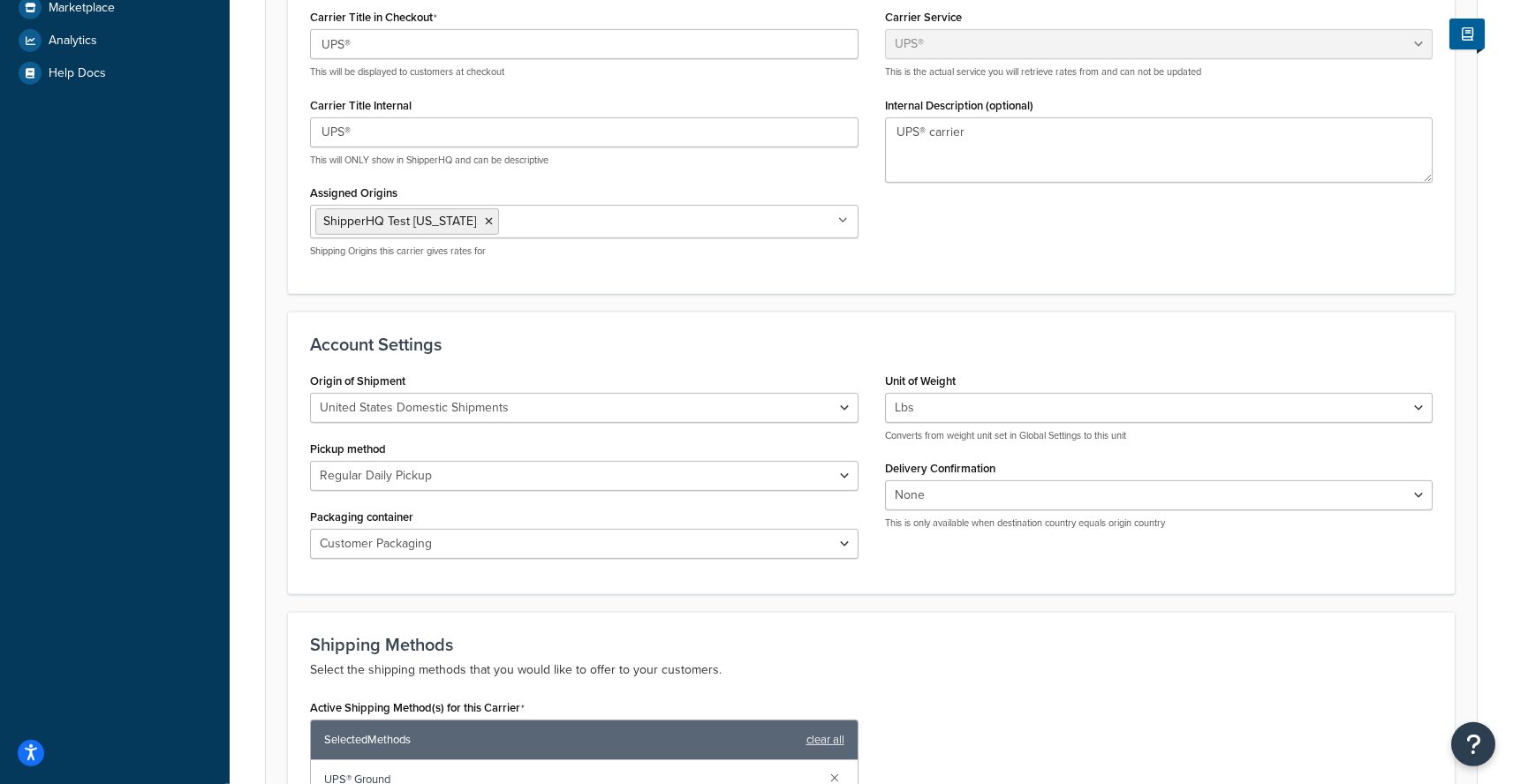
scroll to position [353, 0]
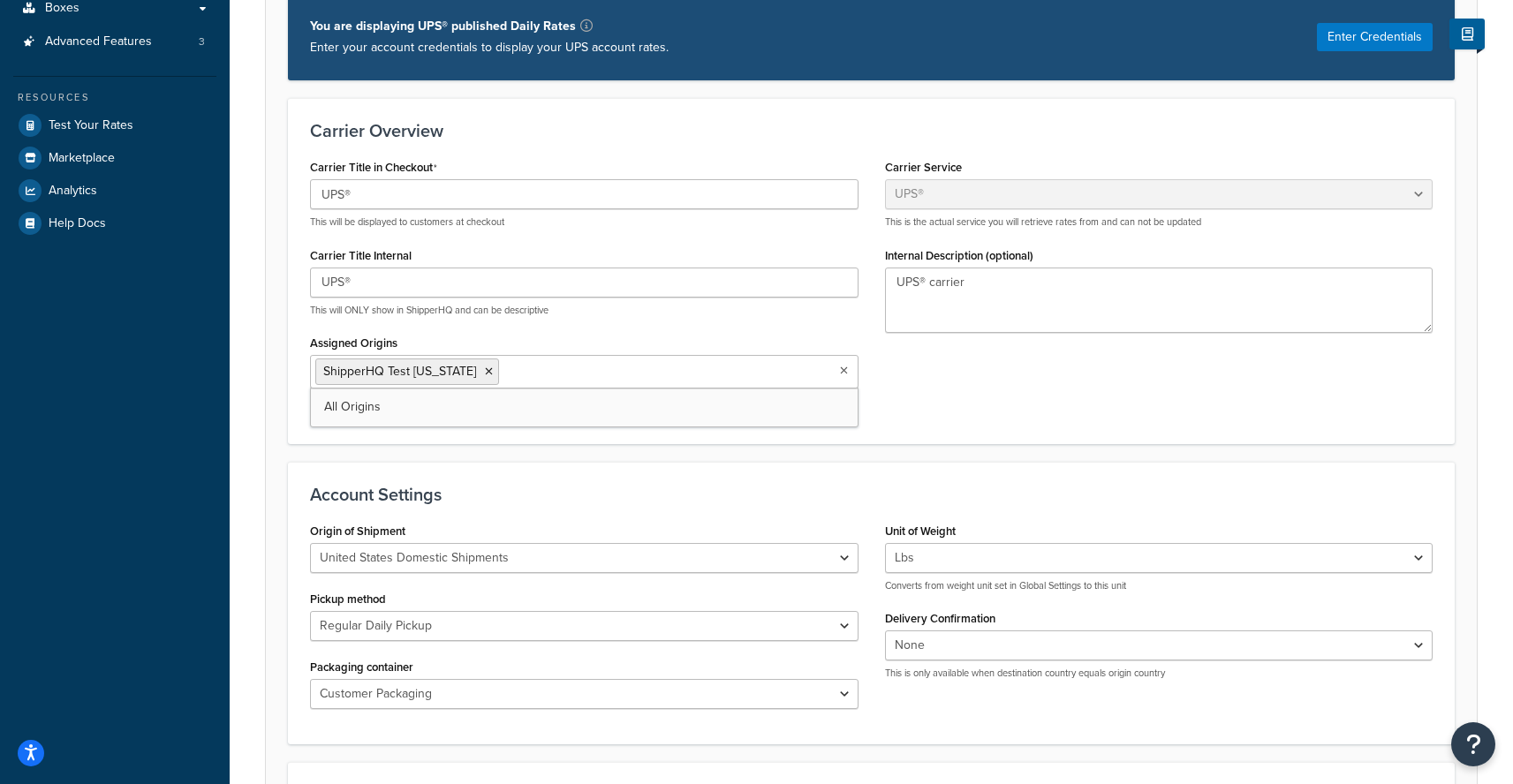
click at [532, 376] on input "Assigned Origins" at bounding box center [582, 370] width 156 height 19
click at [1139, 394] on div "Carrier Title in Checkout UPS® This will be displayed to customers at checkout …" at bounding box center [871, 287] width 1149 height 267
click at [499, 378] on li "ShipperHQ Test [US_STATE]" at bounding box center [407, 371] width 184 height 27
click at [494, 376] on li "ShipperHQ Test [US_STATE]" at bounding box center [407, 371] width 184 height 27
click at [493, 375] on icon at bounding box center [488, 371] width 8 height 11
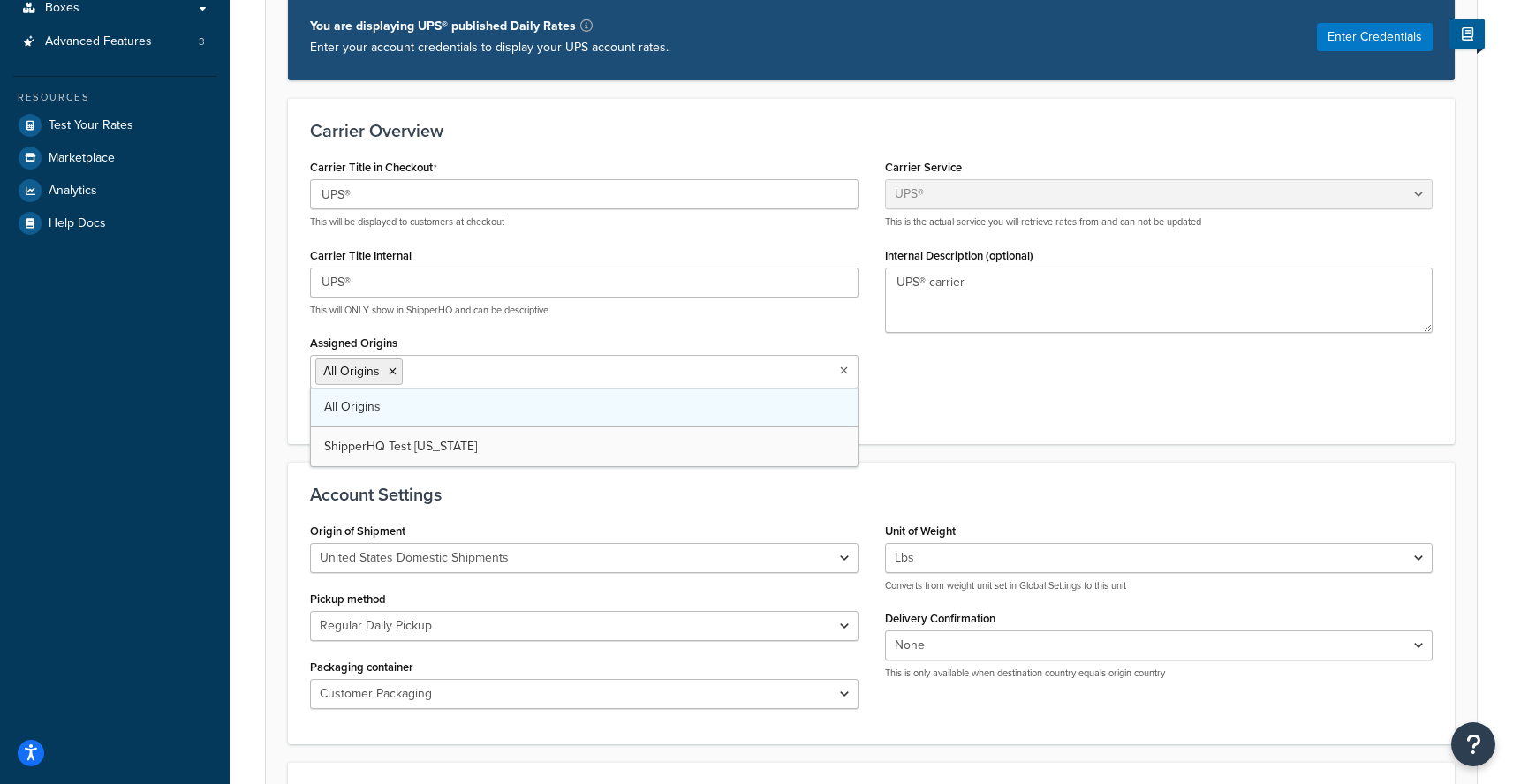
click at [373, 416] on link "All Origins" at bounding box center [584, 407] width 547 height 39
click at [274, 506] on form "Carrier Overview Carrier Title in Checkout UPS® This will be displayed to custo…" at bounding box center [872, 693] width 1211 height 1190
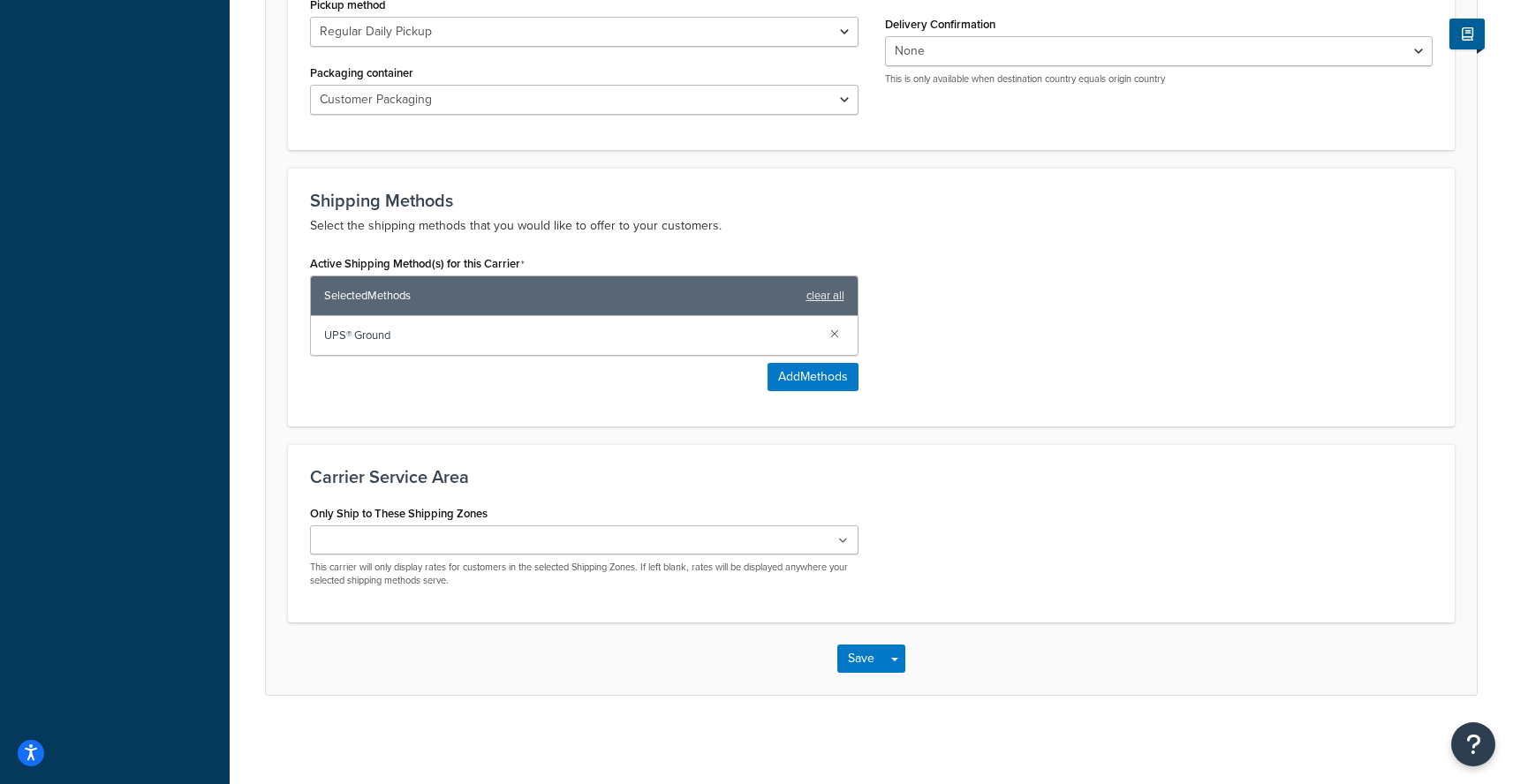
scroll to position [854, 0]
click at [859, 643] on div "Save Save Dropdown Save and Edit" at bounding box center [872, 658] width 1211 height 72
click at [845, 668] on button "Save" at bounding box center [861, 658] width 48 height 28
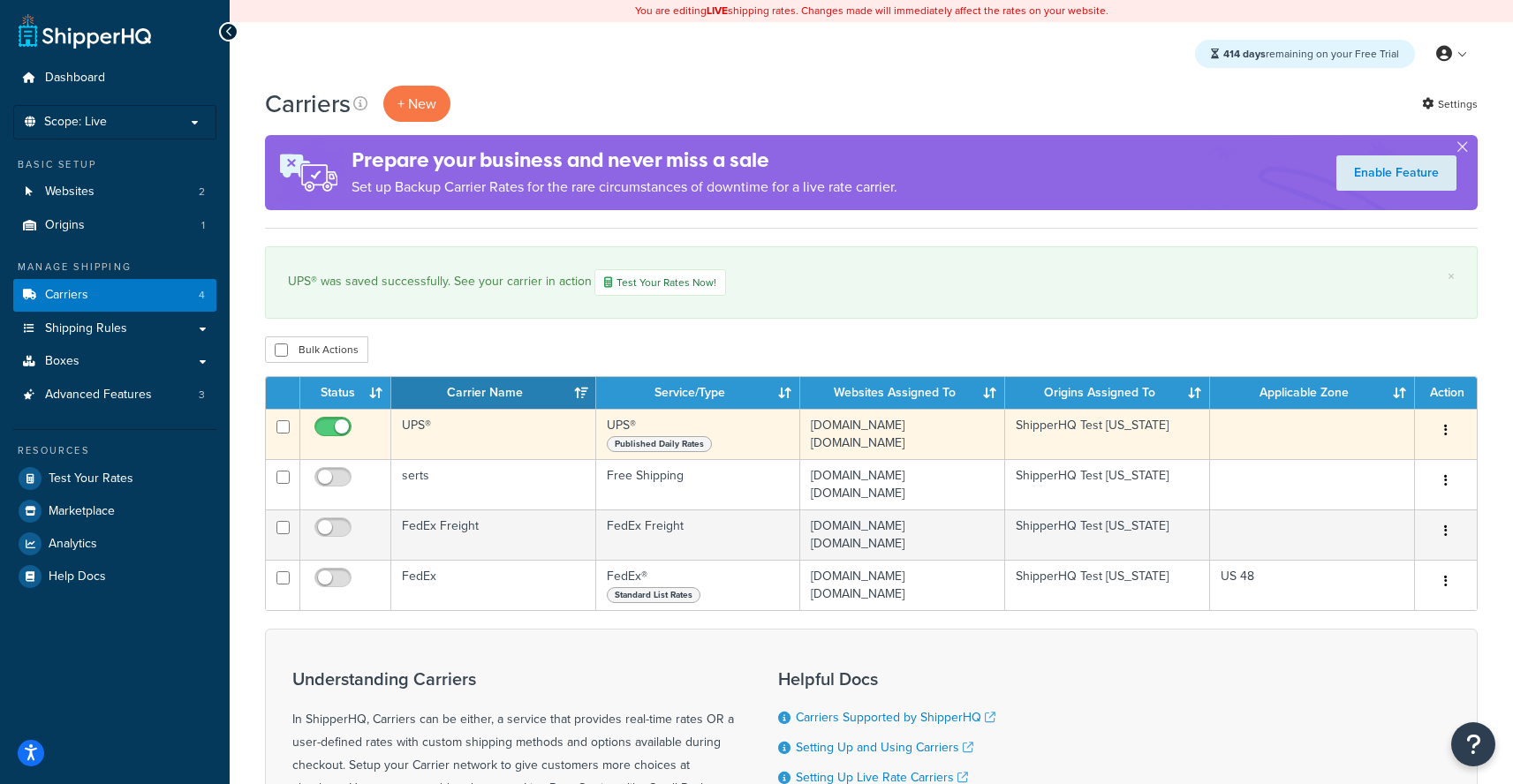
click at [785, 457] on td "UPS® Published Daily Rates" at bounding box center [698, 434] width 205 height 50
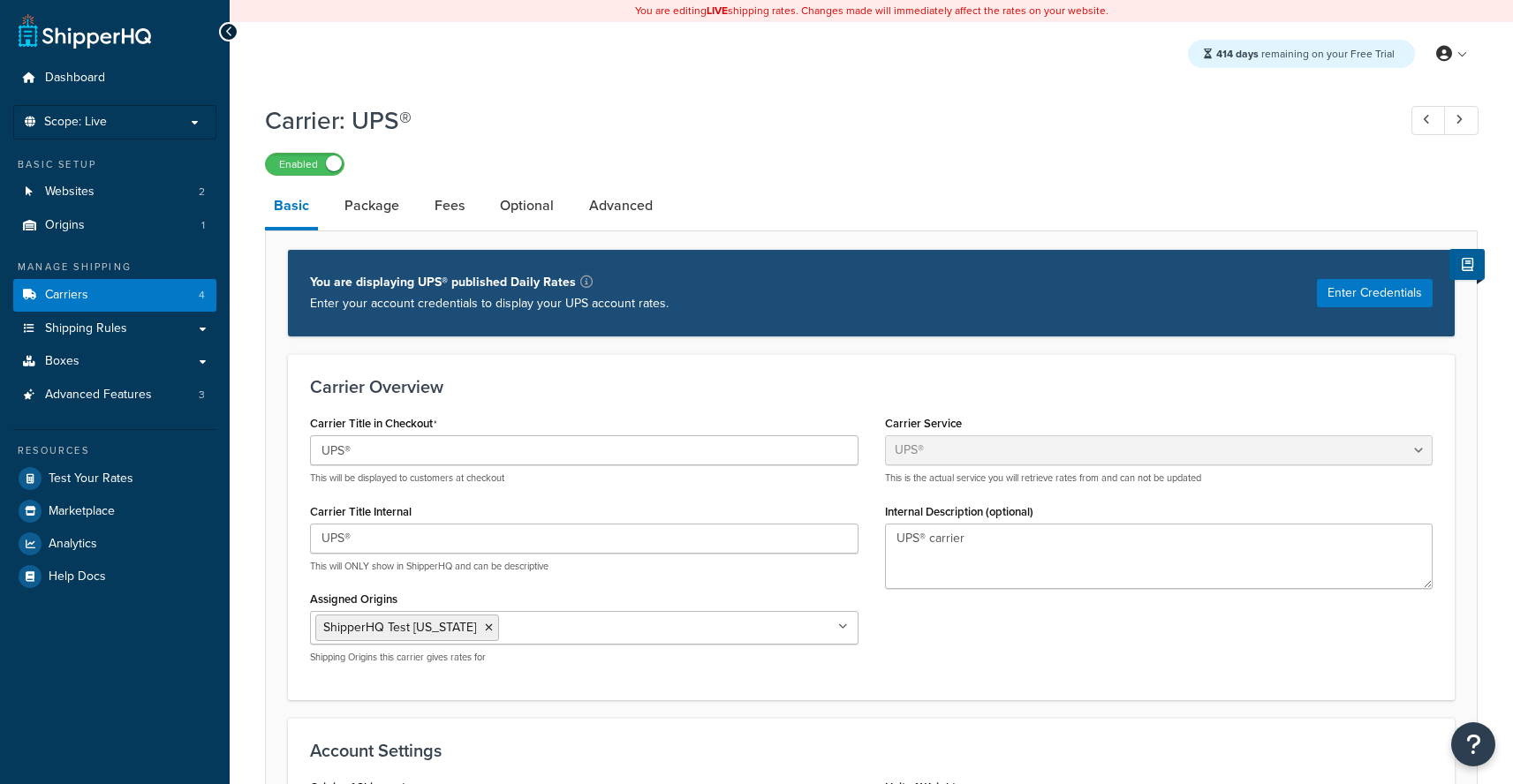
select select "ups"
click at [502, 210] on link "Optional" at bounding box center [527, 205] width 72 height 42
select select "business"
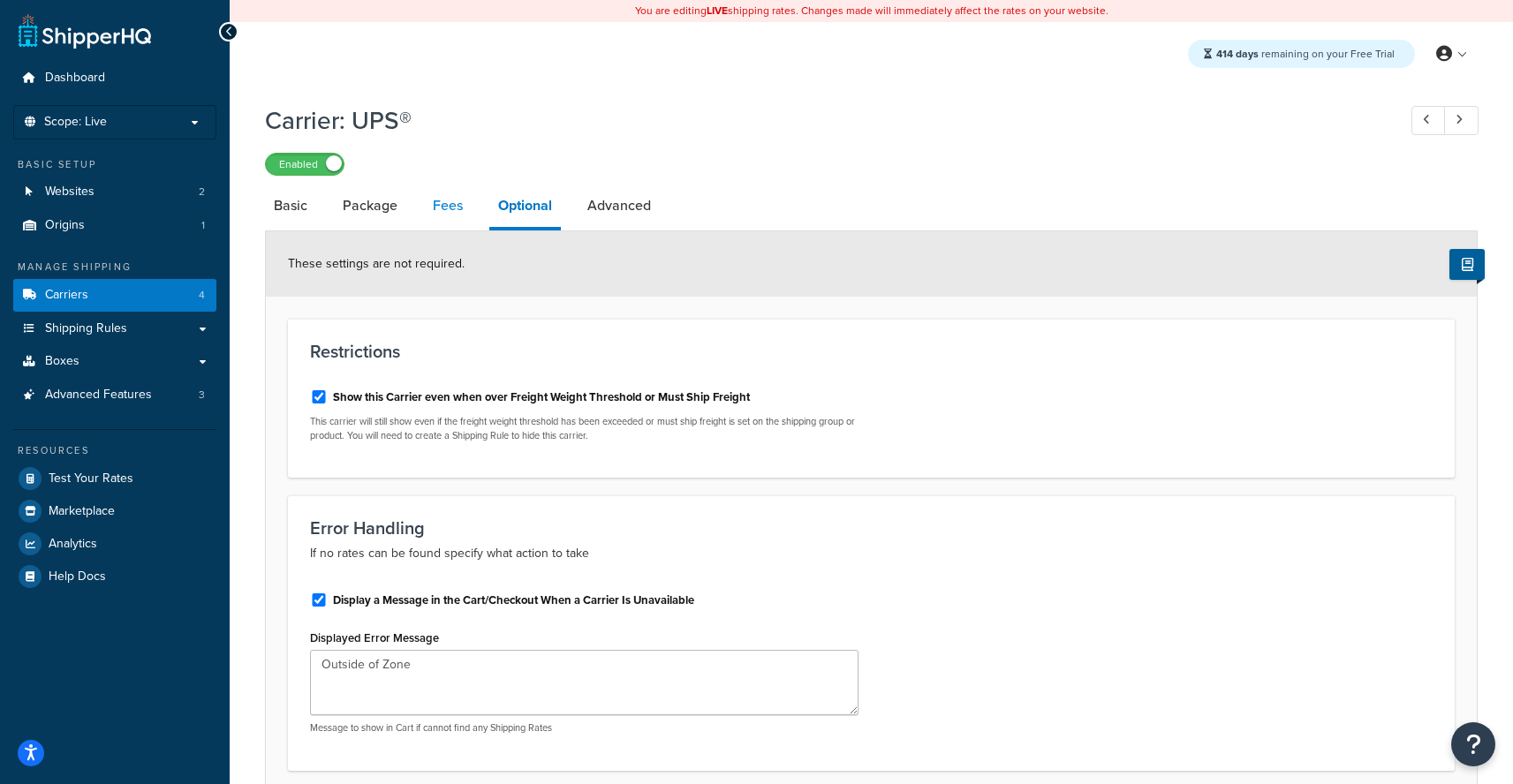
click at [451, 211] on link "Fees" at bounding box center [448, 205] width 48 height 42
select select "AFTER"
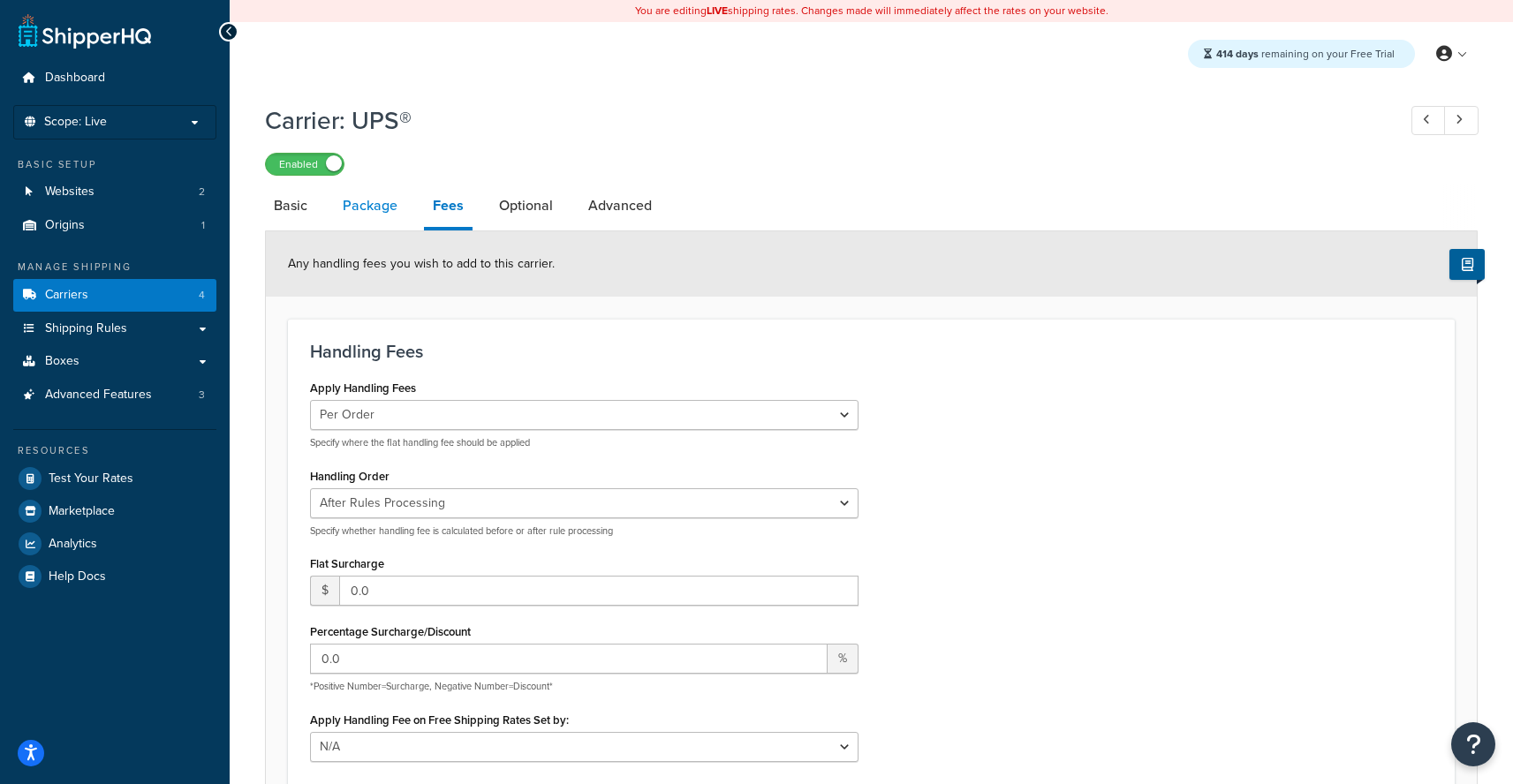
click at [373, 216] on link "Package" at bounding box center [370, 205] width 72 height 42
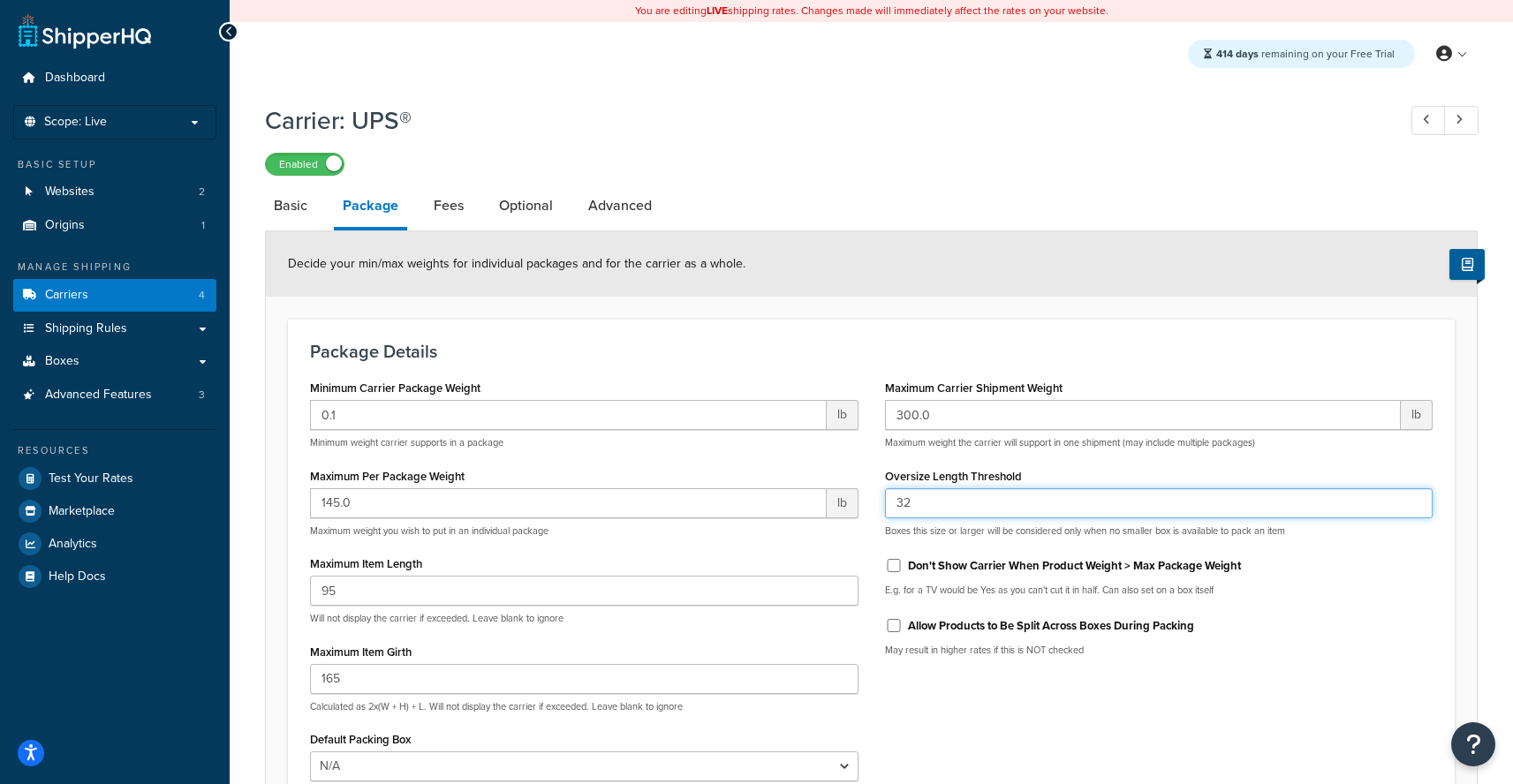
drag, startPoint x: 887, startPoint y: 507, endPoint x: 795, endPoint y: 502, distance: 92.1
click at [884, 502] on input "32" at bounding box center [1159, 502] width 549 height 30
drag, startPoint x: 842, startPoint y: 507, endPoint x: 815, endPoint y: 507, distance: 27.0
click at [884, 507] on input "2" at bounding box center [1159, 502] width 549 height 30
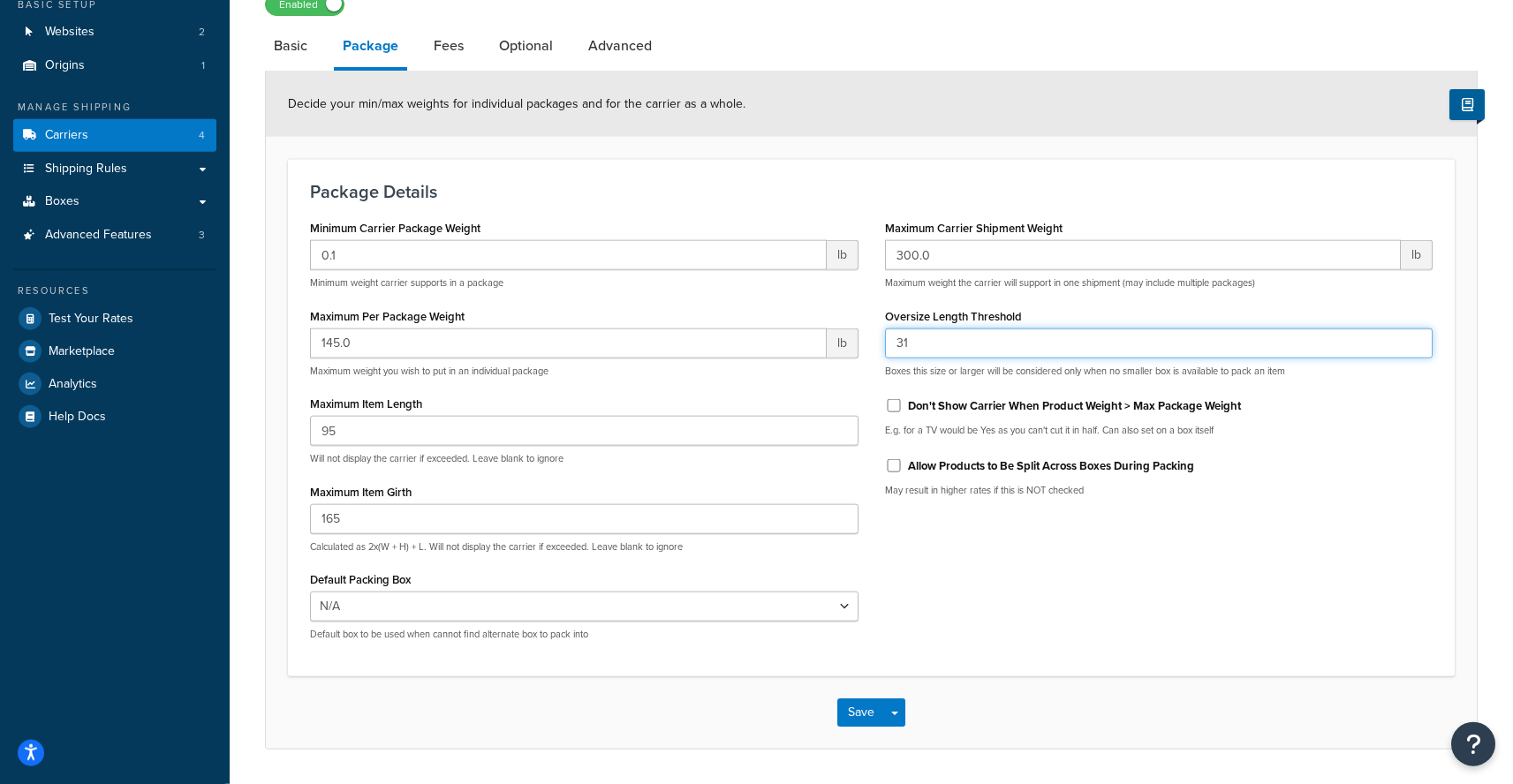
scroll to position [215, 0]
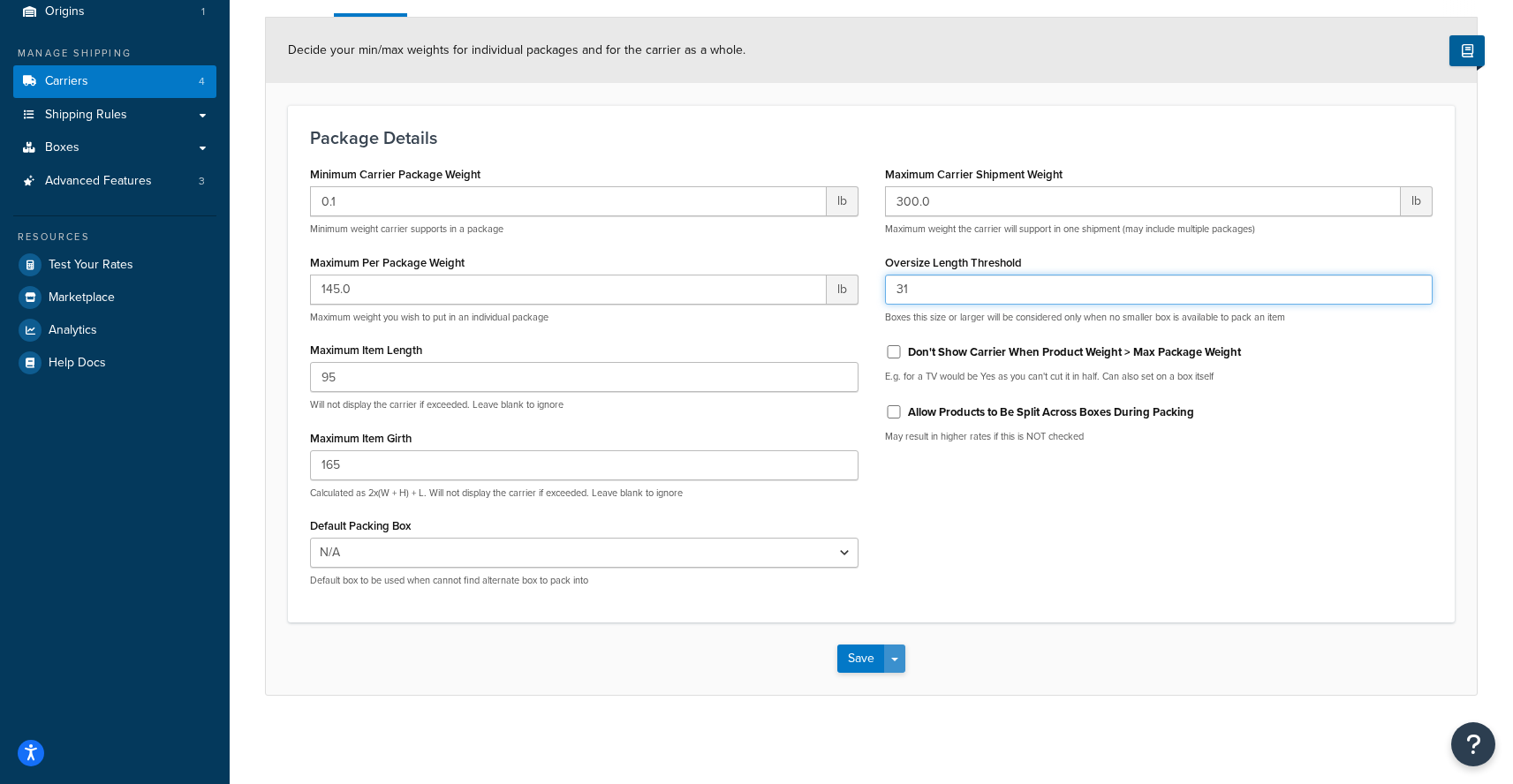
type input "31"
drag, startPoint x: 899, startPoint y: 652, endPoint x: 905, endPoint y: 678, distance: 26.7
click at [898, 654] on button "Save Dropdown" at bounding box center [895, 658] width 21 height 28
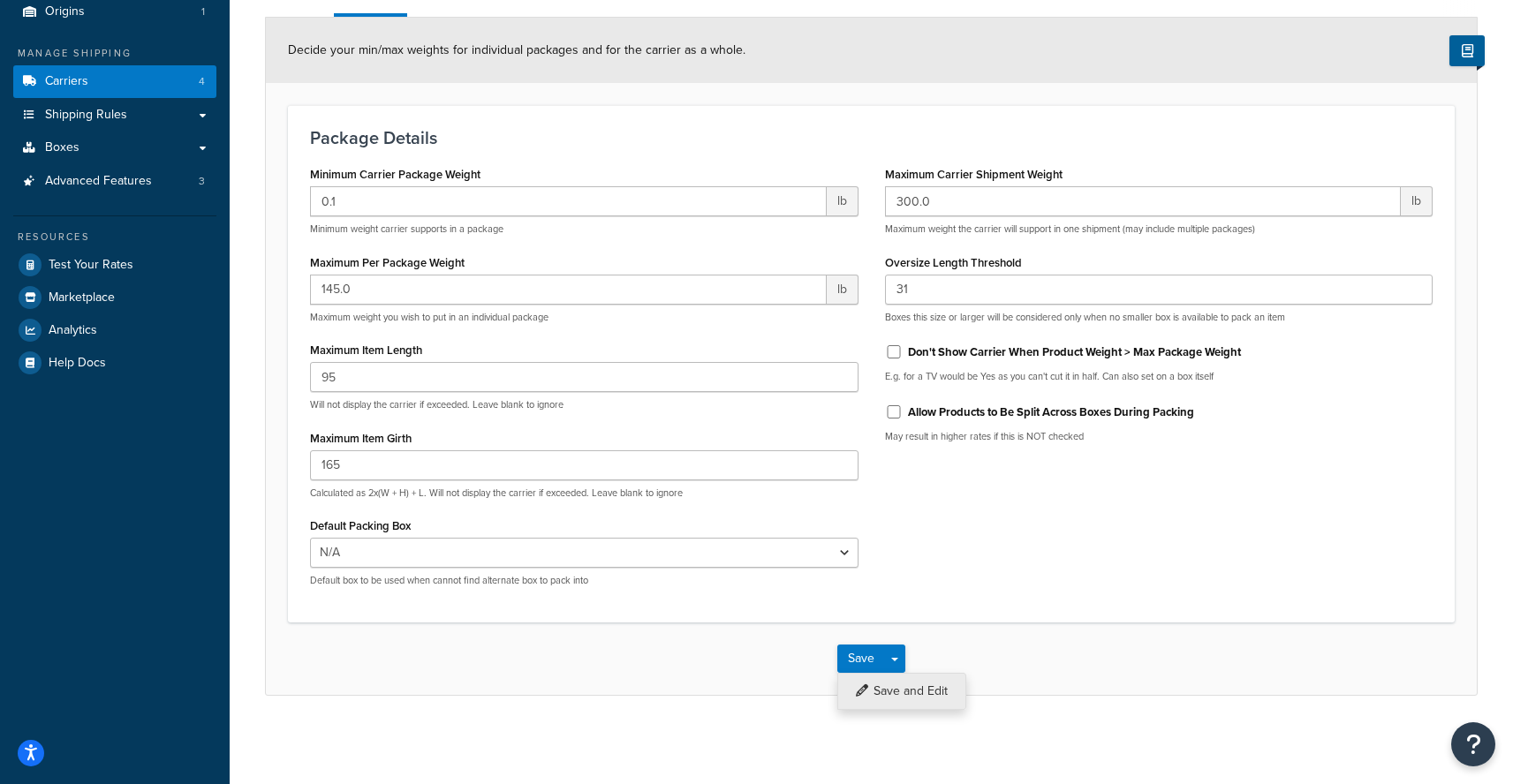
click at [904, 689] on button "Save and Edit" at bounding box center [901, 690] width 129 height 37
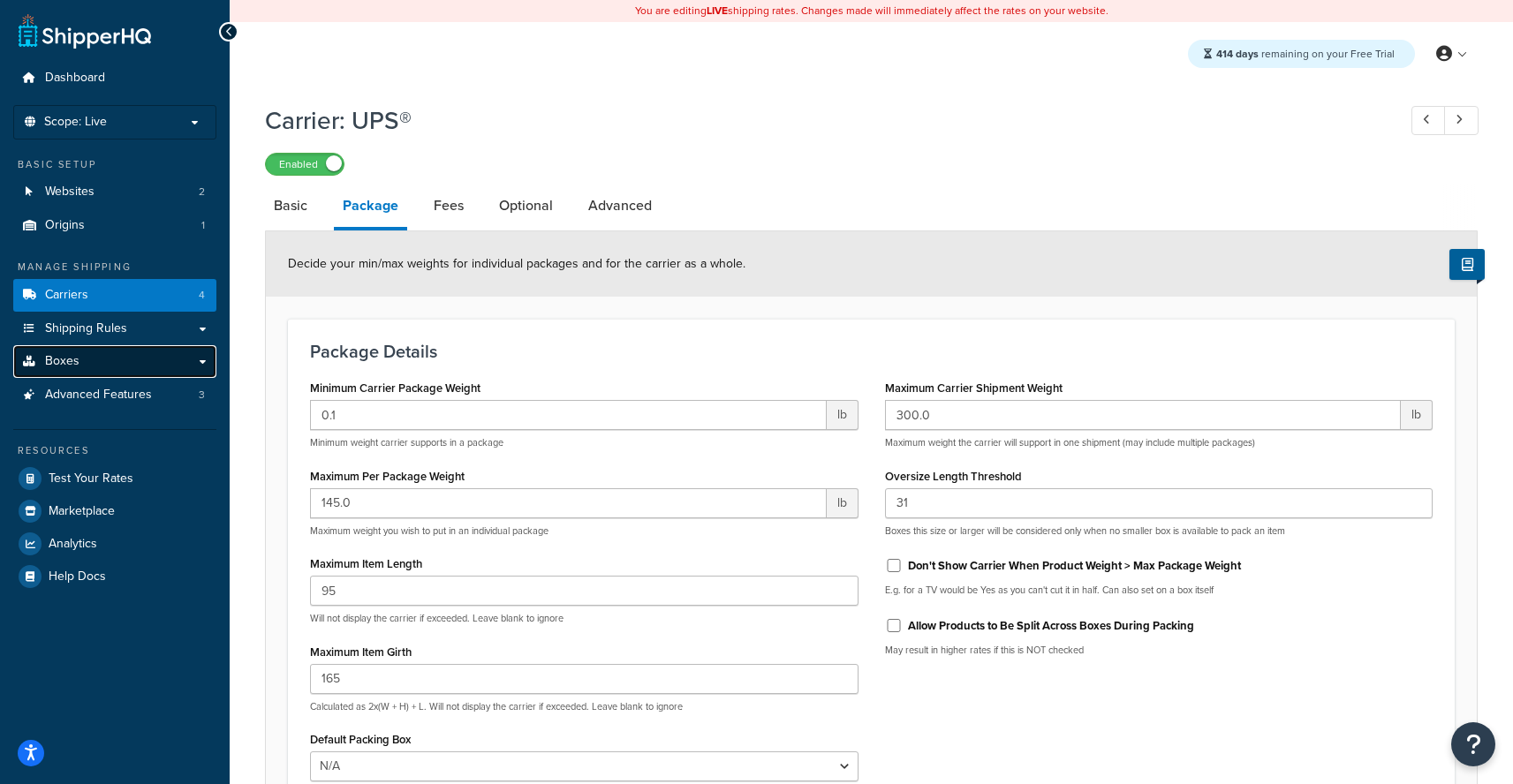
click at [190, 368] on link "Boxes" at bounding box center [114, 361] width 203 height 33
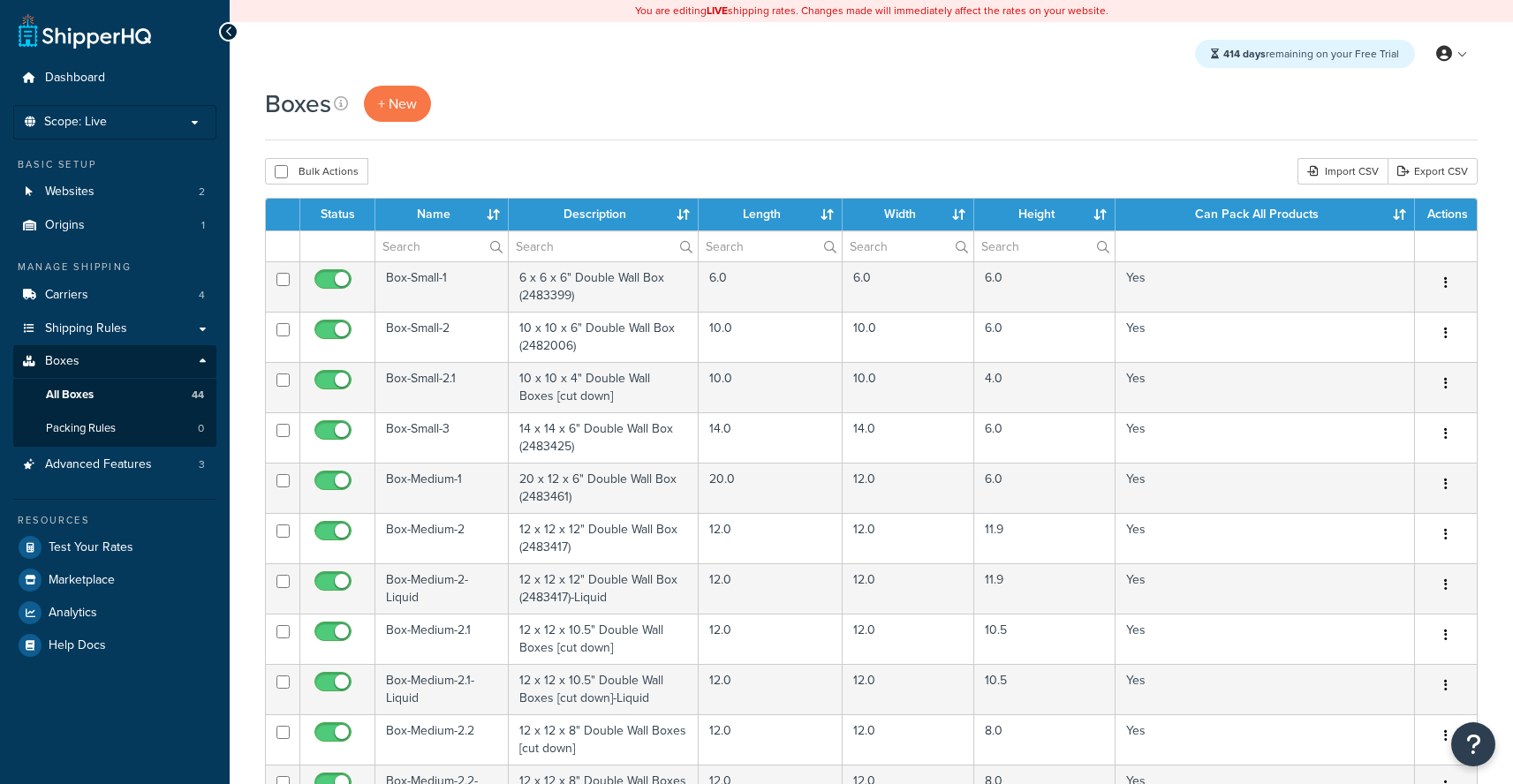
select select "1000"
click at [177, 423] on link "Packing Rules 0" at bounding box center [114, 429] width 203 height 33
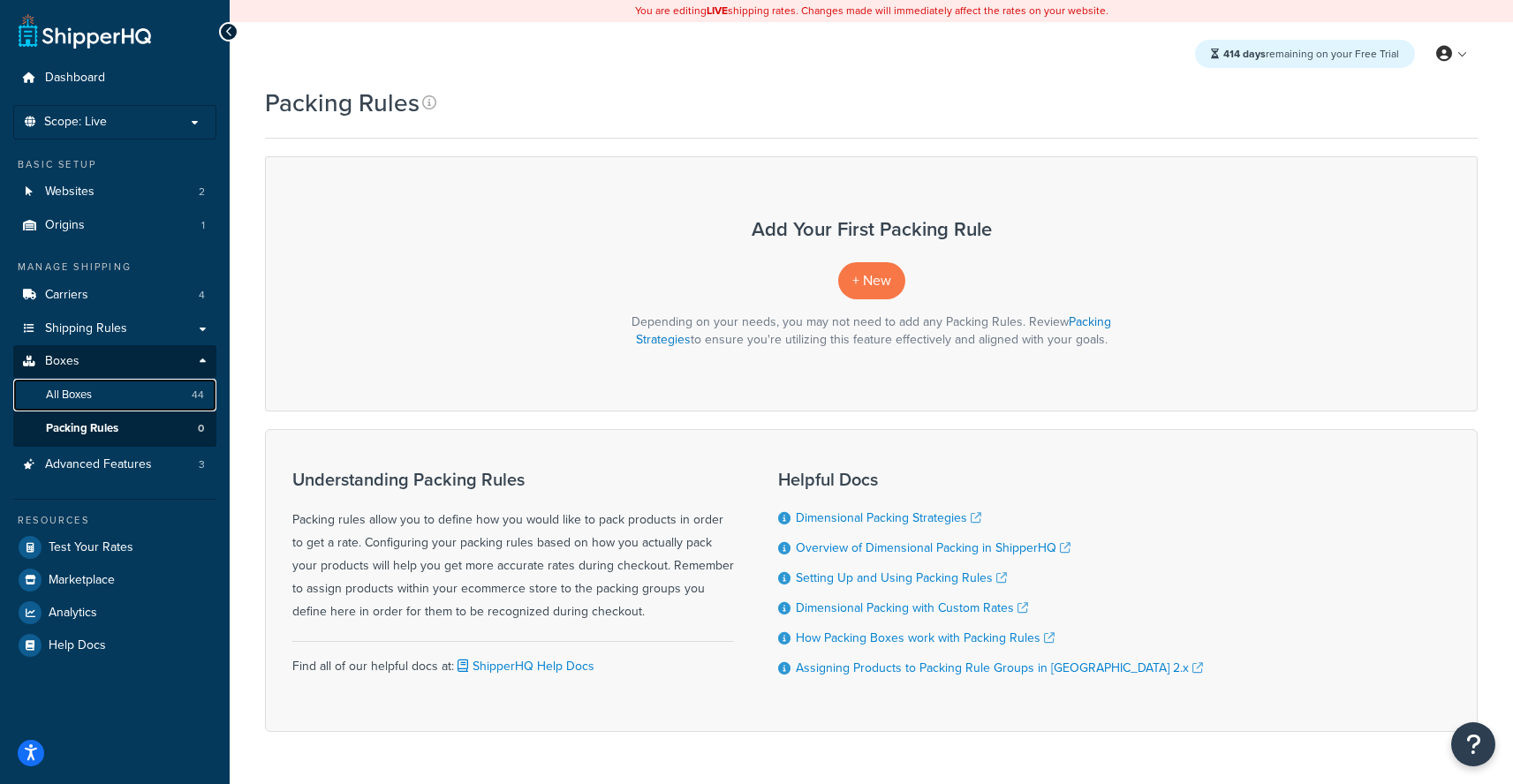
click at [168, 403] on link "All Boxes 44" at bounding box center [114, 395] width 203 height 33
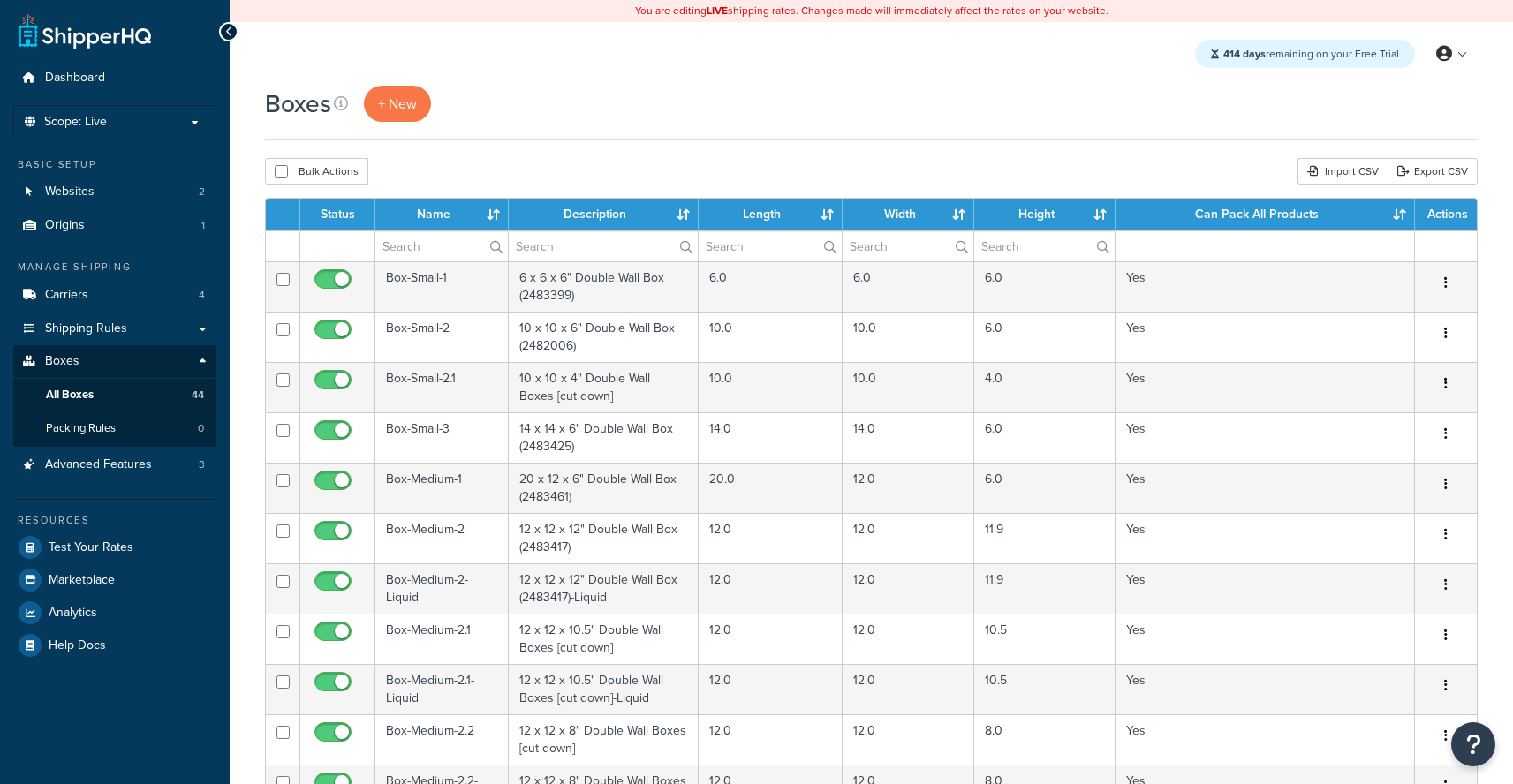
select select "1000"
click at [147, 370] on link "Boxes" at bounding box center [114, 361] width 203 height 33
select select "1000"
click at [75, 196] on span "Websites" at bounding box center [70, 192] width 50 height 15
